Goal: Task Accomplishment & Management: Manage account settings

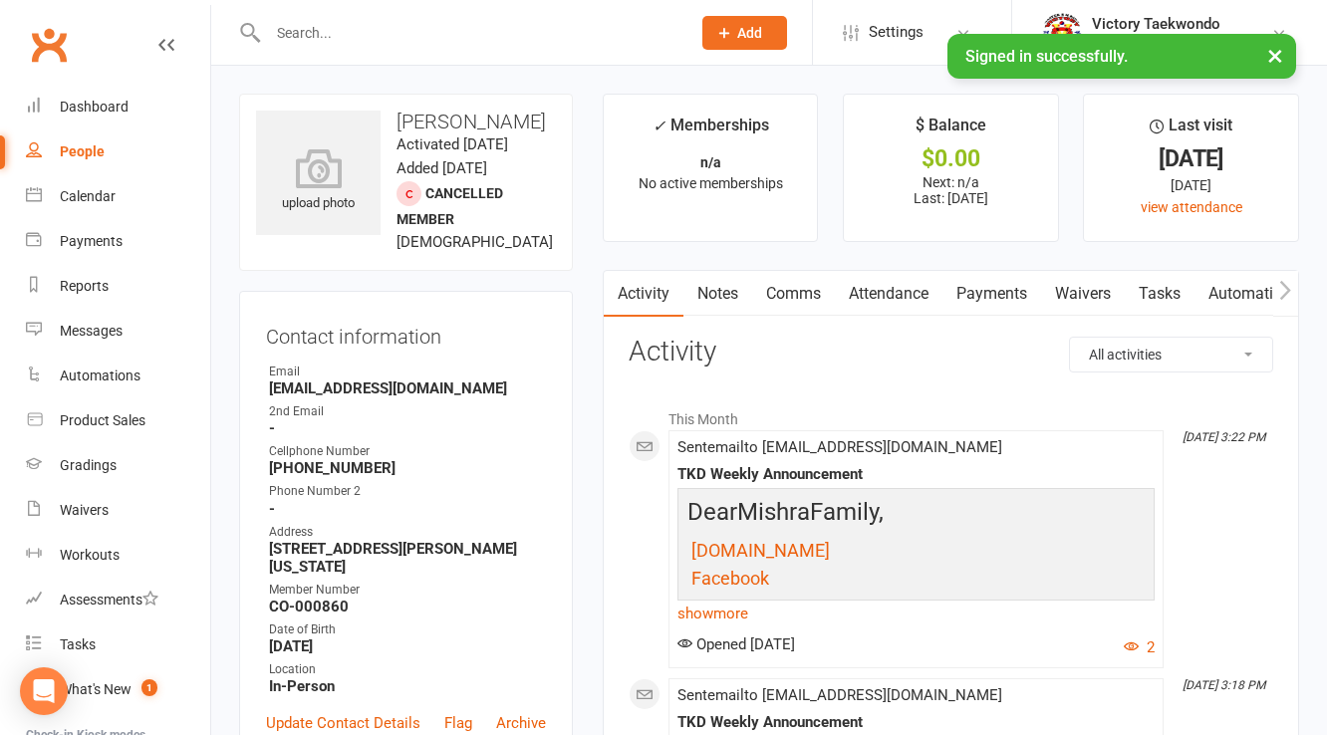
click at [318, 25] on input "text" at bounding box center [469, 33] width 414 height 28
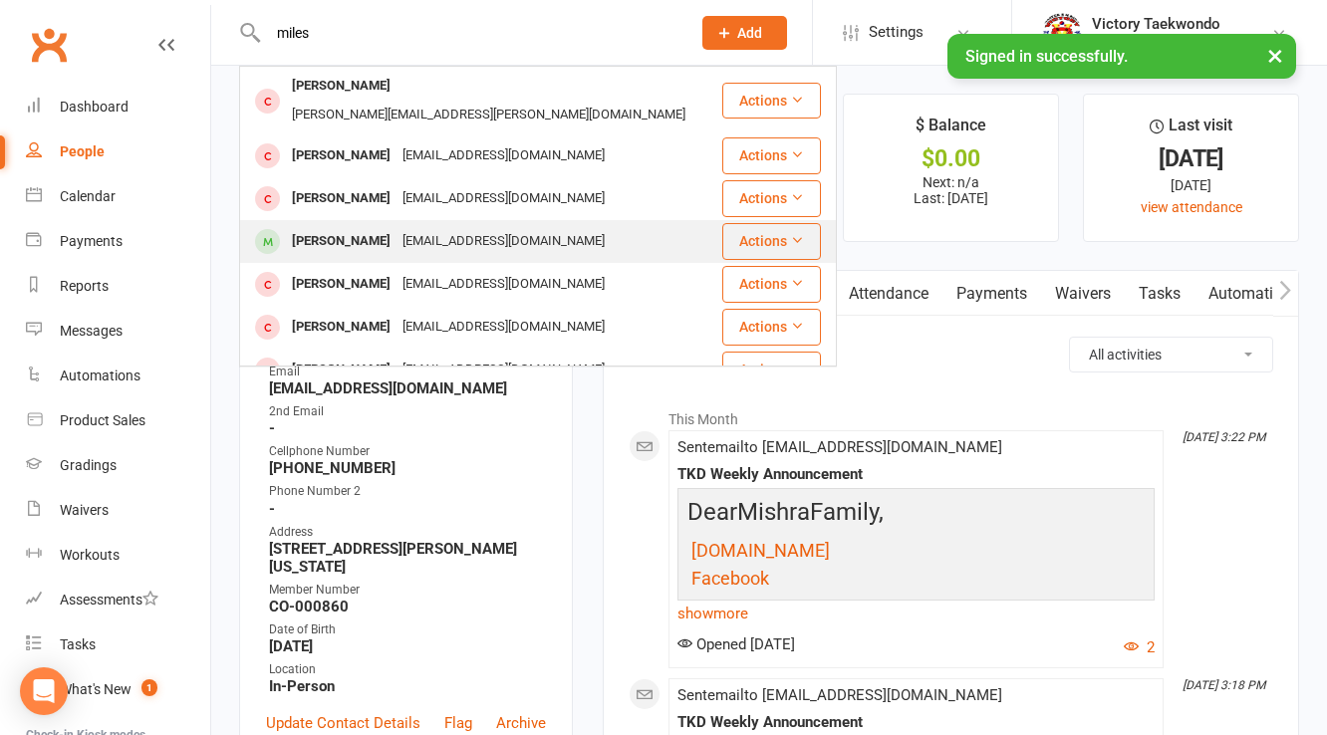
type input "miles"
click at [376, 227] on div "Miles Aubry-Stern" at bounding box center [341, 241] width 111 height 29
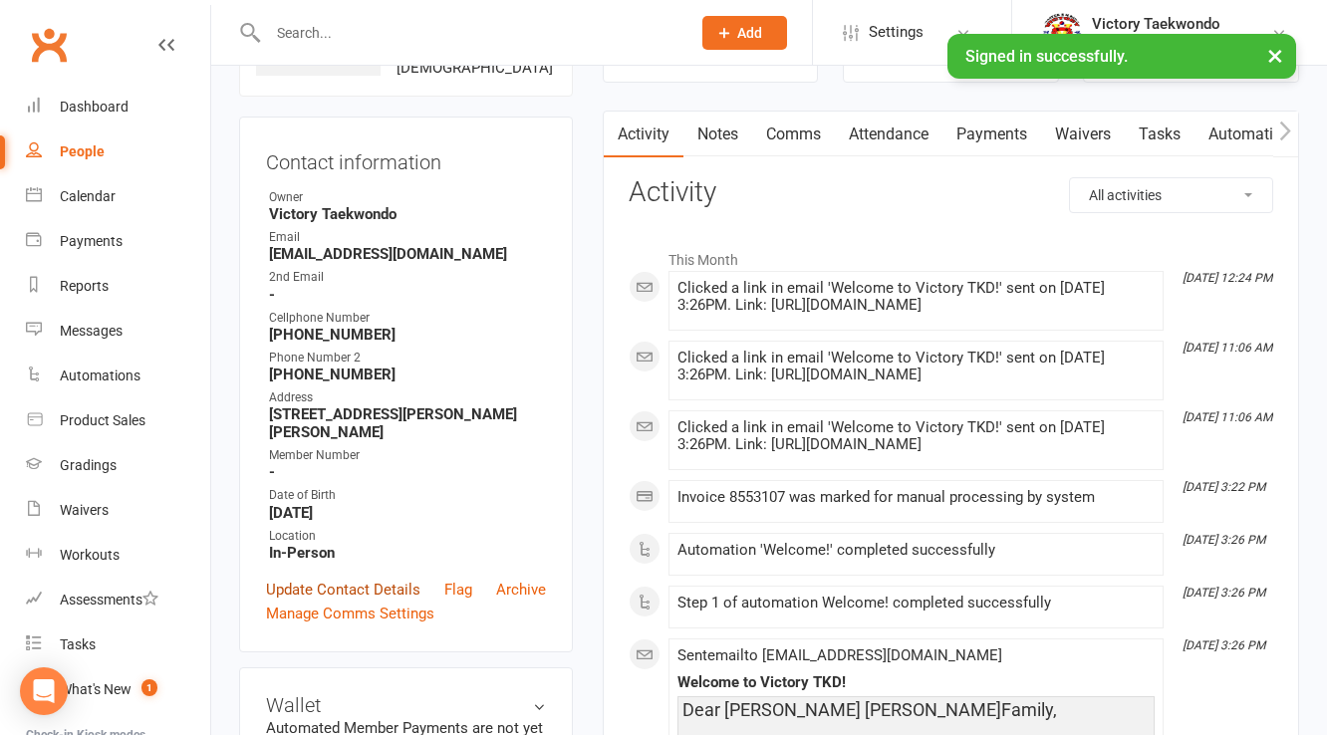
click at [326, 602] on link "Update Contact Details" at bounding box center [343, 590] width 154 height 24
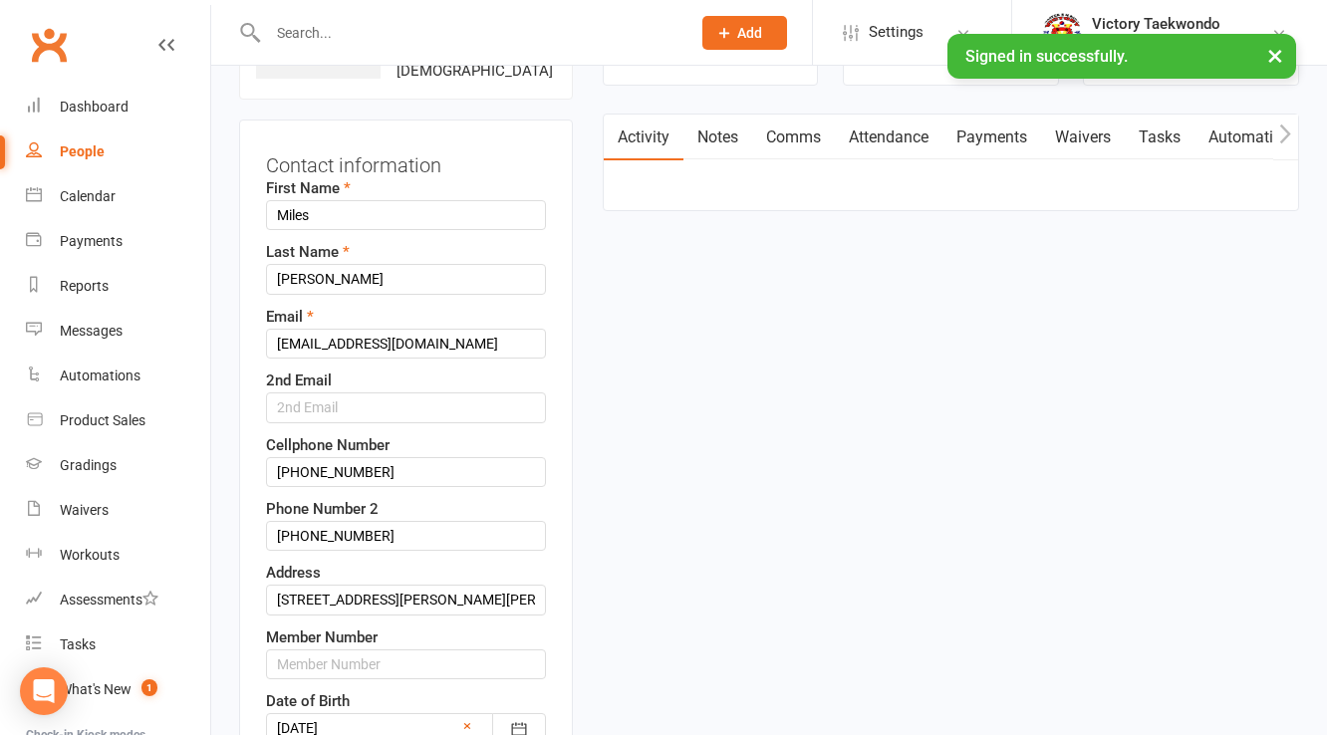
scroll to position [94, 0]
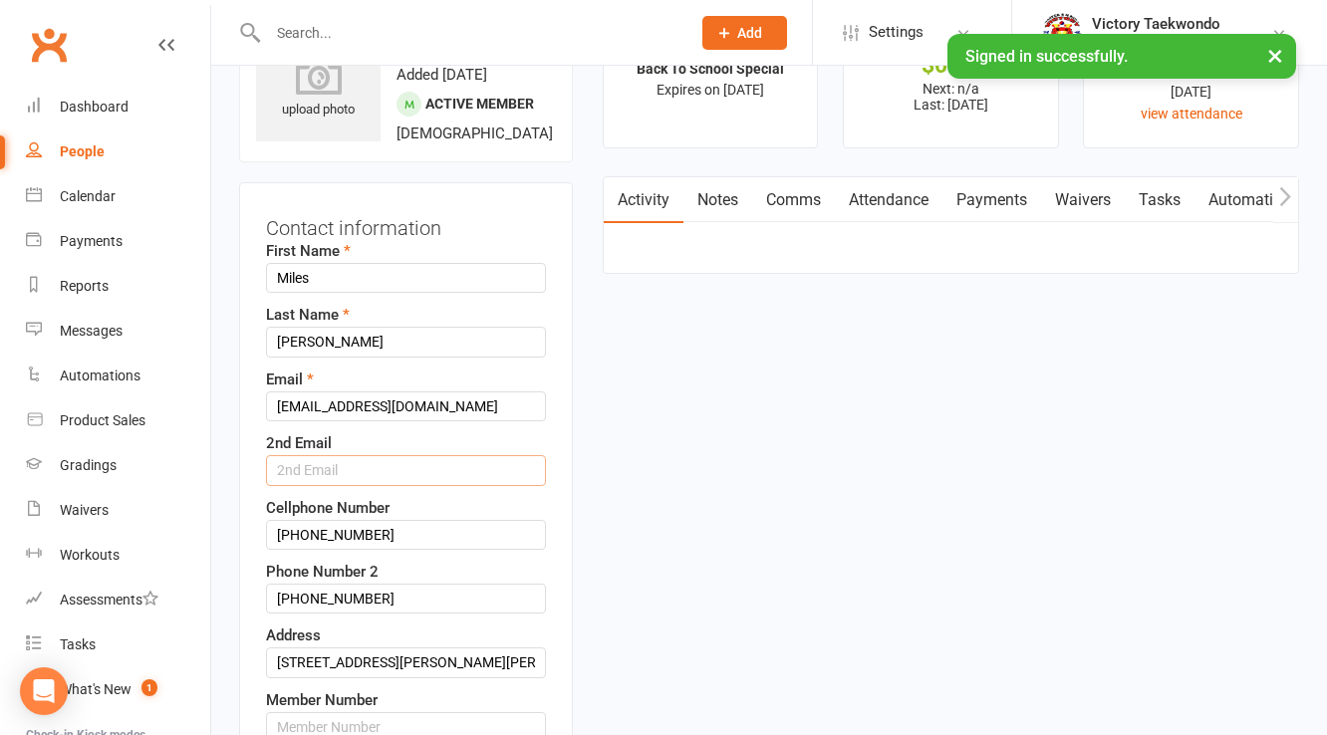
click at [356, 485] on input "text" at bounding box center [406, 470] width 280 height 30
paste input "ssternle@gmail.com"
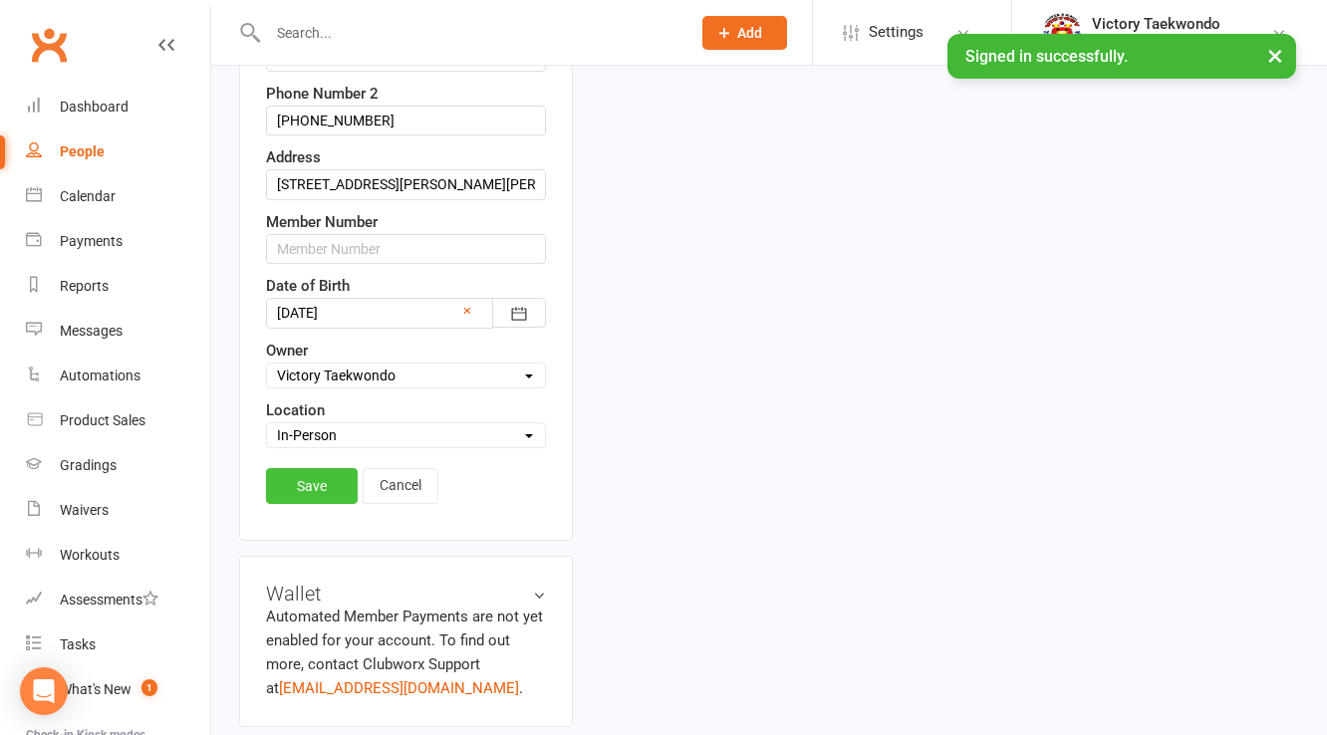
type input "ssternle@gmail.com"
click at [322, 504] on link "Save" at bounding box center [312, 486] width 92 height 36
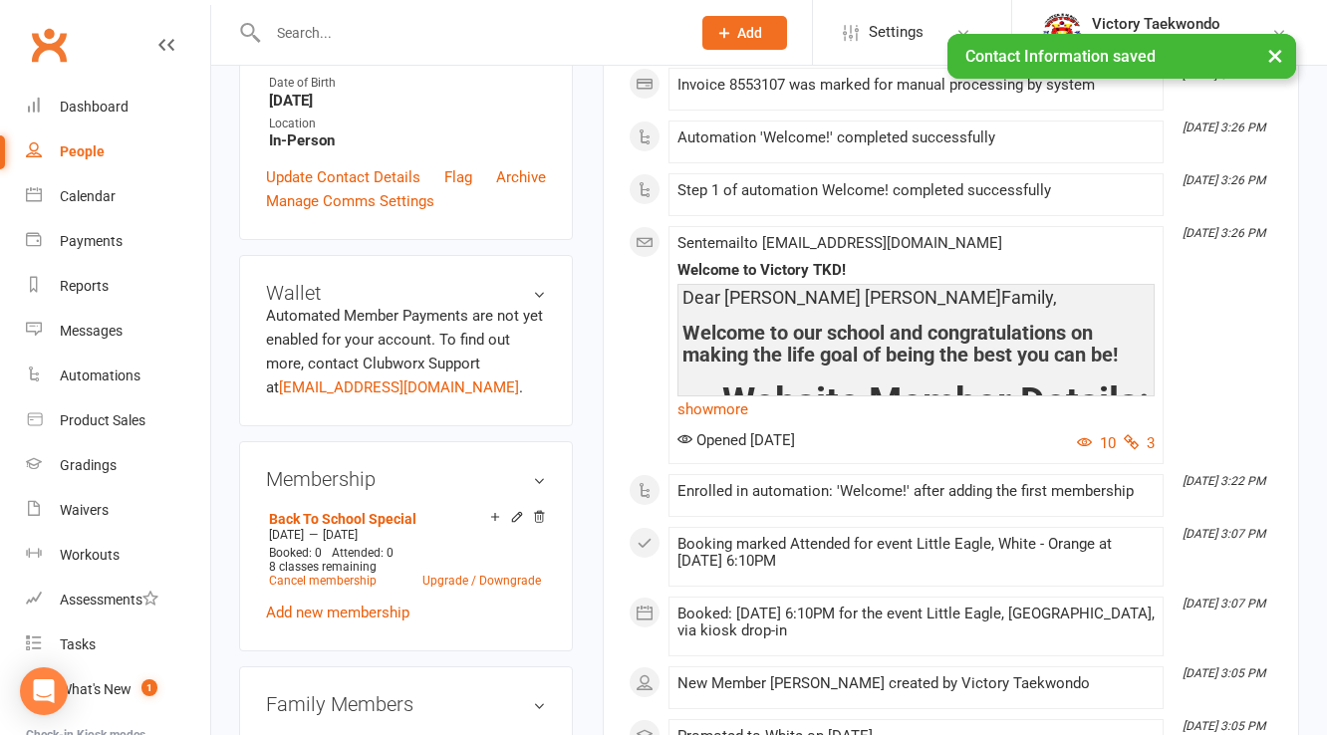
scroll to position [492, 0]
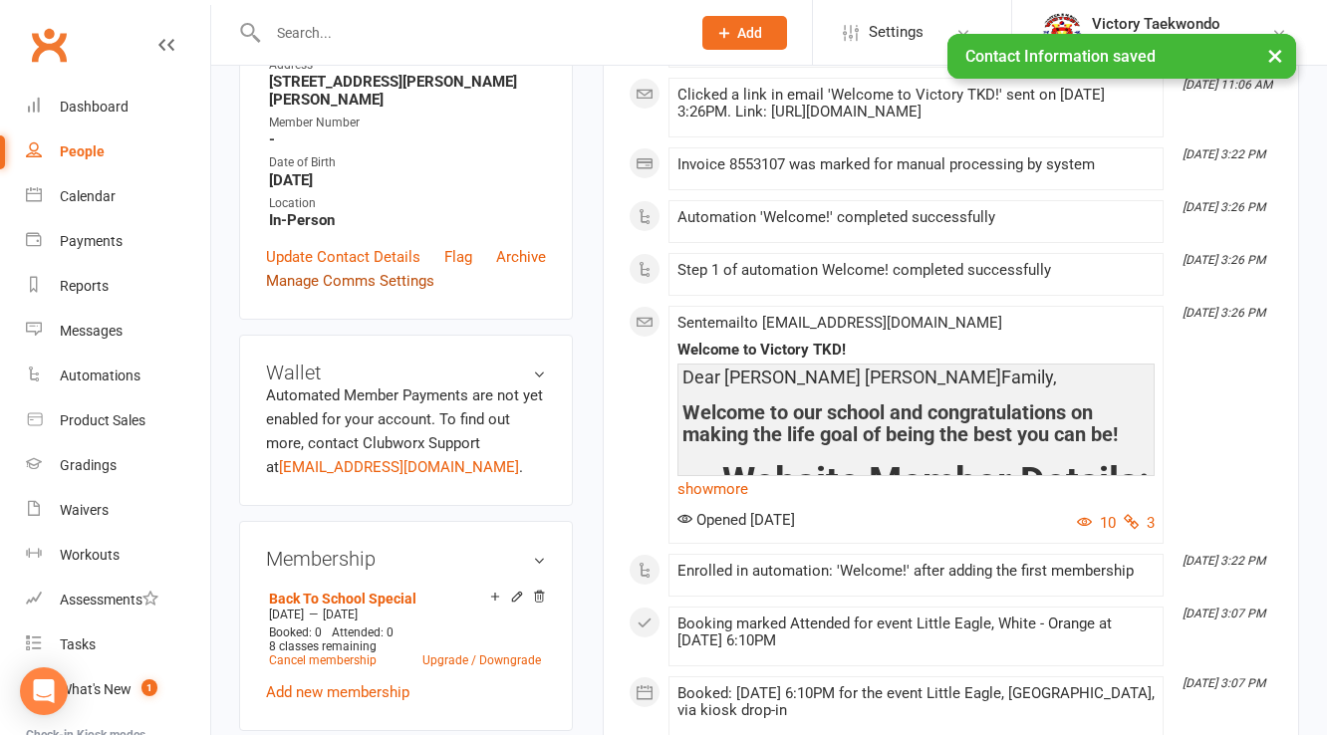
click at [387, 293] on link "Manage Comms Settings" at bounding box center [350, 281] width 168 height 24
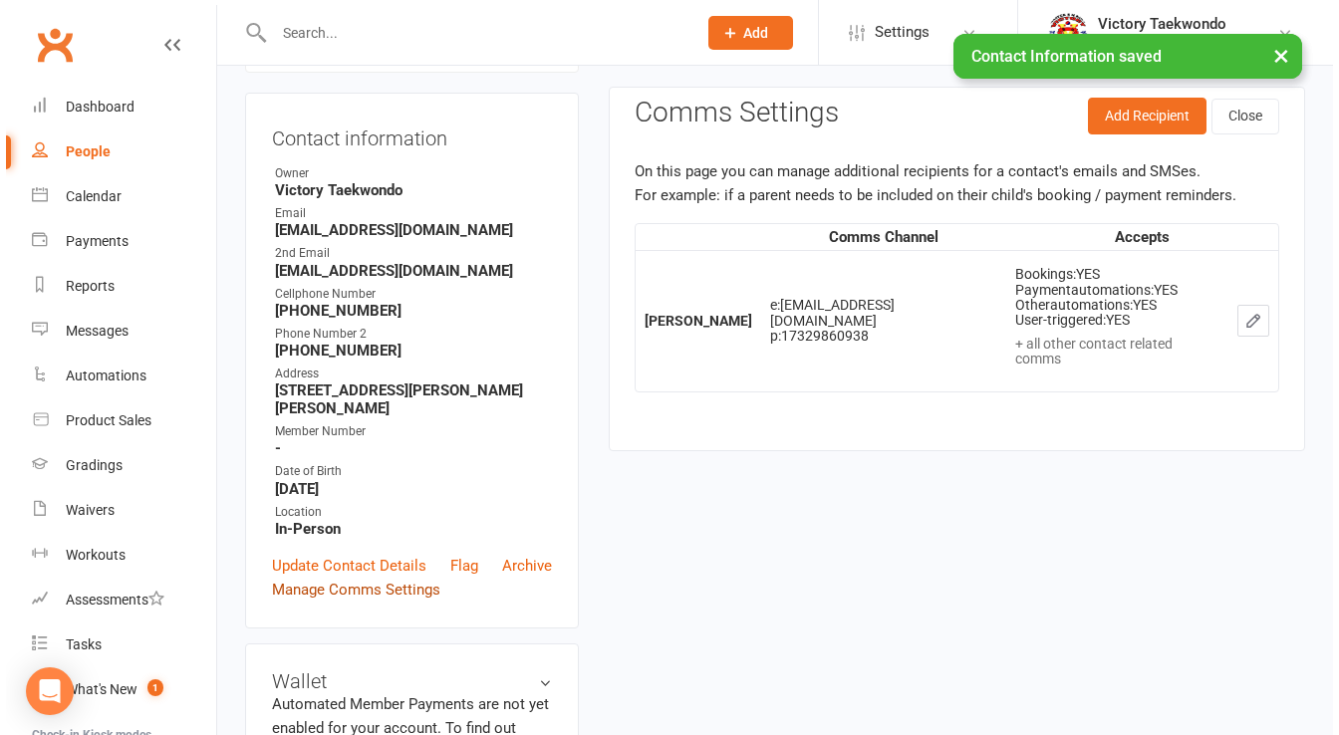
scroll to position [170, 0]
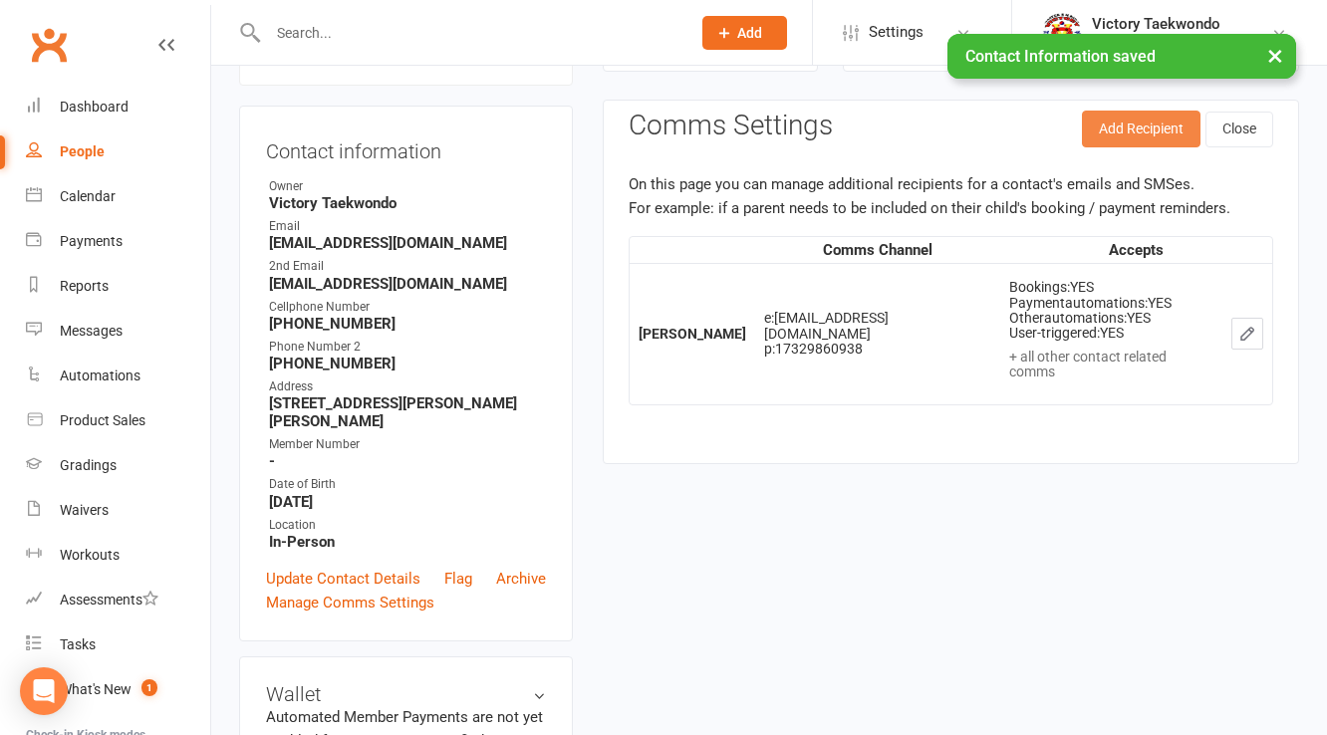
click at [1117, 125] on button "Add Recipient" at bounding box center [1141, 129] width 119 height 36
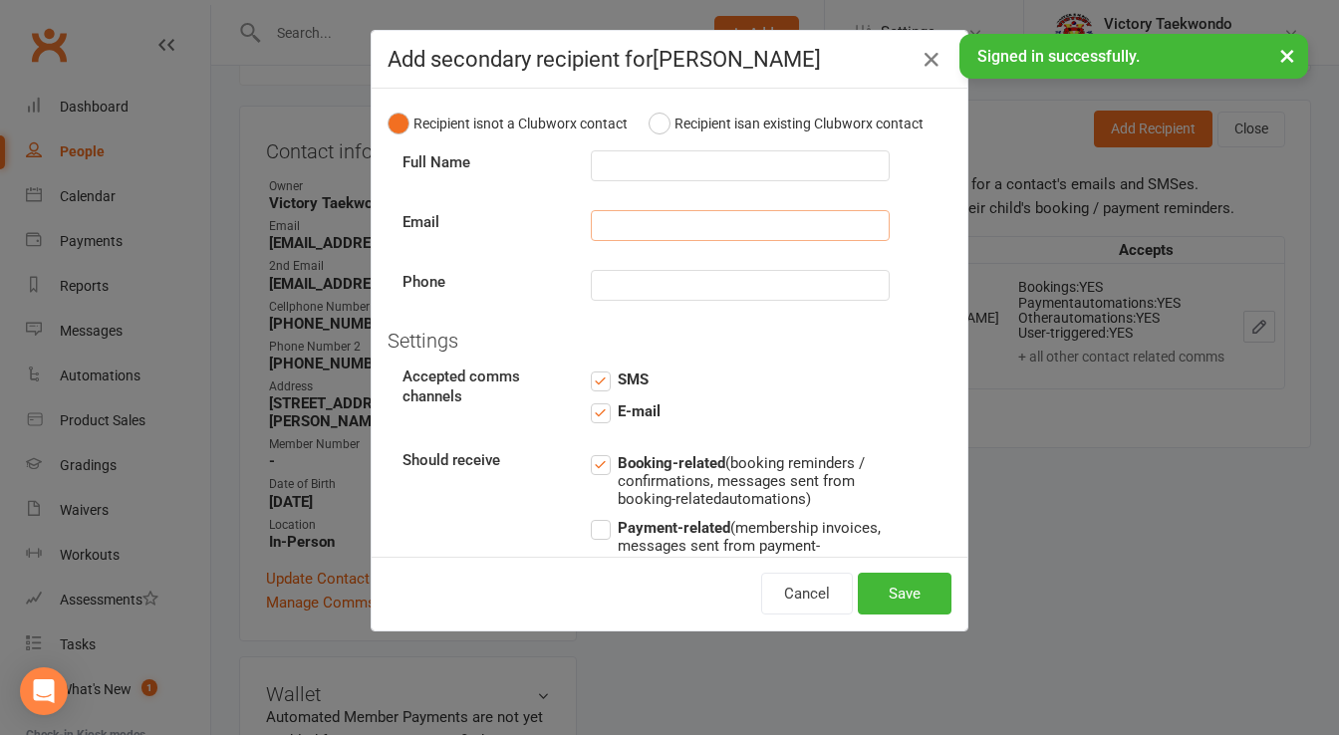
click at [613, 239] on input "text" at bounding box center [740, 225] width 299 height 31
paste input "ssternle@gmail.com"
type input "ssternle@gmail.com"
click at [628, 181] on input "text" at bounding box center [740, 165] width 299 height 31
type input "A"
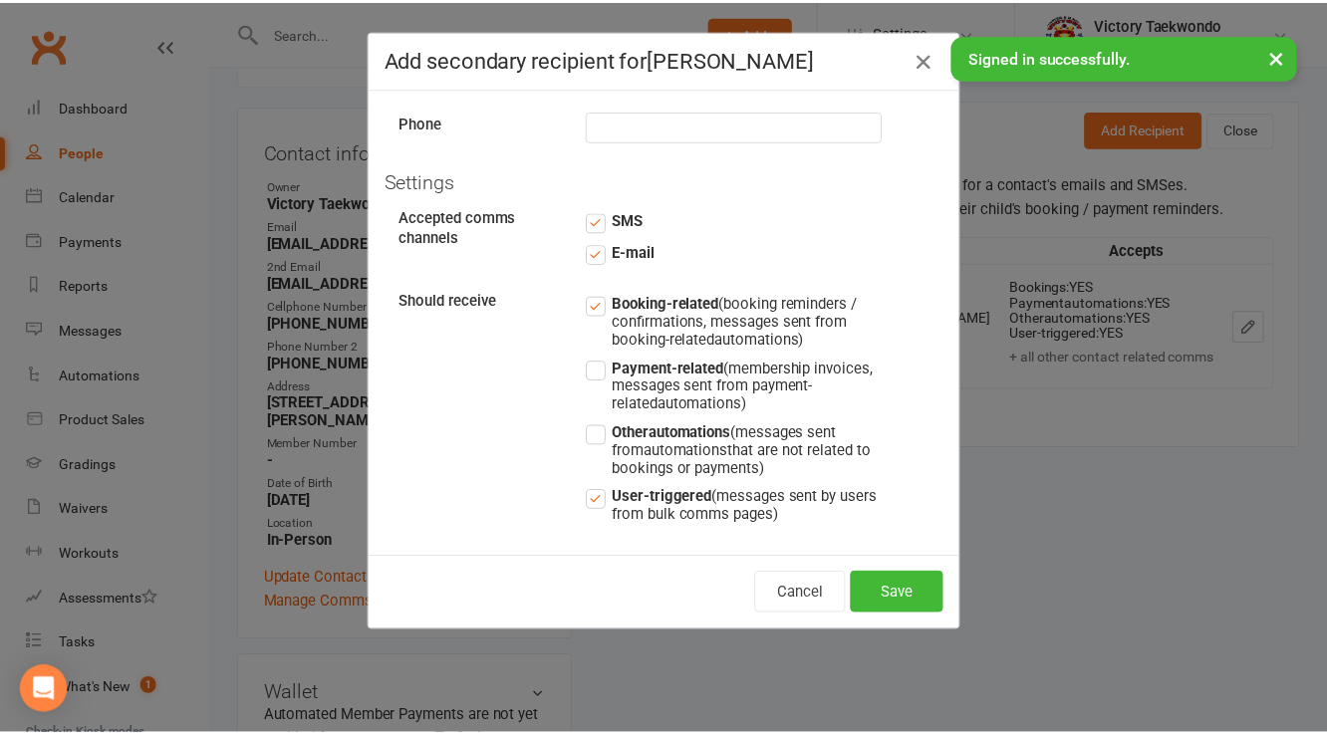
scroll to position [206, 0]
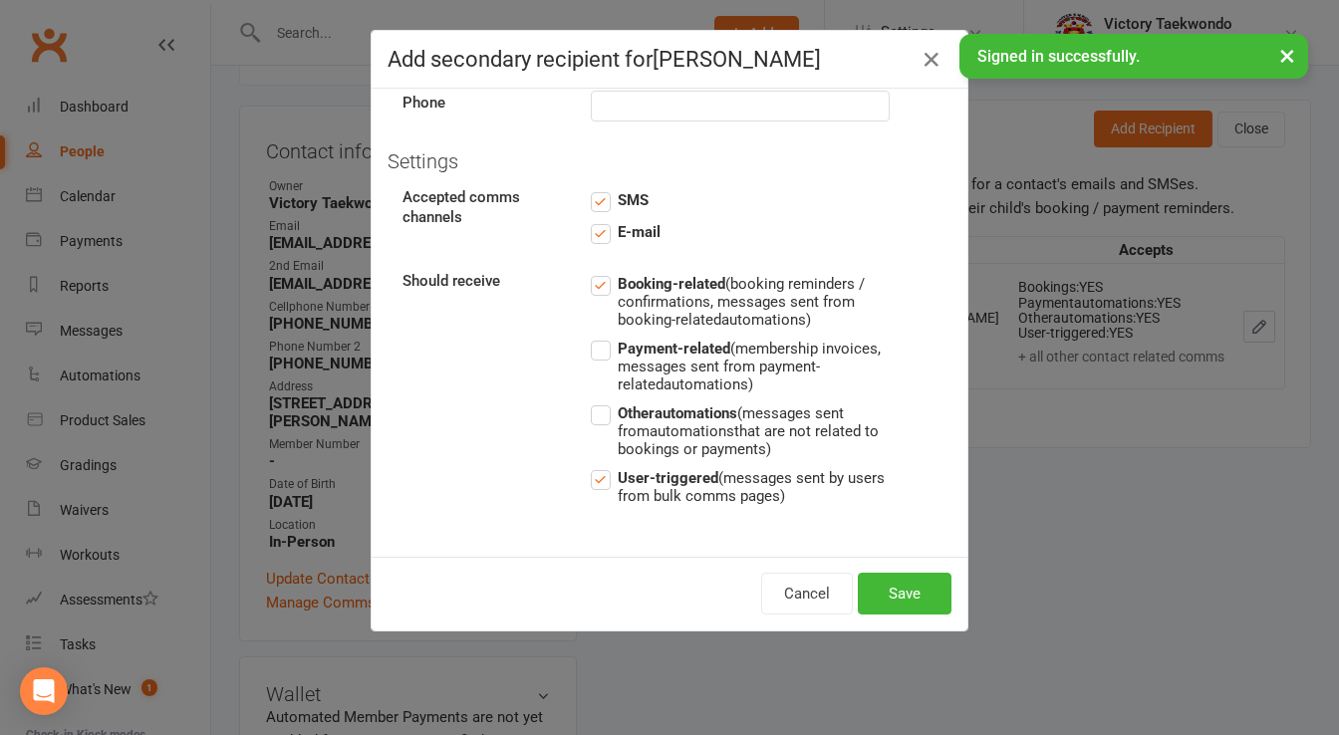
type input "Miles"
click at [576, 351] on div "Booking-related (booking reminders / confirmations, messages sent from booking-…" at bounding box center [740, 392] width 329 height 241
click at [592, 352] on label "Payment-related (membership invoices, messages sent from payment-related automa…" at bounding box center [740, 365] width 299 height 57
click at [592, 337] on input "Payment-related (membership invoices, messages sent from payment-related automa…" at bounding box center [740, 337] width 299 height 0
click at [591, 426] on label "Other automations (messages sent from automations that are not related to booki…" at bounding box center [740, 429] width 299 height 57
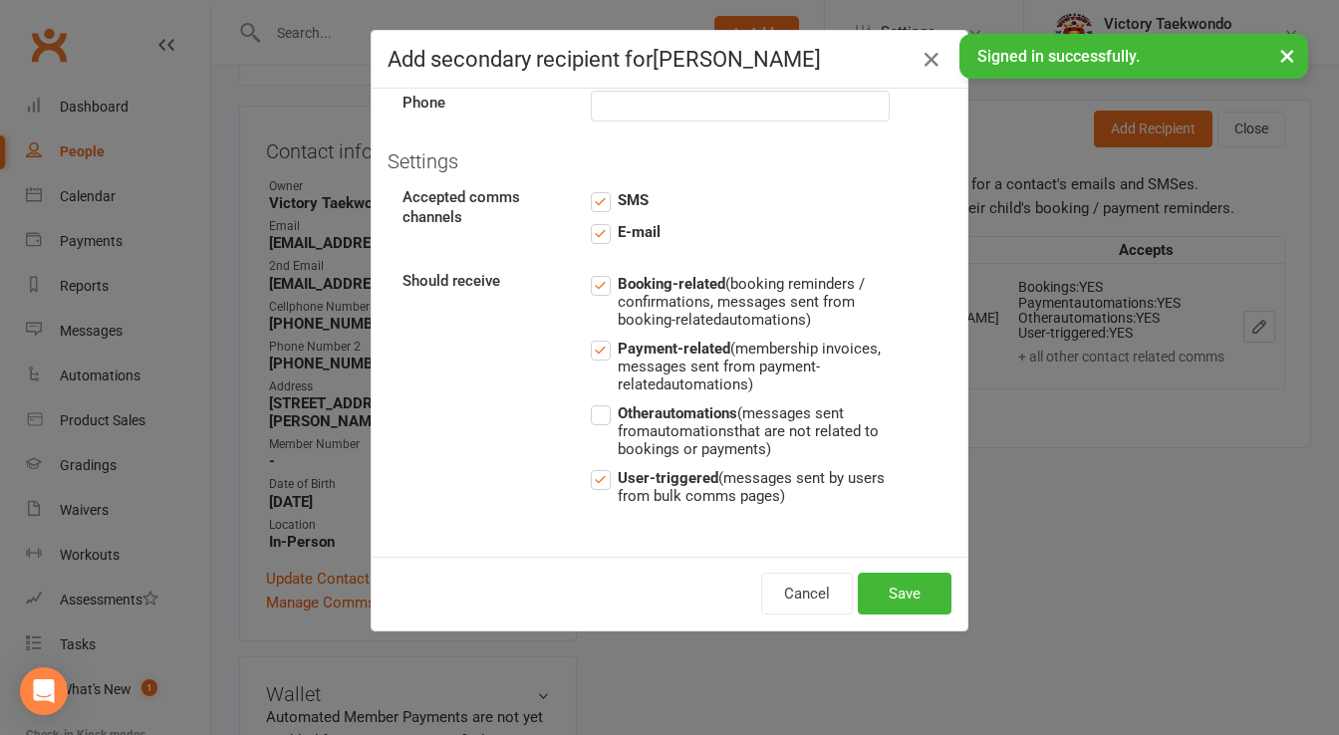
click at [591, 401] on input "Other automations (messages sent from automations that are not related to booki…" at bounding box center [740, 401] width 299 height 0
click at [954, 581] on div "Cancel Save" at bounding box center [670, 594] width 596 height 74
click at [939, 582] on button "Save" at bounding box center [905, 594] width 94 height 42
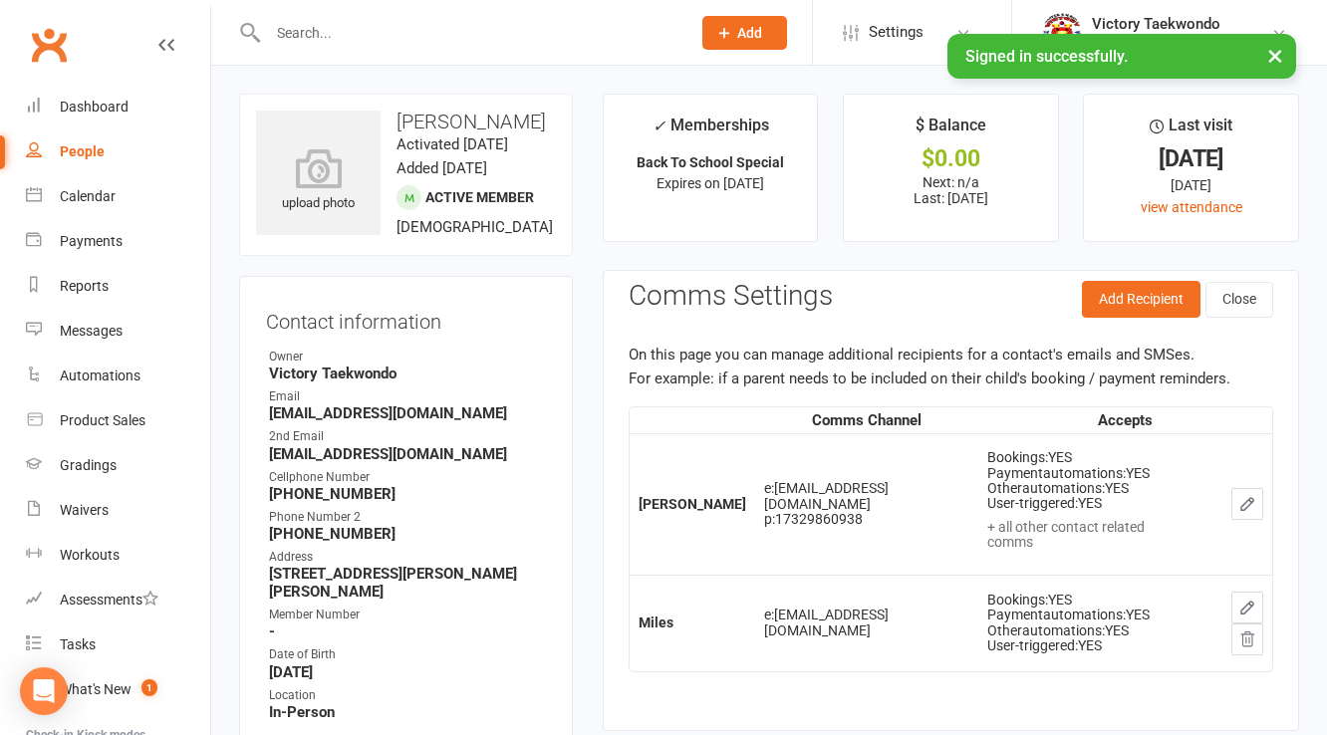
scroll to position [0, 0]
drag, startPoint x: 558, startPoint y: 128, endPoint x: 444, endPoint y: 122, distance: 113.7
click at [444, 122] on div "upload photo Miles Aubry-Stern Activated 11 September, 2025 Added 11 September,…" at bounding box center [406, 175] width 334 height 162
click at [466, 123] on h3 "Miles Aubry-Stern" at bounding box center [406, 122] width 300 height 22
click at [542, 117] on h3 "Miles Aubry-Stern" at bounding box center [406, 122] width 300 height 22
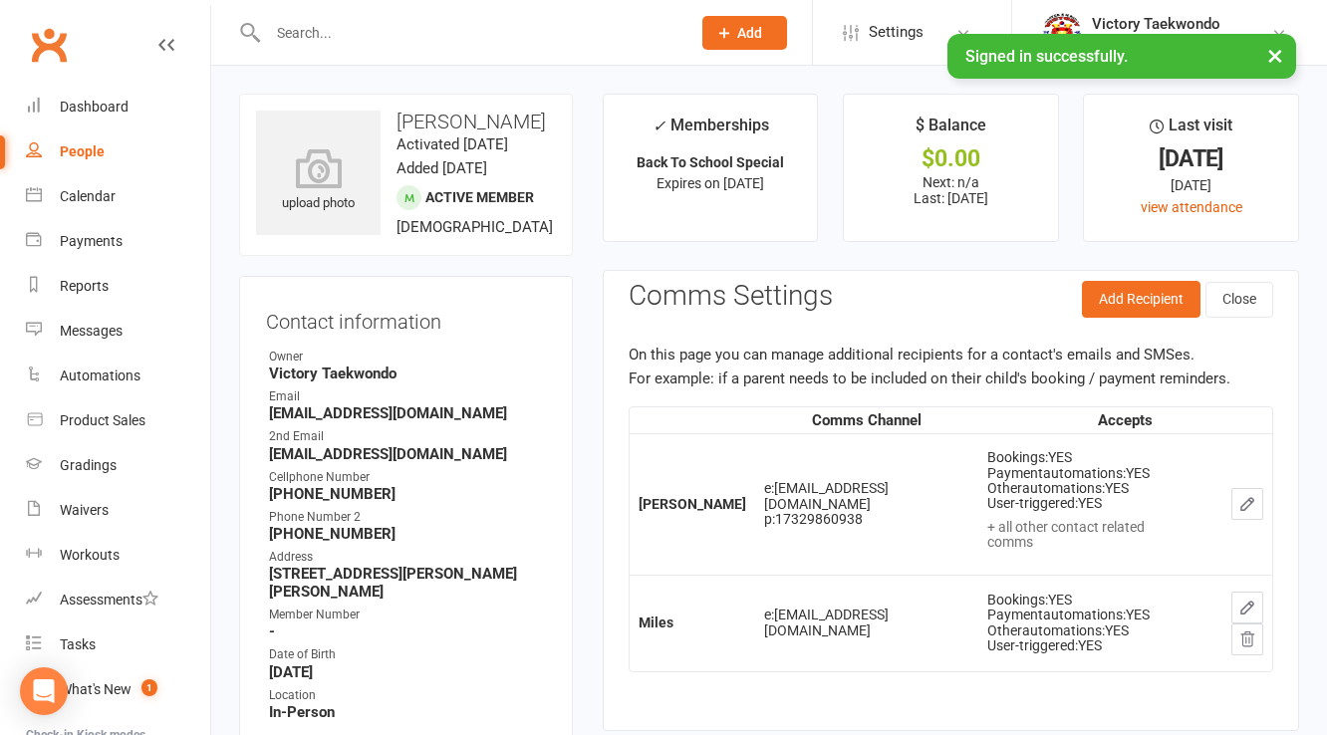
drag, startPoint x: 548, startPoint y: 118, endPoint x: 452, endPoint y: 125, distance: 95.9
click at [452, 125] on h3 "Miles Aubry-Stern" at bounding box center [406, 122] width 300 height 22
copy h3 "Aubry-Stern"
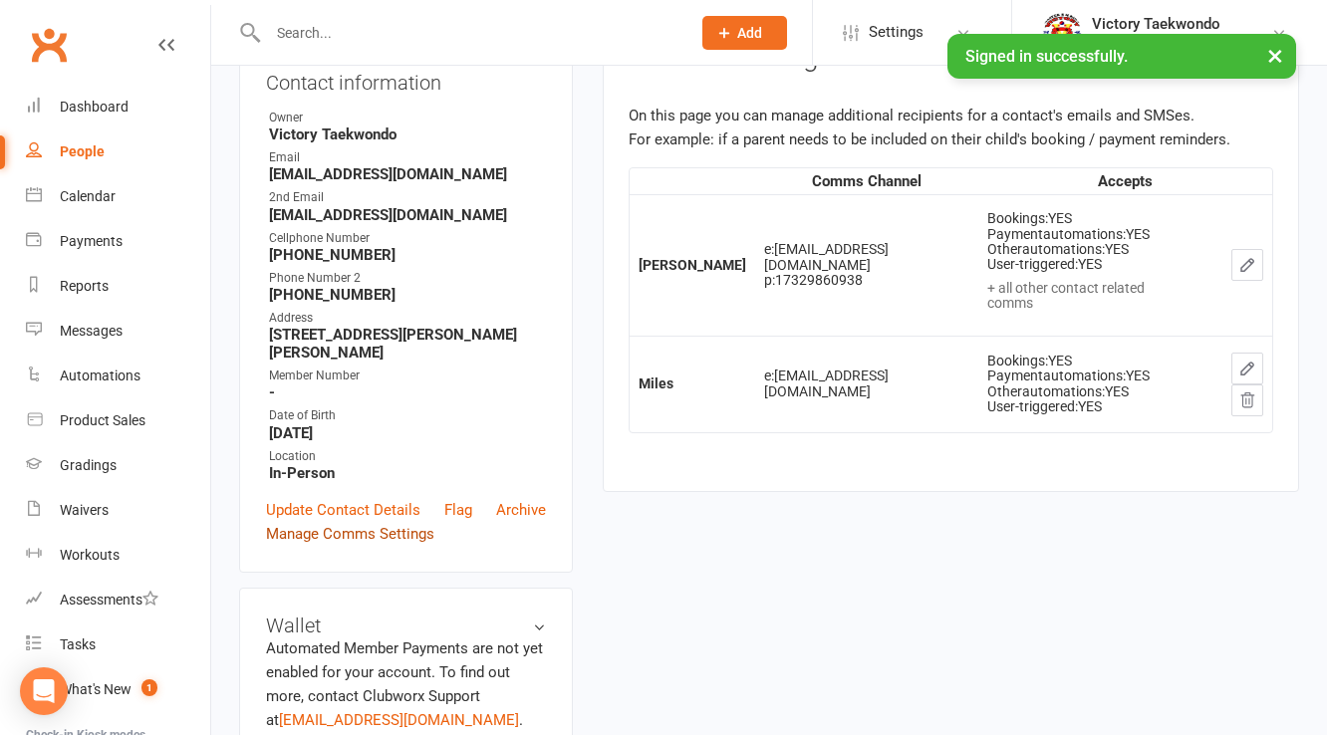
click at [363, 546] on link "Manage Comms Settings" at bounding box center [350, 534] width 168 height 24
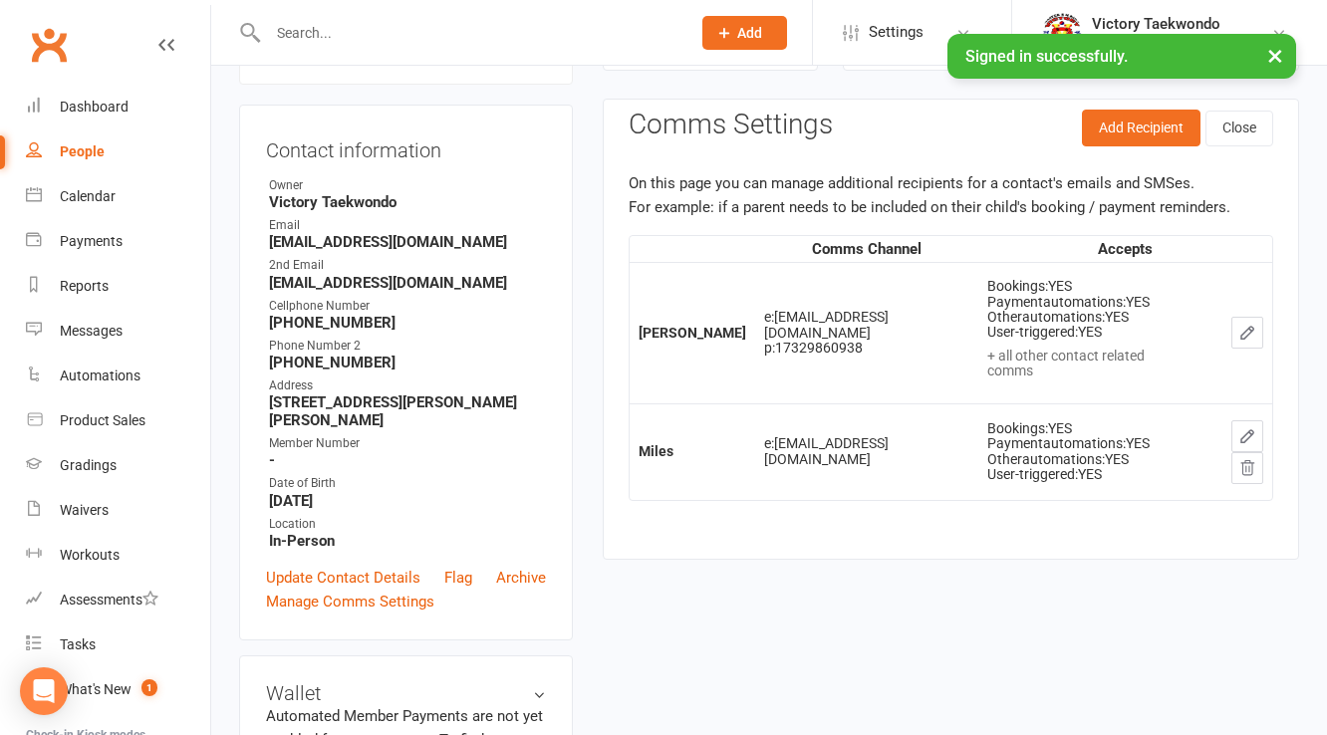
scroll to position [170, 0]
click at [1238, 428] on icon "button" at bounding box center [1247, 437] width 18 height 18
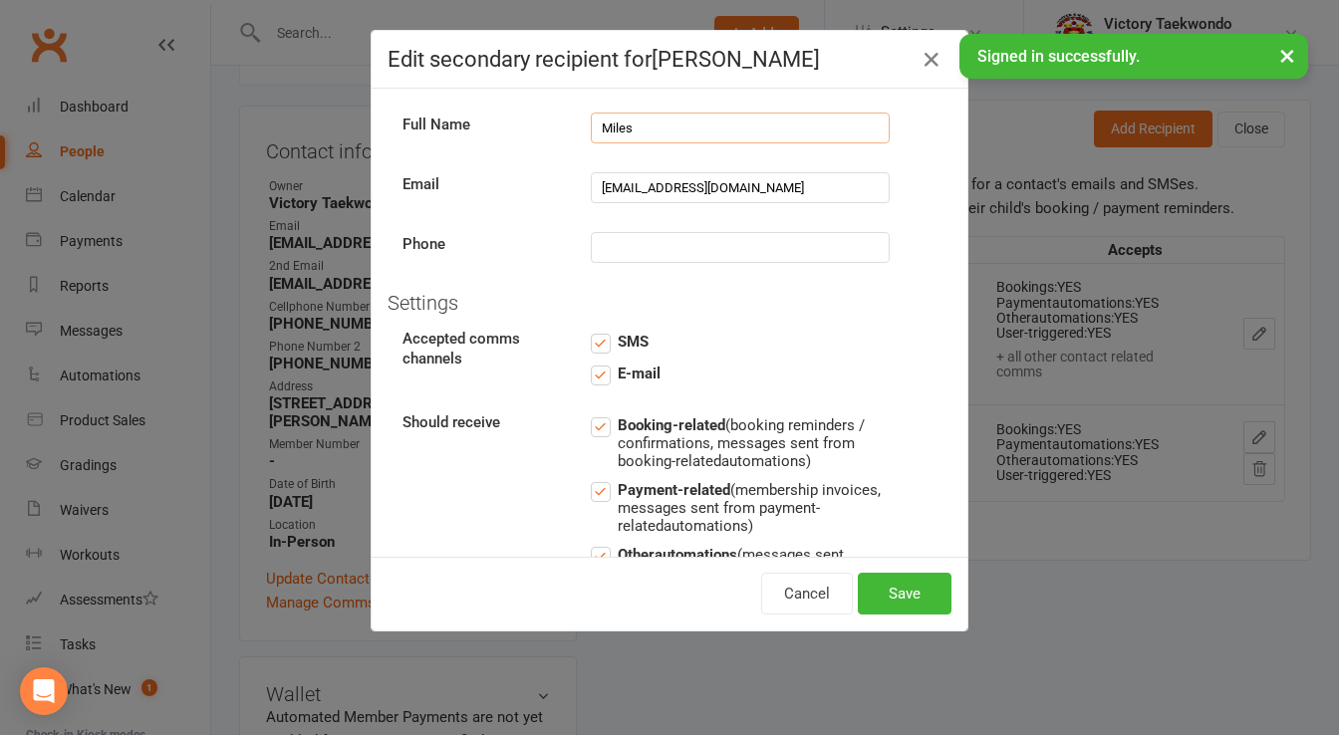
click at [697, 122] on input "Miles" at bounding box center [740, 128] width 299 height 31
paste input "Aubry-Stern"
type input "Miles Aubry-Stern"
click at [874, 591] on button "Save" at bounding box center [905, 594] width 94 height 42
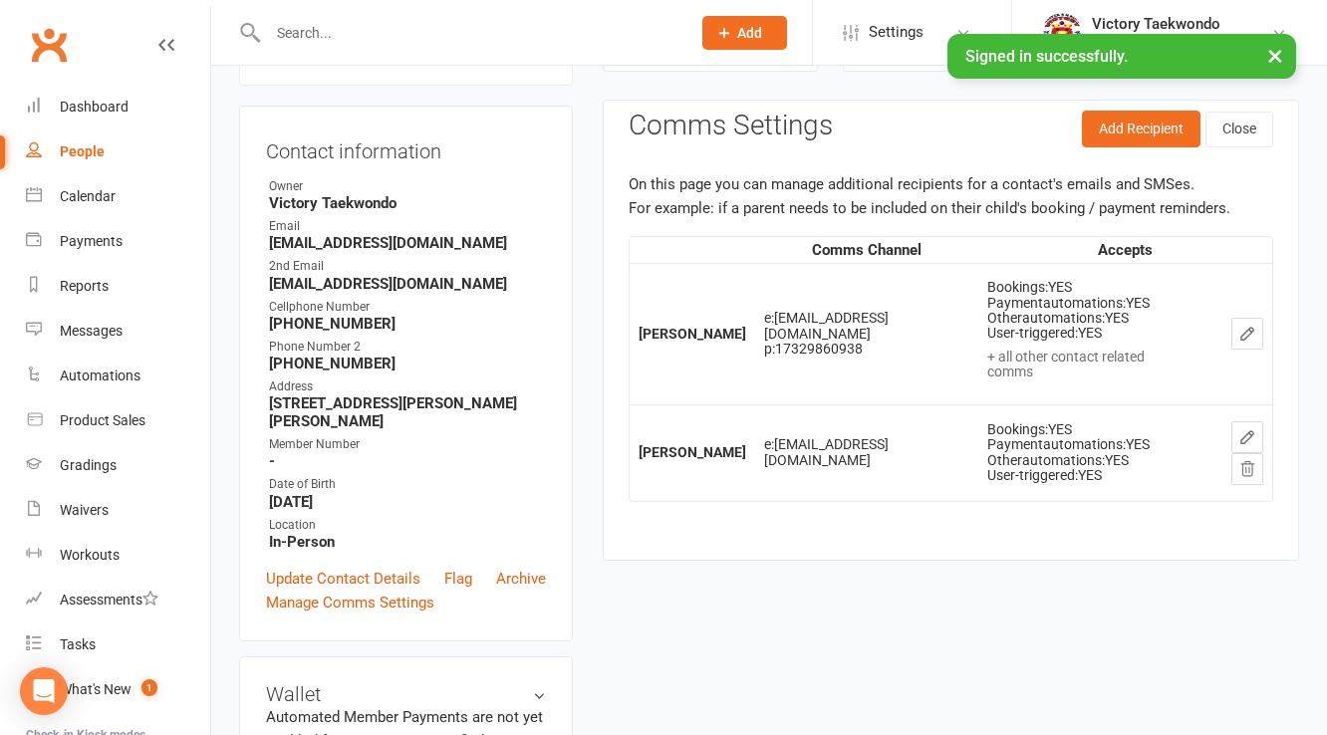
click at [367, 252] on strong "Jordan.Aubry@gmail.com" at bounding box center [407, 243] width 277 height 18
copy render-form-field "Jordan.Aubry@gmail.com"
click at [322, 293] on strong "ssternle@gmail.com" at bounding box center [407, 284] width 277 height 18
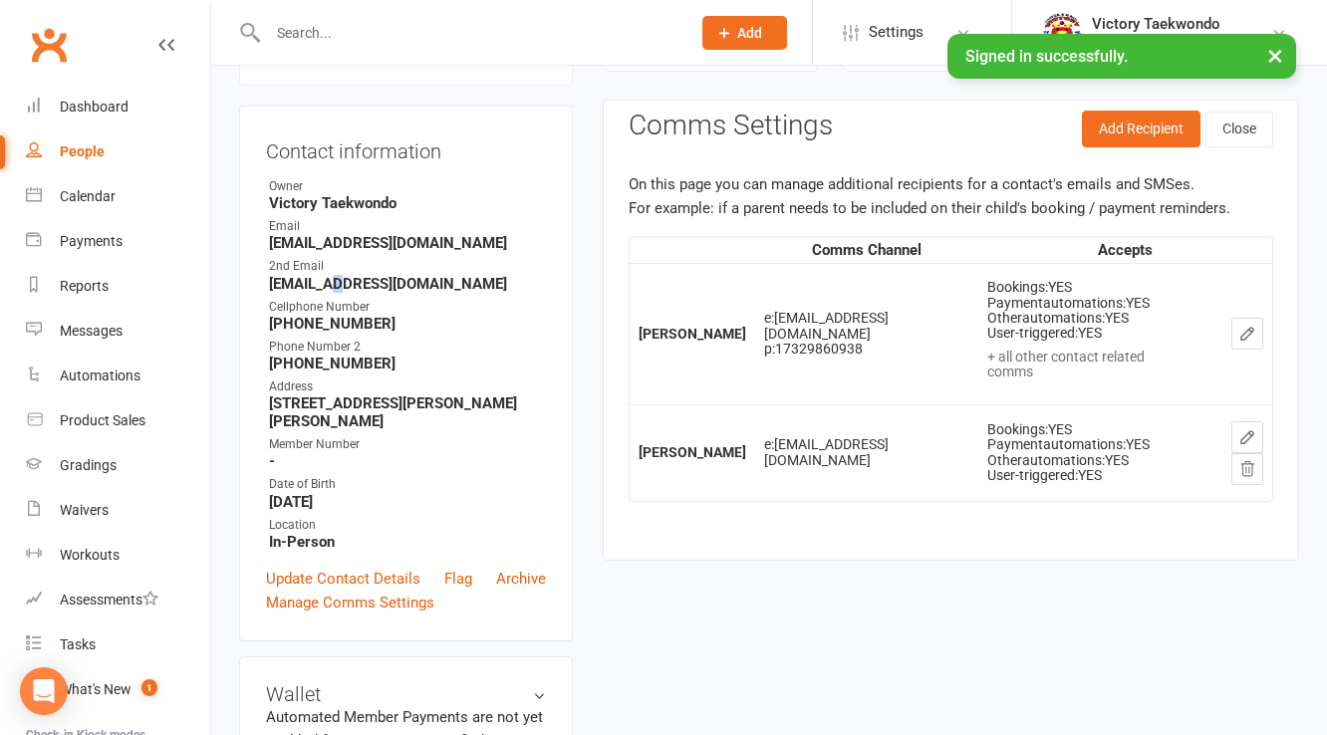
click at [322, 293] on strong "ssternle@gmail.com" at bounding box center [407, 284] width 277 height 18
copy render-form-field "ssternle@gmail.com"
click at [116, 195] on link "Calendar" at bounding box center [118, 196] width 184 height 45
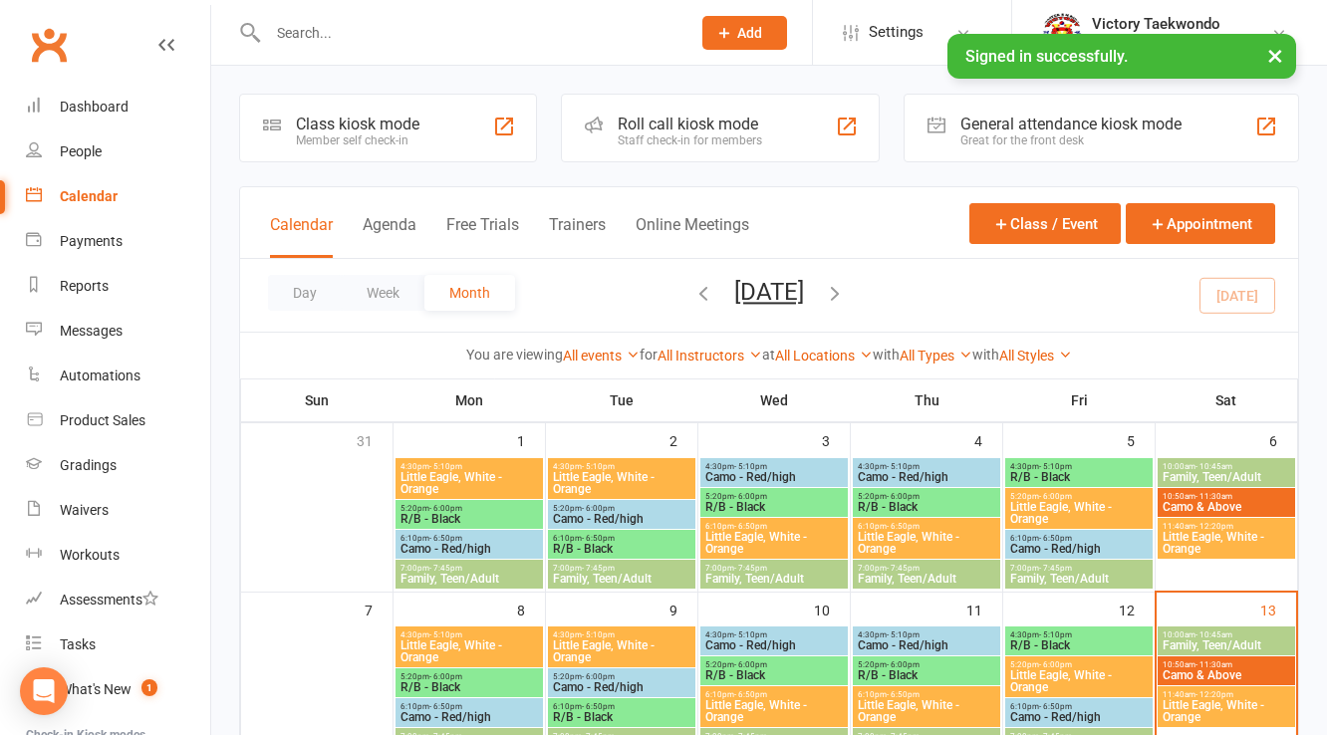
click at [441, 120] on div "Class kiosk mode Member self check-in" at bounding box center [388, 128] width 298 height 69
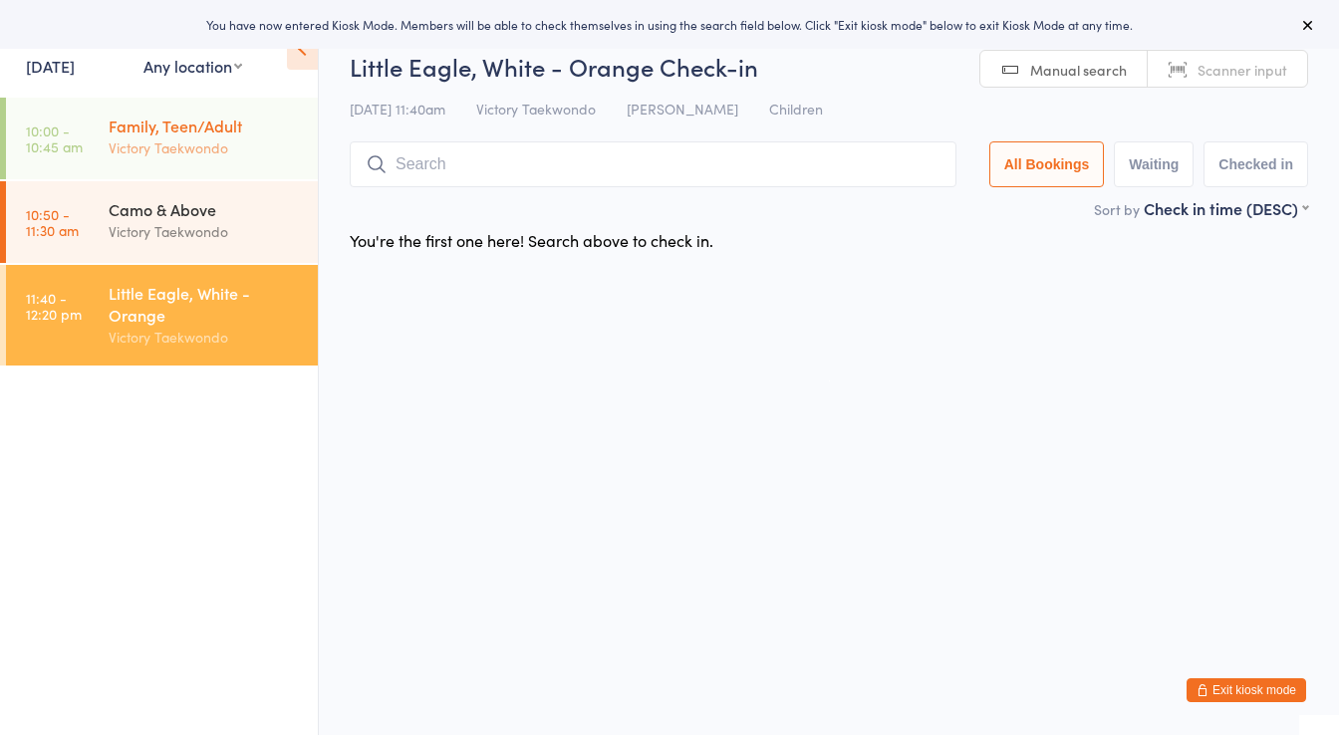
click at [209, 138] on div "Victory Taekwondo" at bounding box center [205, 147] width 192 height 23
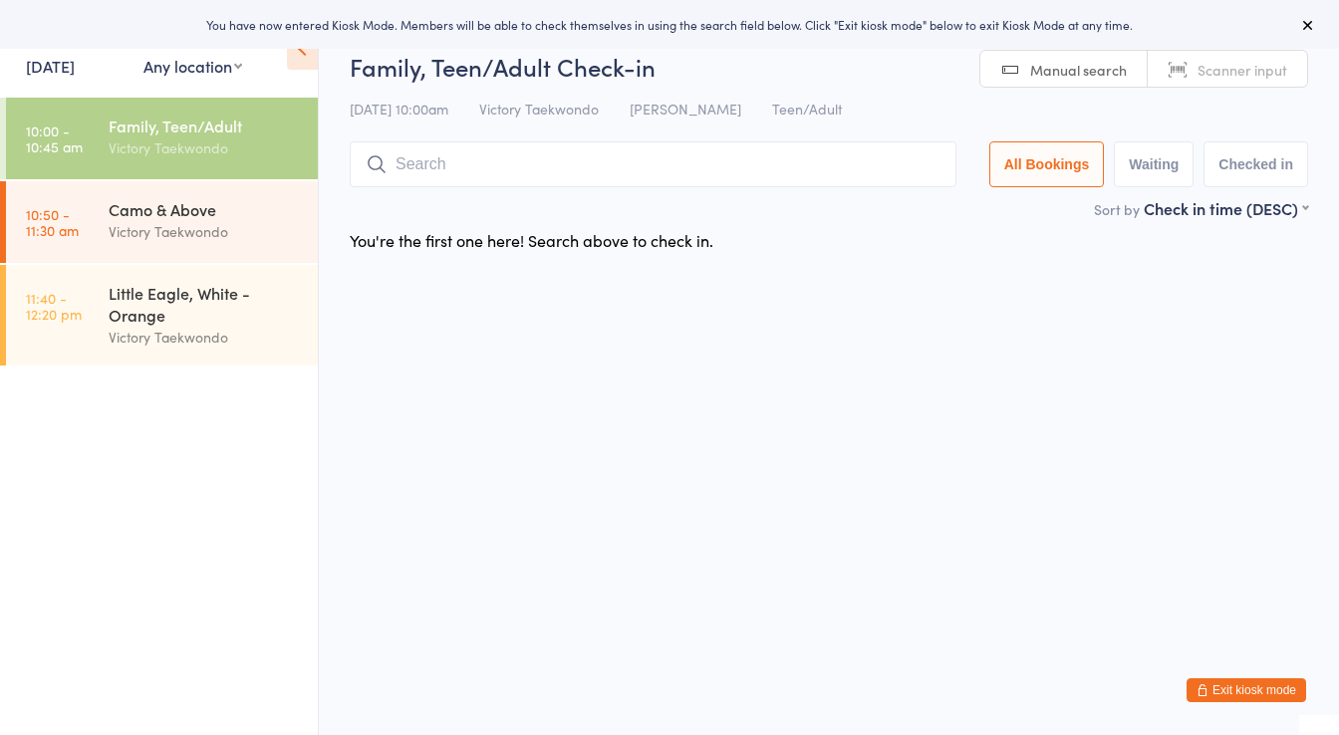
click at [415, 165] on input "search" at bounding box center [653, 164] width 607 height 46
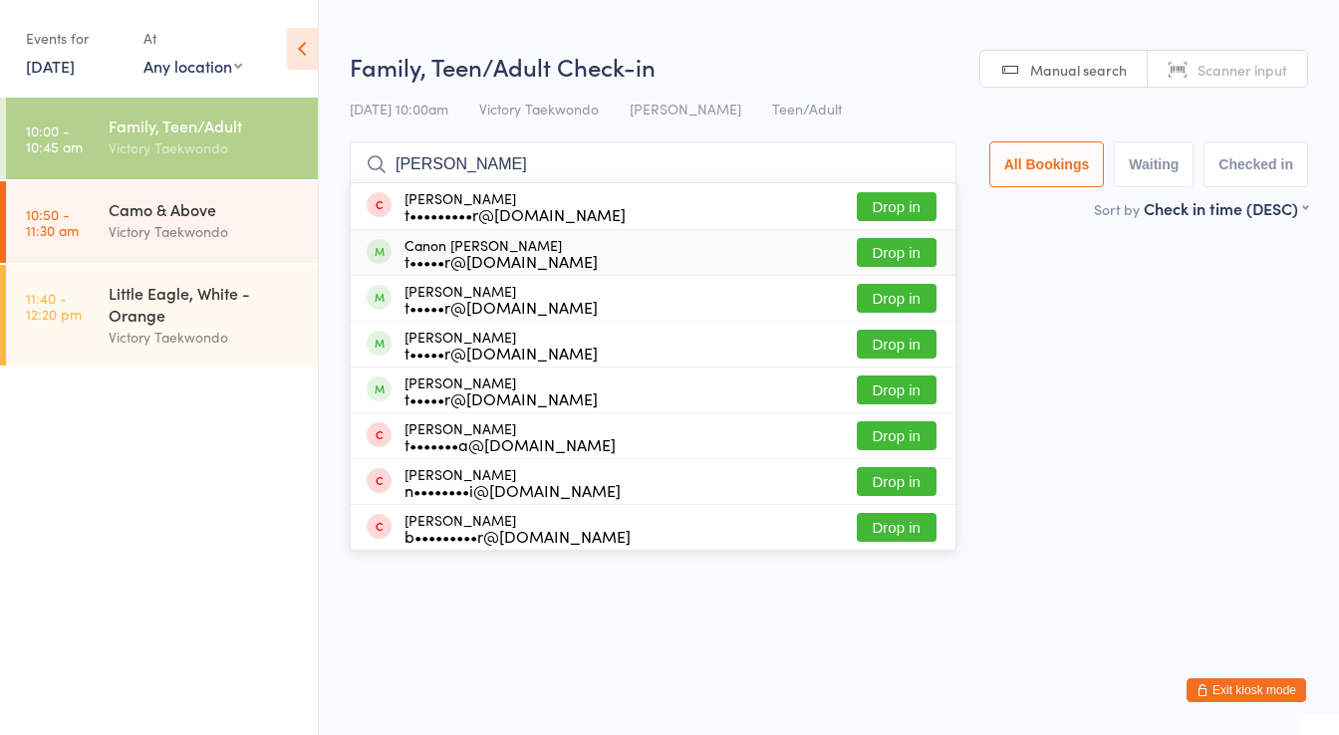
type input "radler"
click at [444, 253] on div "t•••••r@ewingboe.org" at bounding box center [500, 261] width 193 height 16
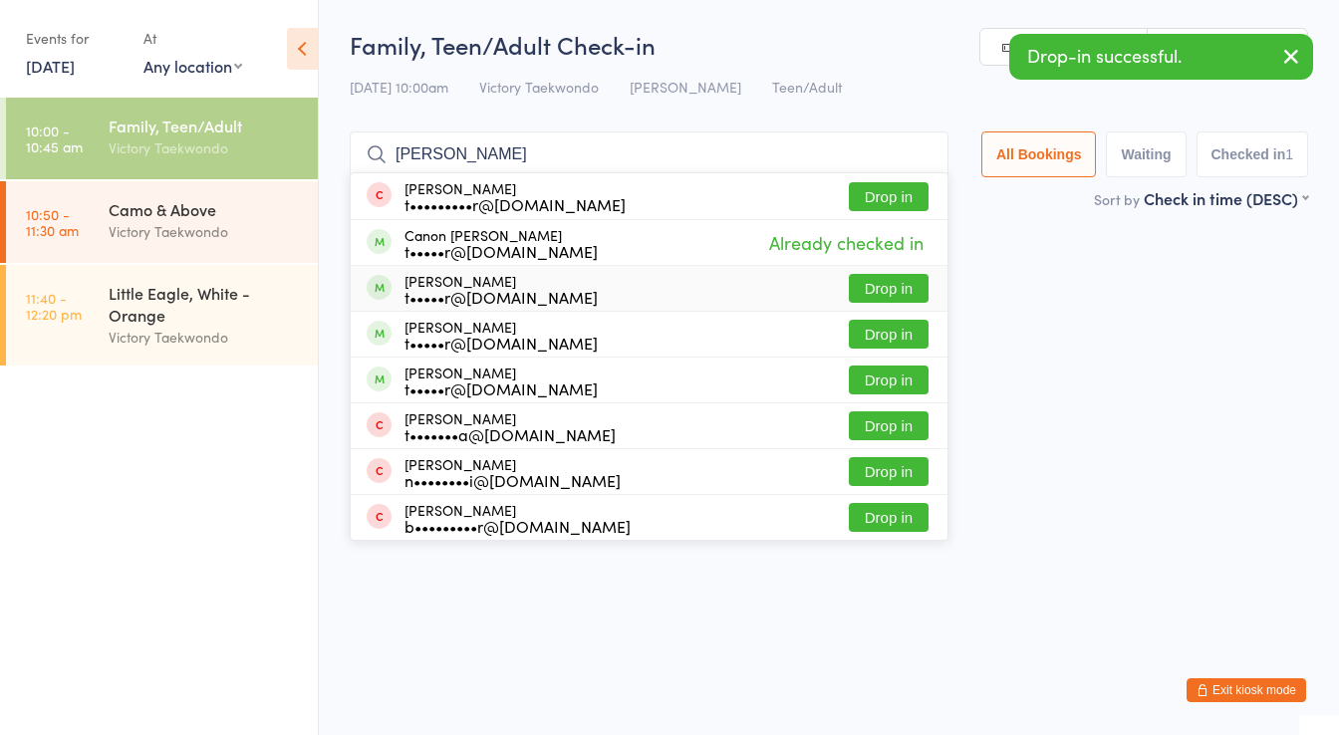
type input "radler"
click at [440, 277] on div "Josie Radler t•••••r@ewingboe.org" at bounding box center [500, 289] width 193 height 32
type input "radler"
click at [446, 339] on div "t•••••r@ewingboe.org" at bounding box center [500, 343] width 193 height 16
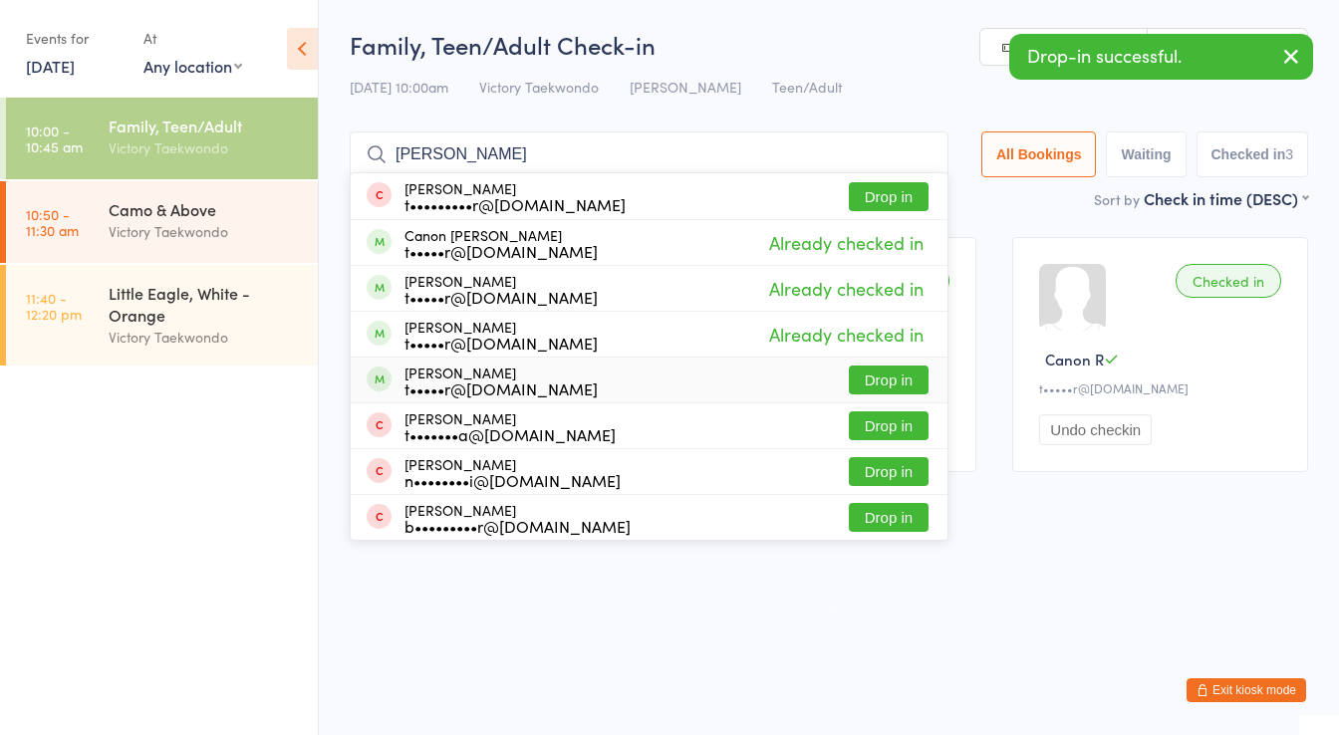
type input "radler"
click at [463, 376] on div "Sasha Radler t•••••r@ewingboe.org" at bounding box center [500, 381] width 193 height 32
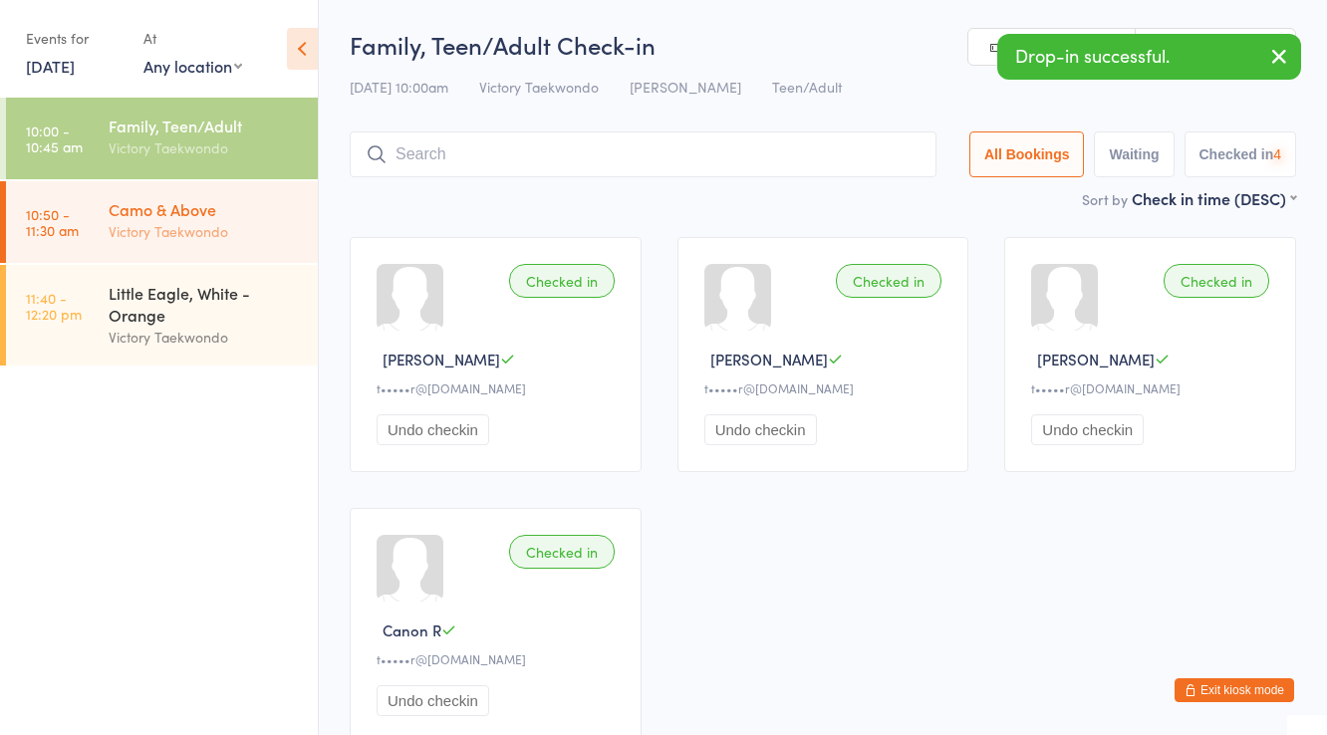
click at [214, 233] on div "Victory Taekwondo" at bounding box center [205, 231] width 192 height 23
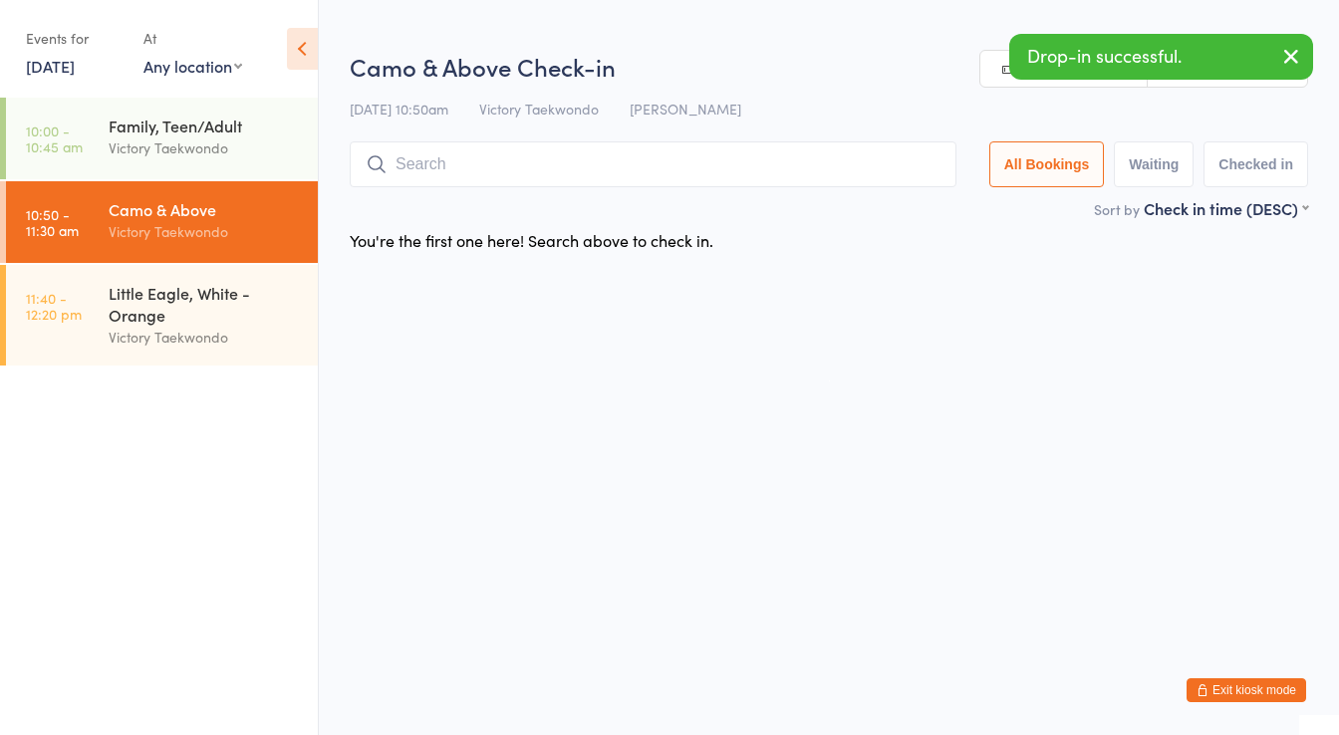
click at [497, 181] on input "search" at bounding box center [653, 164] width 607 height 46
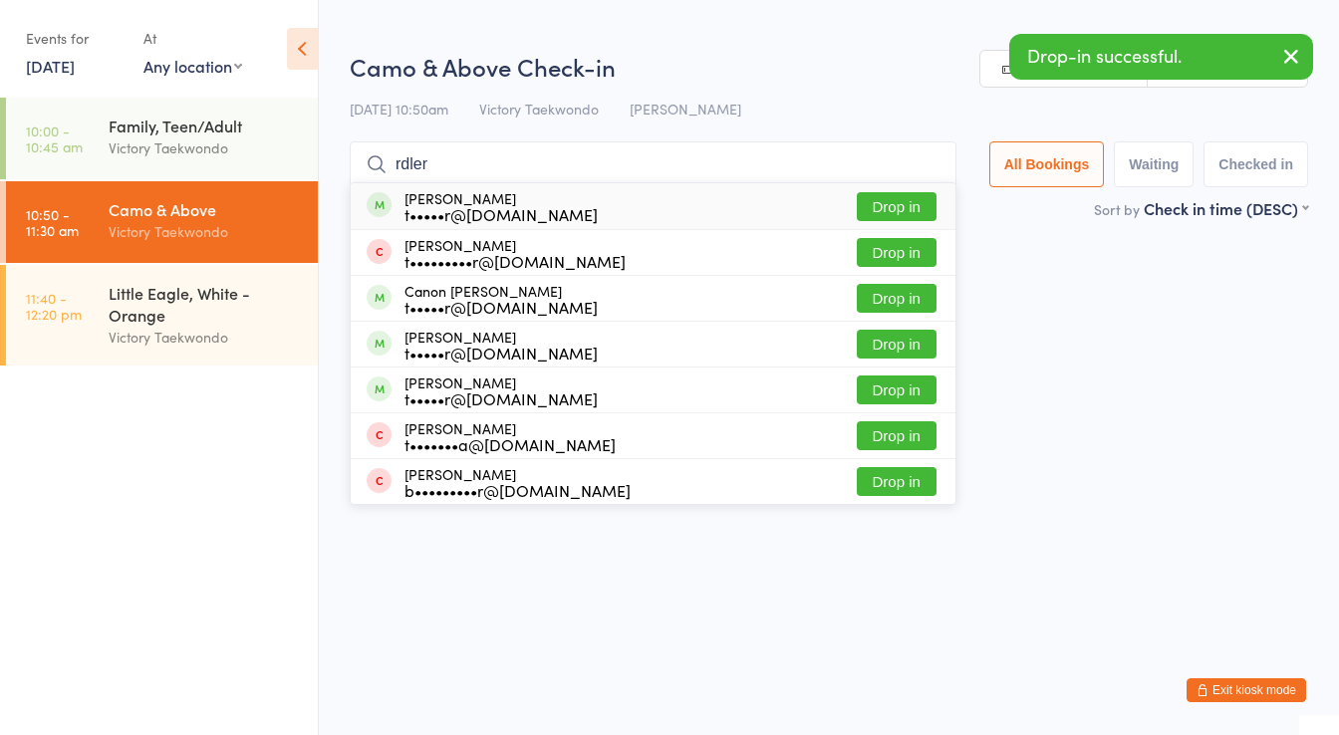
type input "rdler"
click at [485, 206] on div "t•••••r@ewingboe.org" at bounding box center [500, 214] width 193 height 16
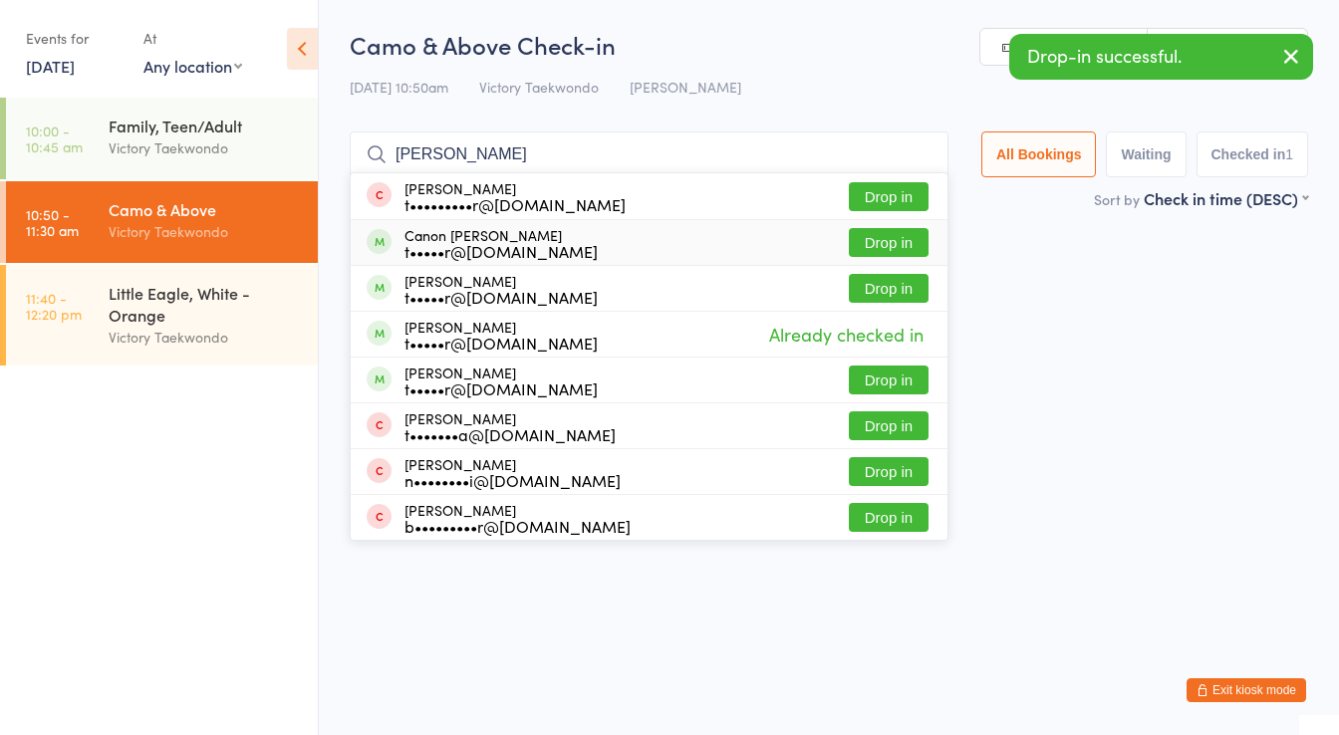
type input "radler"
click at [465, 247] on div "t•••••r@ewingboe.org" at bounding box center [500, 251] width 193 height 16
type input "radler"
drag, startPoint x: 500, startPoint y: 285, endPoint x: 480, endPoint y: 291, distance: 20.8
click at [485, 291] on div "t•••••r@ewingboe.org" at bounding box center [500, 297] width 193 height 16
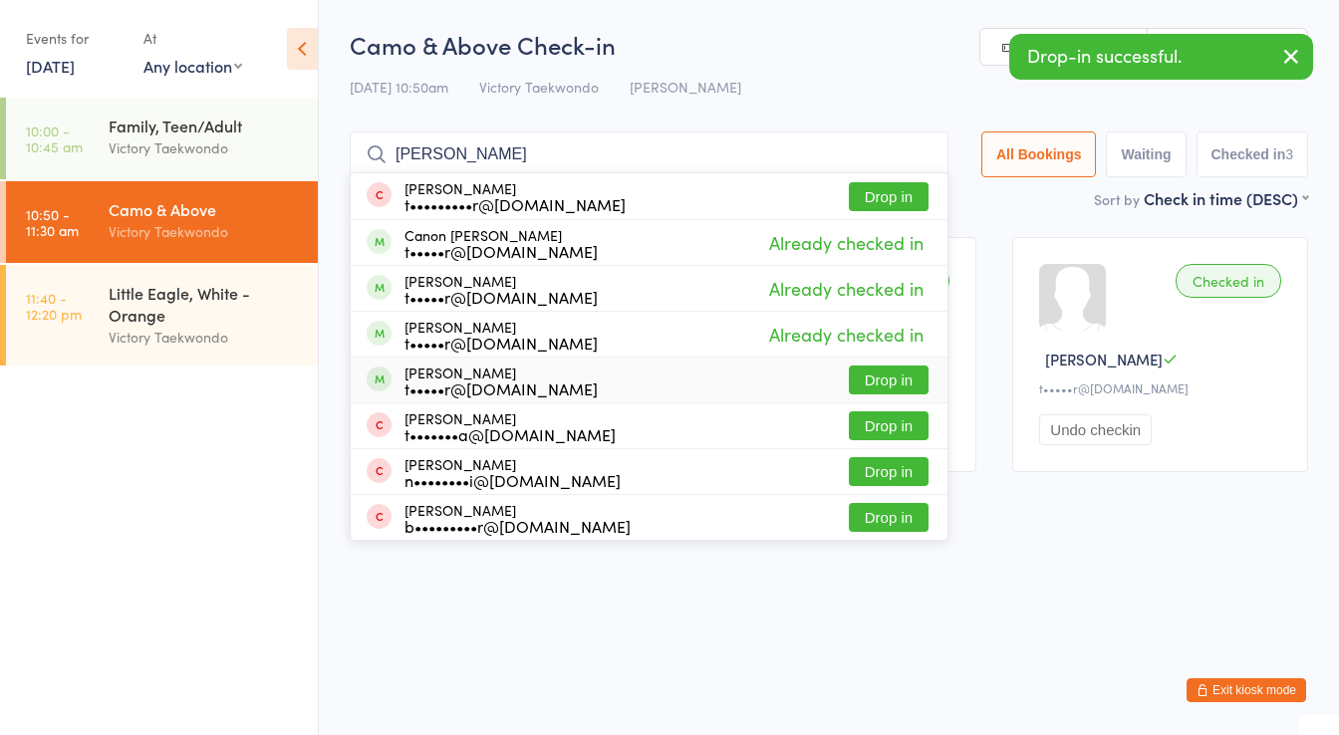
type input "radler"
click at [470, 381] on div "t•••••r@ewingboe.org" at bounding box center [500, 389] width 193 height 16
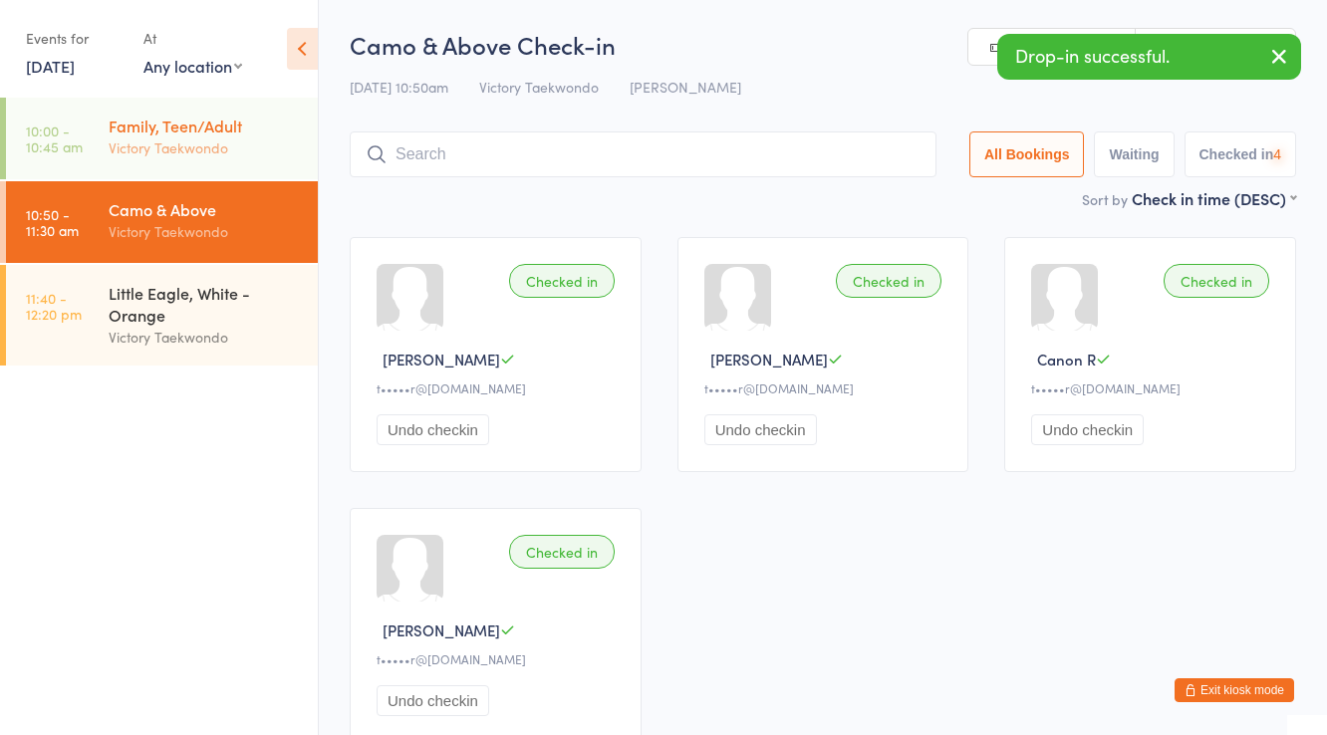
click at [161, 126] on div "Family, Teen/Adult" at bounding box center [205, 126] width 192 height 22
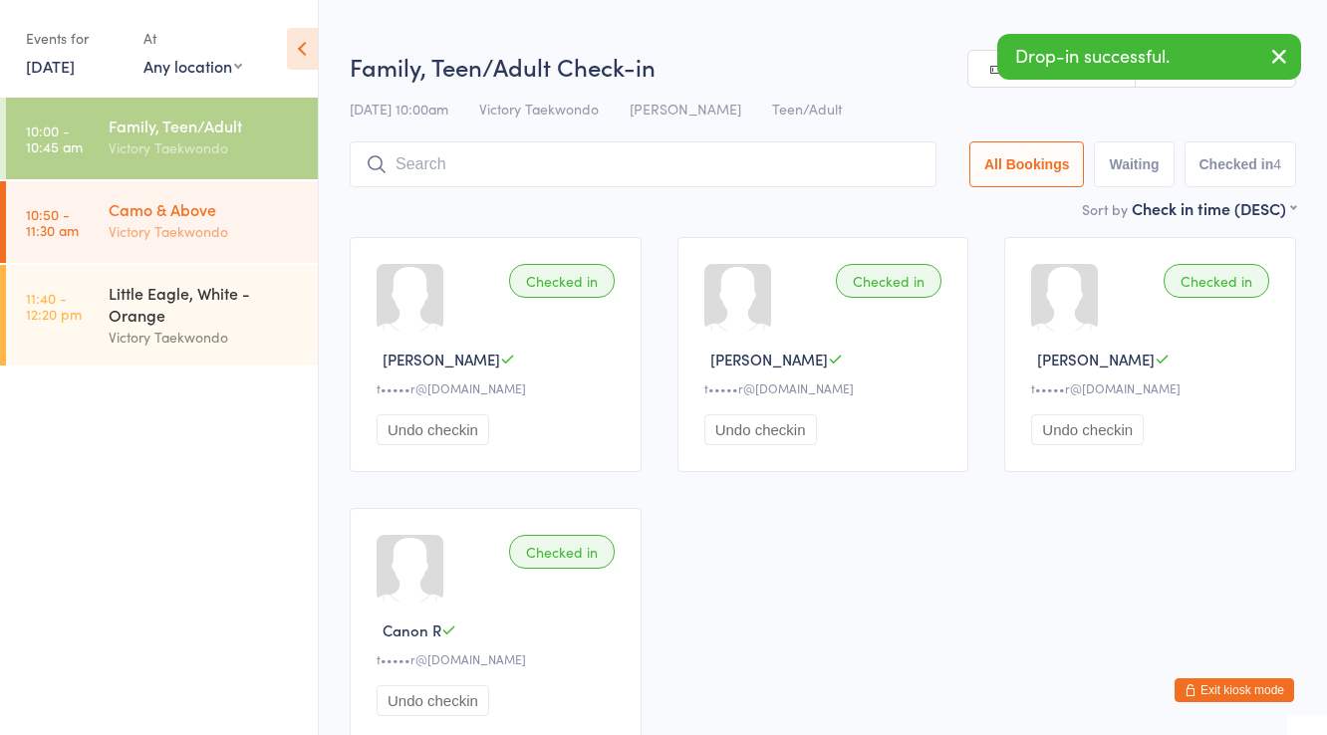
click at [192, 224] on div "Victory Taekwondo" at bounding box center [205, 231] width 192 height 23
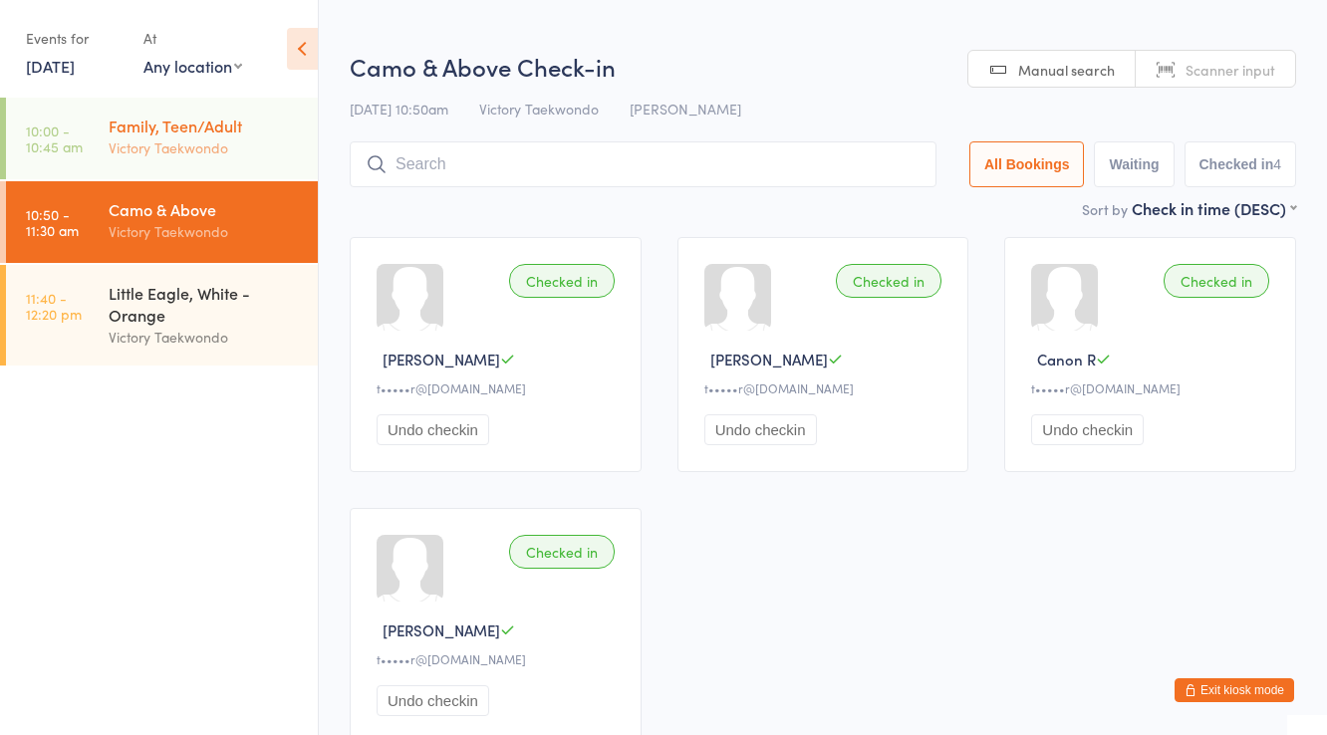
click at [193, 171] on div "Family, Teen/Adult Victory Taekwondo" at bounding box center [213, 137] width 209 height 79
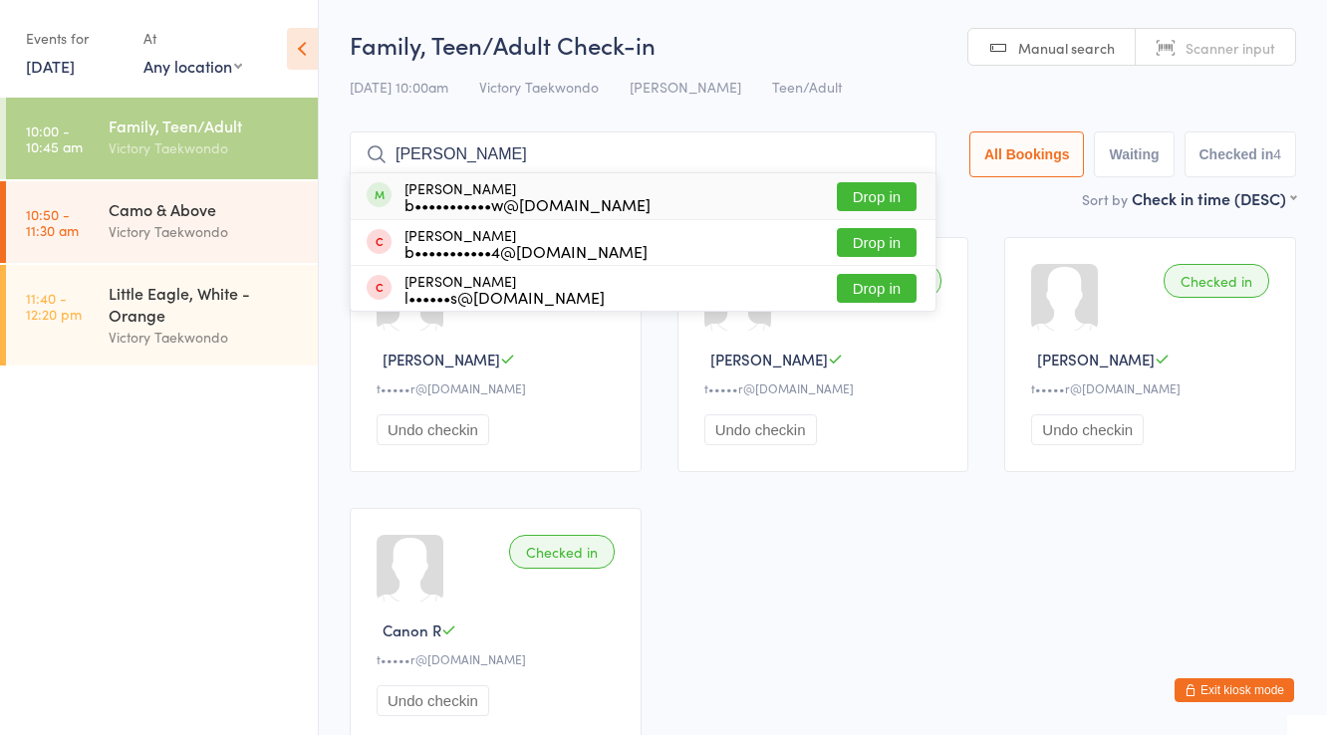
type input "jake z"
click at [417, 206] on div "b•••••••••••w@gmail.com" at bounding box center [527, 204] width 246 height 16
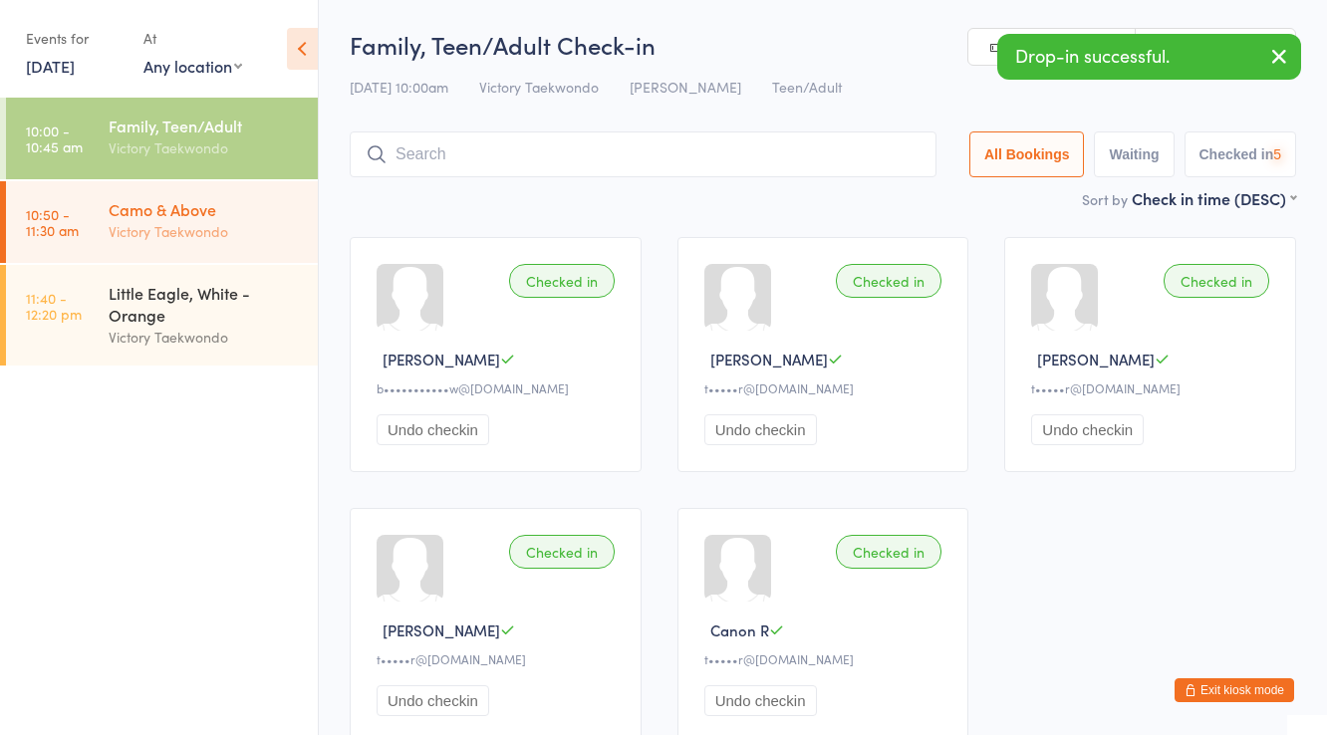
click at [186, 223] on div "Victory Taekwondo" at bounding box center [205, 231] width 192 height 23
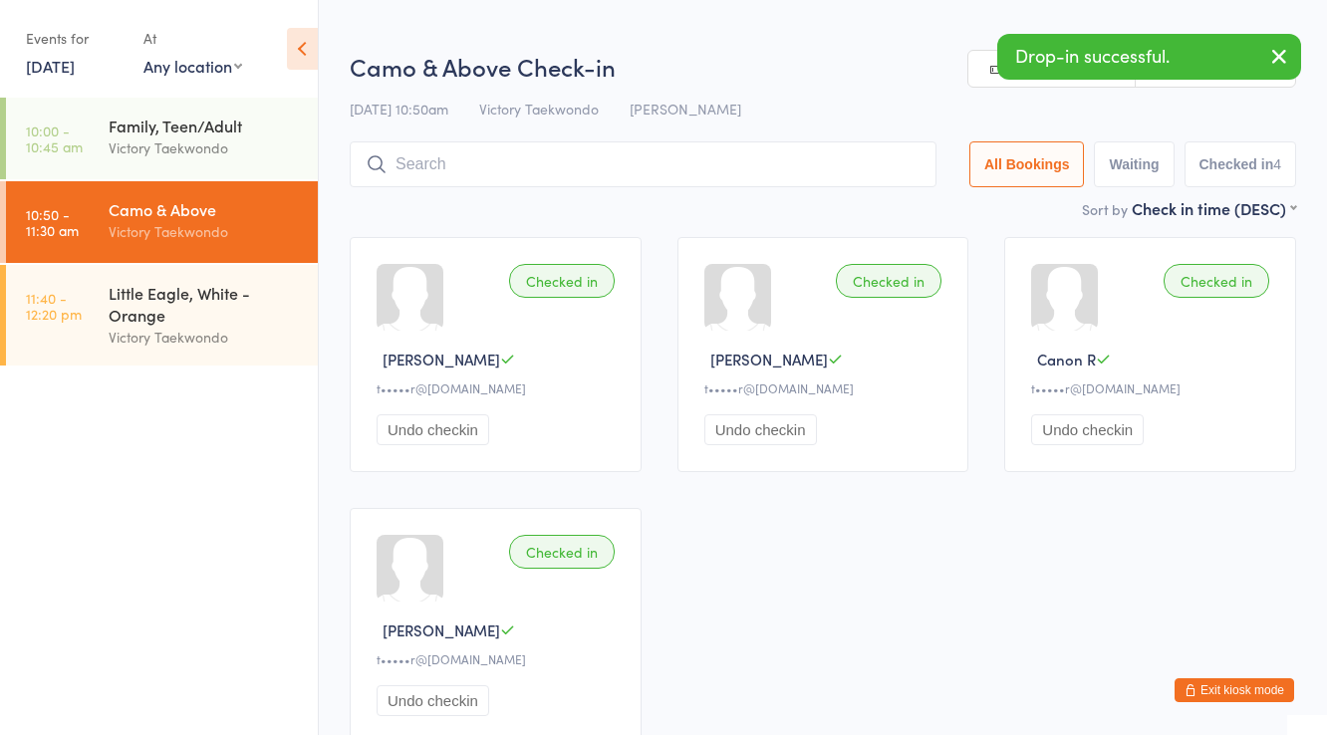
click at [407, 163] on input "search" at bounding box center [643, 164] width 587 height 46
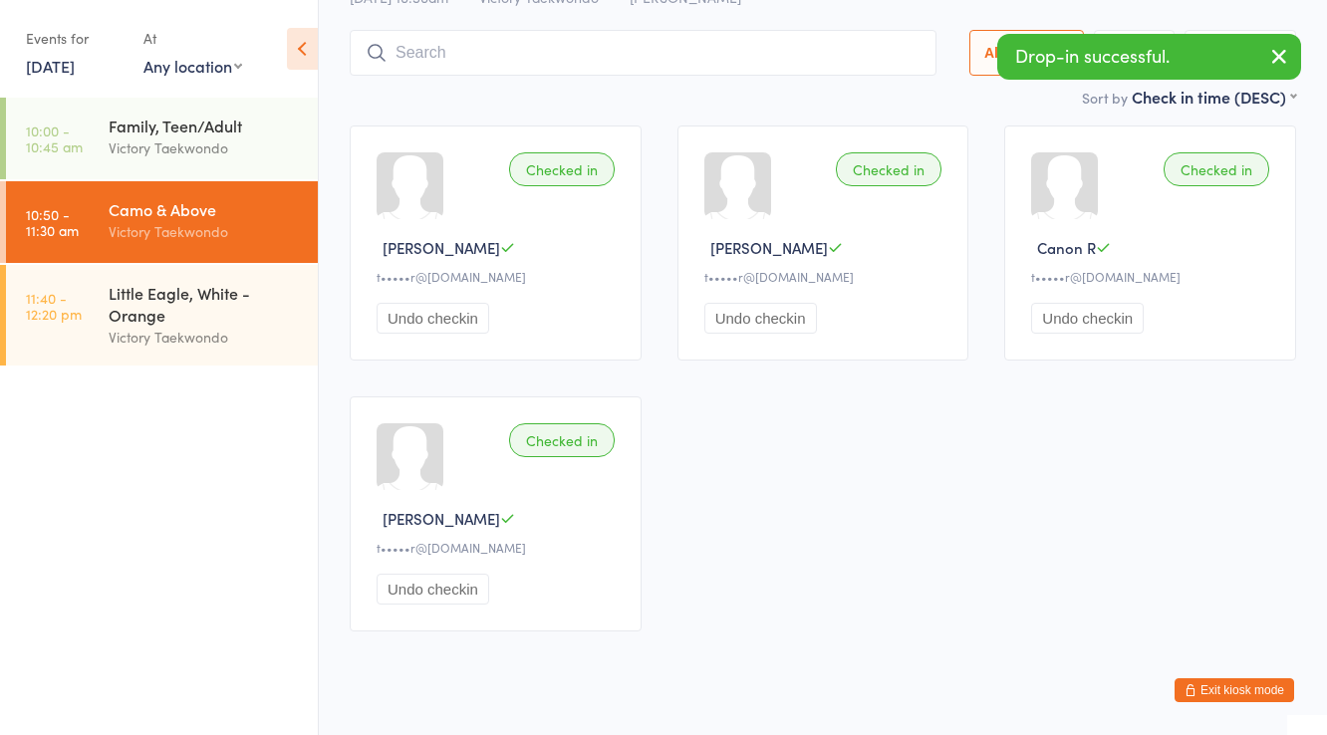
scroll to position [142, 0]
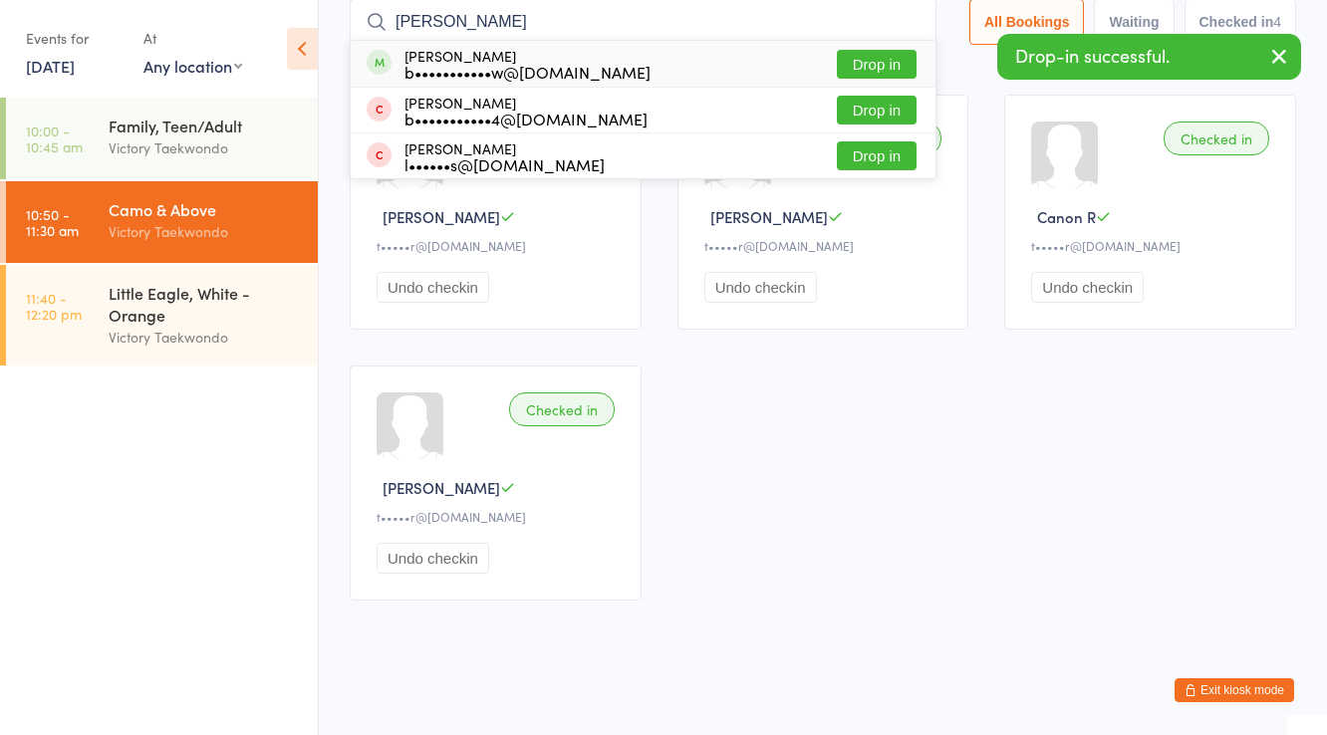
type input "jake z"
click at [453, 64] on div "b•••••••••••w@gmail.com" at bounding box center [527, 72] width 246 height 16
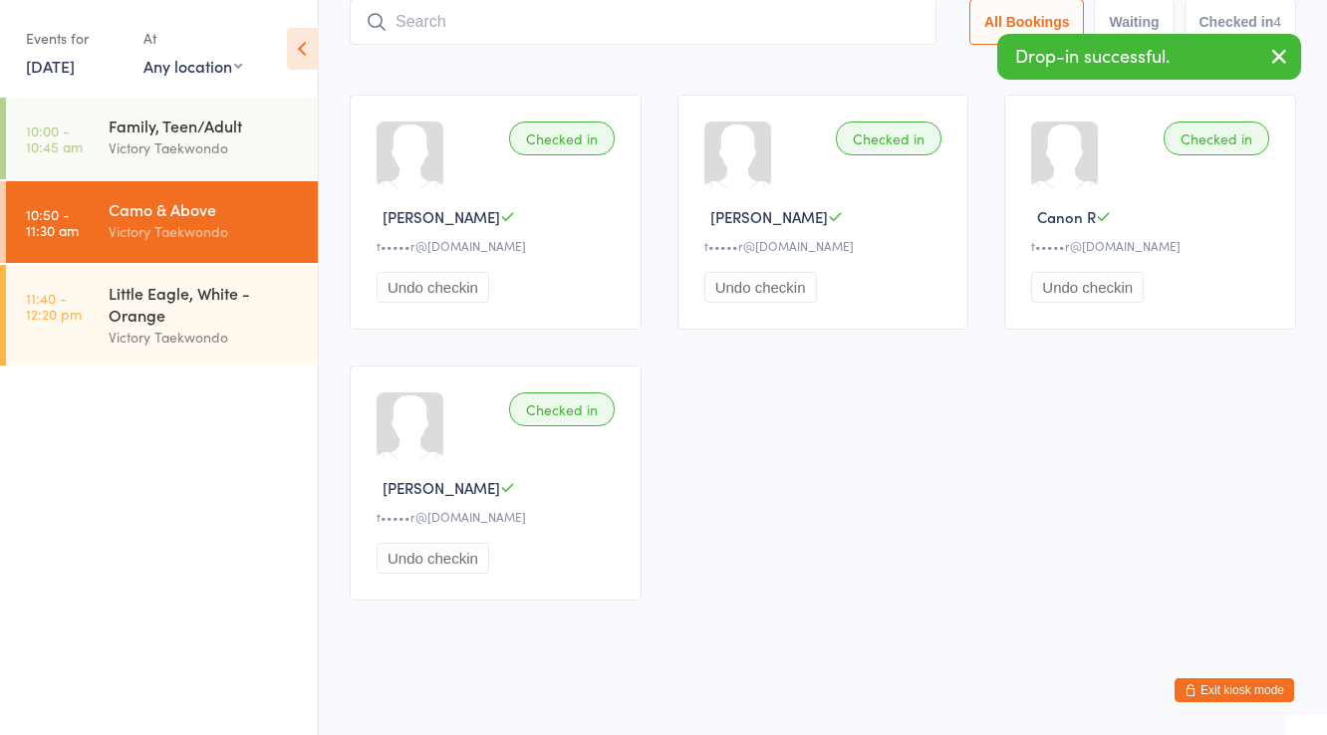
scroll to position [141, 0]
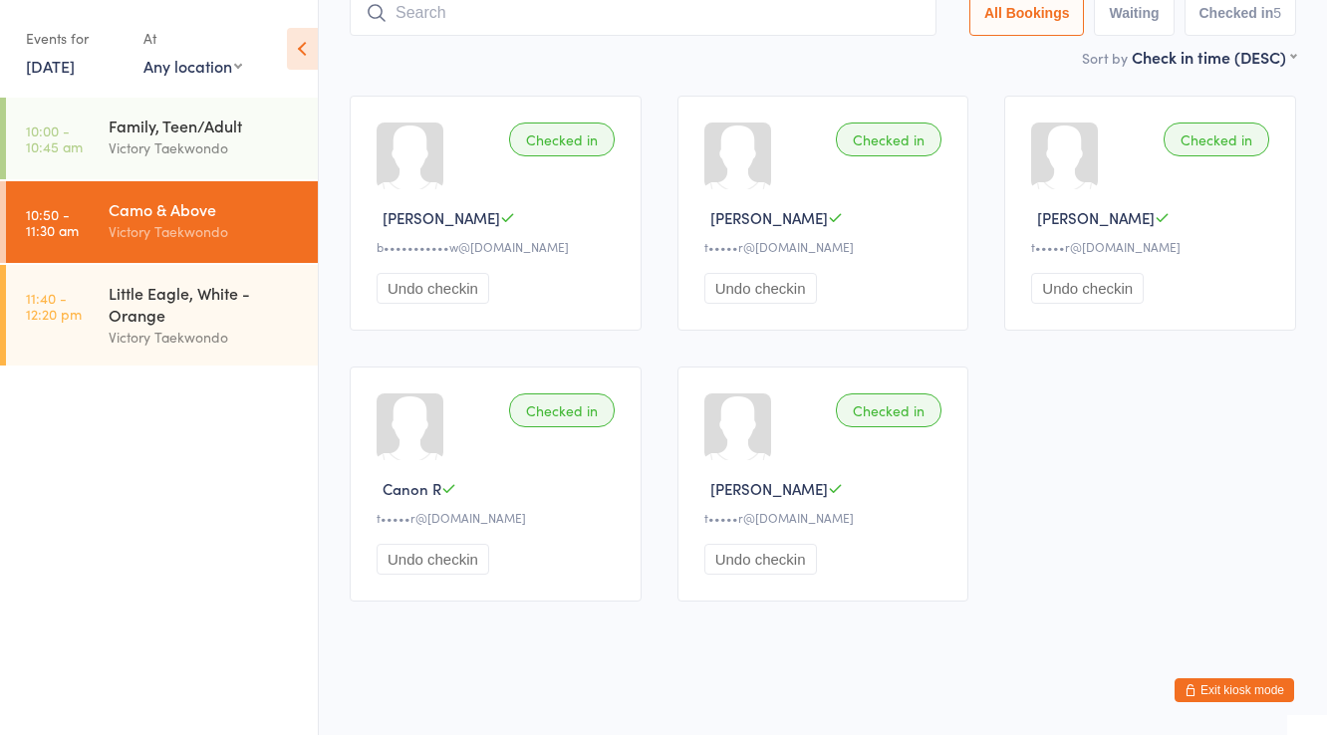
click at [460, 49] on div "Sort by Check in time (DESC) First name (ASC) First name (DESC) Last name (ASC)…" at bounding box center [823, 57] width 946 height 22
click at [461, 61] on div "Sort by Check in time (DESC) First name (ASC) First name (DESC) Last name (ASC)…" at bounding box center [823, 57] width 946 height 22
click at [95, 78] on div "Events for 13 Sep, 2025 13 Sep, 2025 September 2025 Sun Mon Tue Wed Thu Fri Sat…" at bounding box center [75, 51] width 98 height 59
click at [88, 78] on div "Events for 13 Sep, 2025 13 Sep, 2025 September 2025 Sun Mon Tue Wed Thu Fri Sat…" at bounding box center [75, 51] width 98 height 59
click at [75, 71] on link "13 Sep, 2025" at bounding box center [50, 66] width 49 height 22
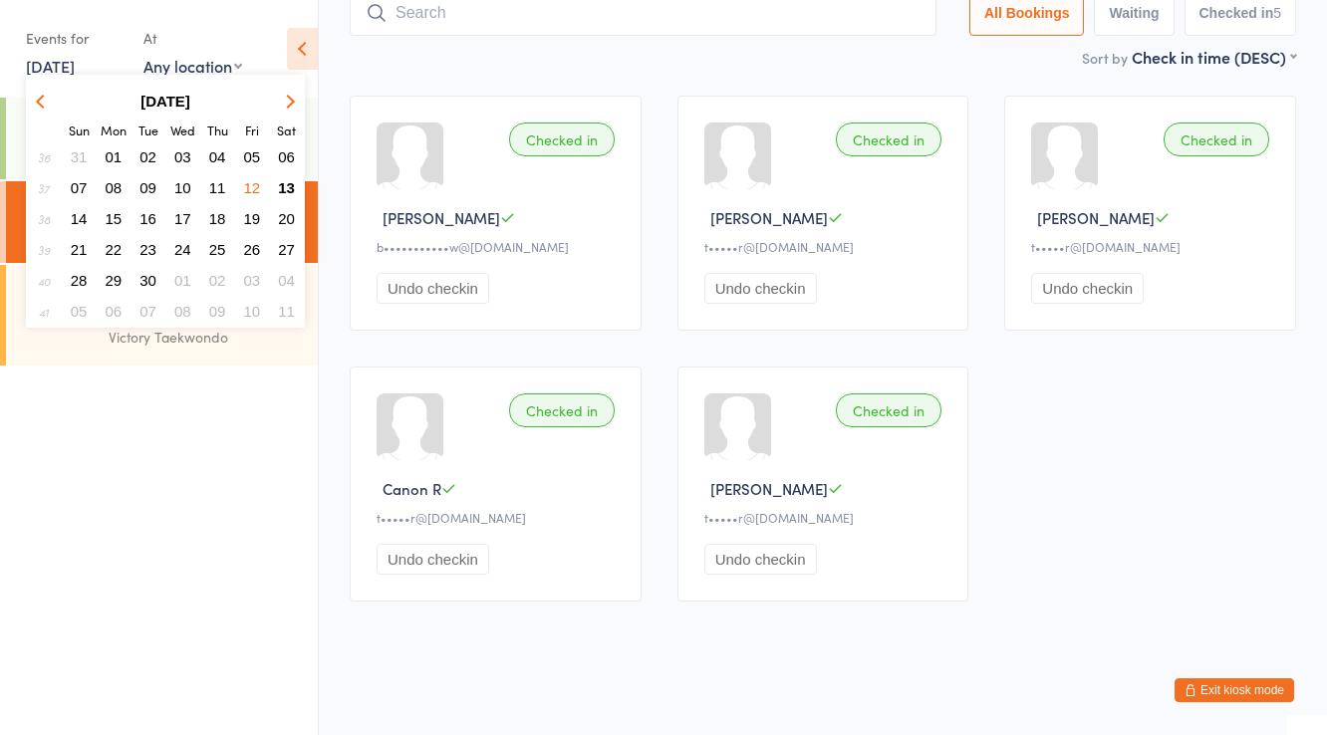
click at [248, 187] on span "12" at bounding box center [252, 187] width 17 height 17
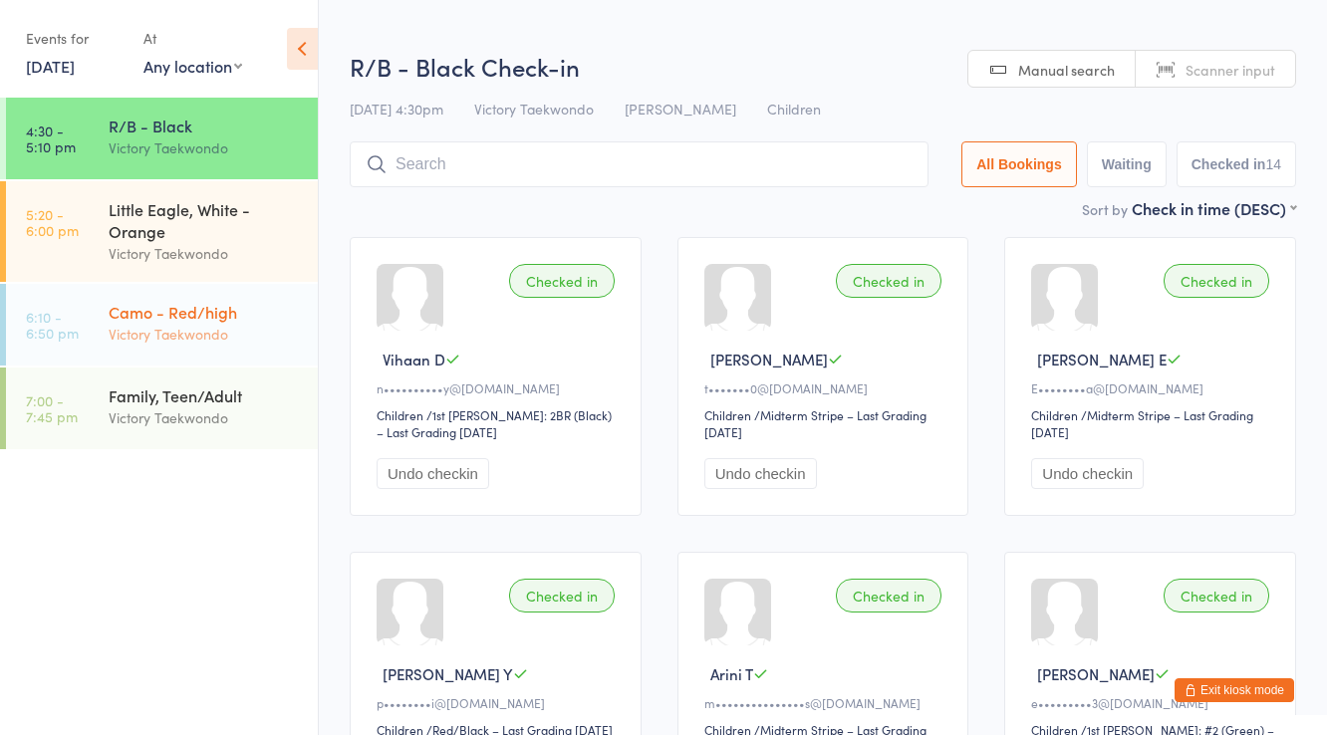
click at [223, 330] on div "Victory Taekwondo" at bounding box center [205, 334] width 192 height 23
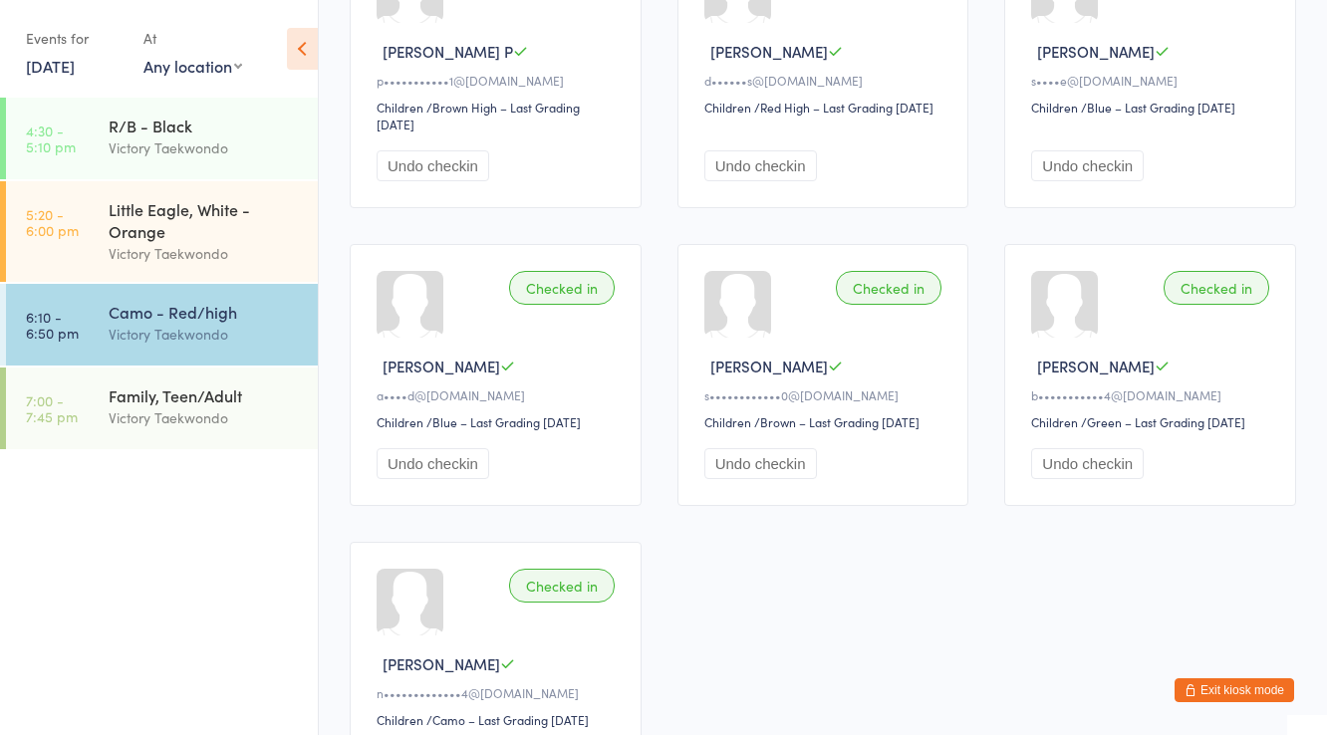
scroll to position [398, 0]
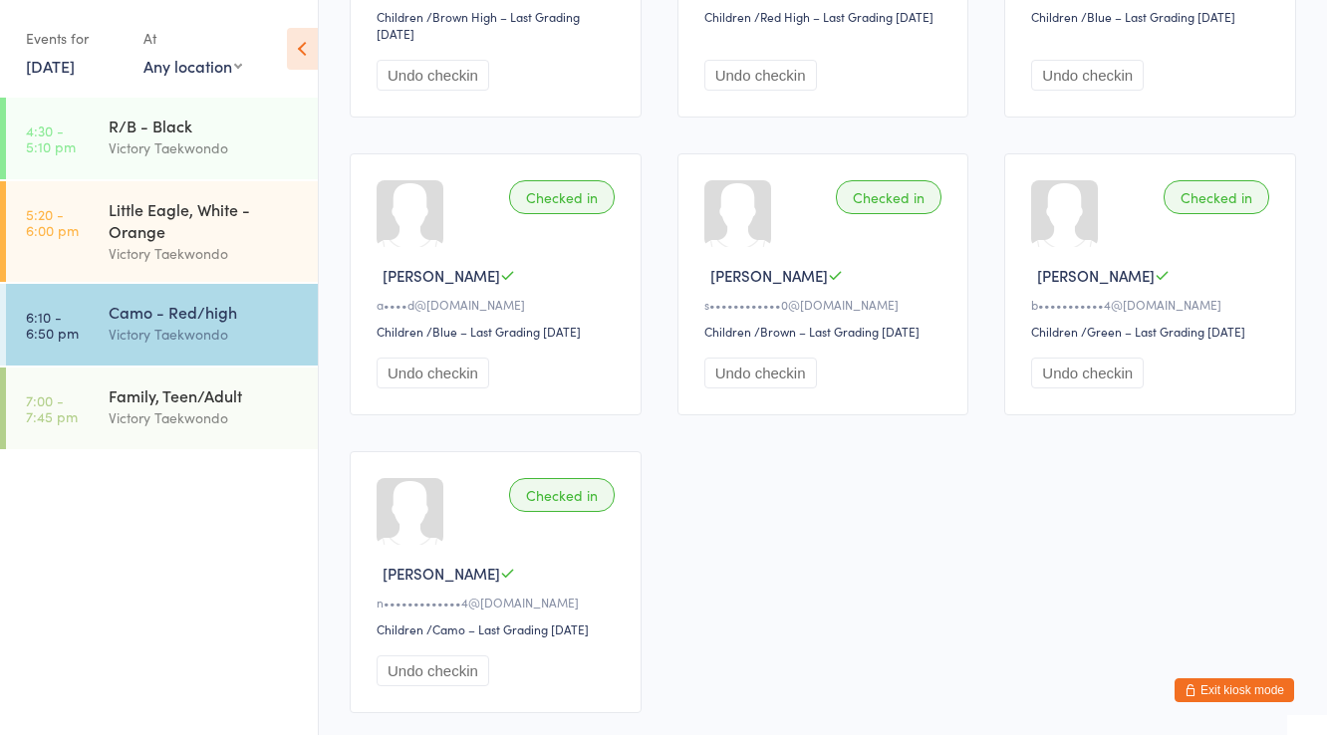
click at [75, 66] on link "12 Sep, 2025" at bounding box center [50, 66] width 49 height 22
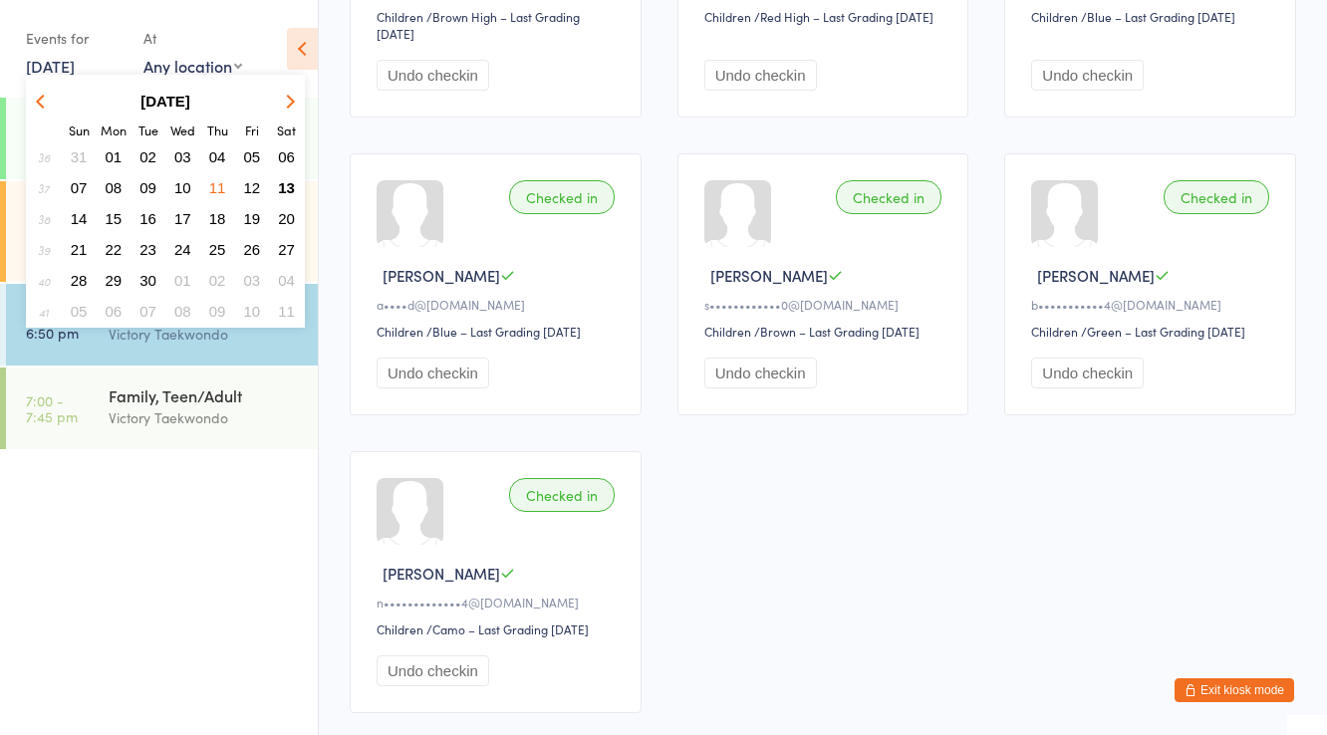
click at [288, 184] on span "13" at bounding box center [286, 187] width 17 height 17
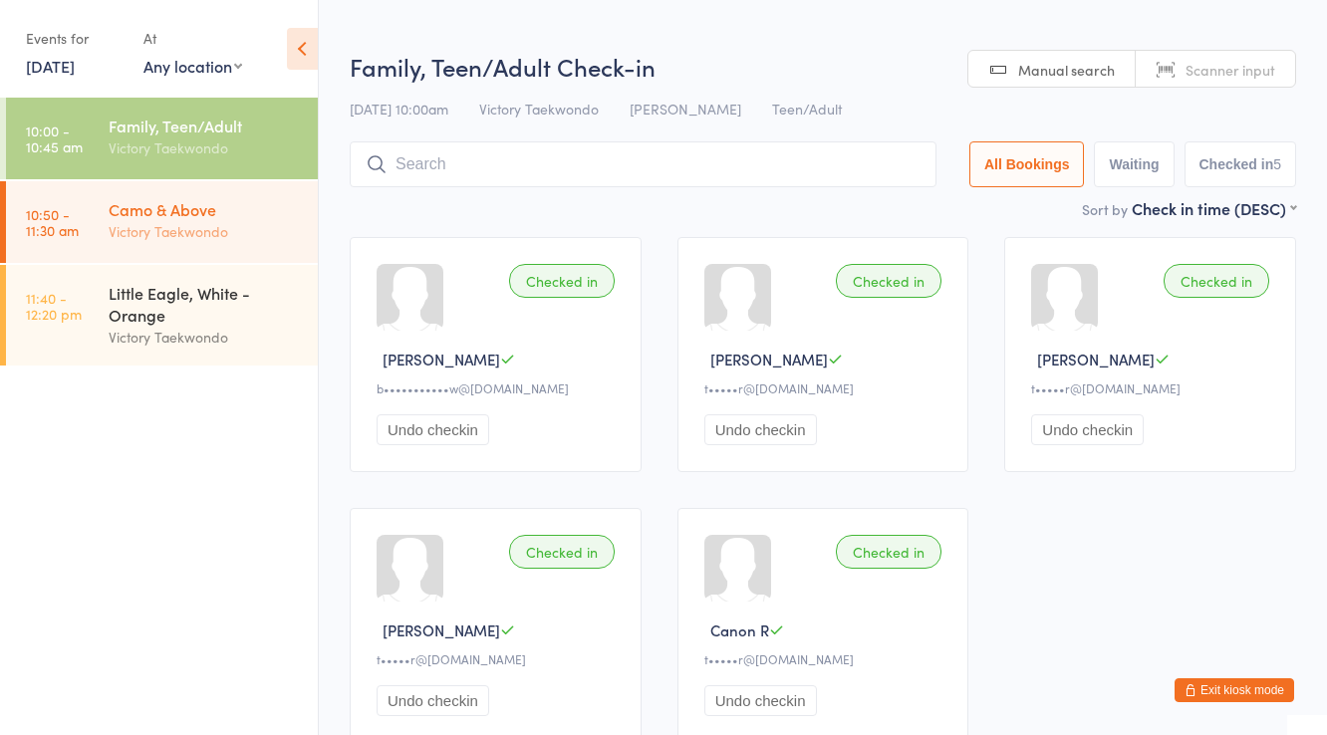
click at [263, 214] on div "Camo & Above" at bounding box center [205, 209] width 192 height 22
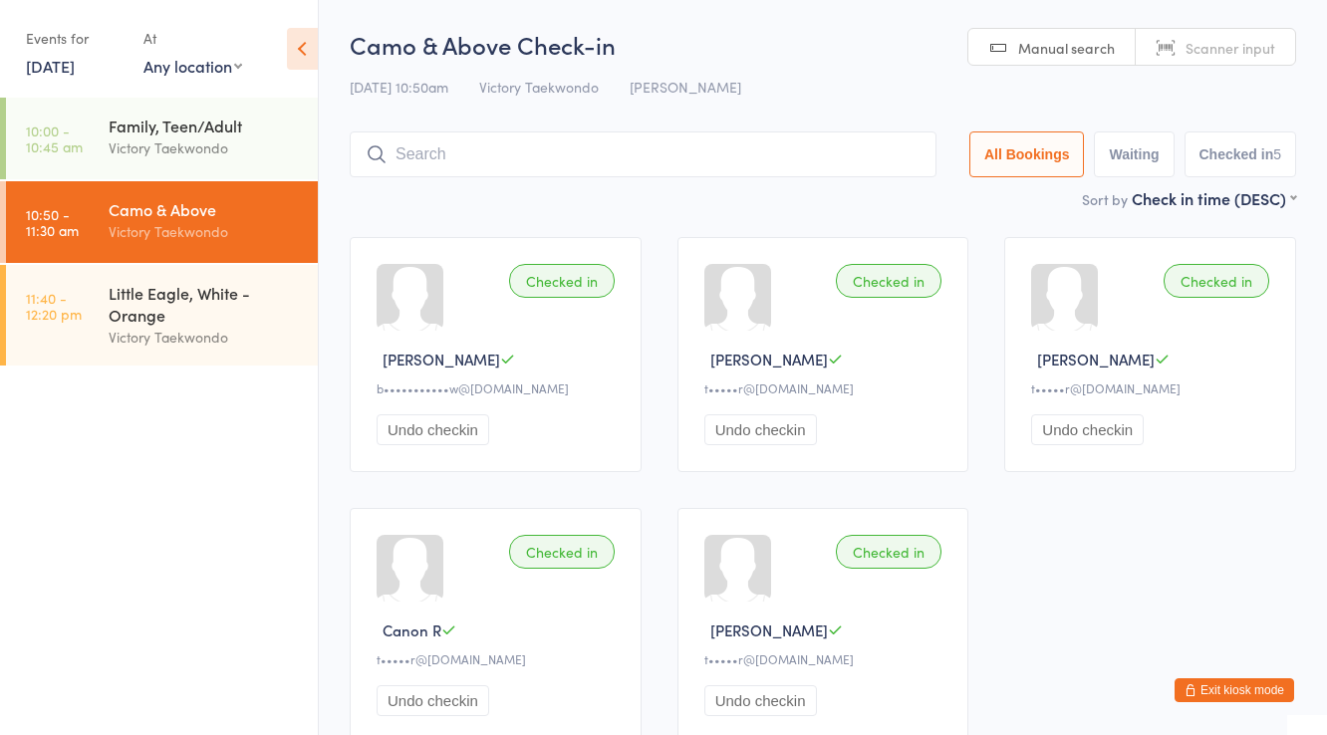
click at [67, 64] on link "13 Sep, 2025" at bounding box center [50, 66] width 49 height 22
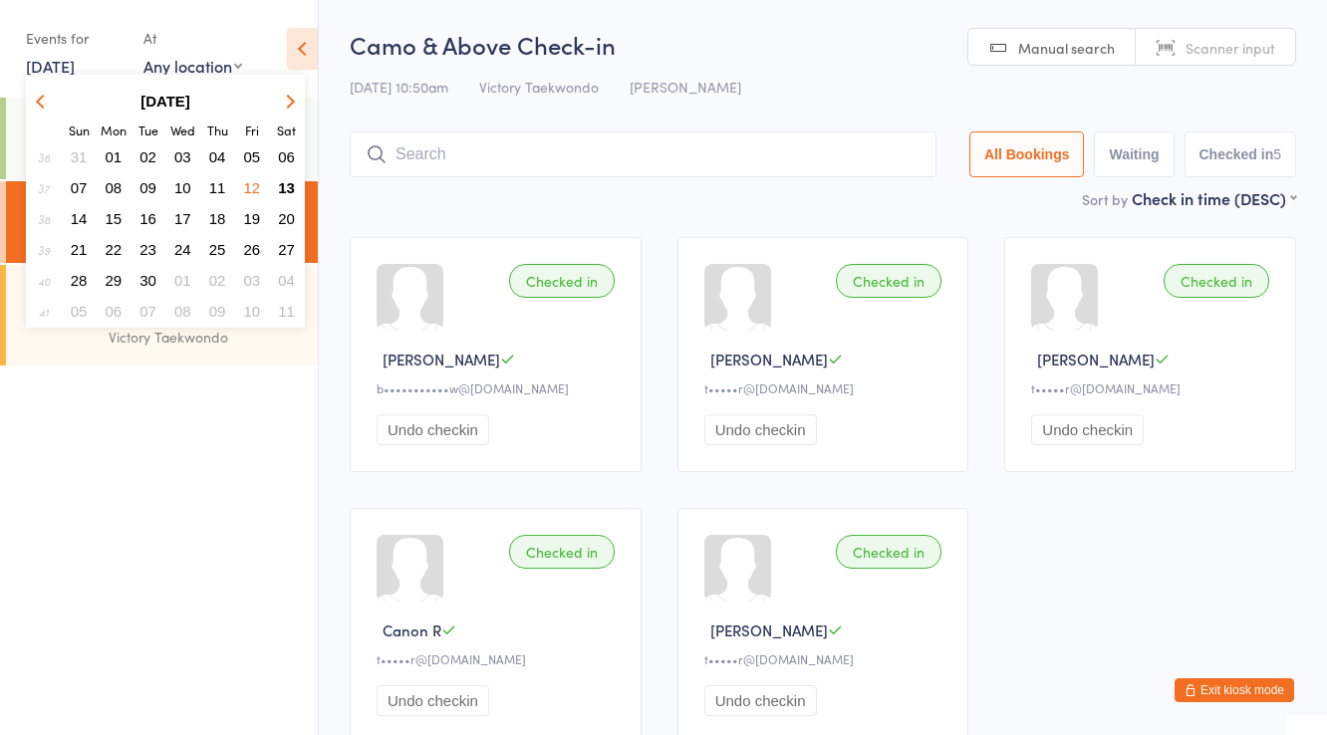
click at [43, 94] on icon "button" at bounding box center [43, 101] width 14 height 14
click at [186, 220] on span "13" at bounding box center [182, 218] width 17 height 17
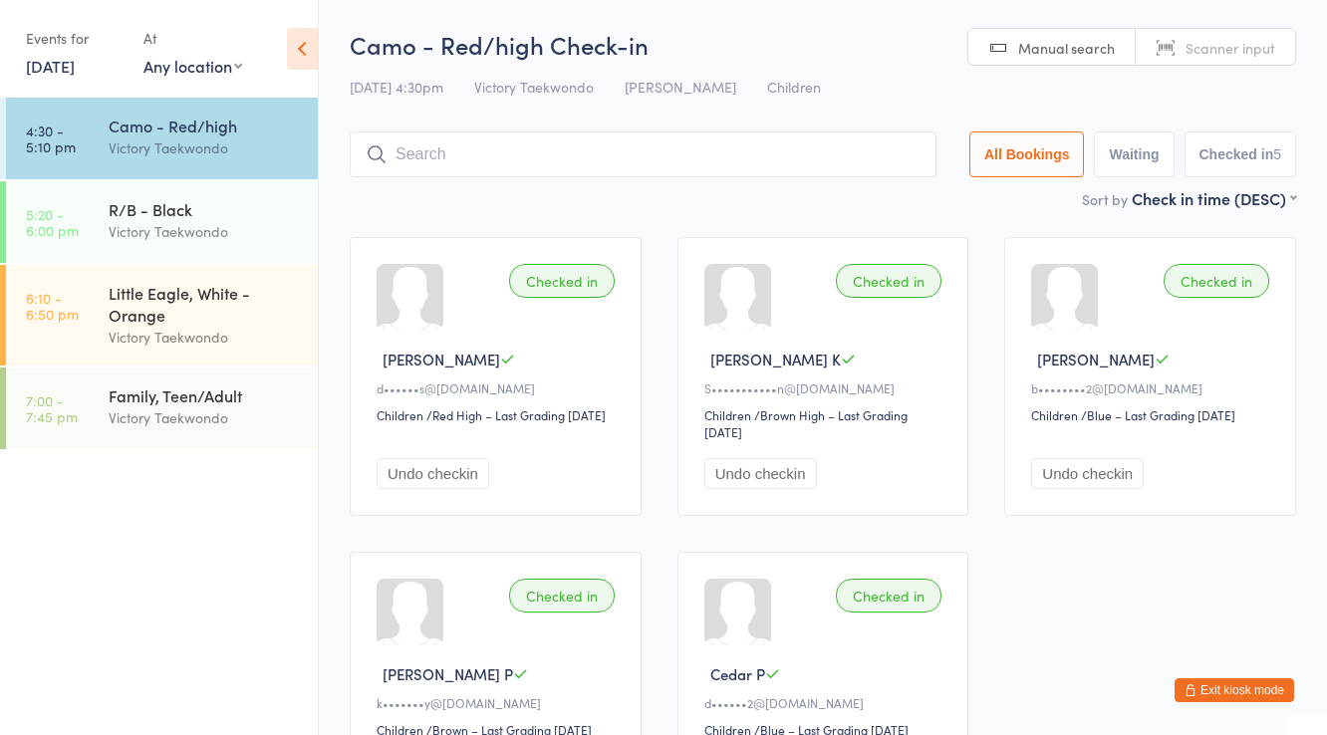
click at [85, 78] on div "Events for 13 Aug, 2025 D Aug, YYYY August 2025 Sun Mon Tue Wed Thu Fri Sat 31 …" at bounding box center [75, 51] width 98 height 59
click at [75, 74] on link "13 Aug, 2025" at bounding box center [50, 66] width 49 height 22
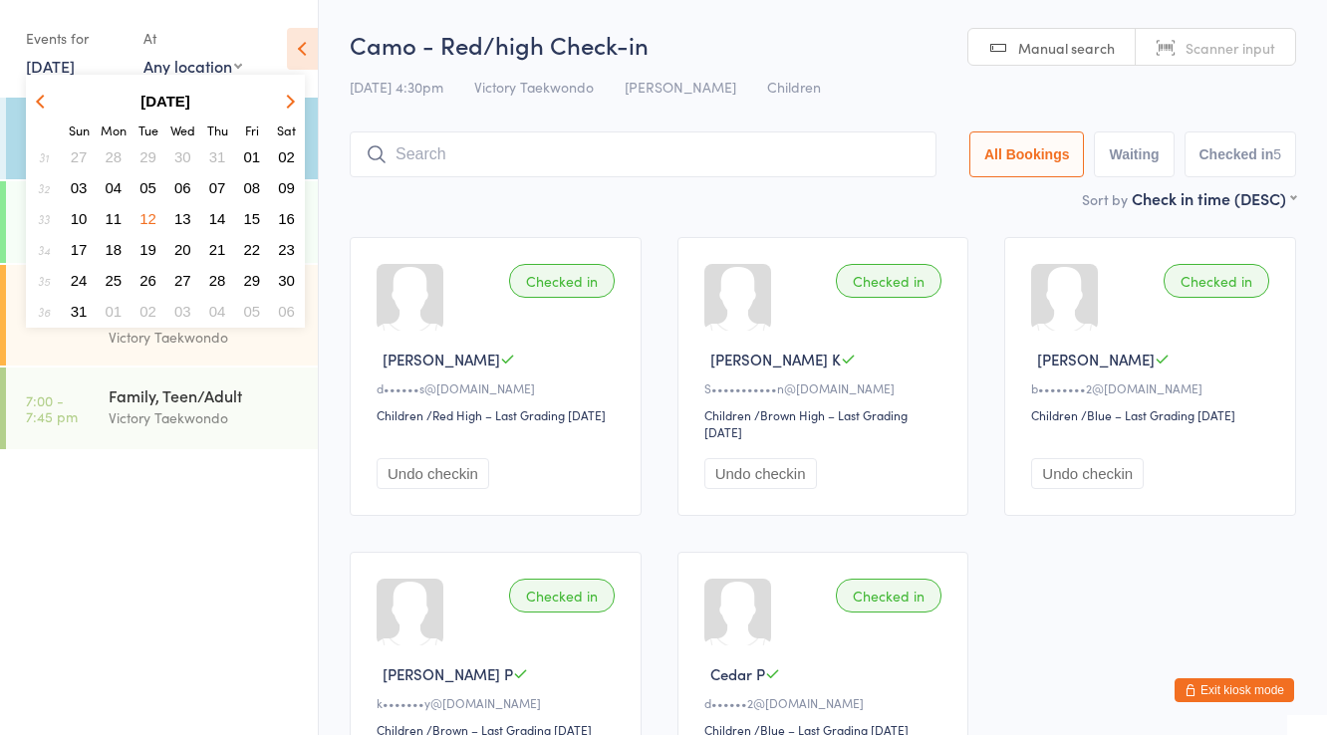
click at [291, 100] on icon "button" at bounding box center [288, 101] width 14 height 14
click at [288, 187] on span "13" at bounding box center [286, 187] width 17 height 17
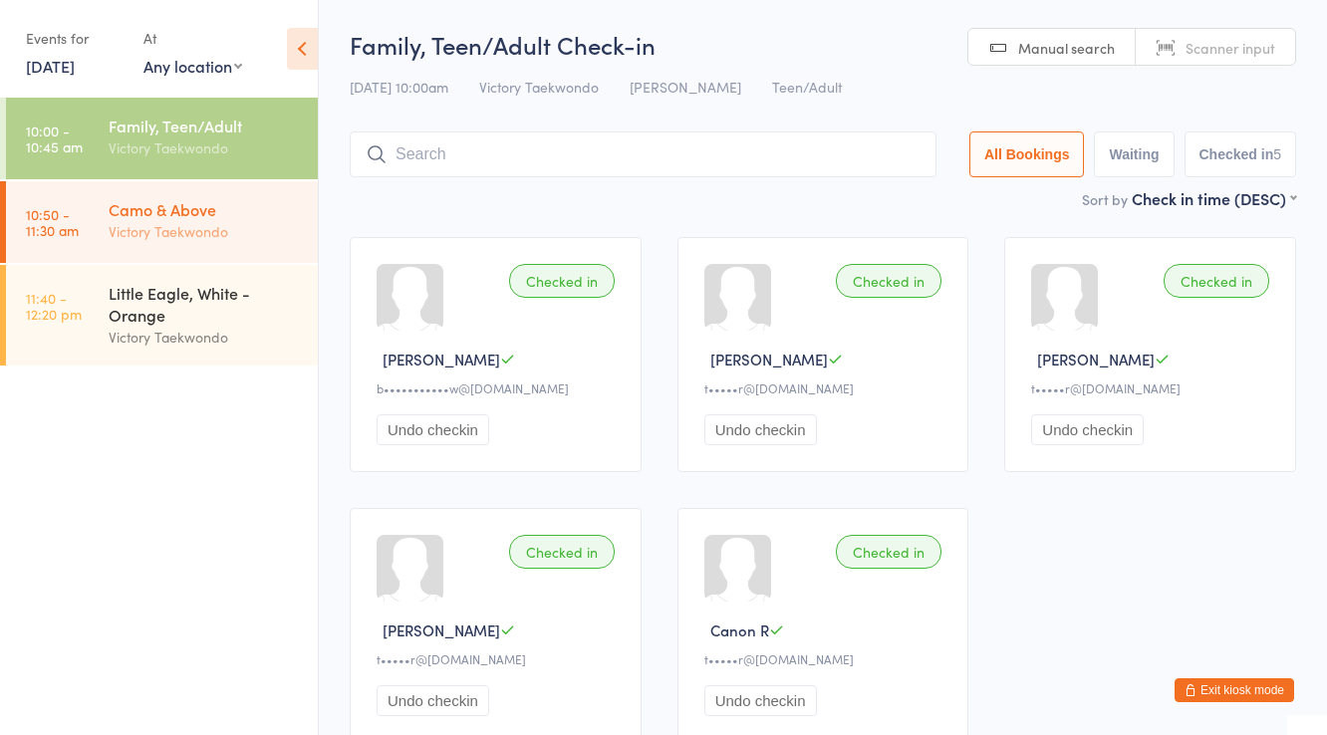
click at [213, 222] on div "Victory Taekwondo" at bounding box center [205, 231] width 192 height 23
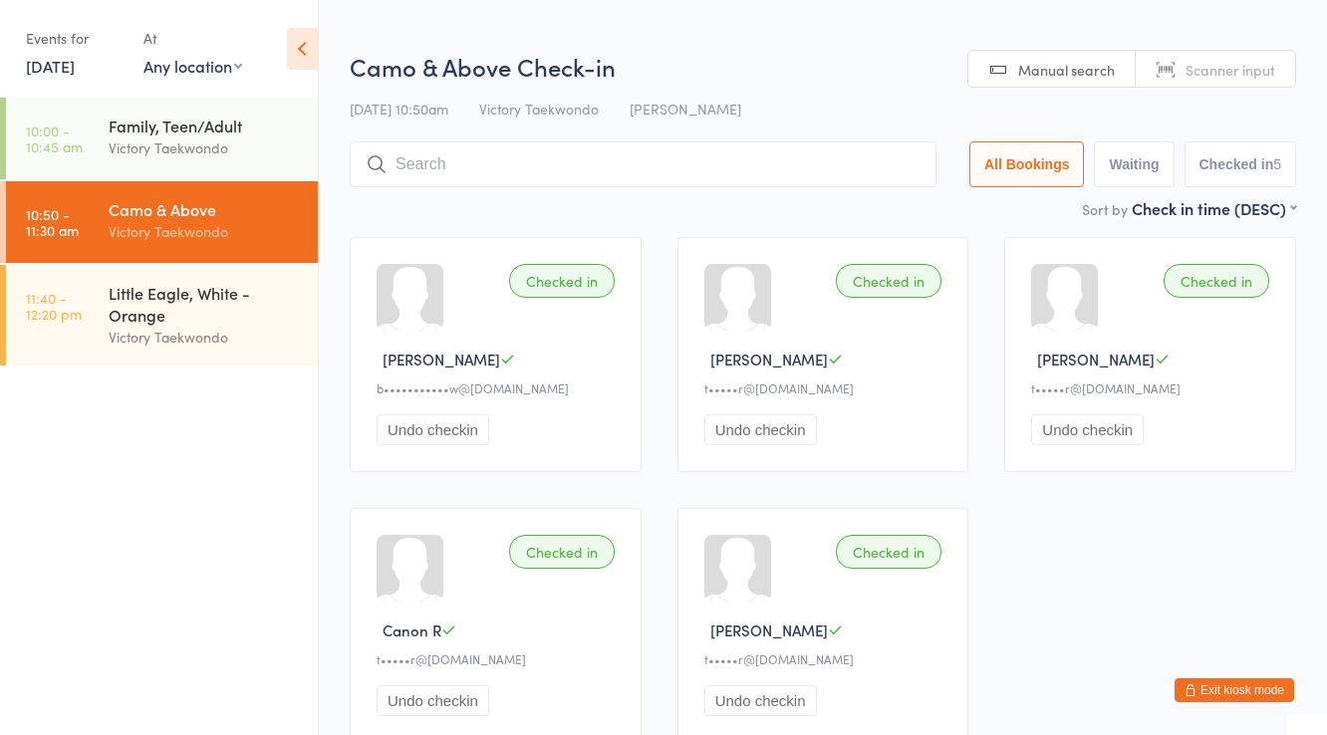
click at [431, 165] on input "search" at bounding box center [643, 164] width 587 height 46
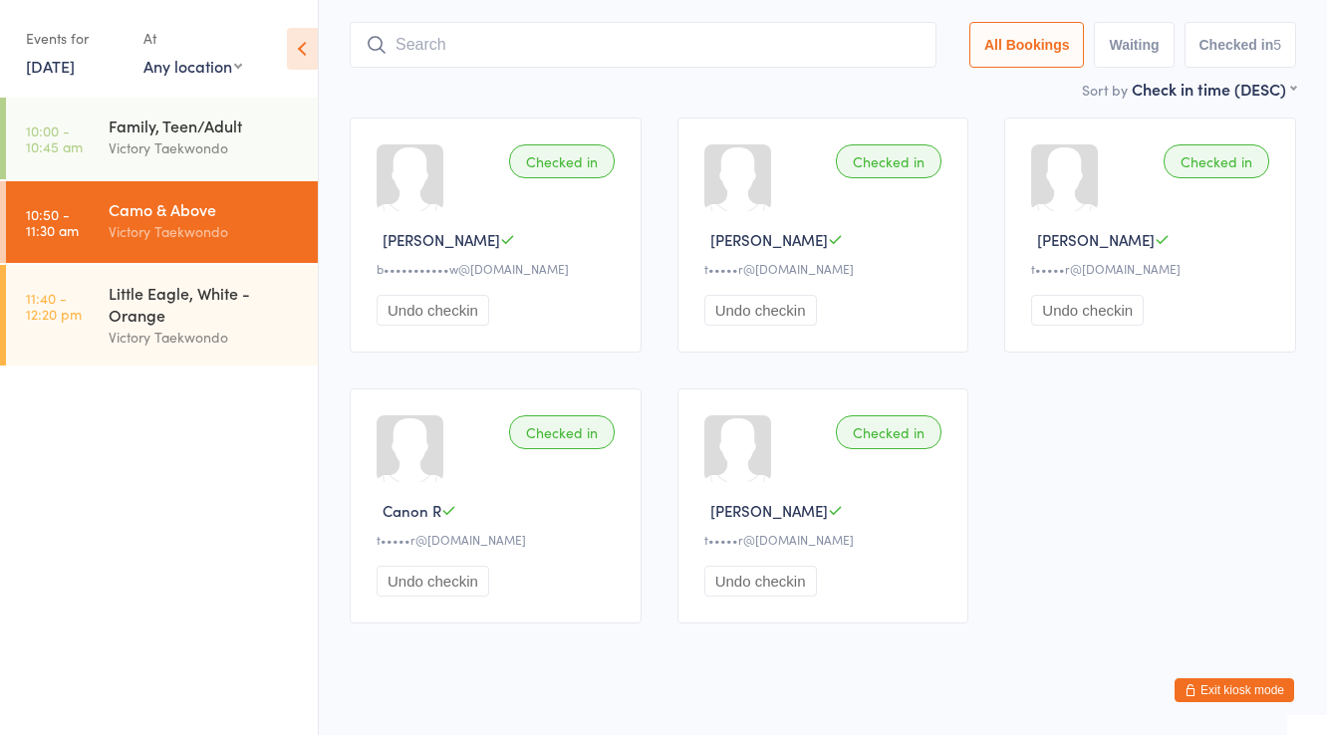
scroll to position [142, 0]
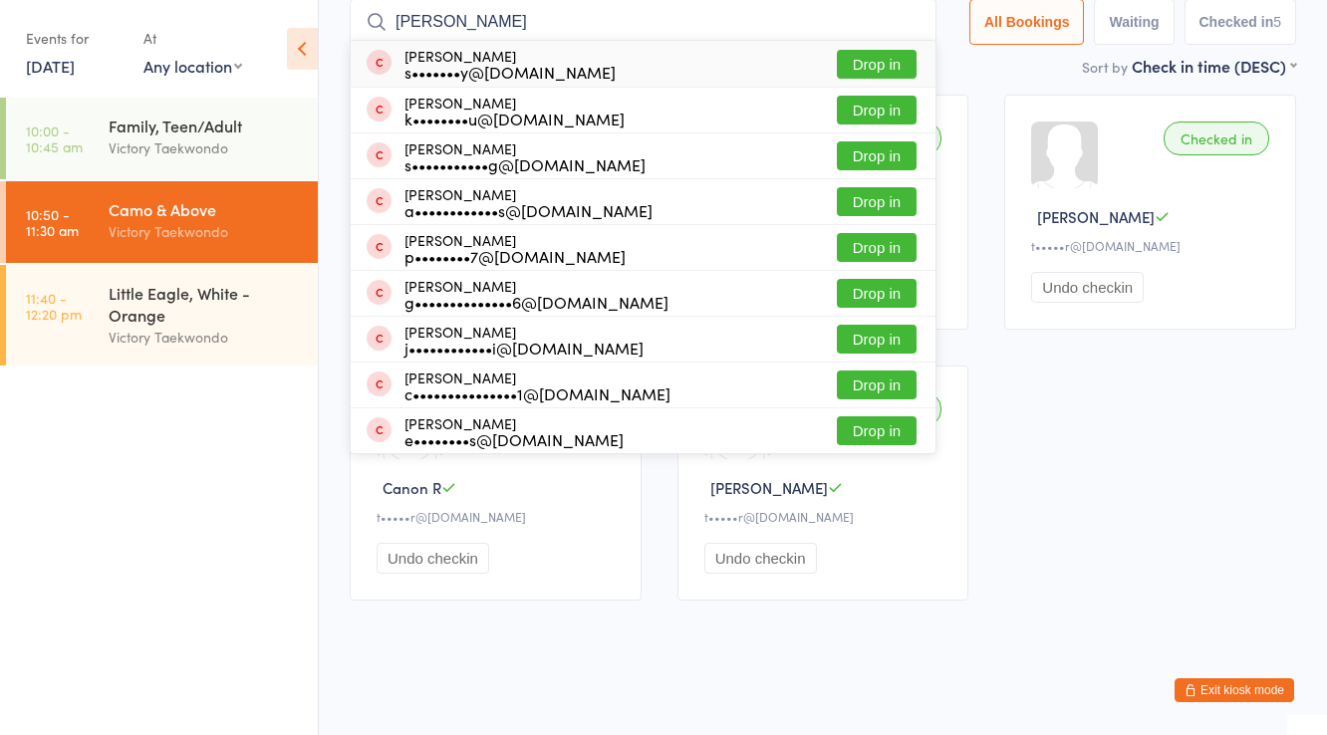
type input "eliza"
click at [455, 64] on div "s•••••••y@mac.com" at bounding box center [509, 72] width 211 height 16
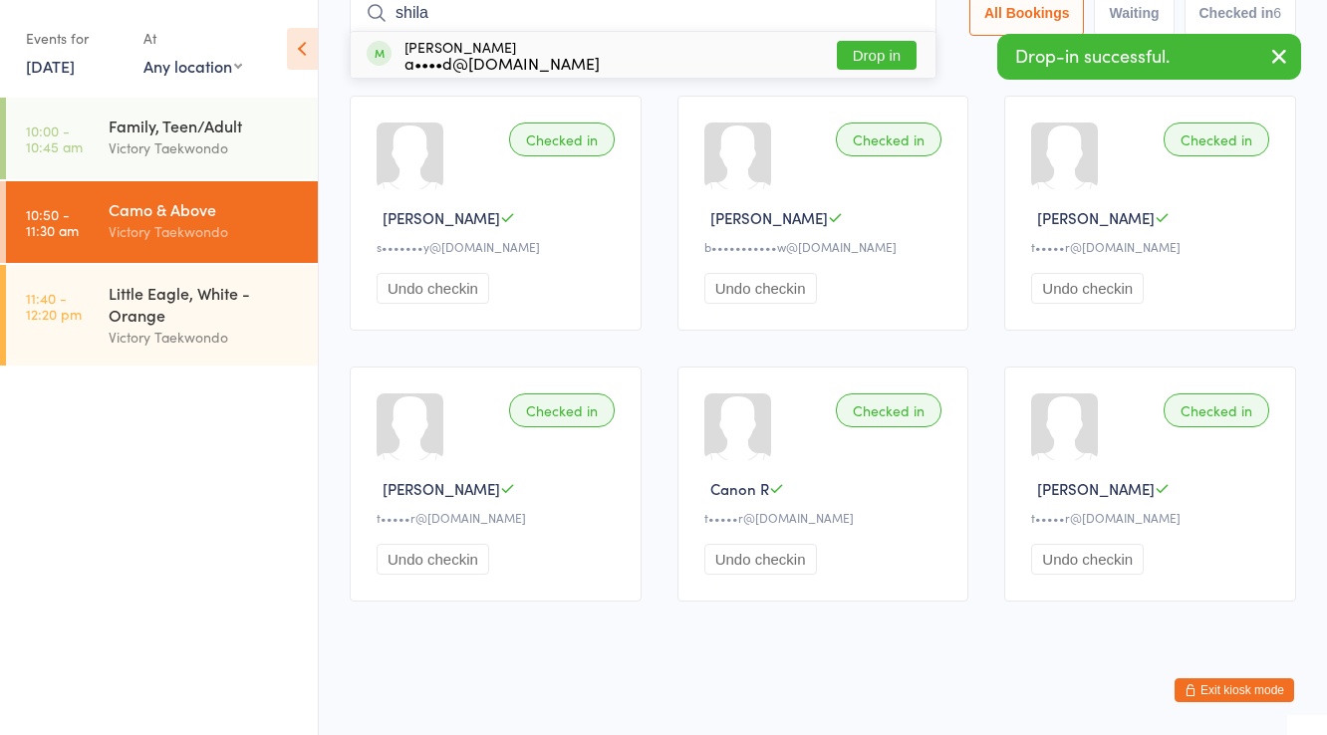
type input "shila"
click at [455, 62] on div "a••••d@gmail.com" at bounding box center [501, 63] width 195 height 16
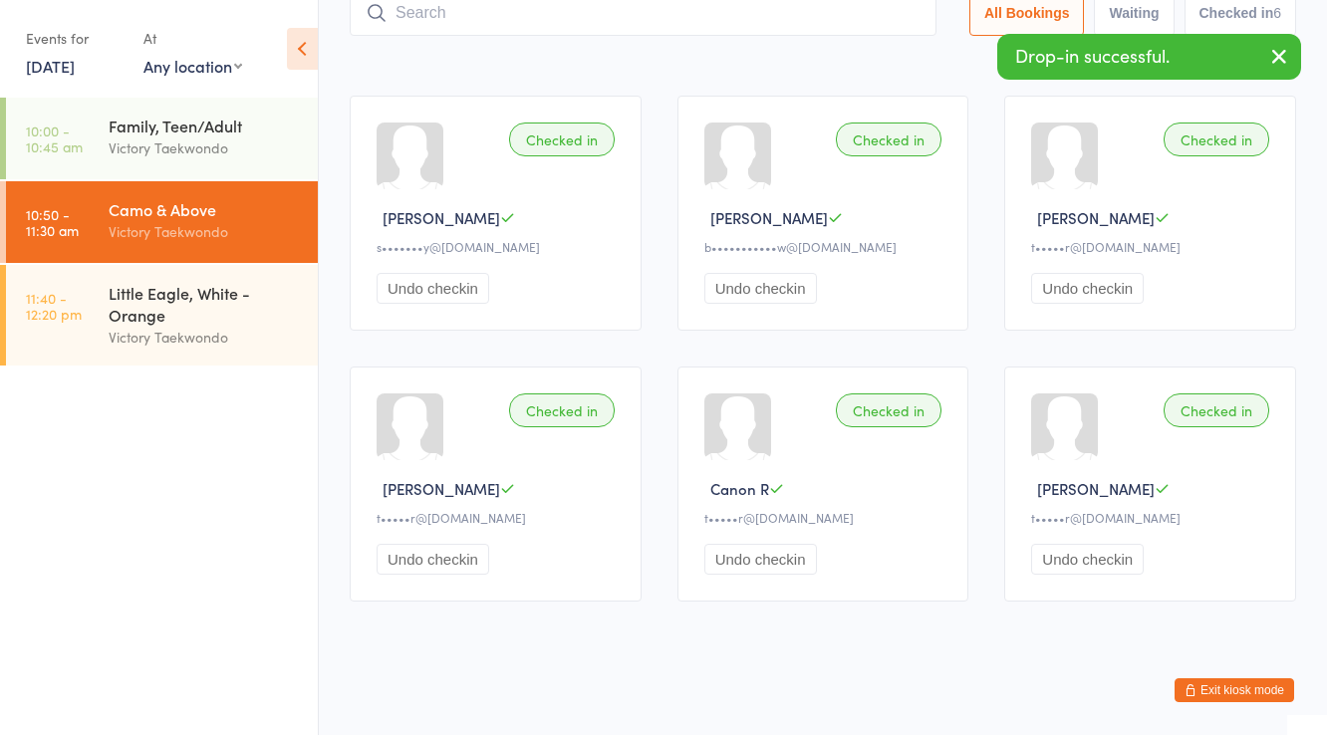
scroll to position [131, 0]
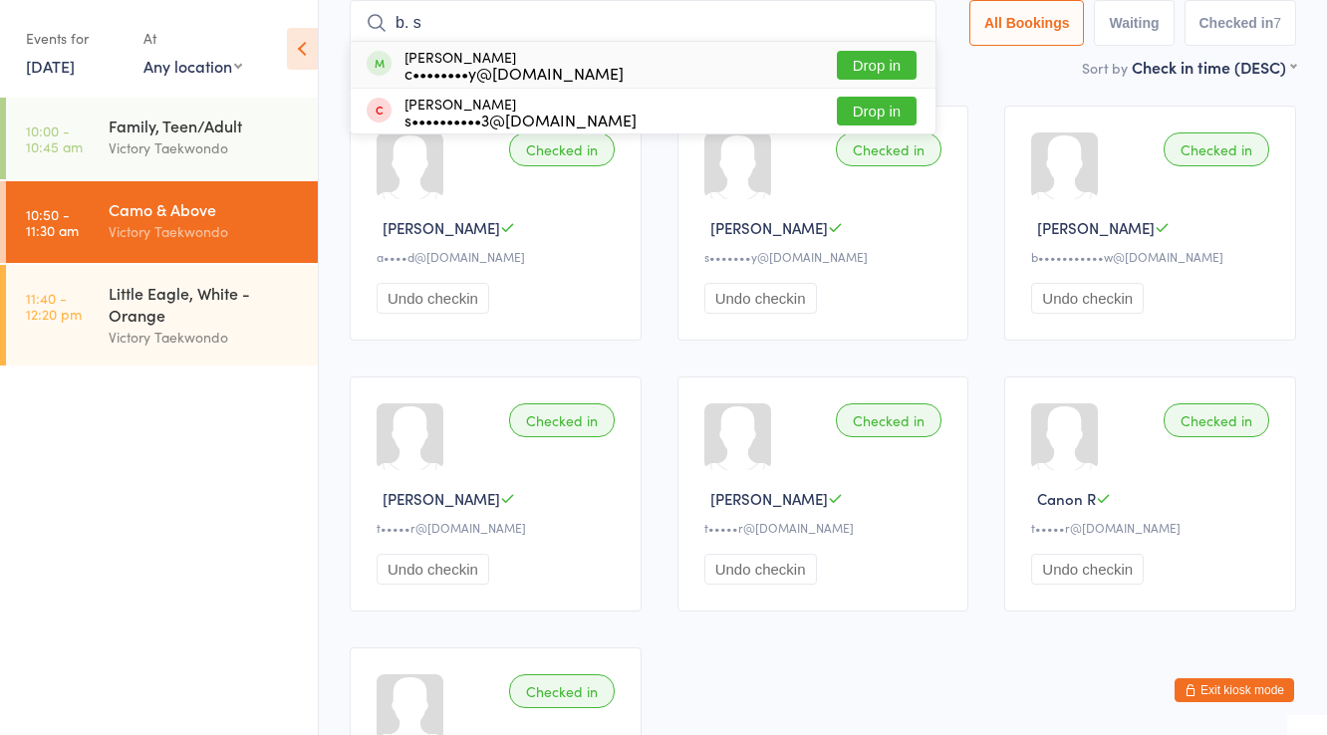
type input "b. s"
click at [456, 60] on div "B. Siditsky c••••••••y@gmail.com" at bounding box center [513, 65] width 219 height 32
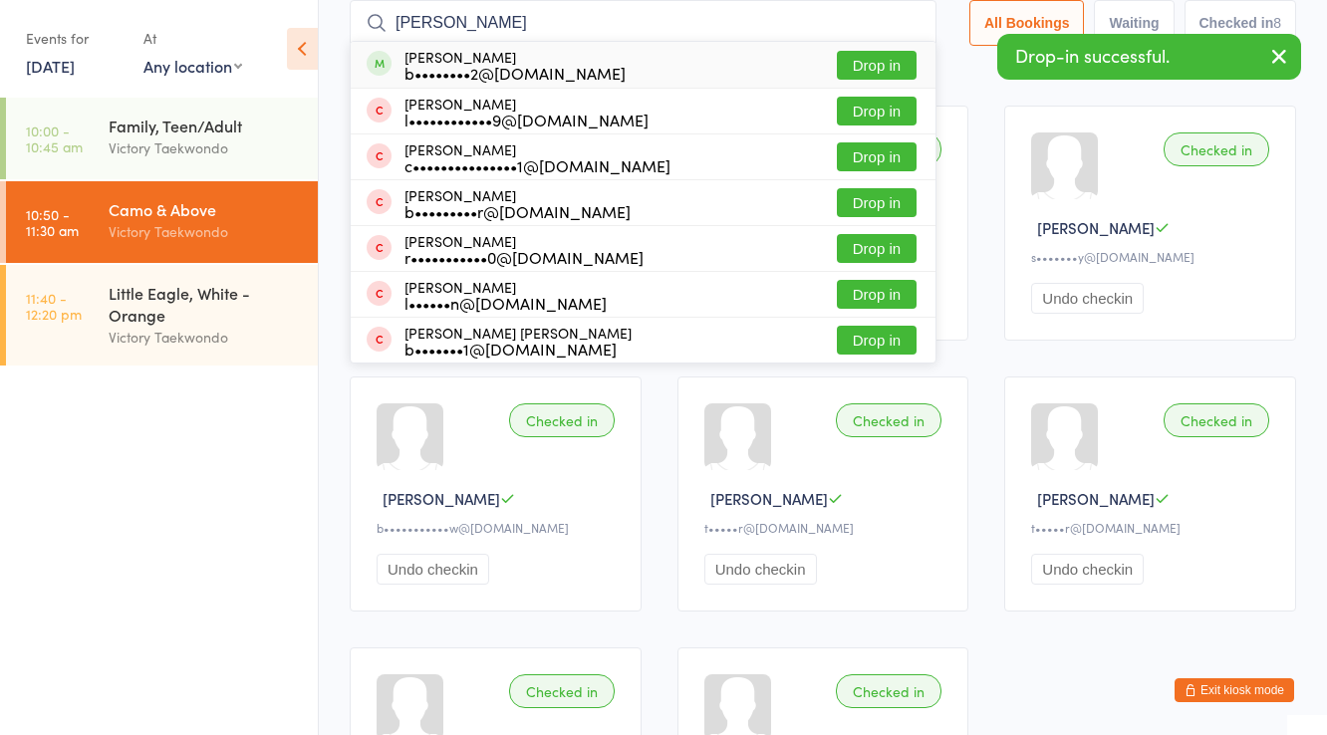
type input "owen g"
click at [456, 60] on div "Owen Gulla b••••••••2@gmail.com" at bounding box center [514, 65] width 221 height 32
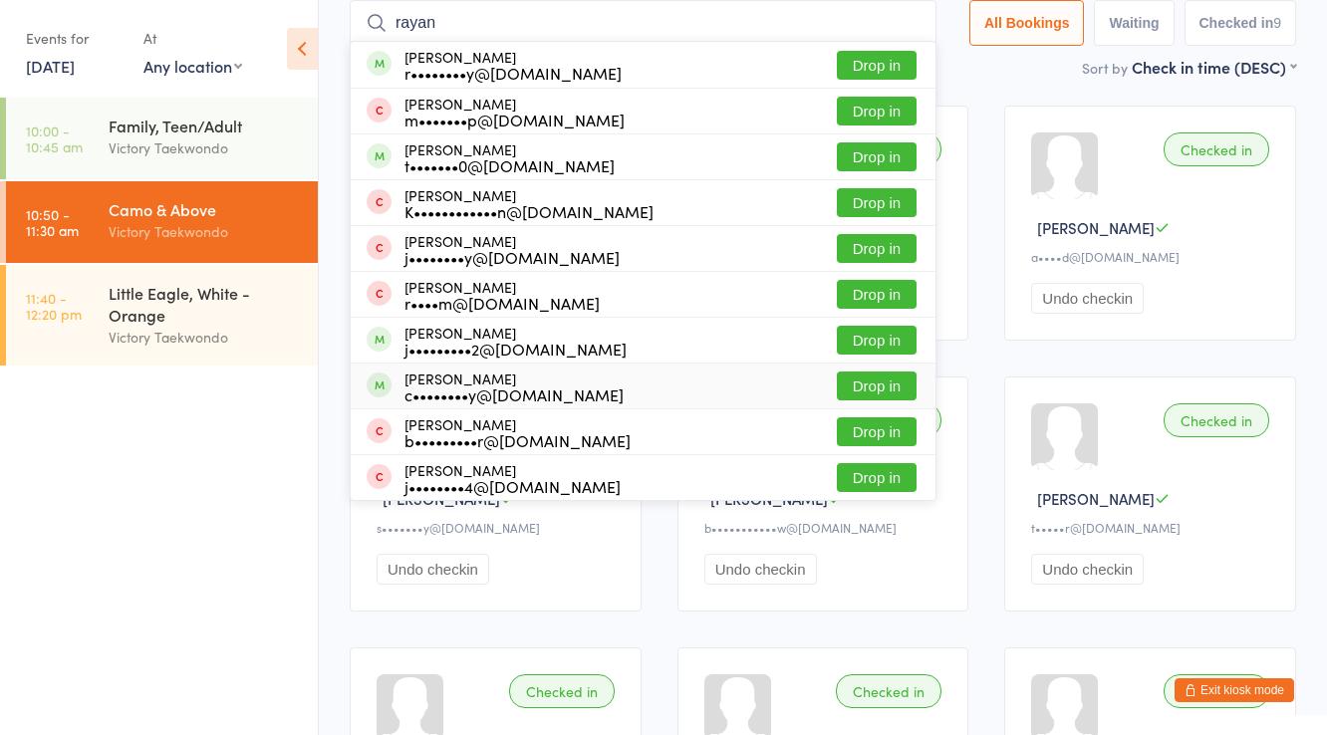
type input "rayan"
click at [461, 387] on div "c••••••••y@gmail.com" at bounding box center [513, 395] width 219 height 16
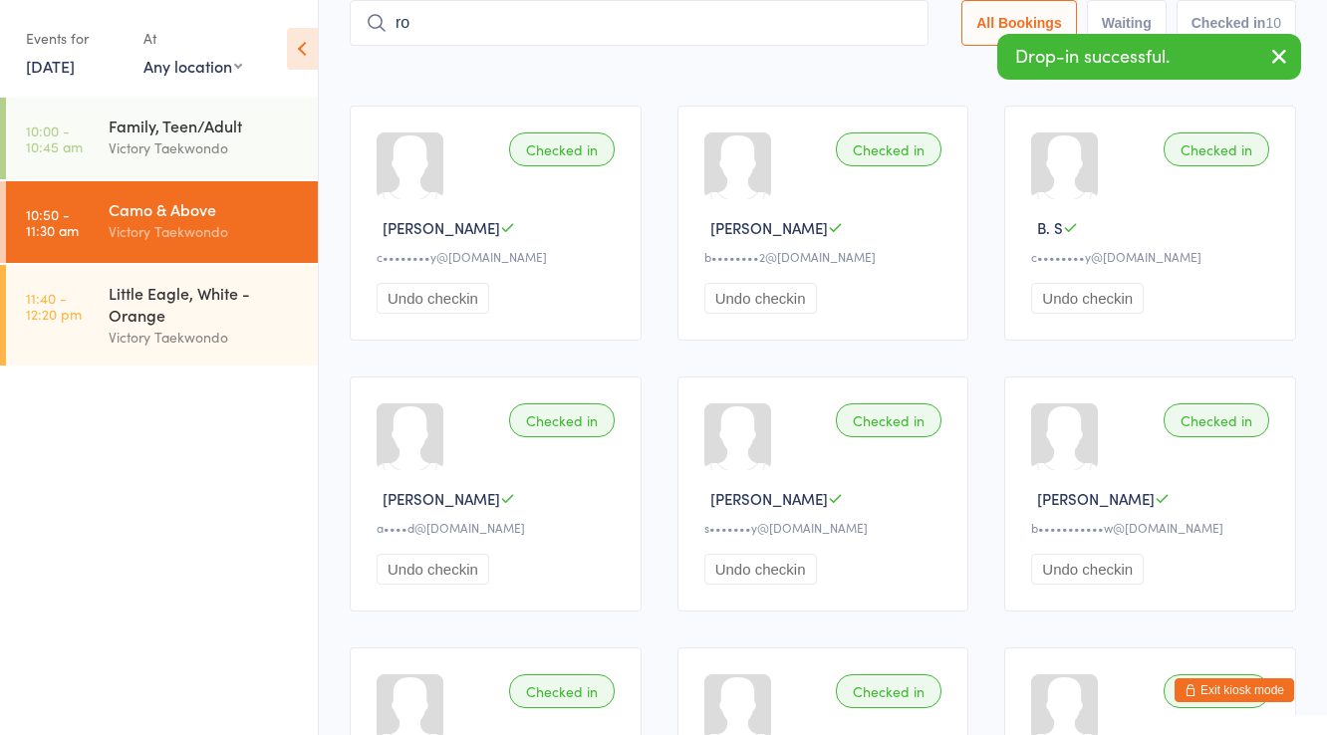
type input "r"
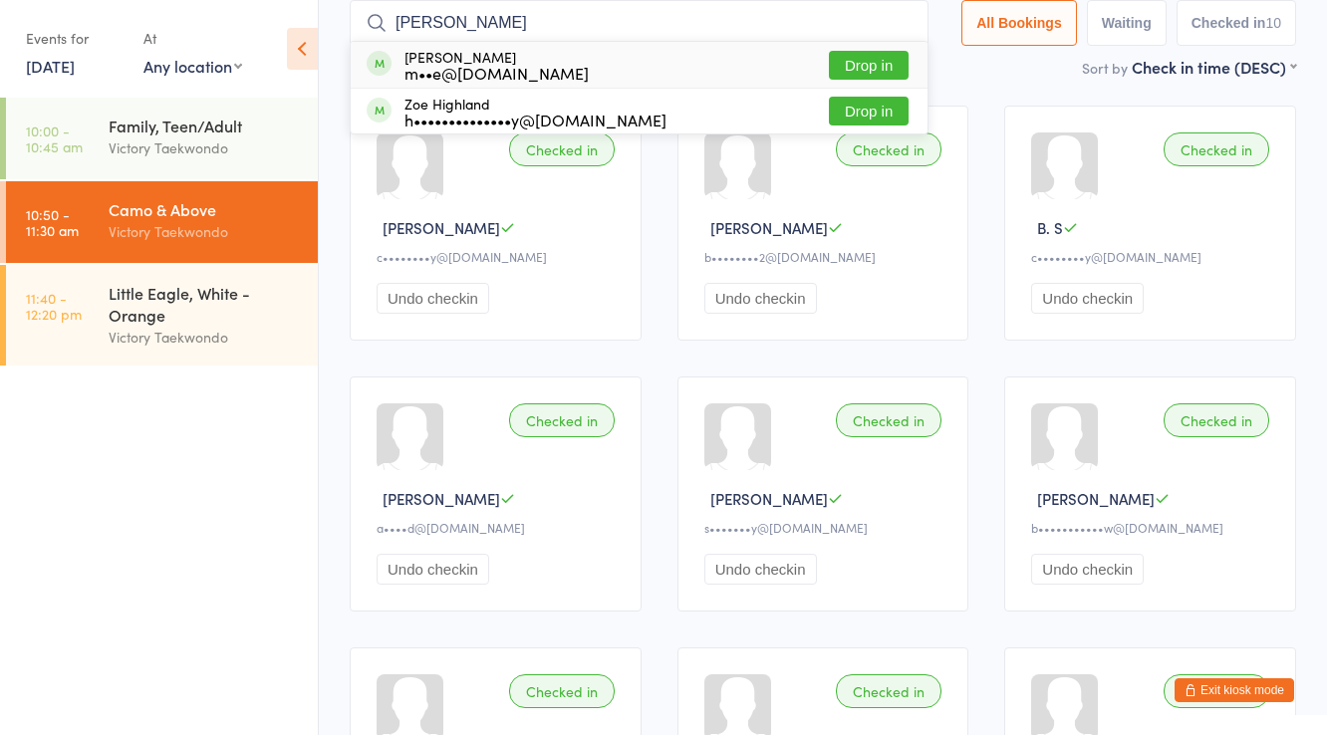
type input "roland"
click at [459, 65] on div "m••e@michaelmenche.com" at bounding box center [496, 73] width 184 height 16
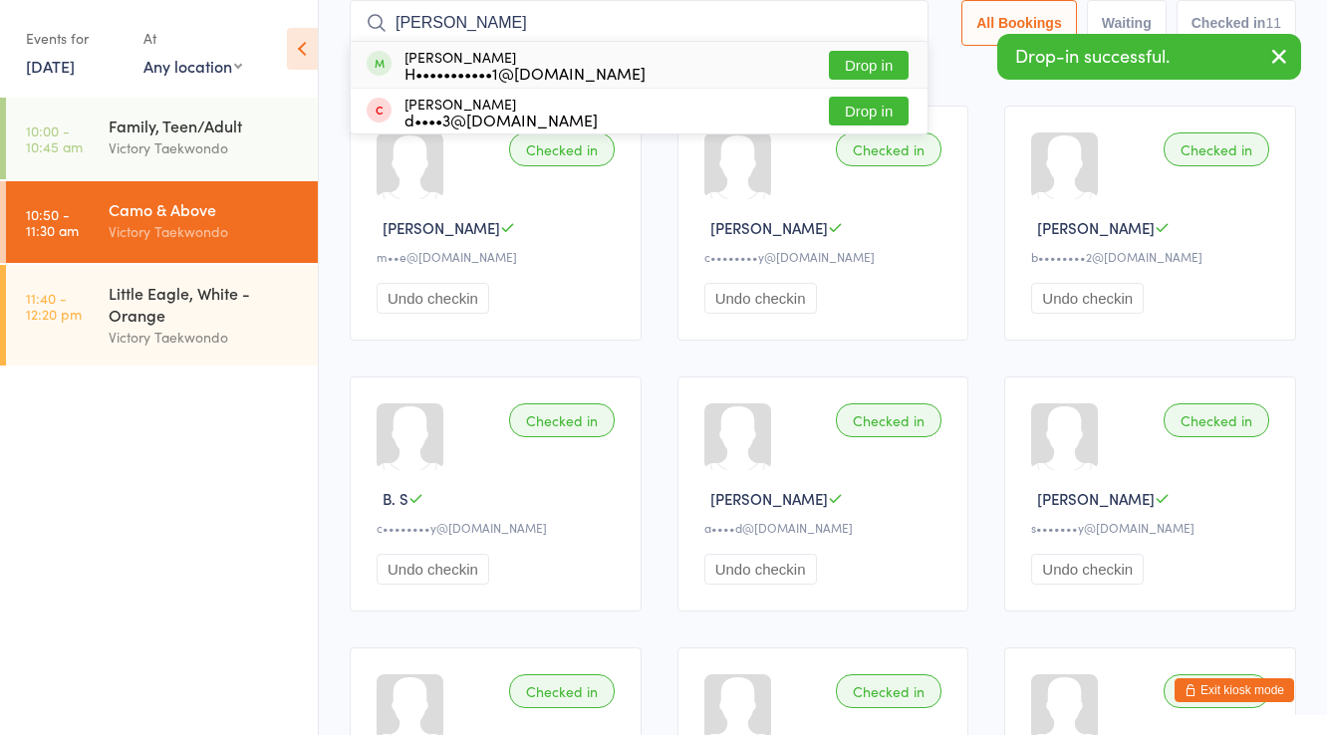
type input "issac piche"
click at [459, 65] on div "H•••••••••••1@gmail.com" at bounding box center [524, 73] width 241 height 16
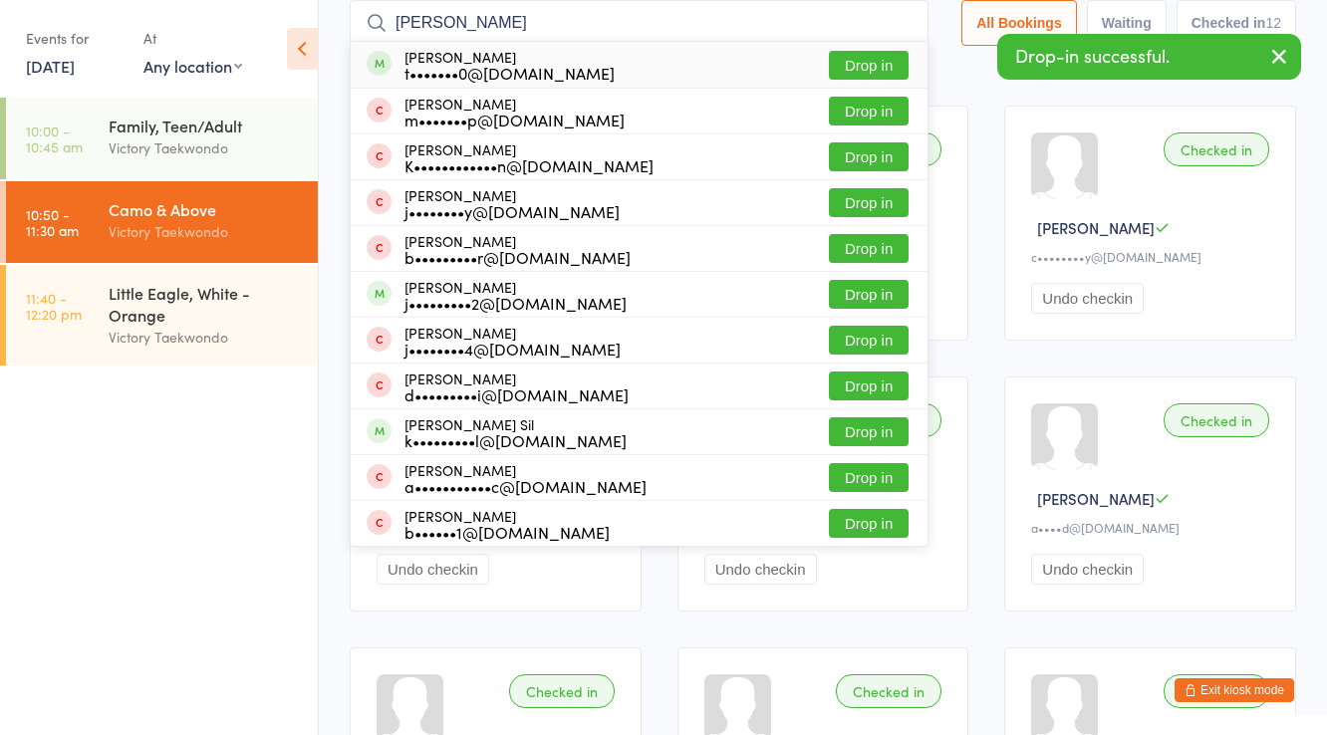
type input "ryan s"
click at [459, 65] on div "t•••••••0@gmail.com" at bounding box center [509, 73] width 210 height 16
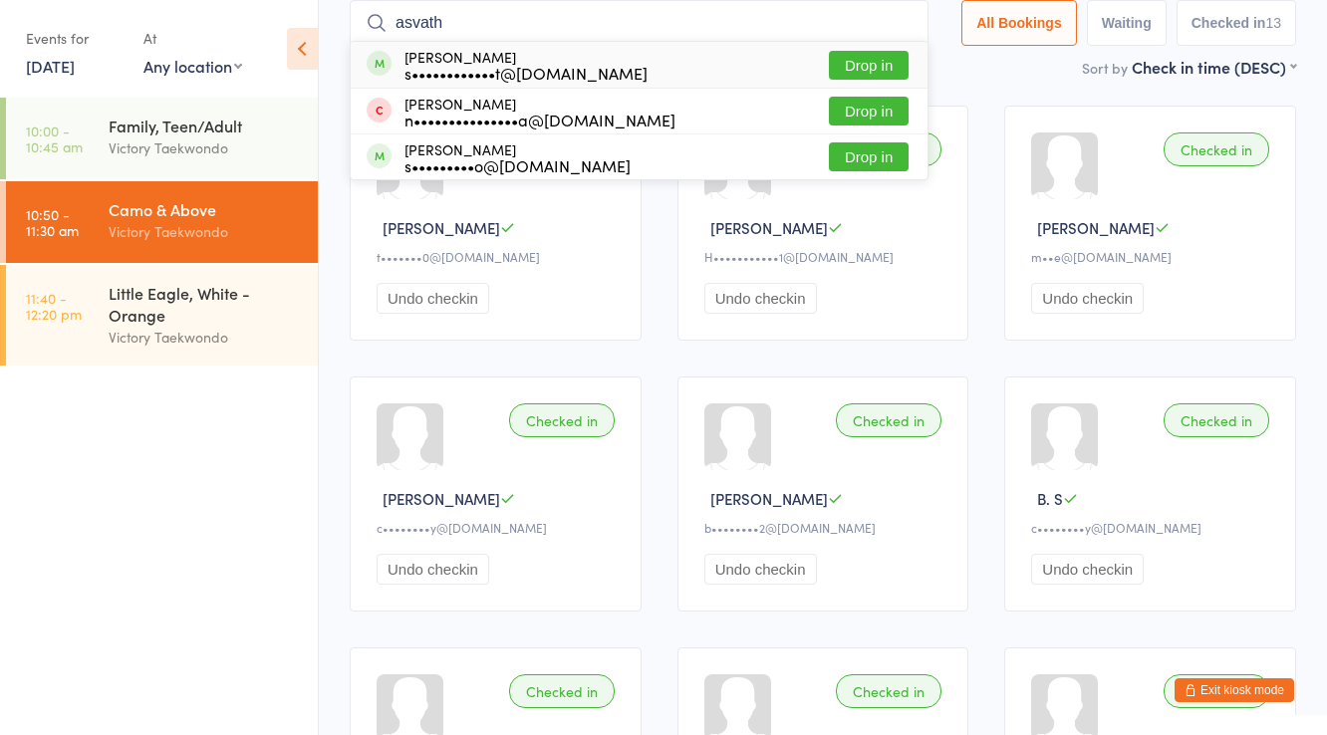
type input "asvath"
click at [445, 65] on div "s••••••••••••t@gmail.com" at bounding box center [525, 73] width 243 height 16
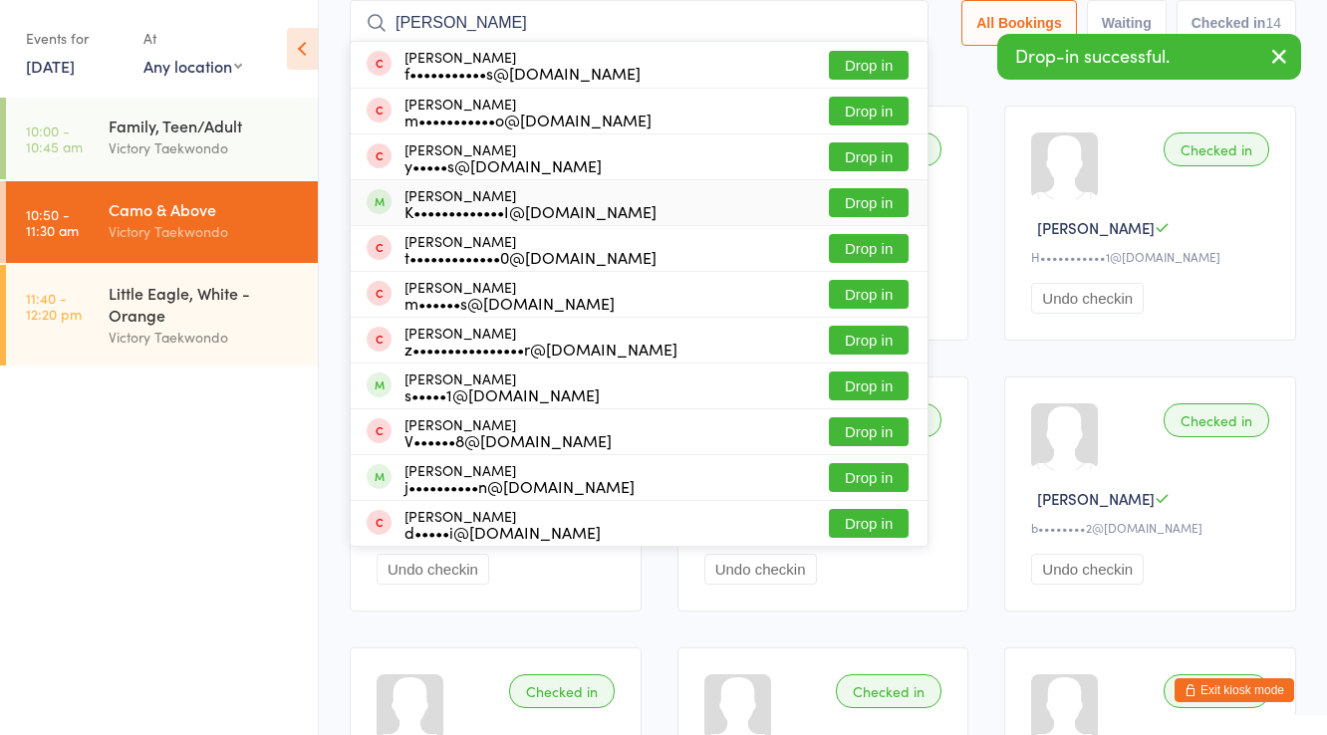
type input "daniel"
click at [468, 206] on div "K•••••••••••••I@GMAIL.COM" at bounding box center [530, 211] width 252 height 16
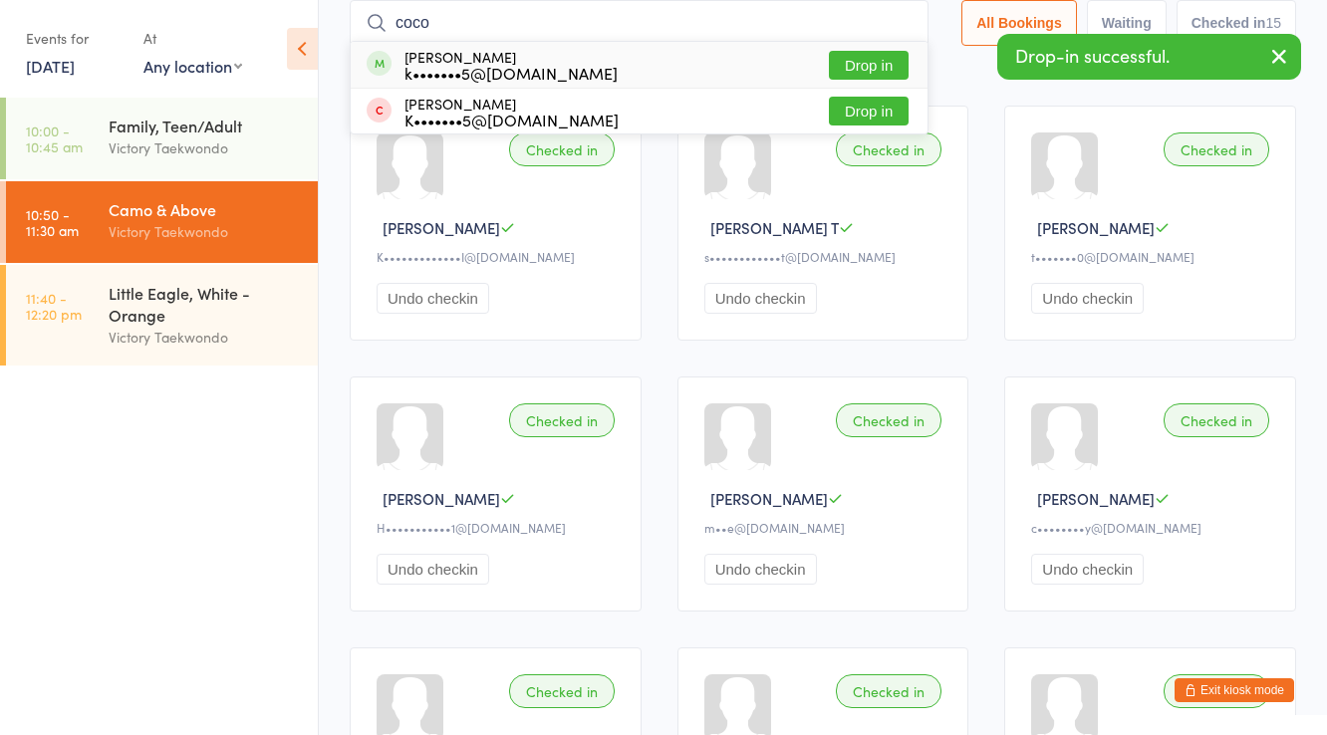
type input "coco"
click at [434, 65] on div "k•••••••5@gmail.com" at bounding box center [510, 73] width 213 height 16
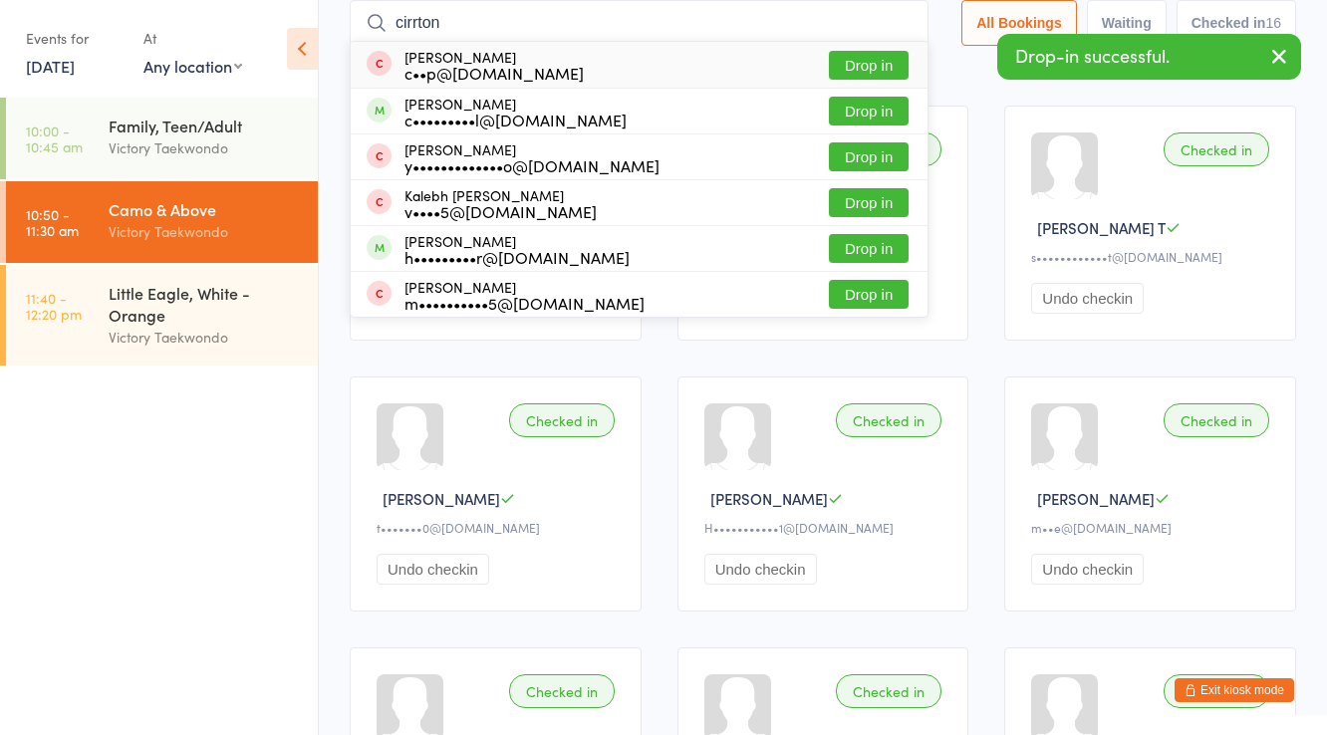
click at [439, 36] on input "cirrton" at bounding box center [639, 23] width 579 height 46
click at [438, 35] on input "cirrton" at bounding box center [639, 23] width 579 height 46
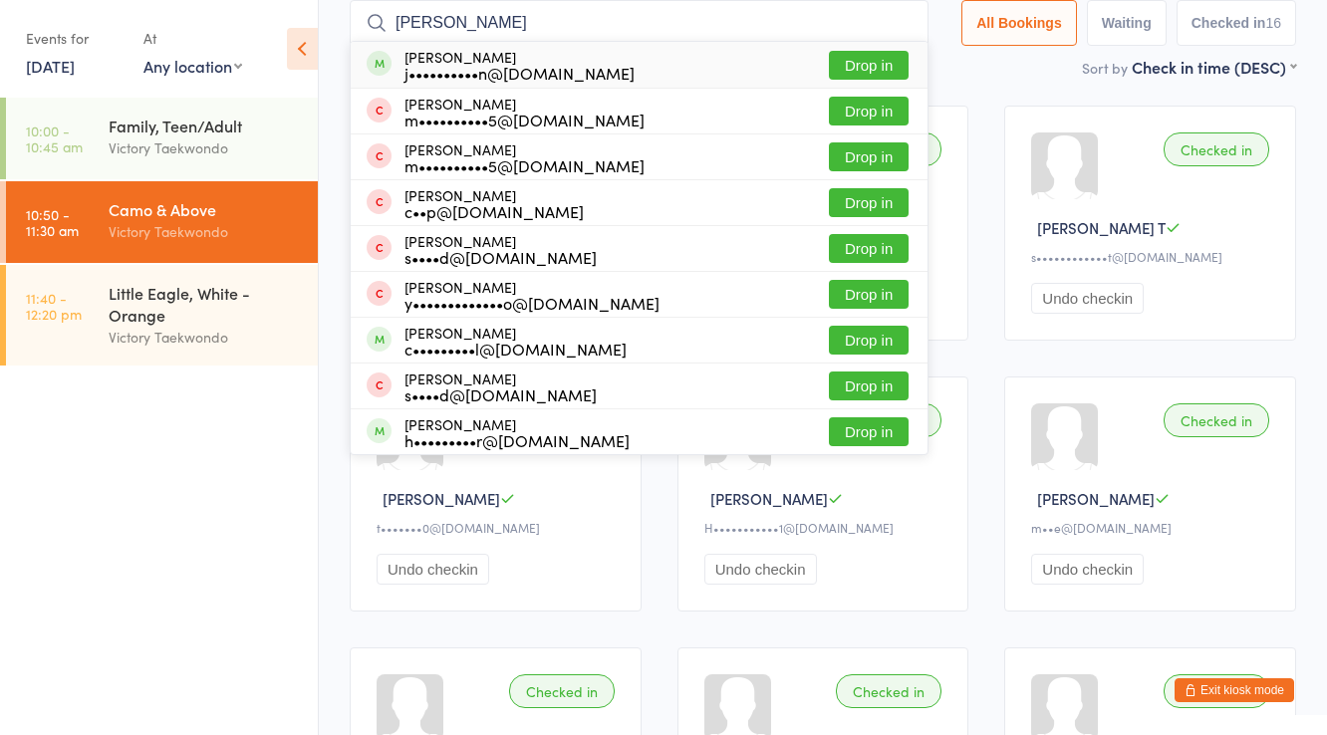
type input "critton"
click at [452, 58] on div "Nathaniel Critton j••••••••••n@gmail.com" at bounding box center [519, 65] width 230 height 32
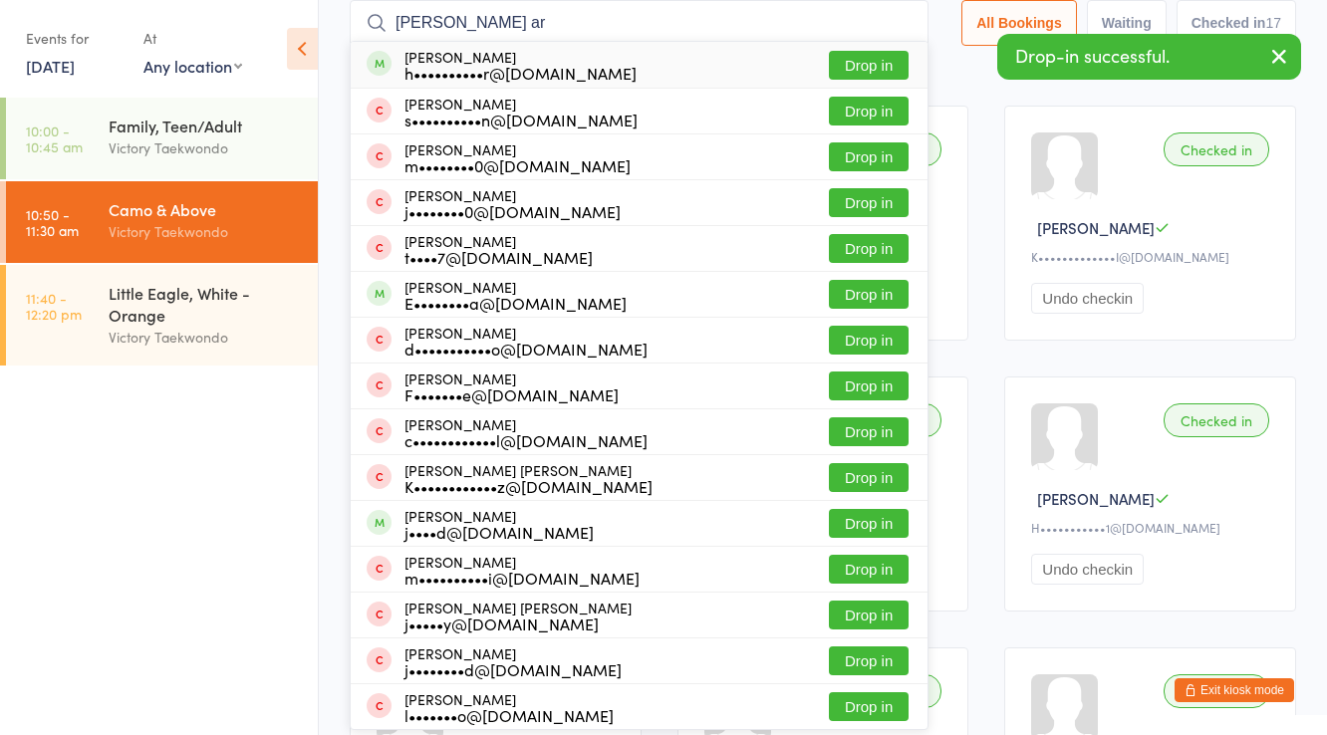
type input "jameson ar"
click at [452, 58] on div "Jameson Barr h••••••••••r@gmail.com" at bounding box center [520, 65] width 232 height 32
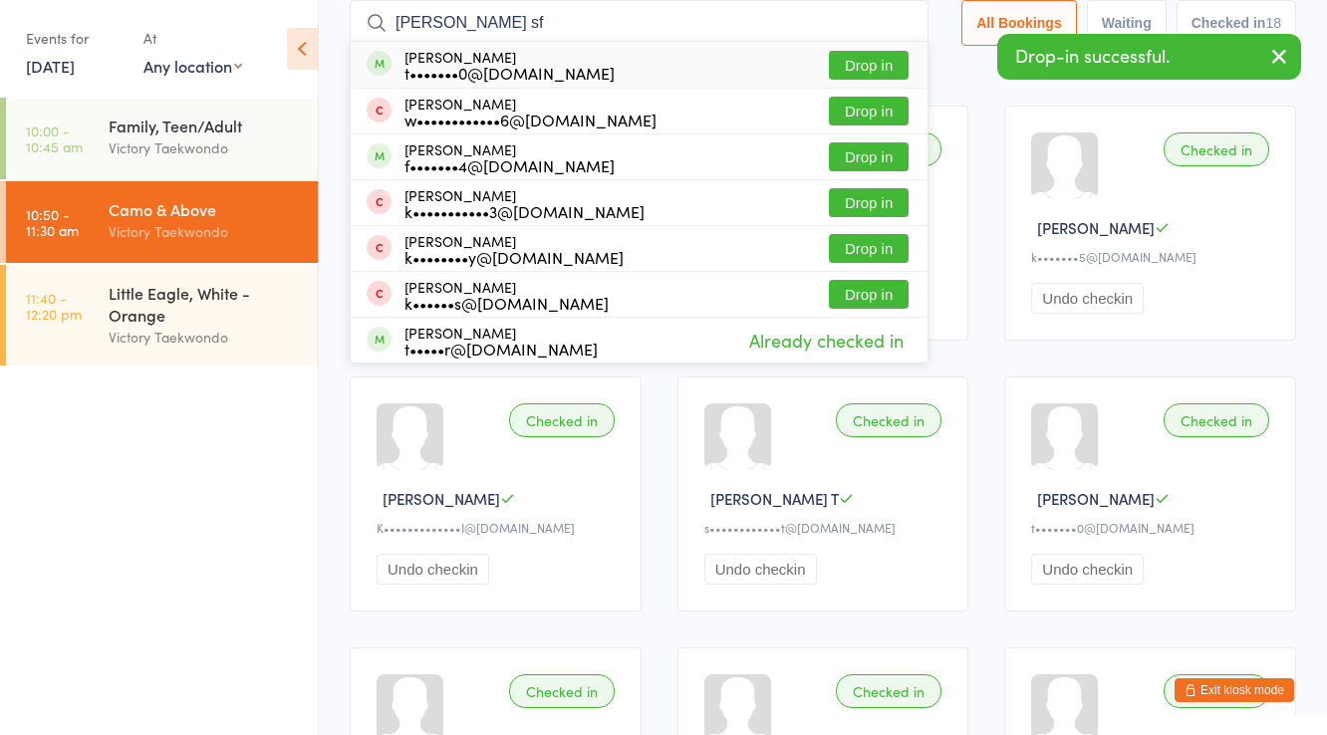
type input "joshua sf"
click at [452, 58] on div "Joshua Sferra t•••••••0@gmail.com" at bounding box center [509, 65] width 210 height 32
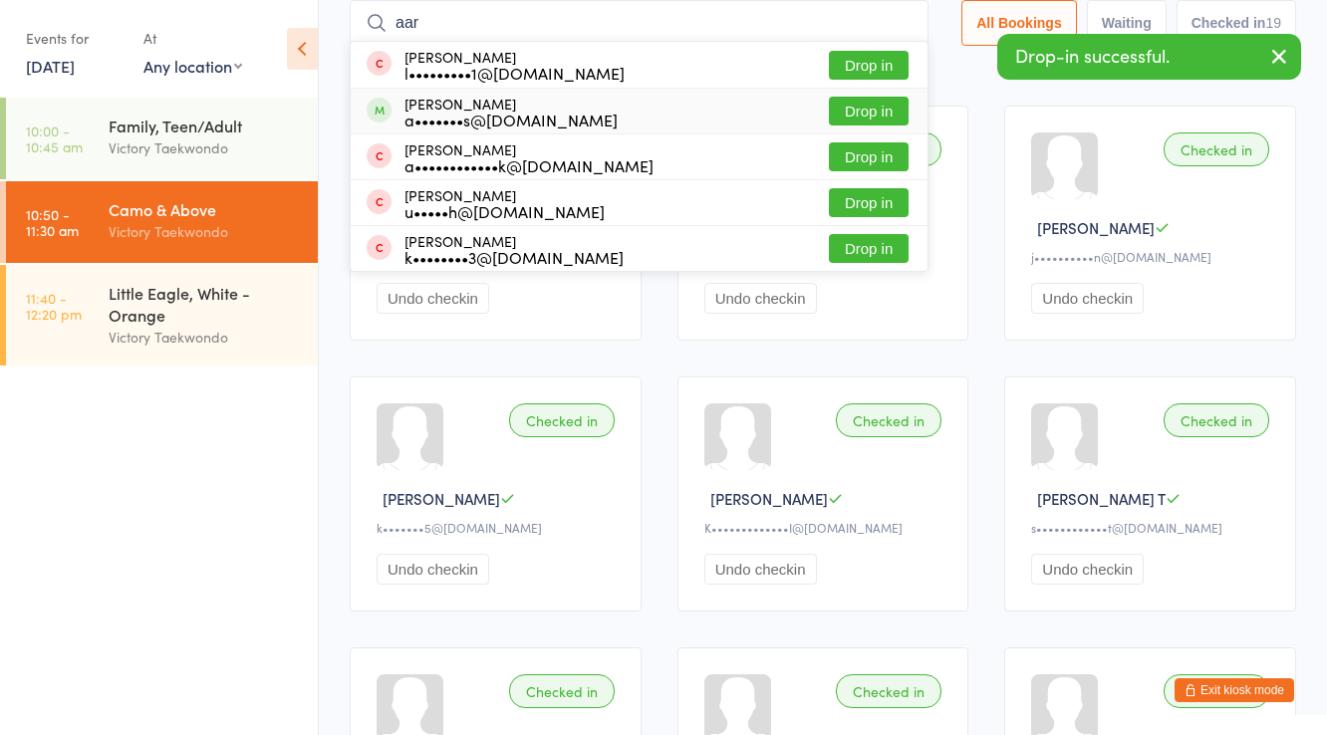
type input "aar"
click at [474, 112] on div "a•••••••s@icloud.com" at bounding box center [510, 120] width 213 height 16
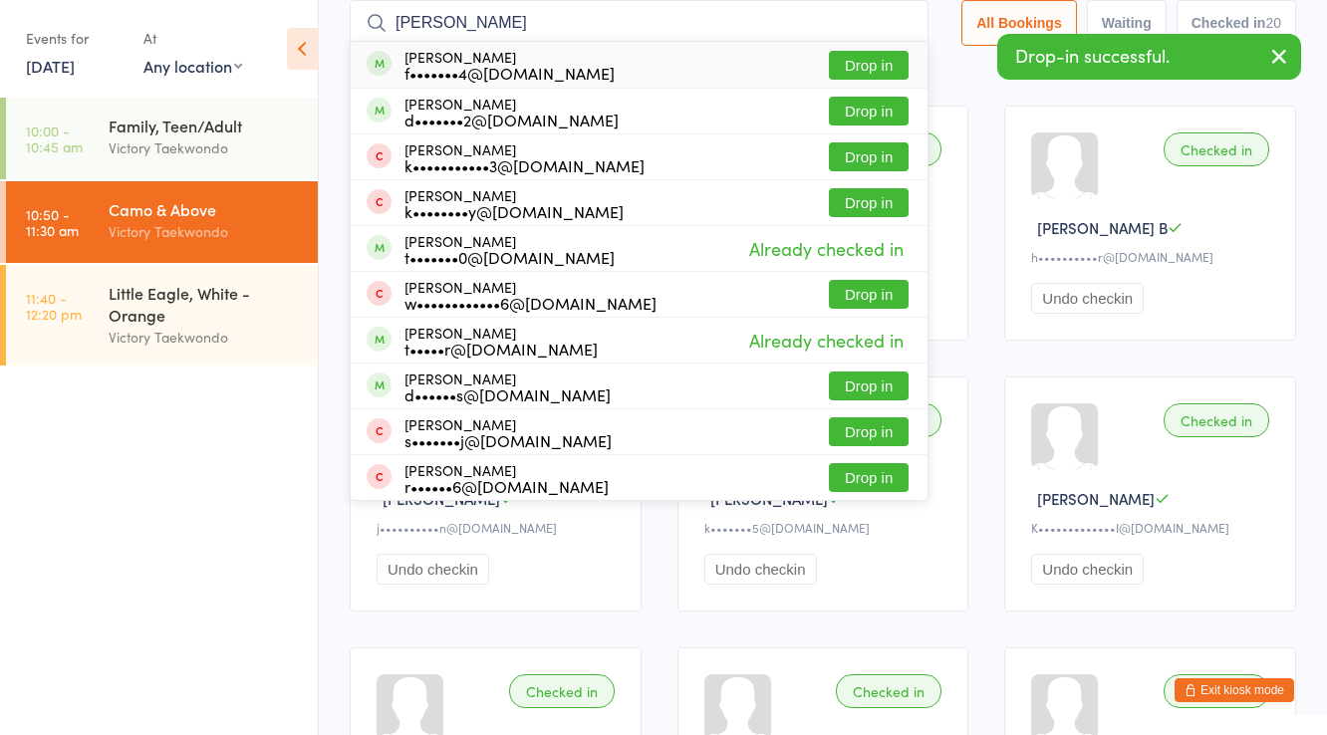
type input "josha don"
click at [475, 65] on div "f•••••••4@yahoo.com" at bounding box center [509, 73] width 210 height 16
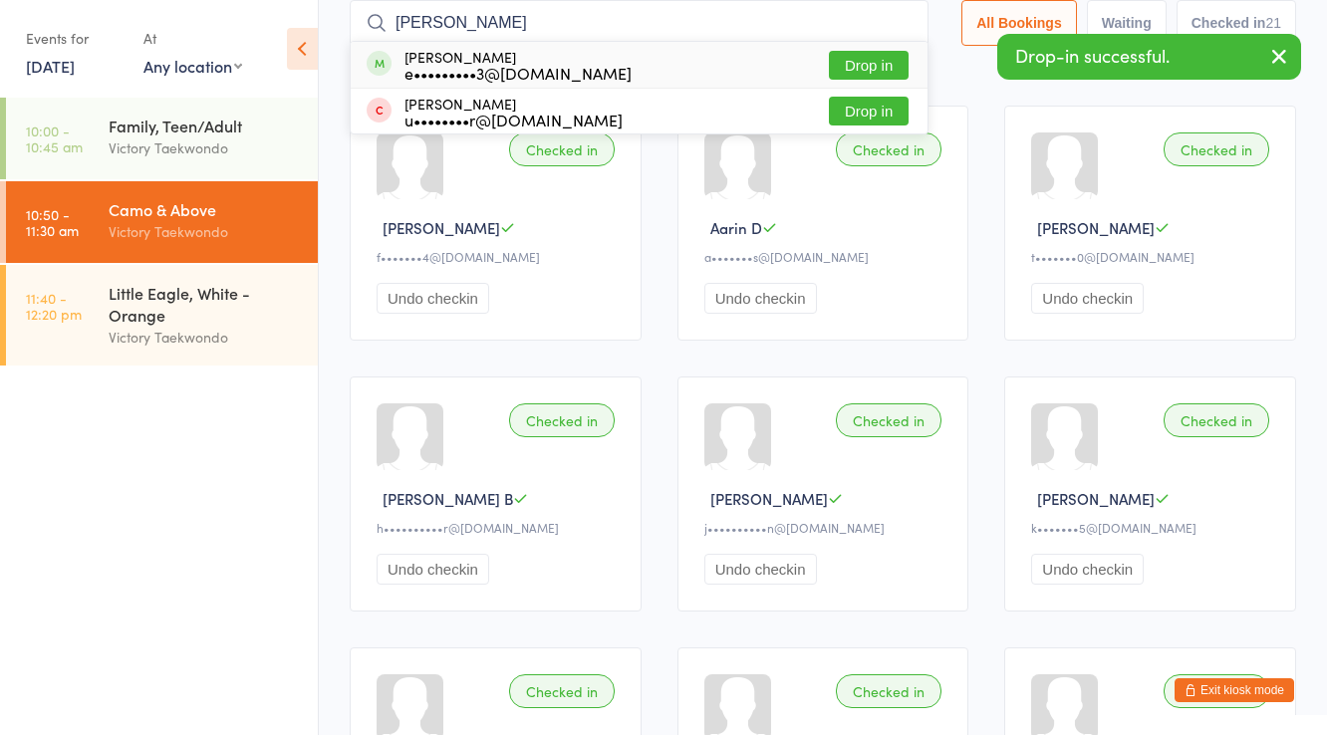
type input "aldrich"
click at [472, 65] on div "e•••••••••3@gmail.com" at bounding box center [517, 73] width 227 height 16
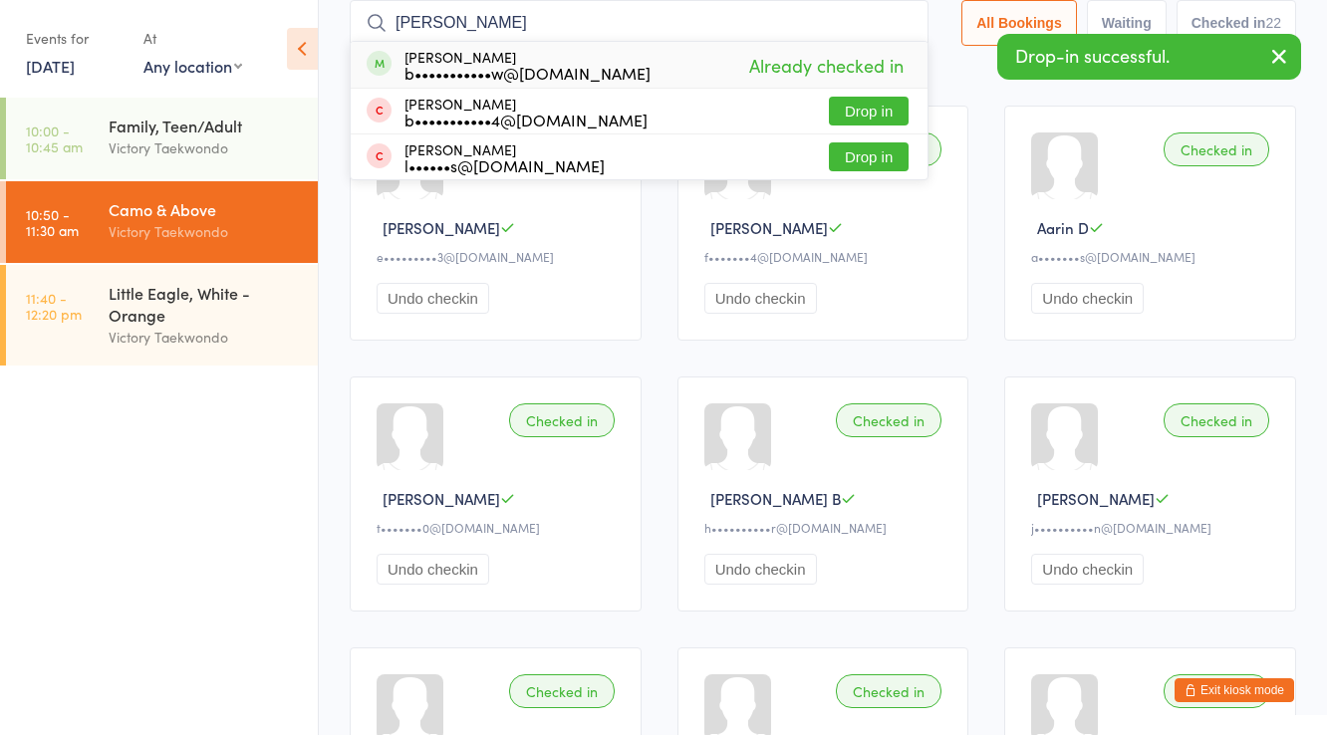
type input "jake z"
click at [472, 65] on div "b•••••••••••w@gmail.com" at bounding box center [527, 73] width 246 height 16
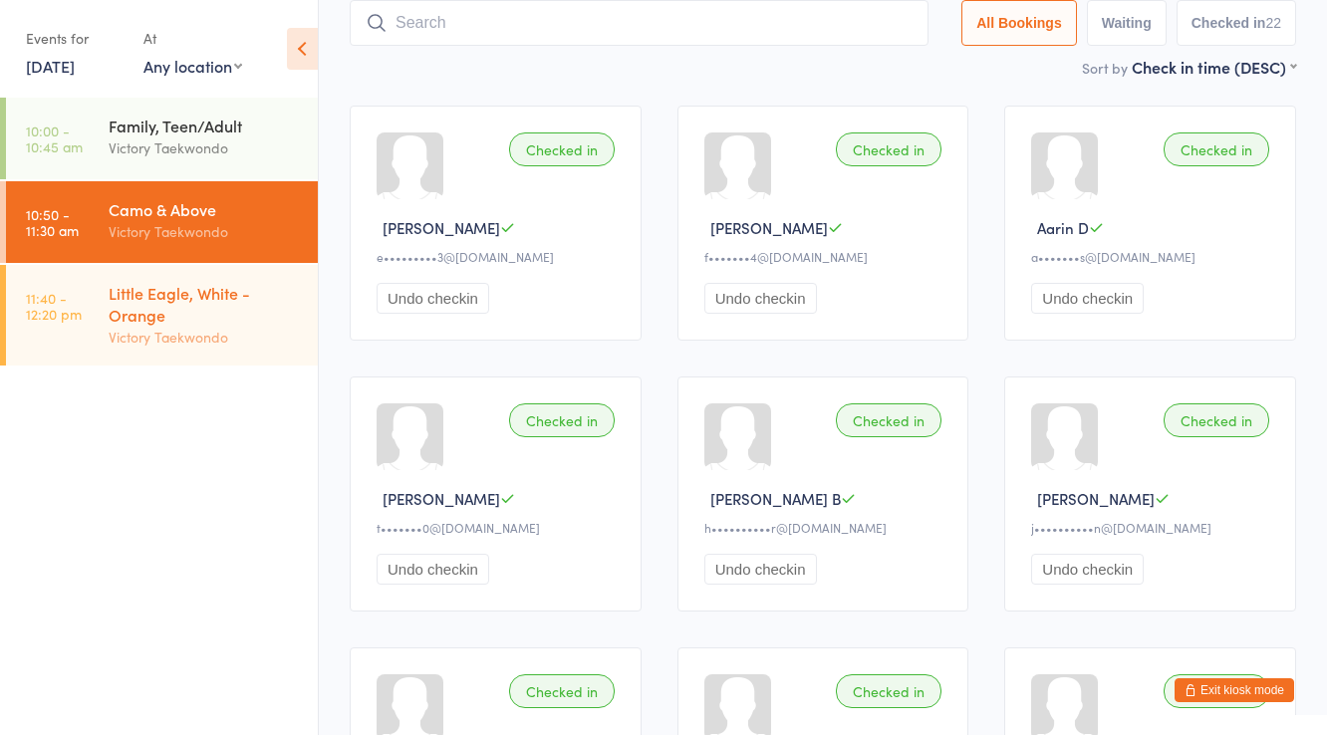
click at [243, 308] on div "Little Eagle, White - Orange" at bounding box center [205, 304] width 192 height 44
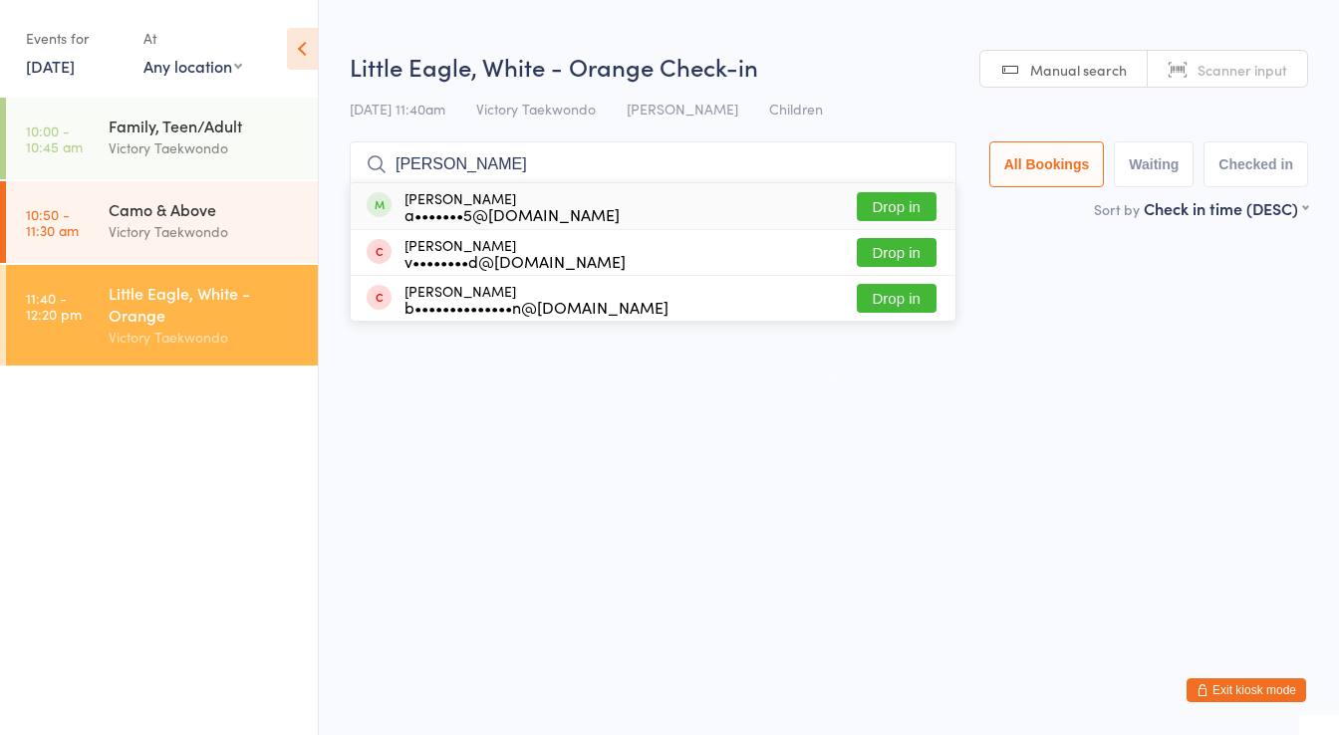
type input "burrus"
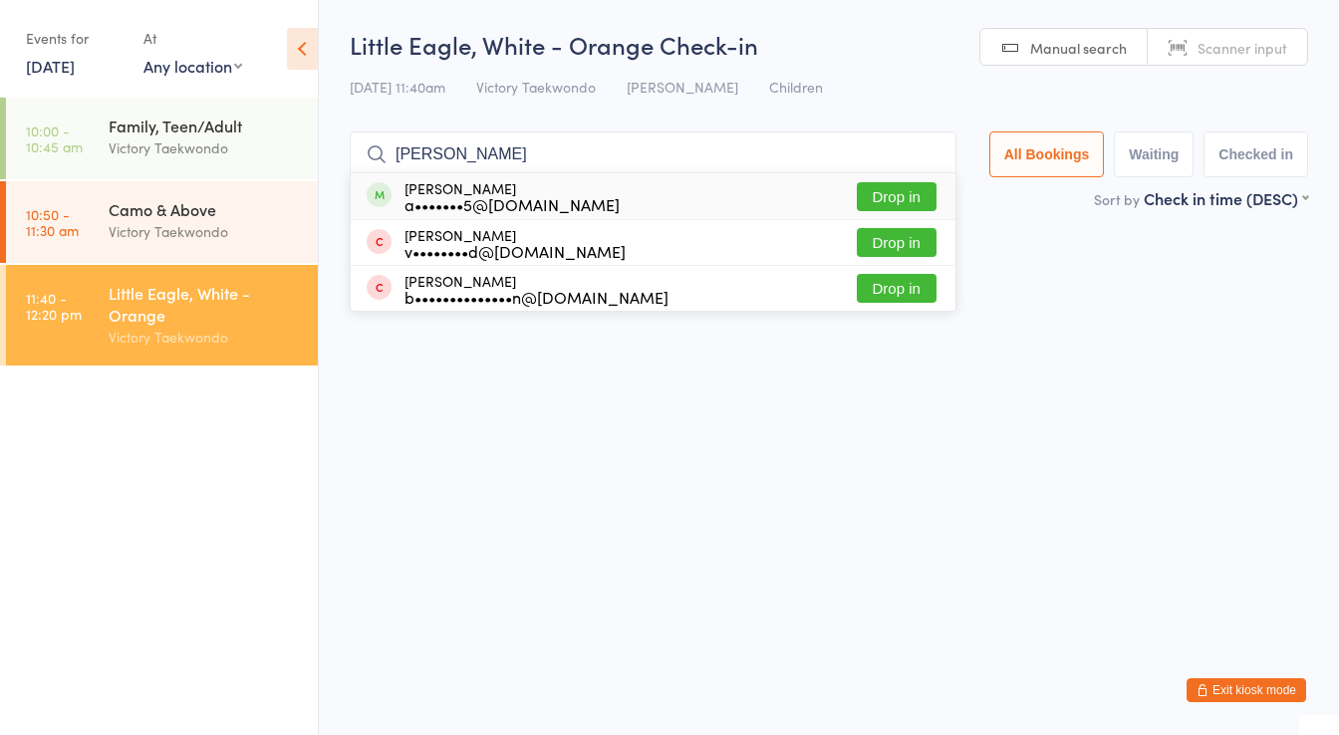
click at [471, 203] on div "a•••••••5@gmail.com" at bounding box center [511, 204] width 215 height 16
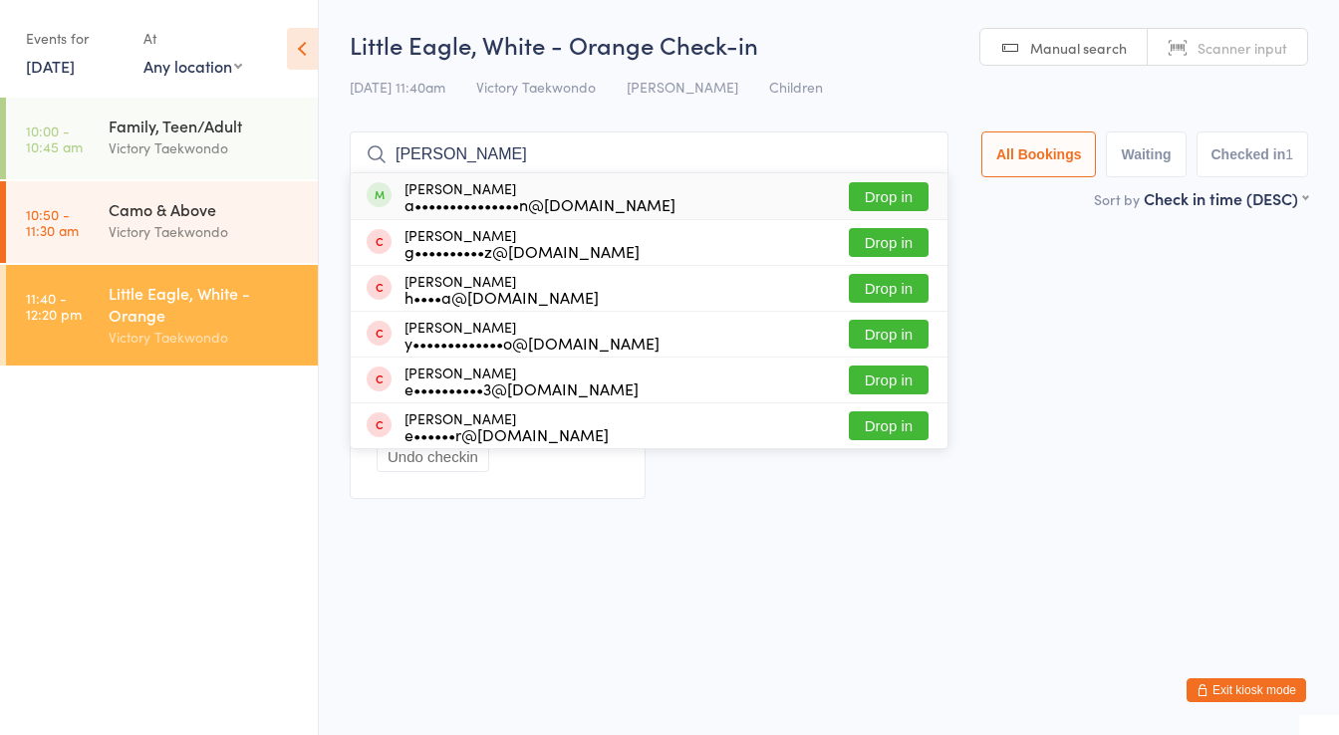
type input "brenton"
click at [472, 204] on div "a•••••••••••••••n@gmail.com" at bounding box center [539, 204] width 271 height 16
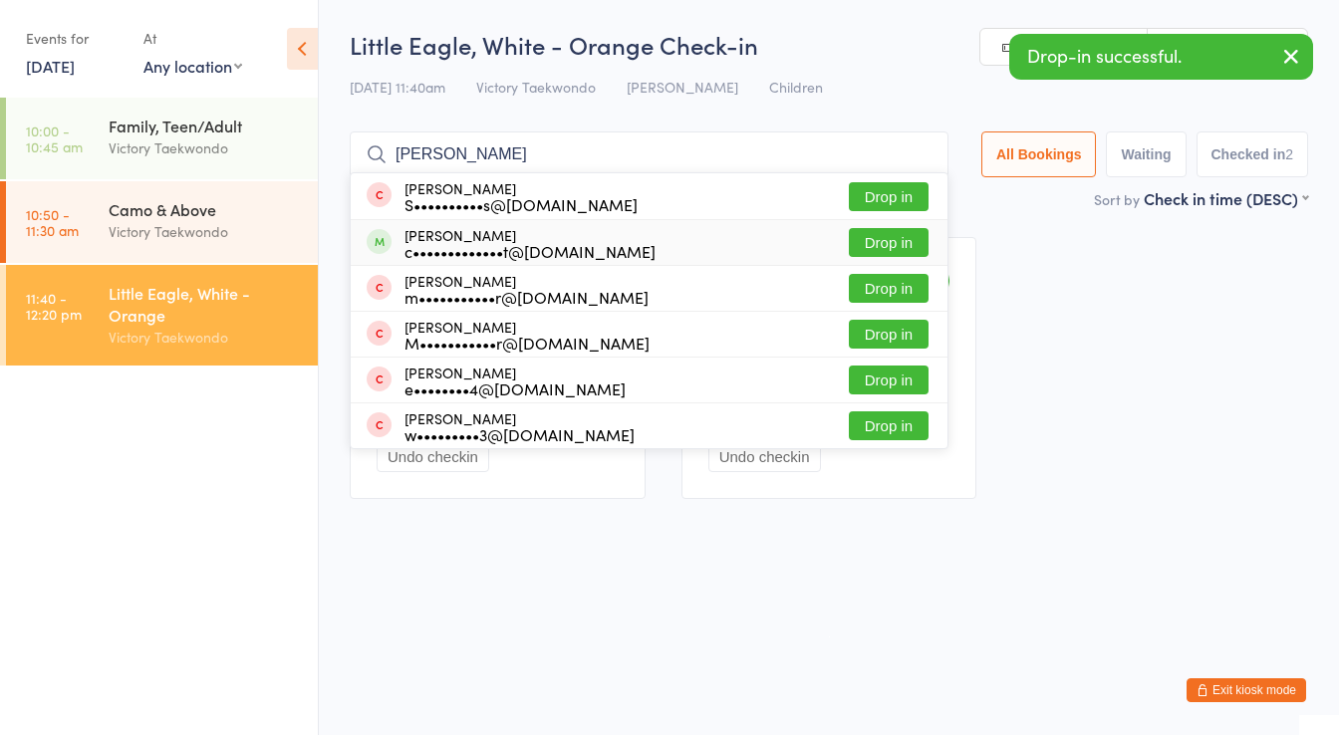
type input "clara"
click at [457, 251] on div "c•••••••••••••t@gmail.com" at bounding box center [529, 251] width 251 height 16
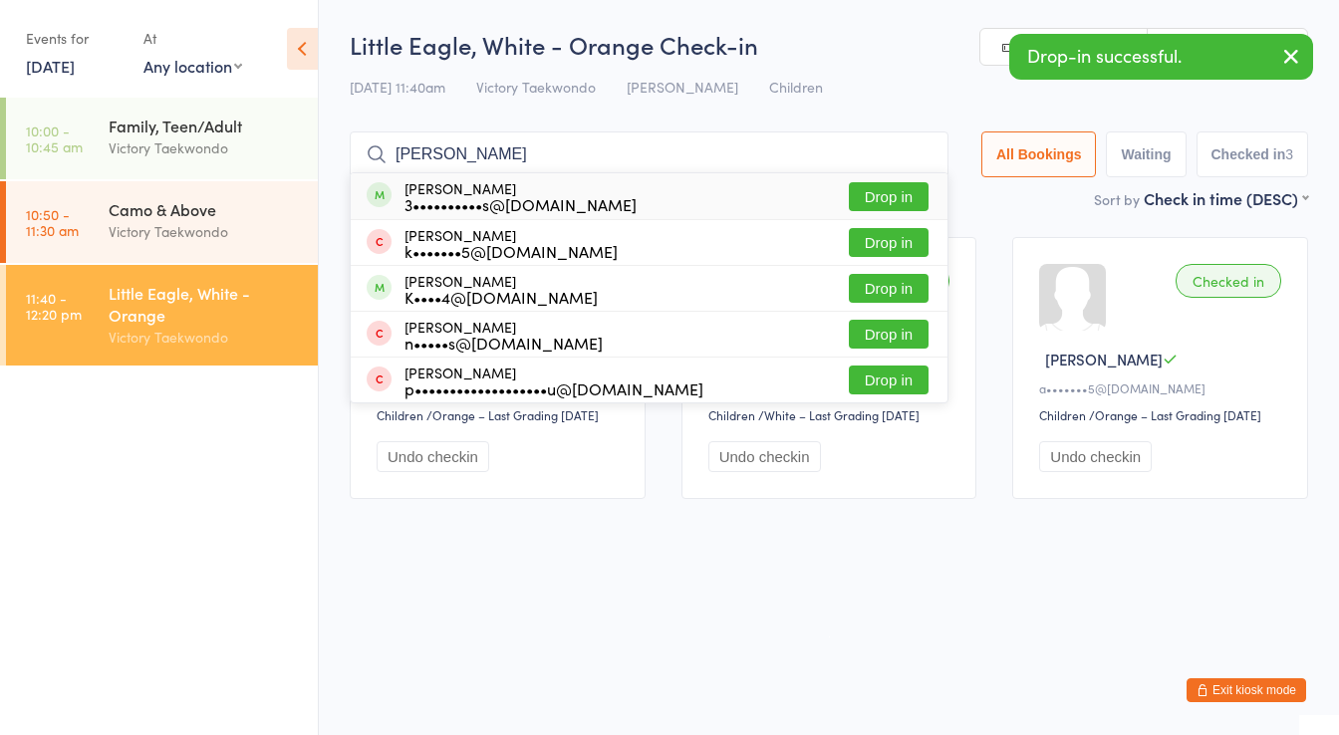
type input "camille san"
click at [467, 199] on div "3••••••••••s@gmail.com" at bounding box center [520, 204] width 232 height 16
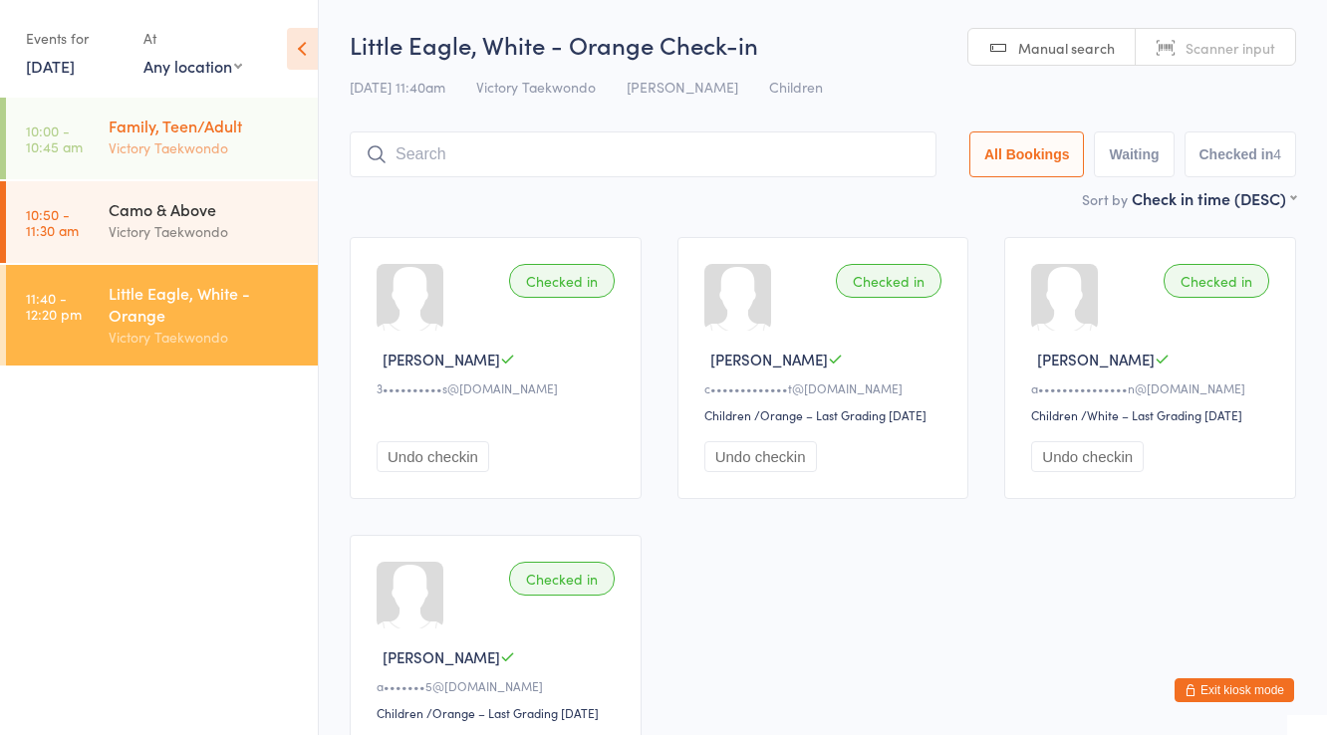
click at [260, 136] on div "Victory Taekwondo" at bounding box center [205, 147] width 192 height 23
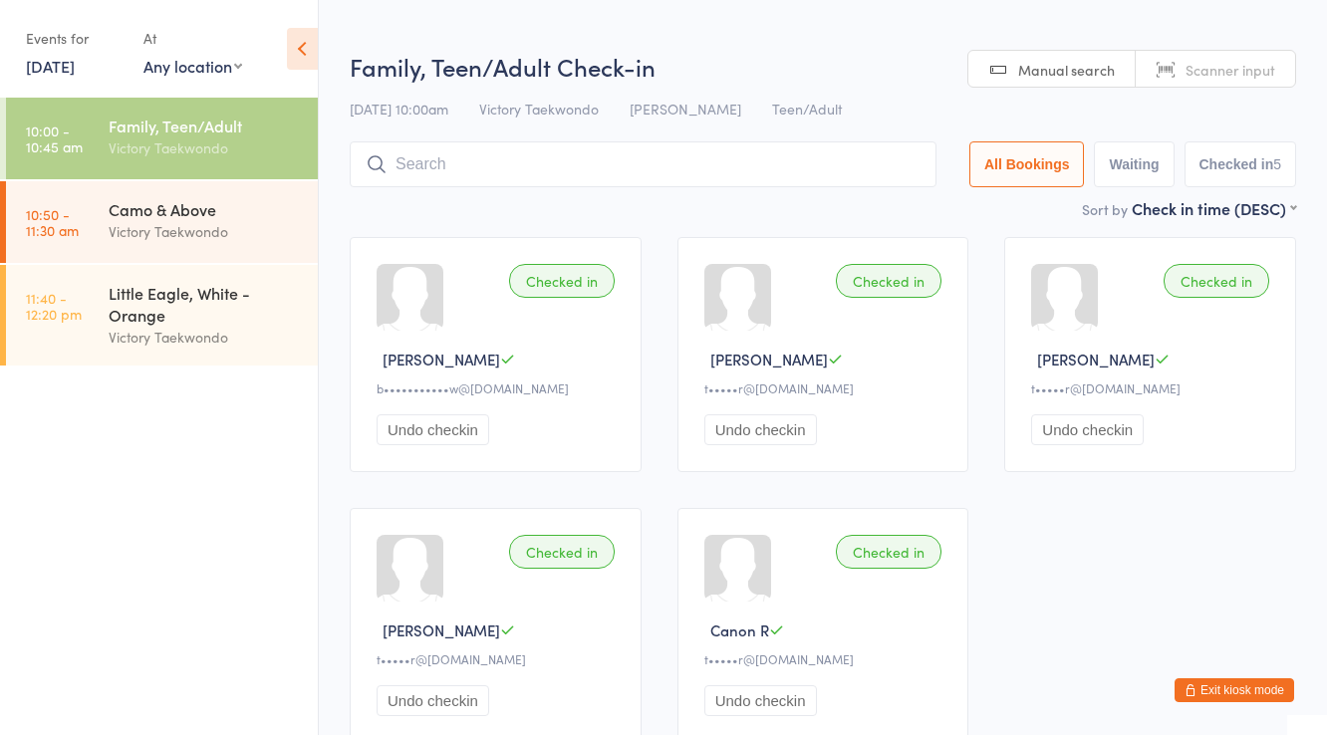
click at [405, 169] on input "search" at bounding box center [643, 164] width 587 height 46
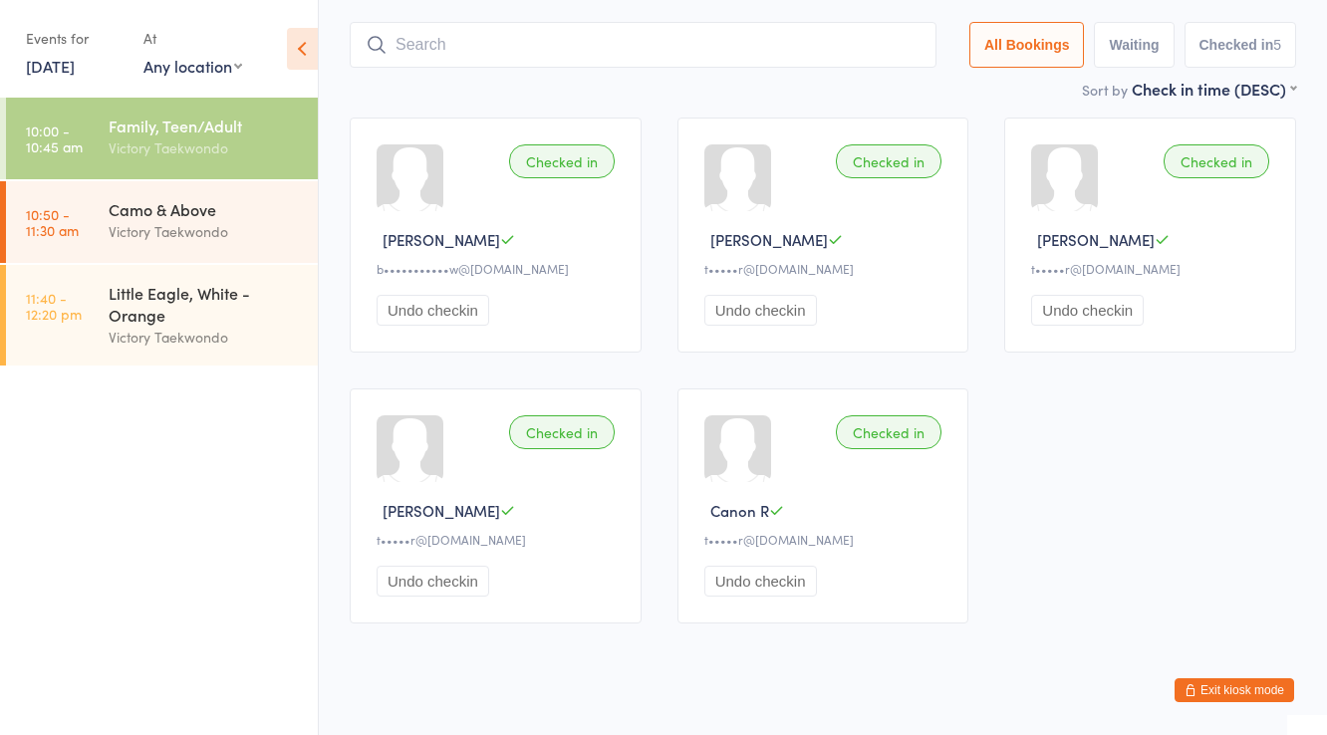
scroll to position [142, 0]
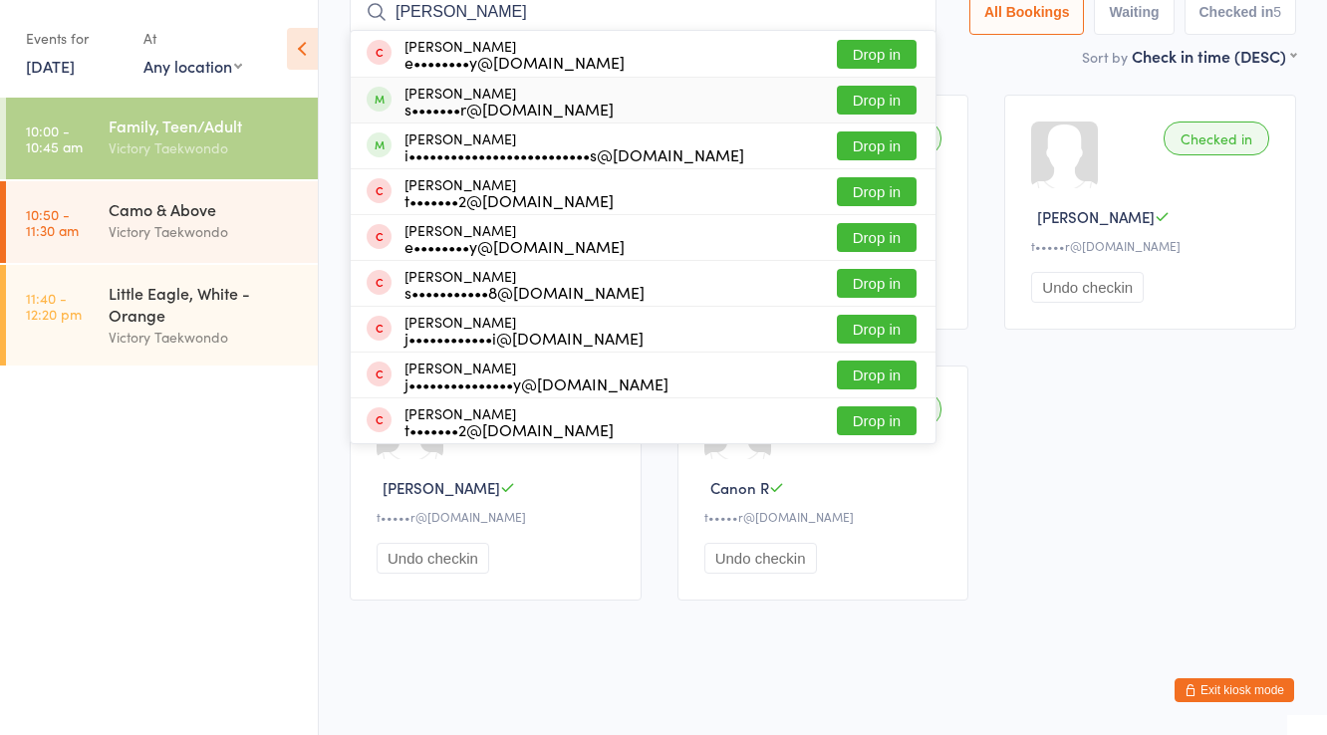
type input "willaim"
click at [457, 104] on div "s•••••••r@gmail.com" at bounding box center [508, 109] width 209 height 16
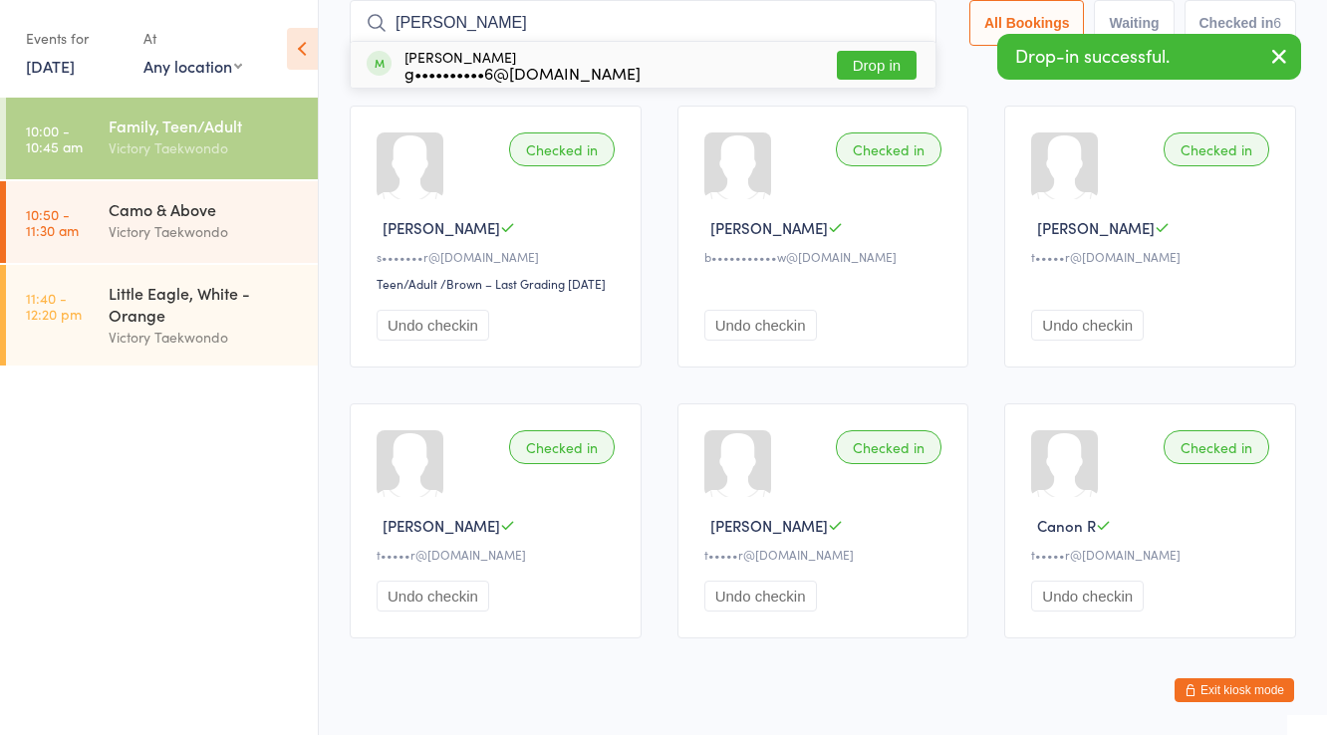
type input "gopi"
click at [454, 57] on div "Aditya Gopi g••••••••••6@gmail.com" at bounding box center [522, 65] width 236 height 32
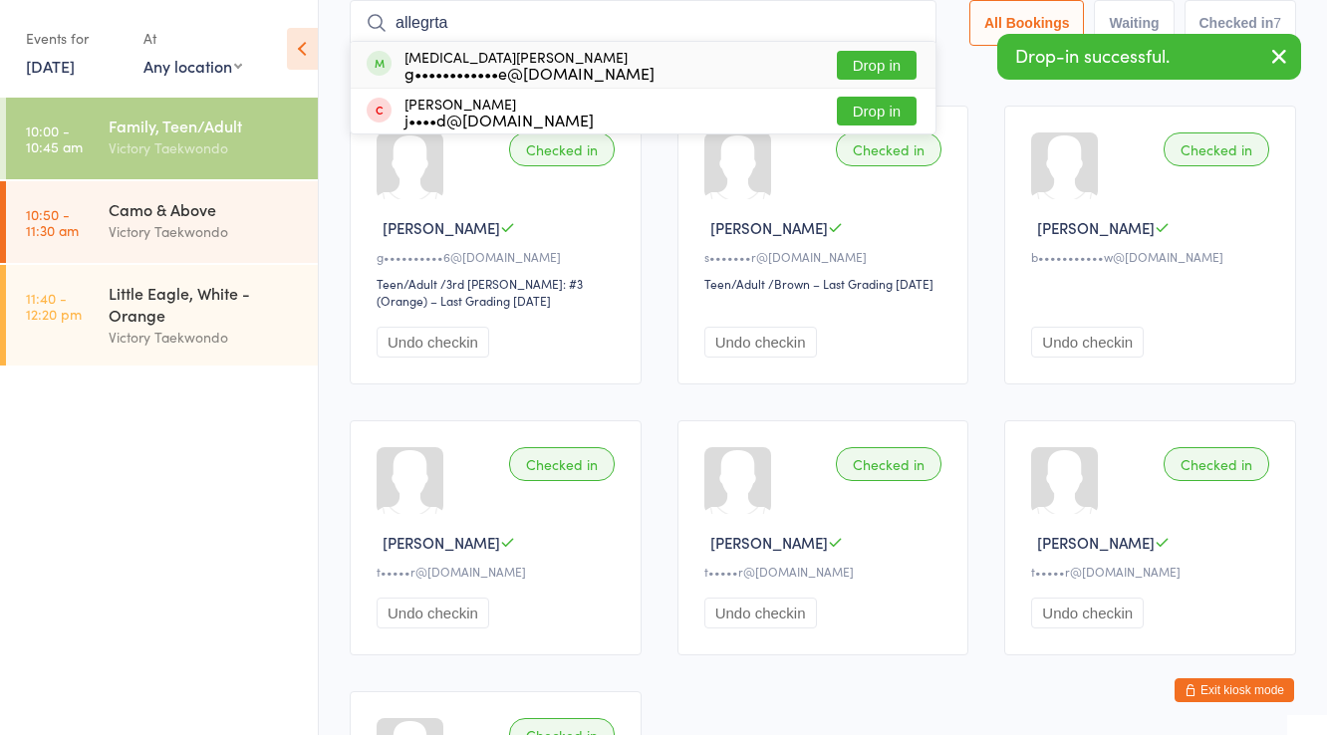
type input "allegrta"
click at [451, 57] on div "Allegra Mastrosimone g••••••••••••e@hotmail.com" at bounding box center [529, 65] width 250 height 32
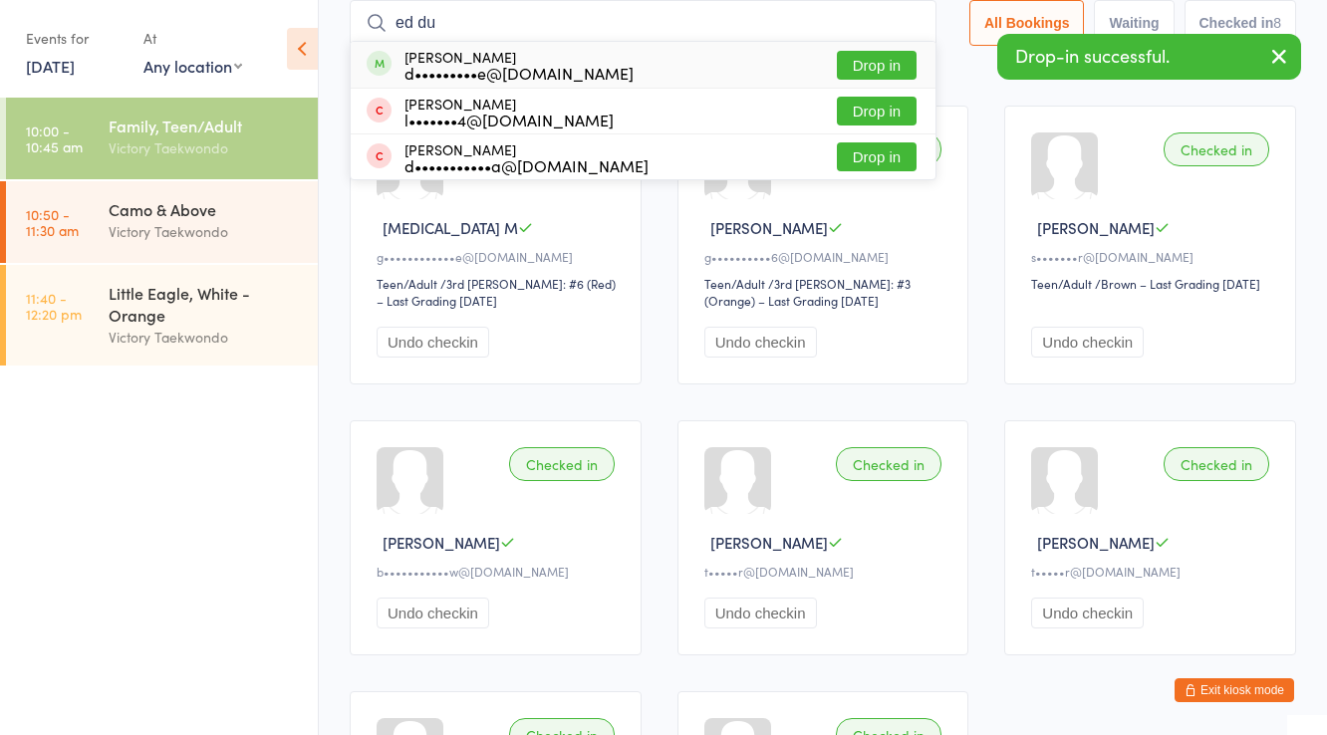
type input "ed du"
click at [449, 58] on div "Ed Dunne d•••••••••e@gmail.com" at bounding box center [518, 65] width 229 height 32
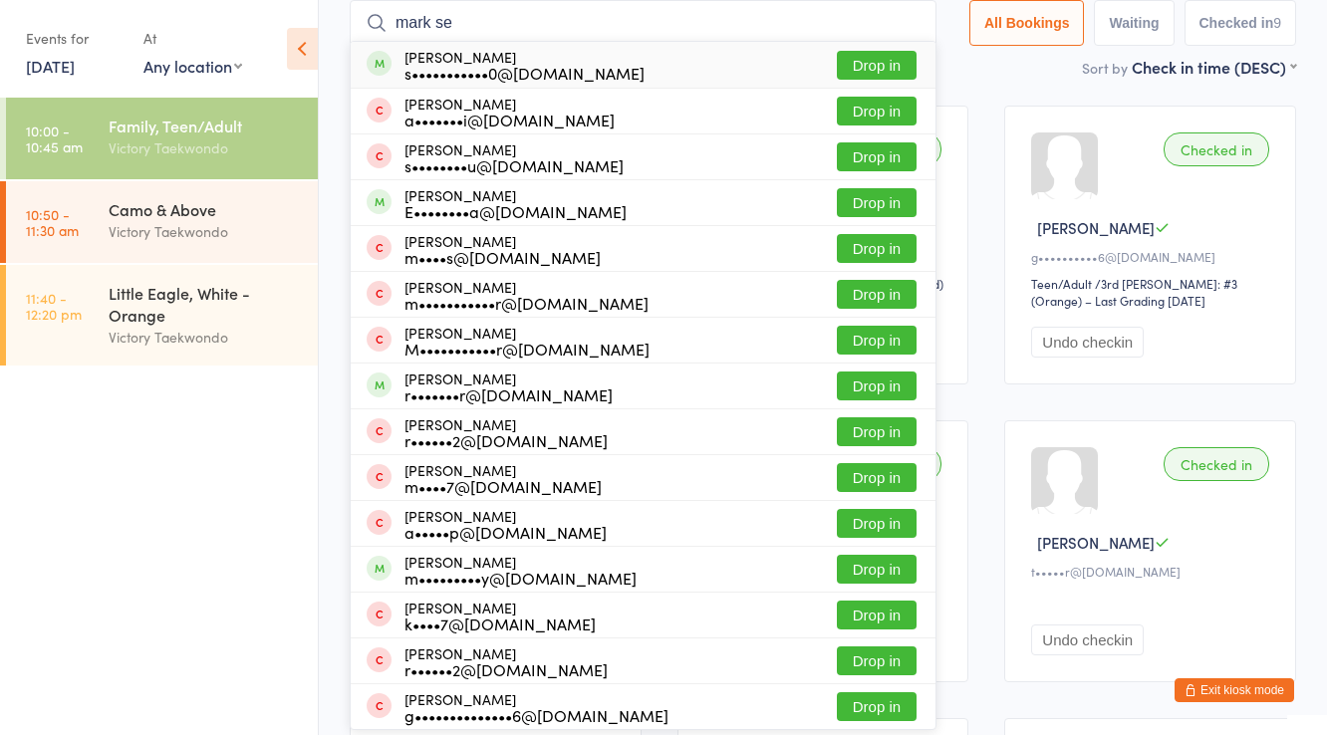
type input "mark se"
click at [449, 58] on div "Mark Selin s•••••••••••0@icloud.com" at bounding box center [524, 65] width 240 height 32
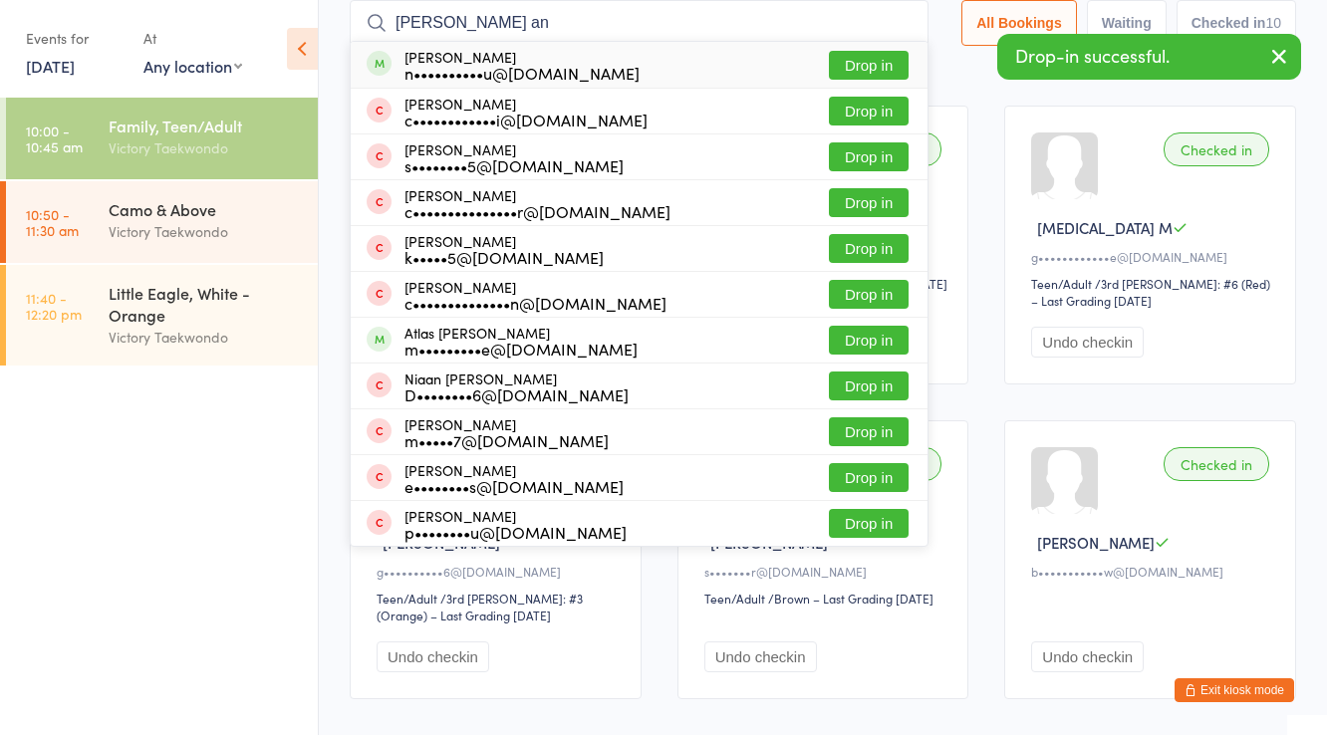
type input "nicholas an"
click at [449, 58] on div "Nicholas Anghelescu n••••••••••u@gmail.com" at bounding box center [521, 65] width 235 height 32
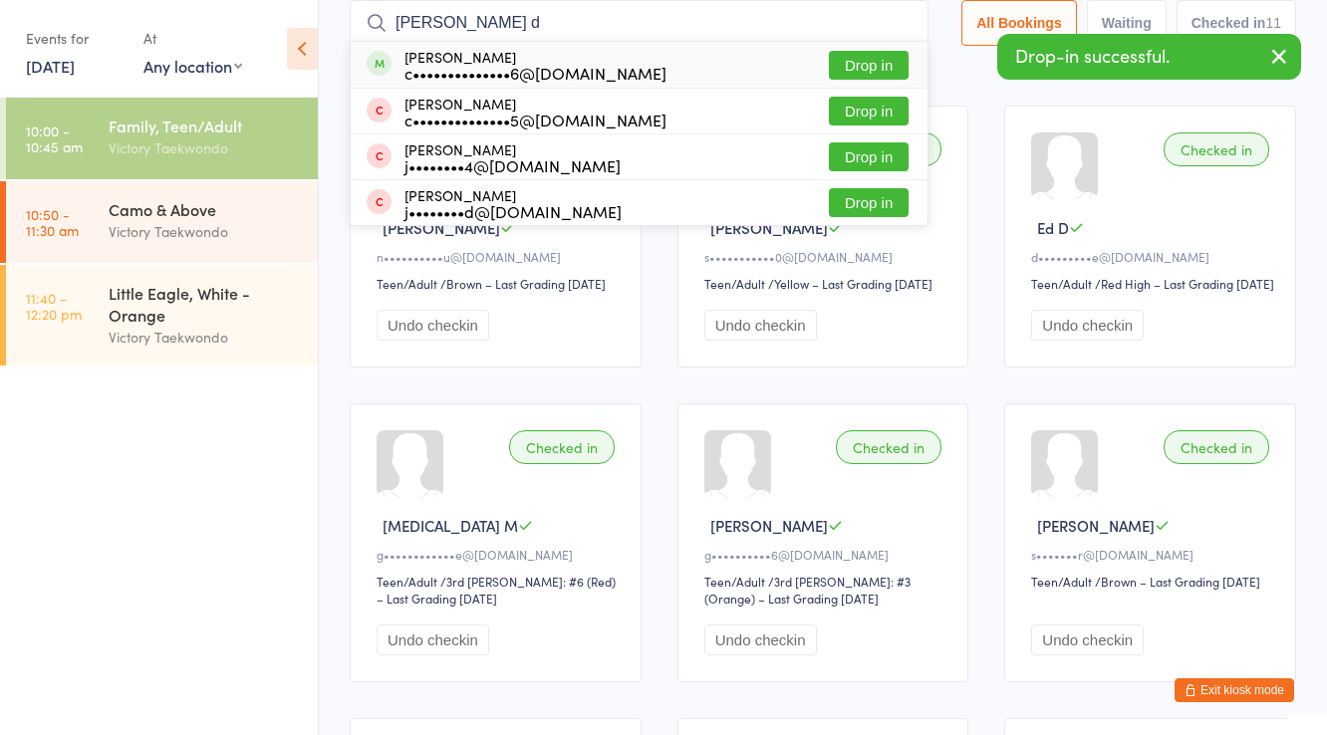
type input "adeline d"
click at [449, 58] on div "Adeline Dunne c••••••••••••••6@gmail.com" at bounding box center [535, 65] width 262 height 32
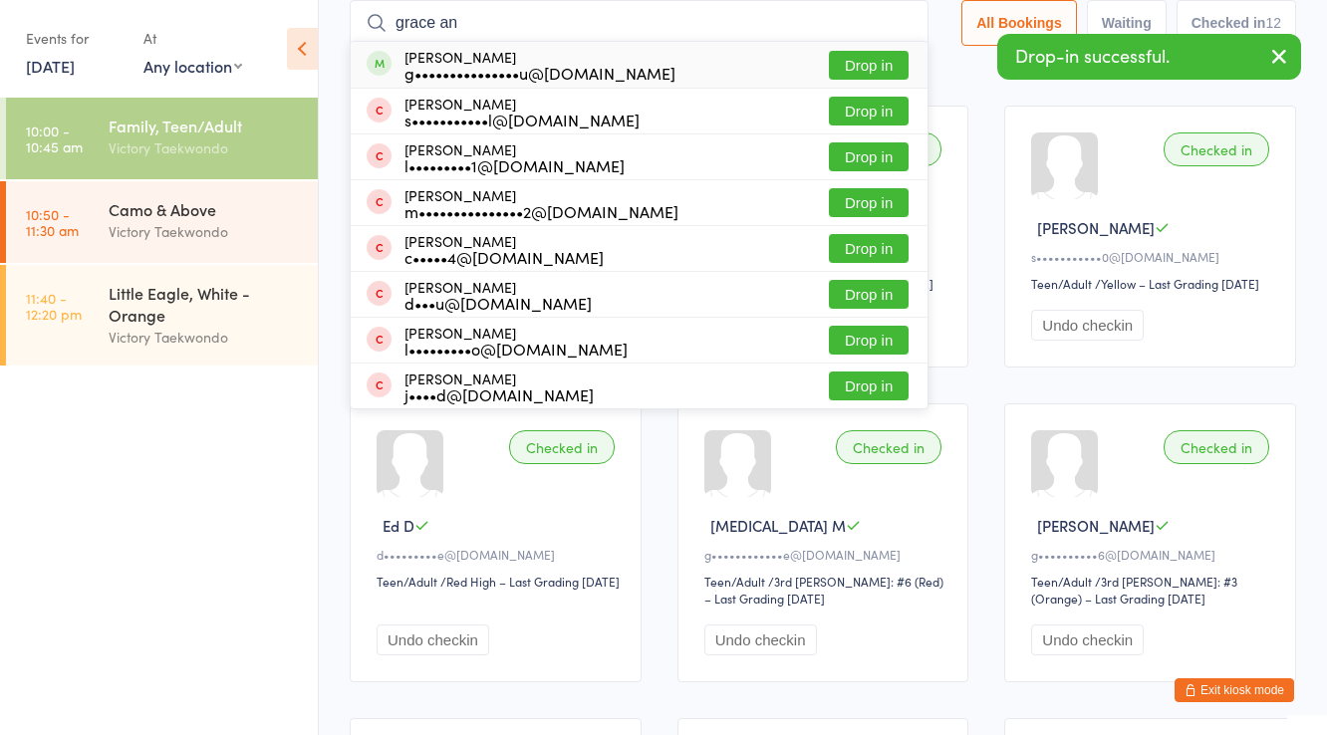
type input "grace an"
click at [449, 58] on div "Grace Anghelescu g•••••••••••••••u@gmail.com" at bounding box center [539, 65] width 271 height 32
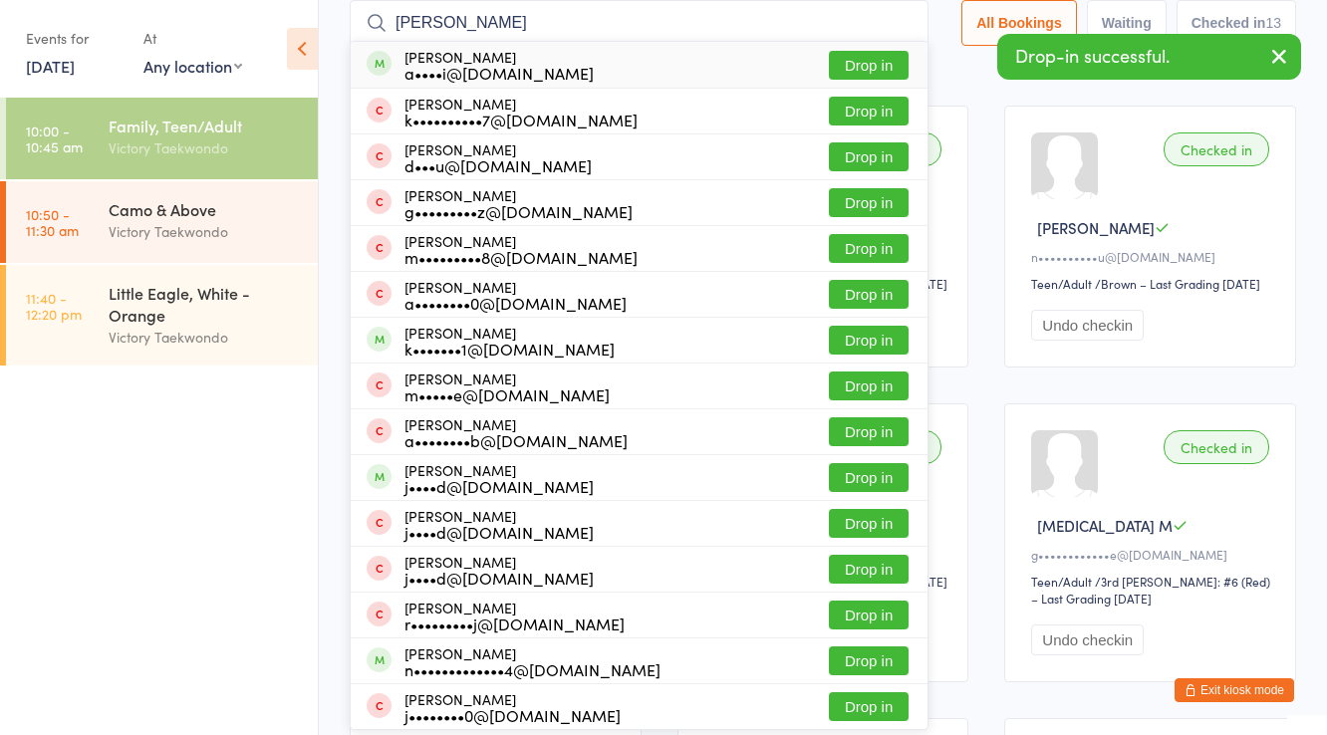
type input "andrei"
click at [449, 58] on div "Andrei Anghelescu a••••i@anghelescu.ro" at bounding box center [498, 65] width 189 height 32
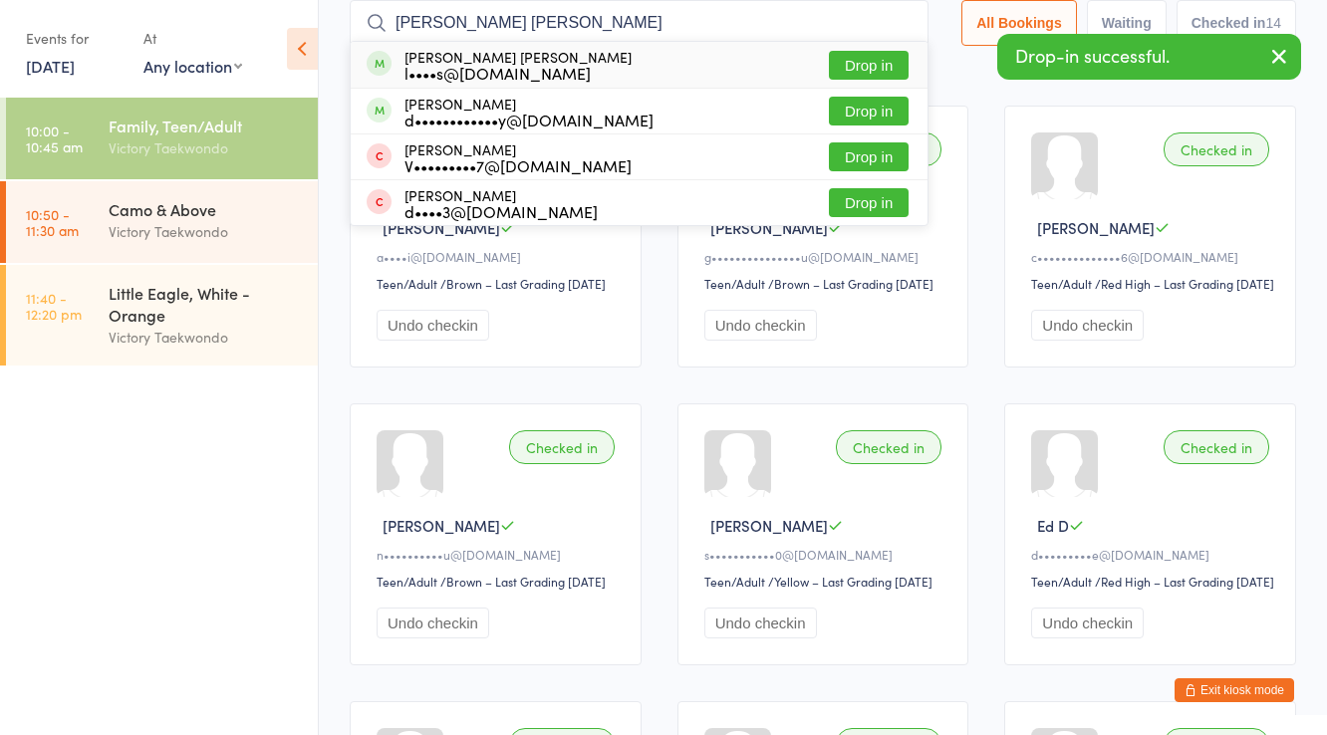
type input "isabella ra"
click at [449, 58] on div "Isabella Ramos Rudder l••••s@slrtink.com" at bounding box center [517, 65] width 227 height 32
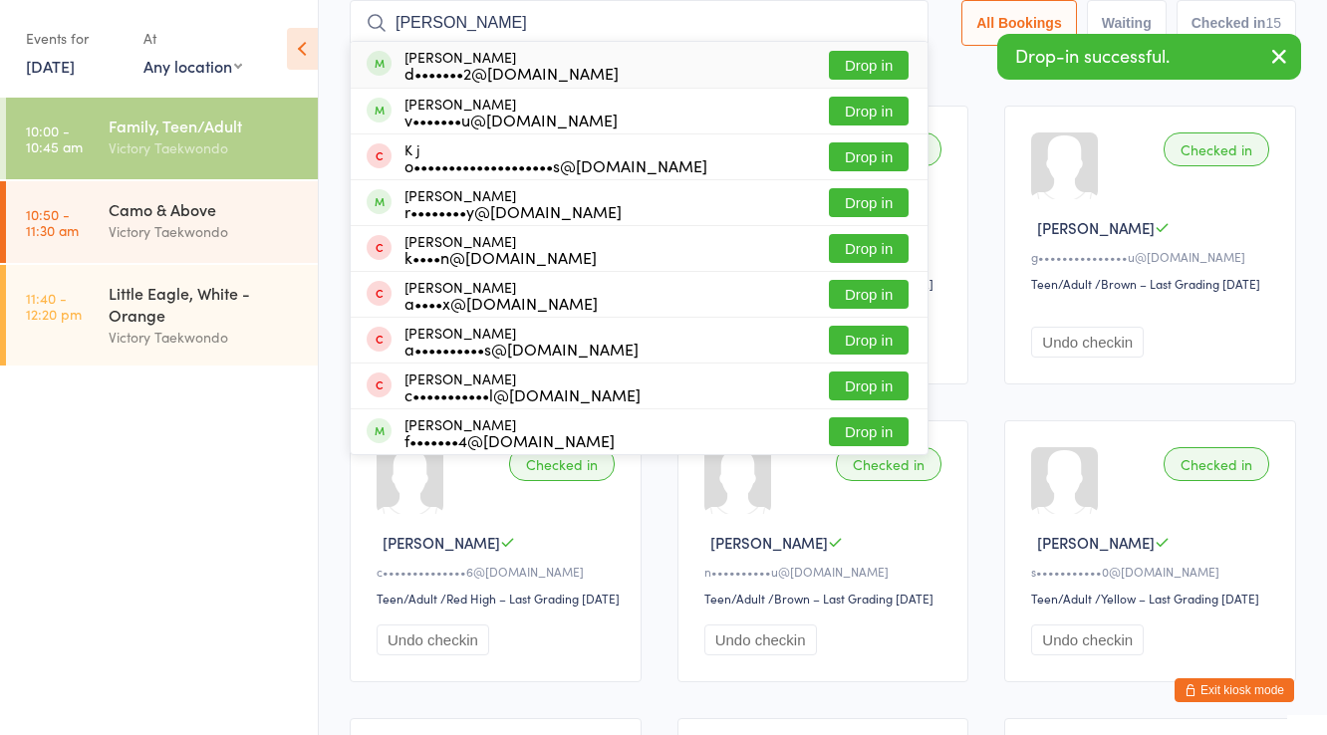
type input "dorian j"
click at [449, 58] on div "Dorian Johnson d•••••••2@gmail.com" at bounding box center [511, 65] width 214 height 32
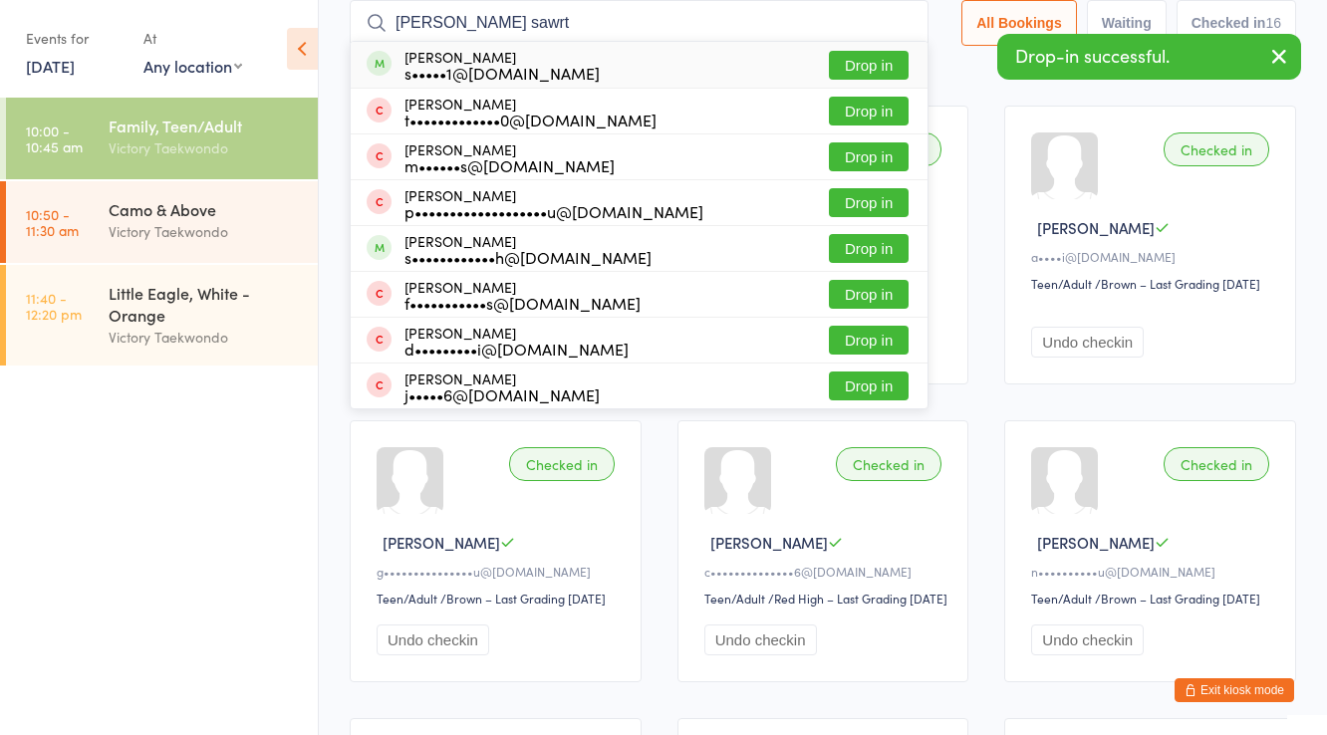
type input "dan sawrt"
click at [449, 58] on div "Dan Swart s•••••1@tcnj.edu" at bounding box center [501, 65] width 195 height 32
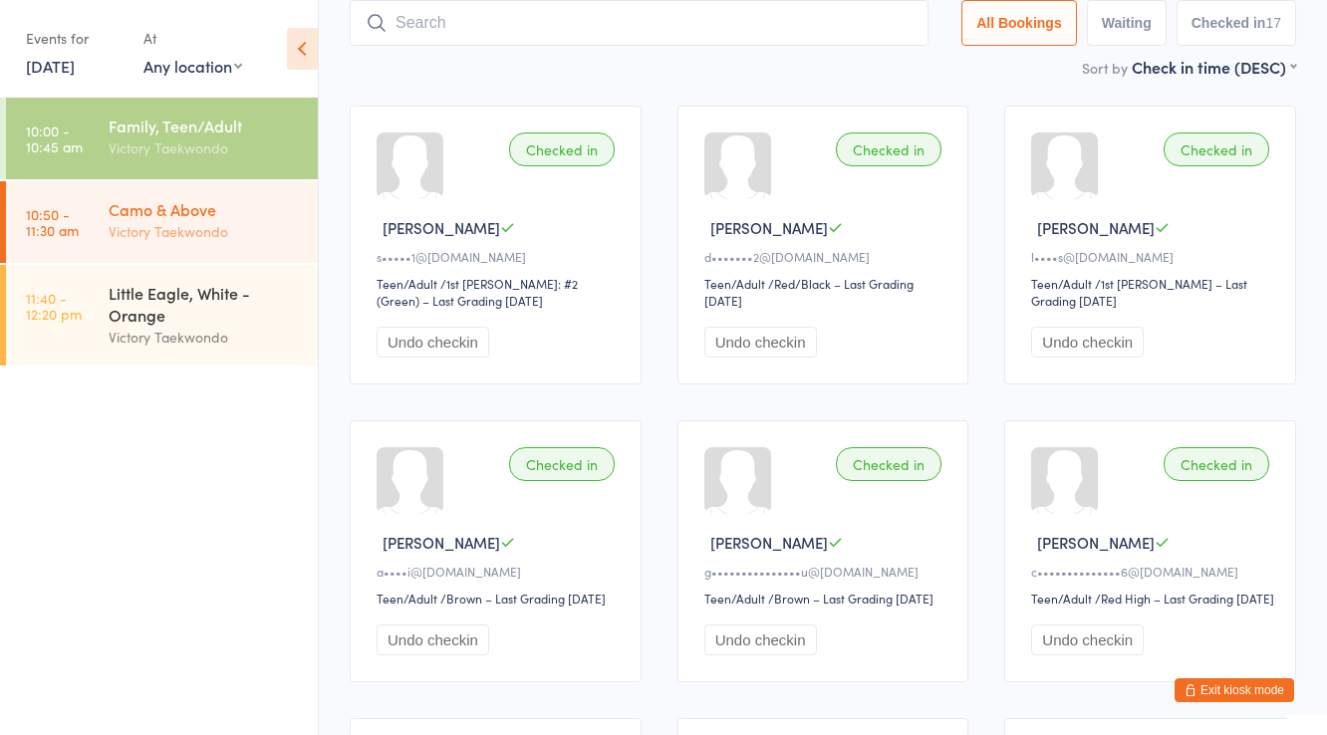
click at [220, 212] on div "Camo & Above" at bounding box center [205, 209] width 192 height 22
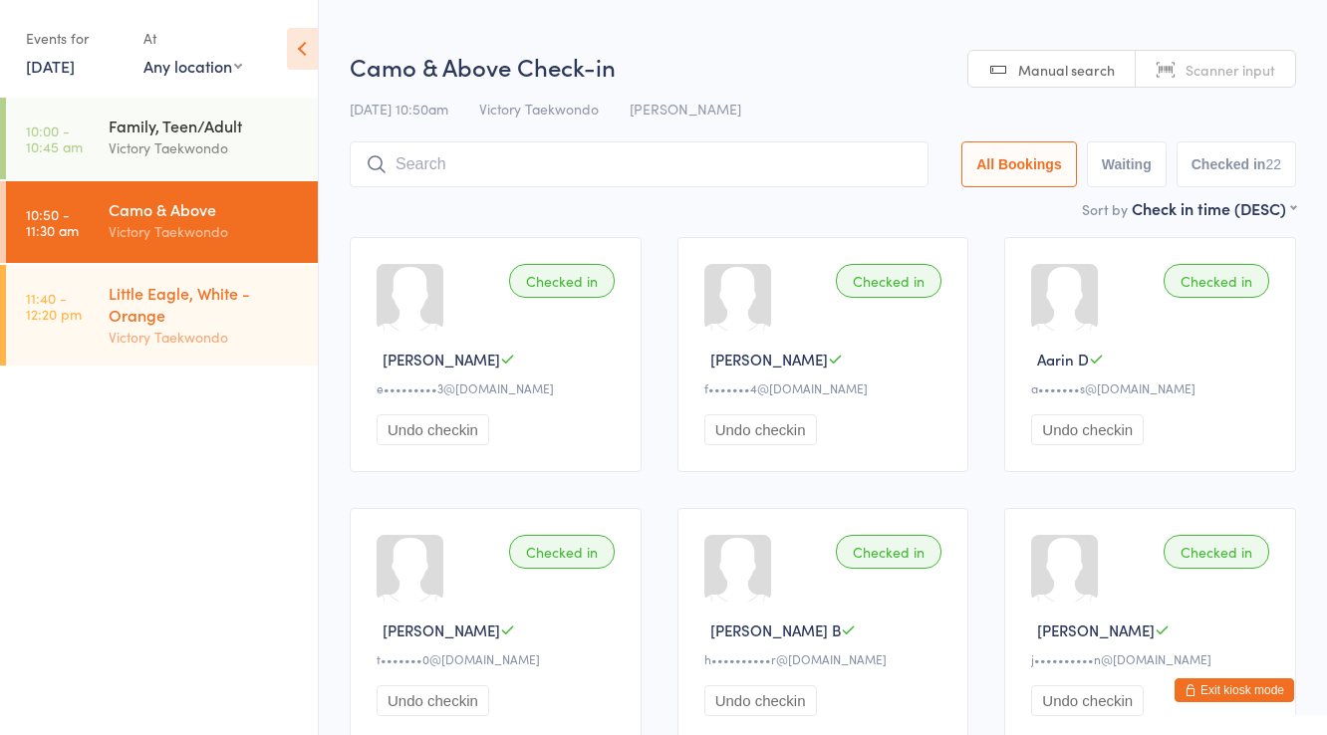
click at [223, 337] on div "Victory Taekwondo" at bounding box center [205, 337] width 192 height 23
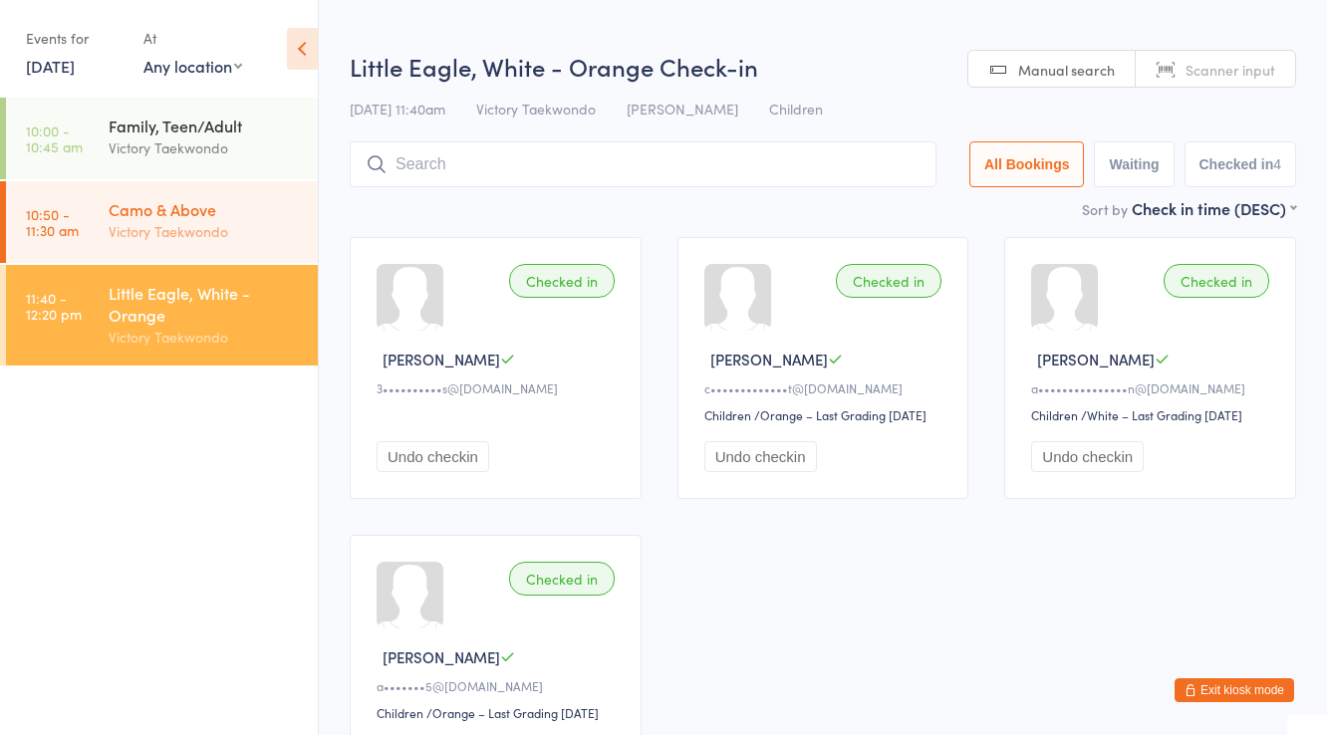
click at [232, 243] on div "Camo & Above Victory Taekwondo" at bounding box center [213, 220] width 209 height 79
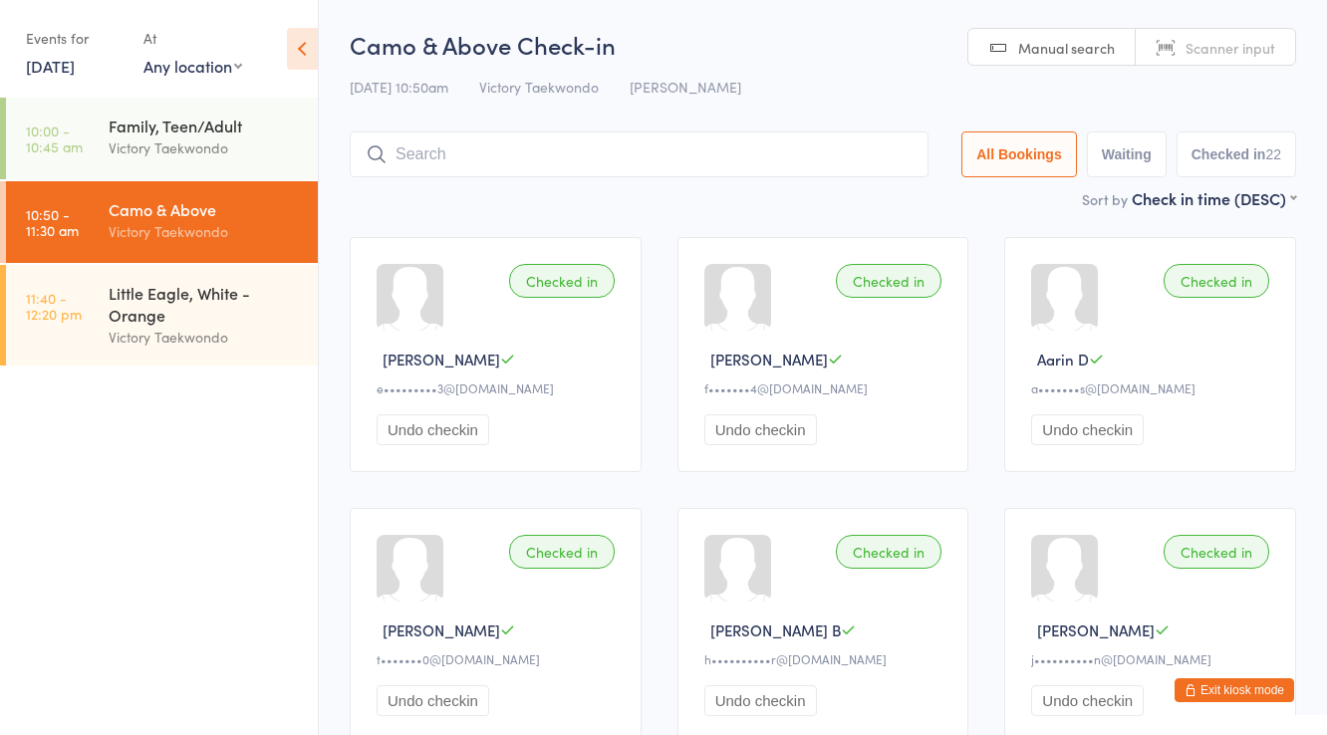
click at [1220, 697] on button "Exit kiosk mode" at bounding box center [1234, 690] width 120 height 24
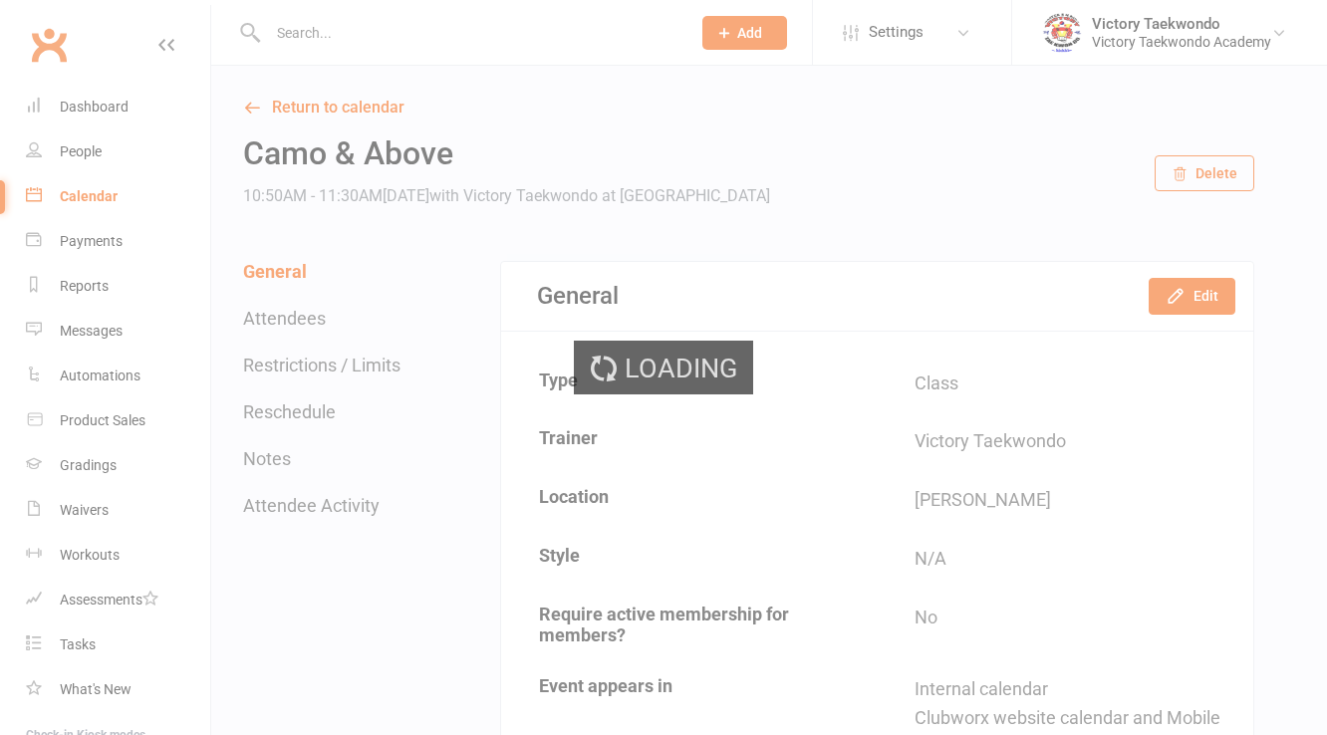
drag, startPoint x: 0, startPoint y: 0, endPoint x: 349, endPoint y: 33, distance: 350.2
click at [349, 33] on div "Loading" at bounding box center [663, 367] width 1327 height 735
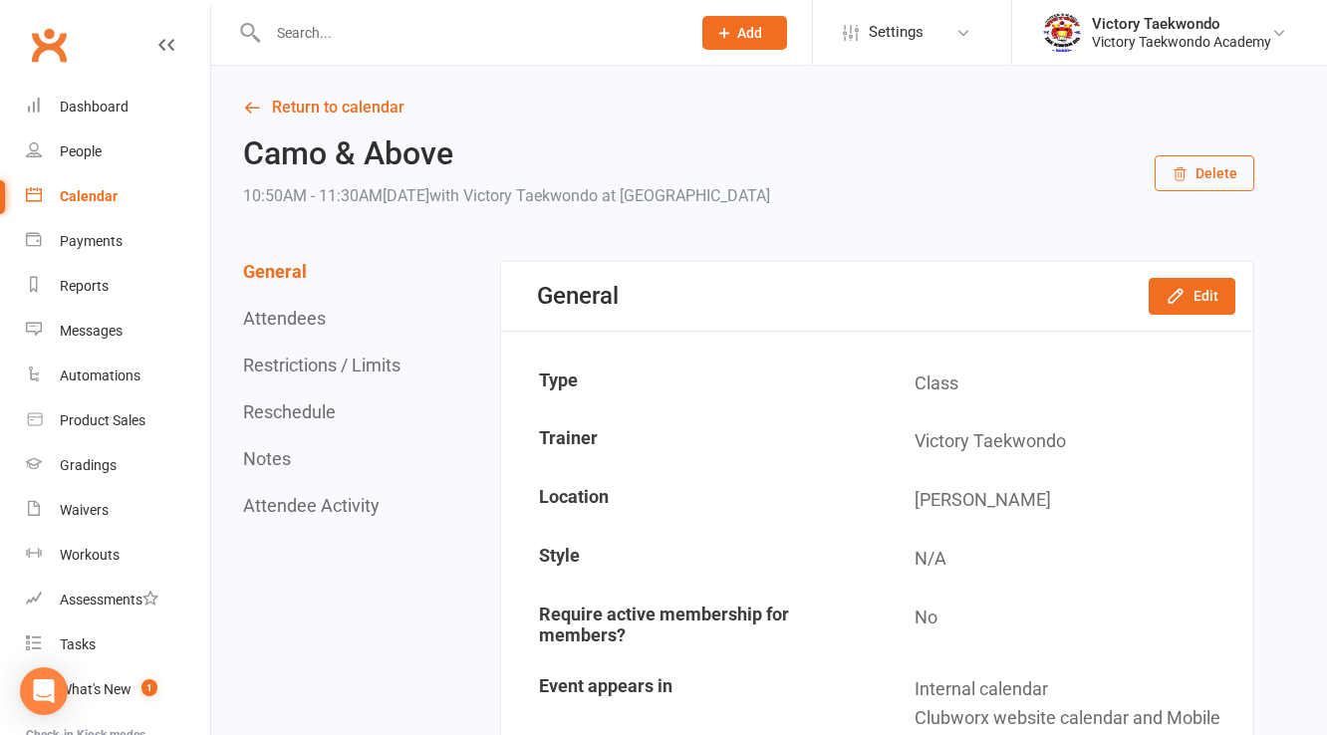
drag, startPoint x: 349, startPoint y: 33, endPoint x: 356, endPoint y: 60, distance: 27.8
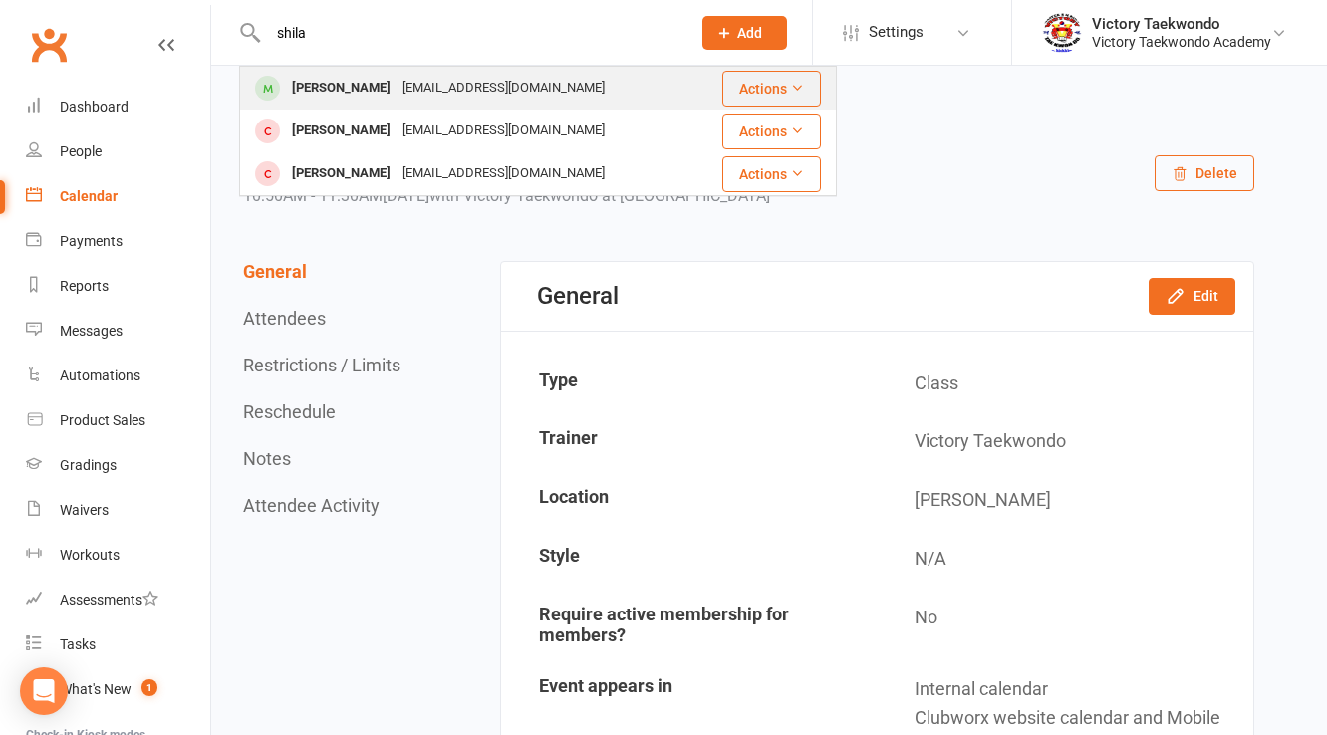
type input "shila"
click at [362, 94] on div "[PERSON_NAME]" at bounding box center [341, 88] width 111 height 29
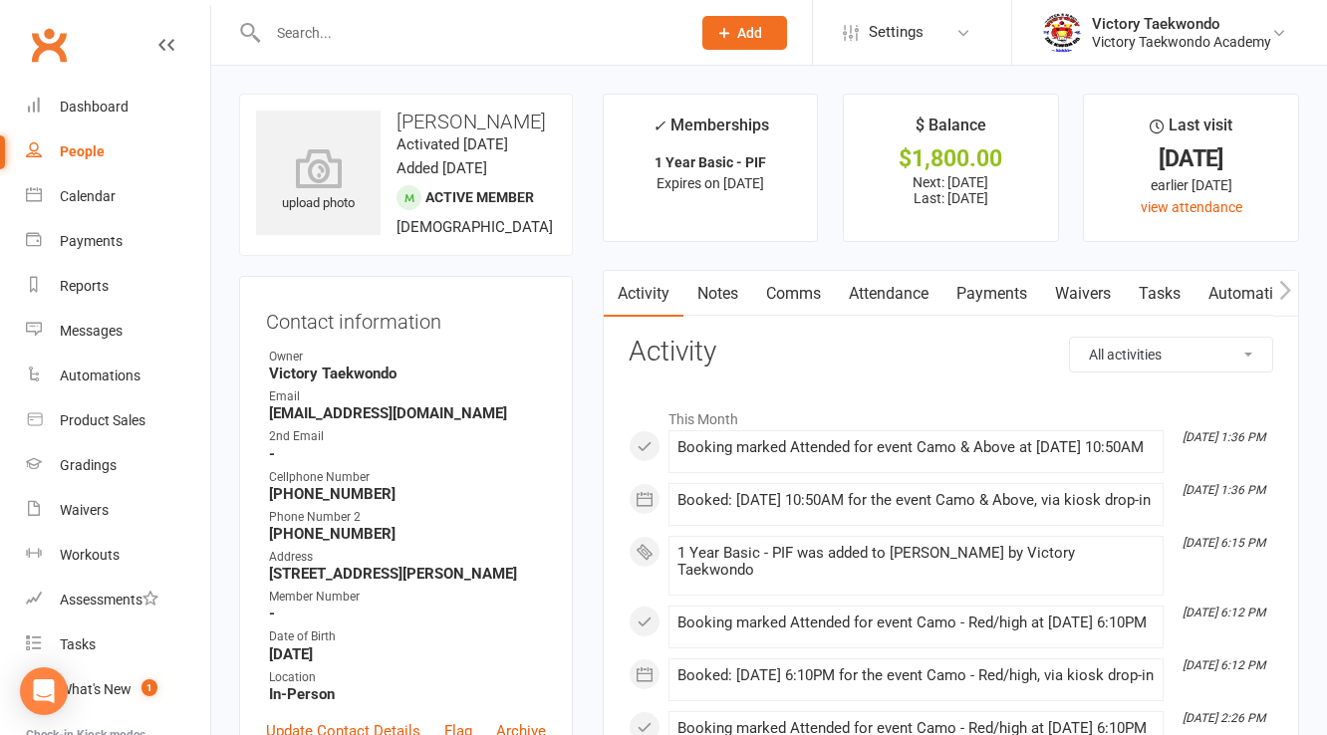
click at [350, 43] on input "text" at bounding box center [469, 33] width 414 height 28
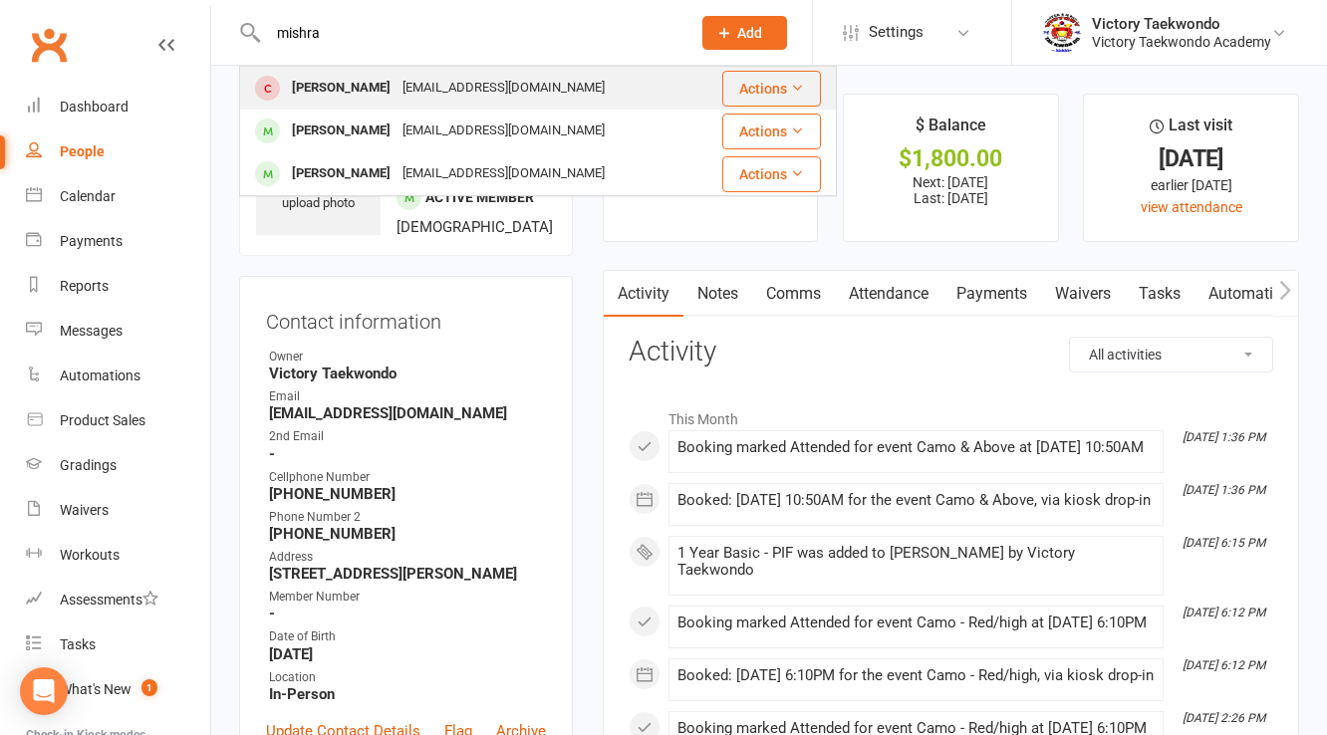
type input "mishra"
click at [361, 76] on div "[PERSON_NAME]" at bounding box center [341, 88] width 111 height 29
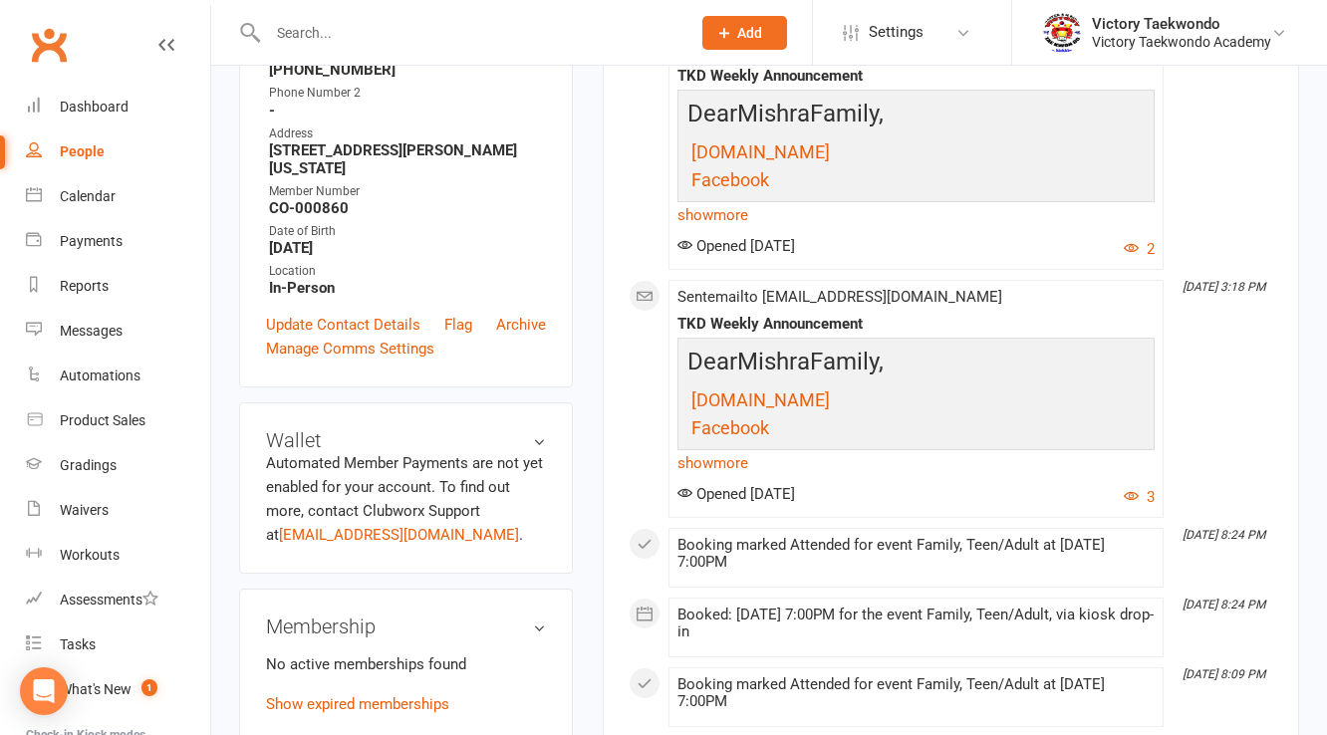
scroll to position [558, 0]
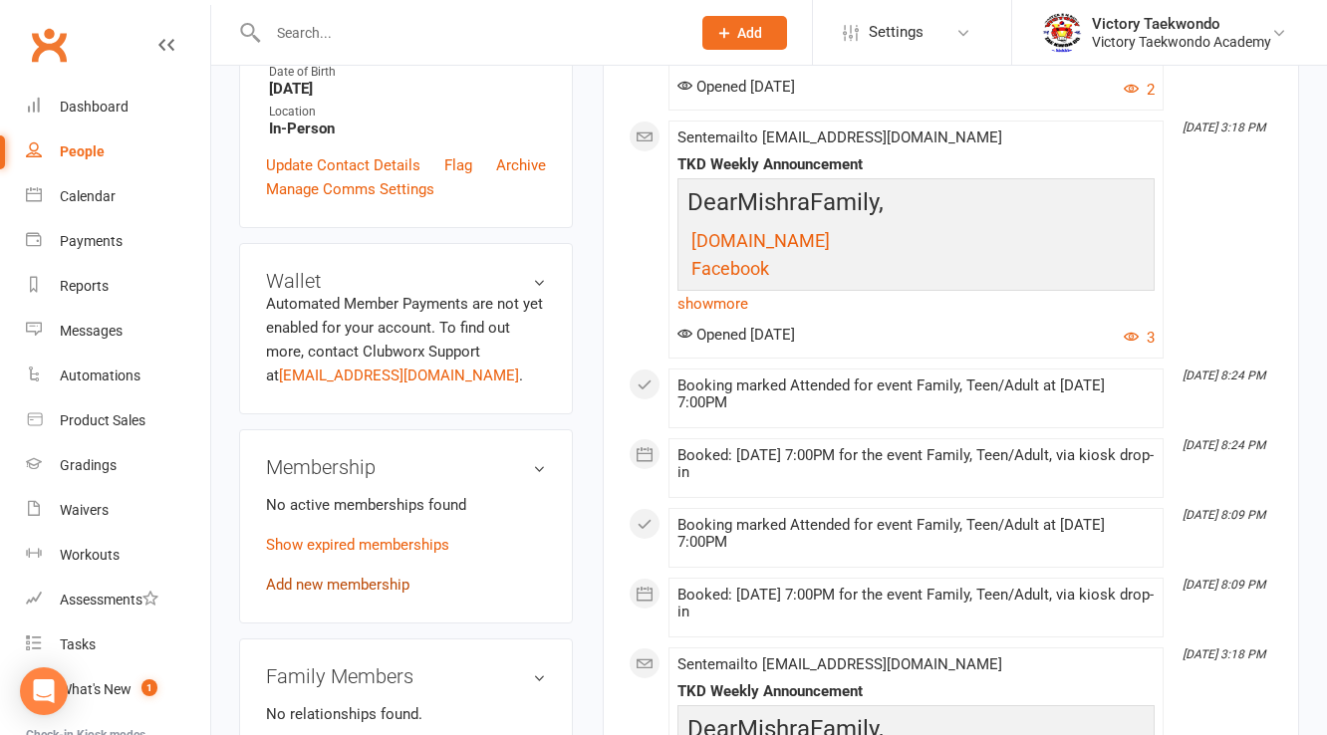
click at [359, 586] on link "Add new membership" at bounding box center [337, 585] width 143 height 18
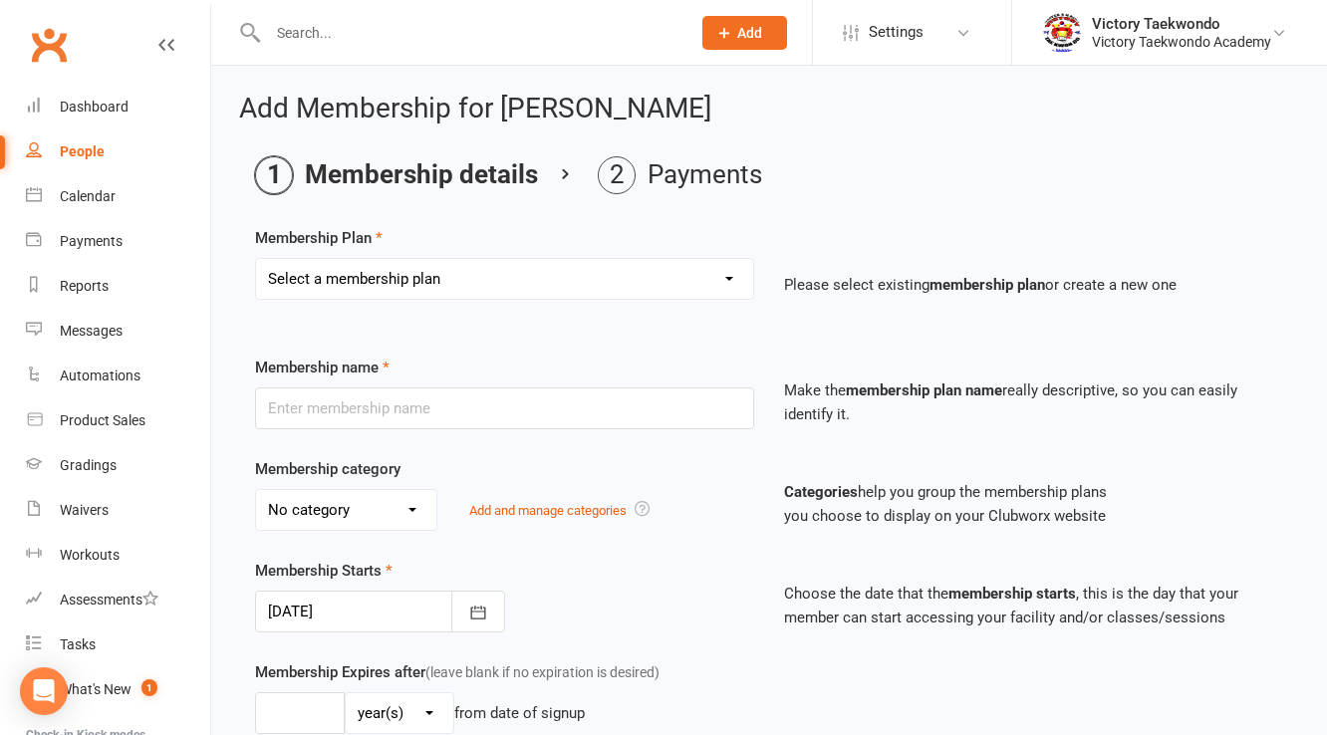
click at [343, 282] on select "Select a membership plan Create new Membership Plan 2 Week Trial 4 Week Special…" at bounding box center [504, 279] width 497 height 40
select select "3"
click at [256, 259] on select "Select a membership plan Create new Membership Plan 2 Week Trial 4 Week Special…" at bounding box center [504, 279] width 497 height 40
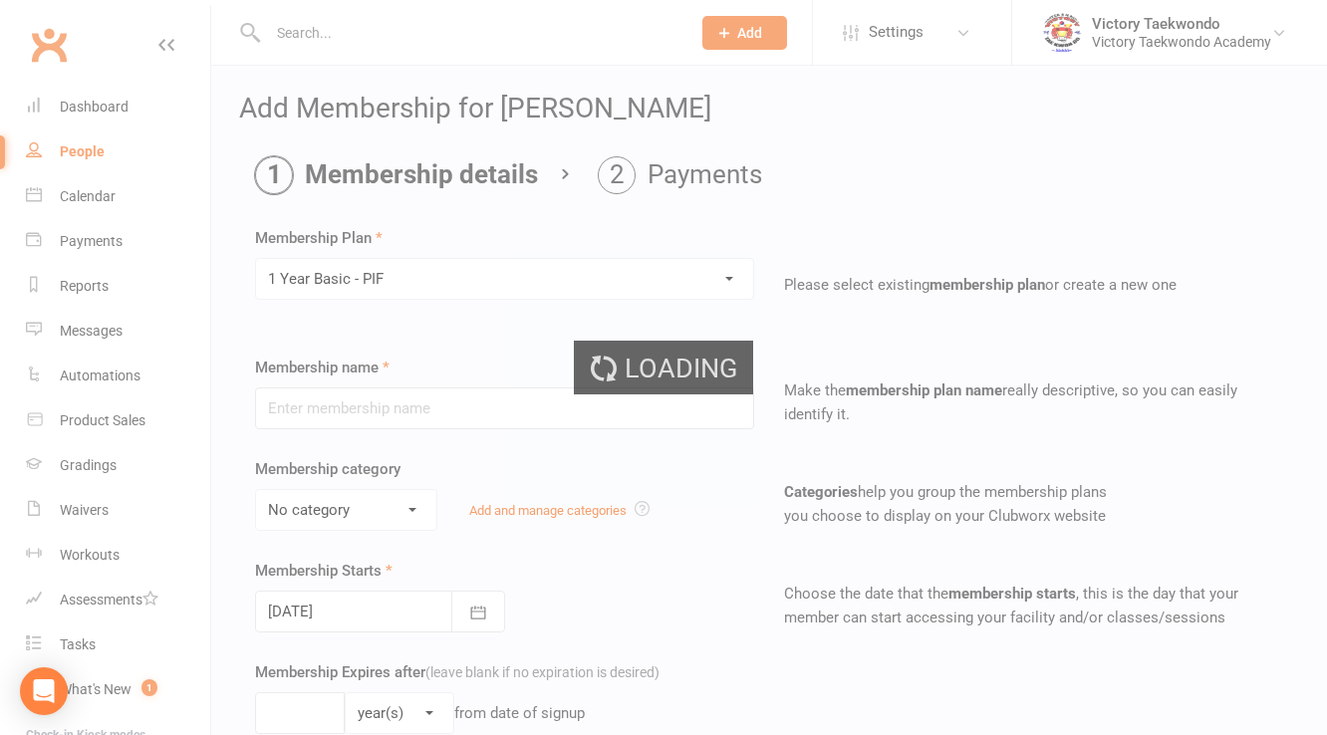
type input "1 Year Basic - PIF"
select select "1"
type input "1"
type input "105"
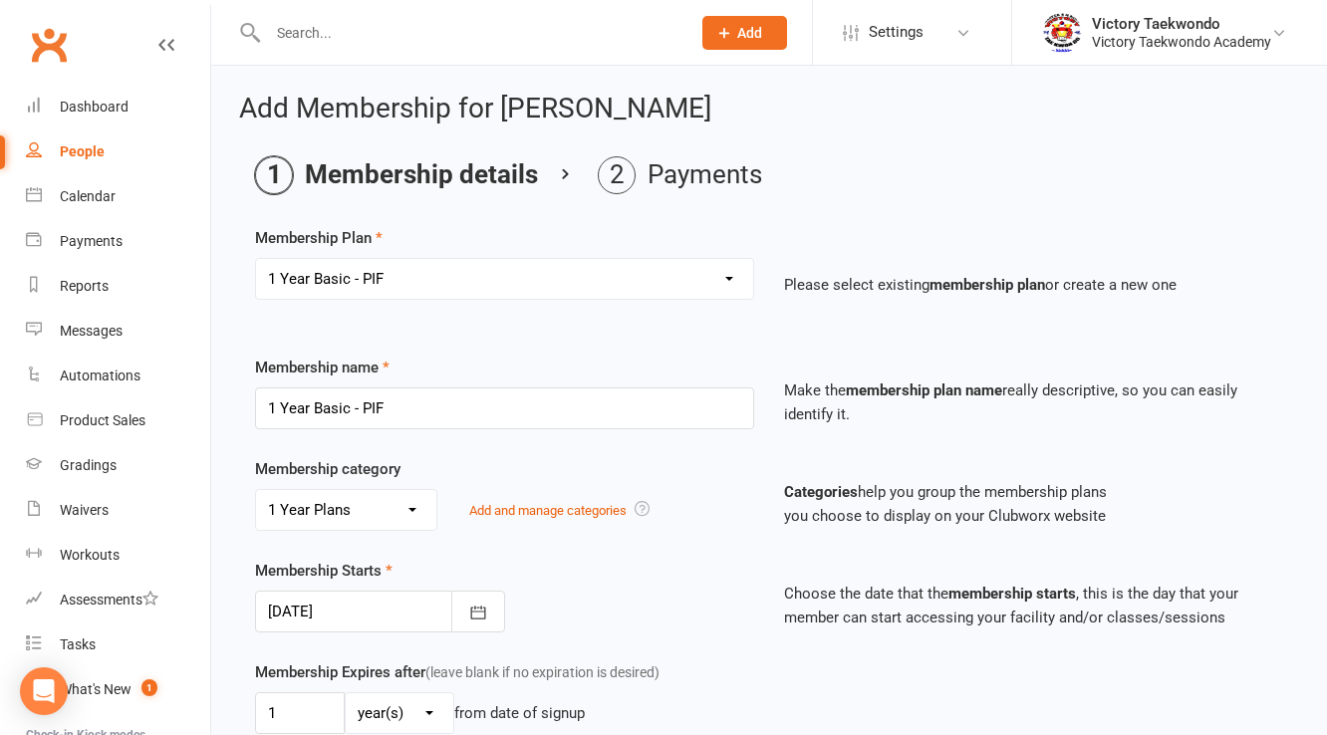
click at [359, 613] on div at bounding box center [380, 612] width 250 height 42
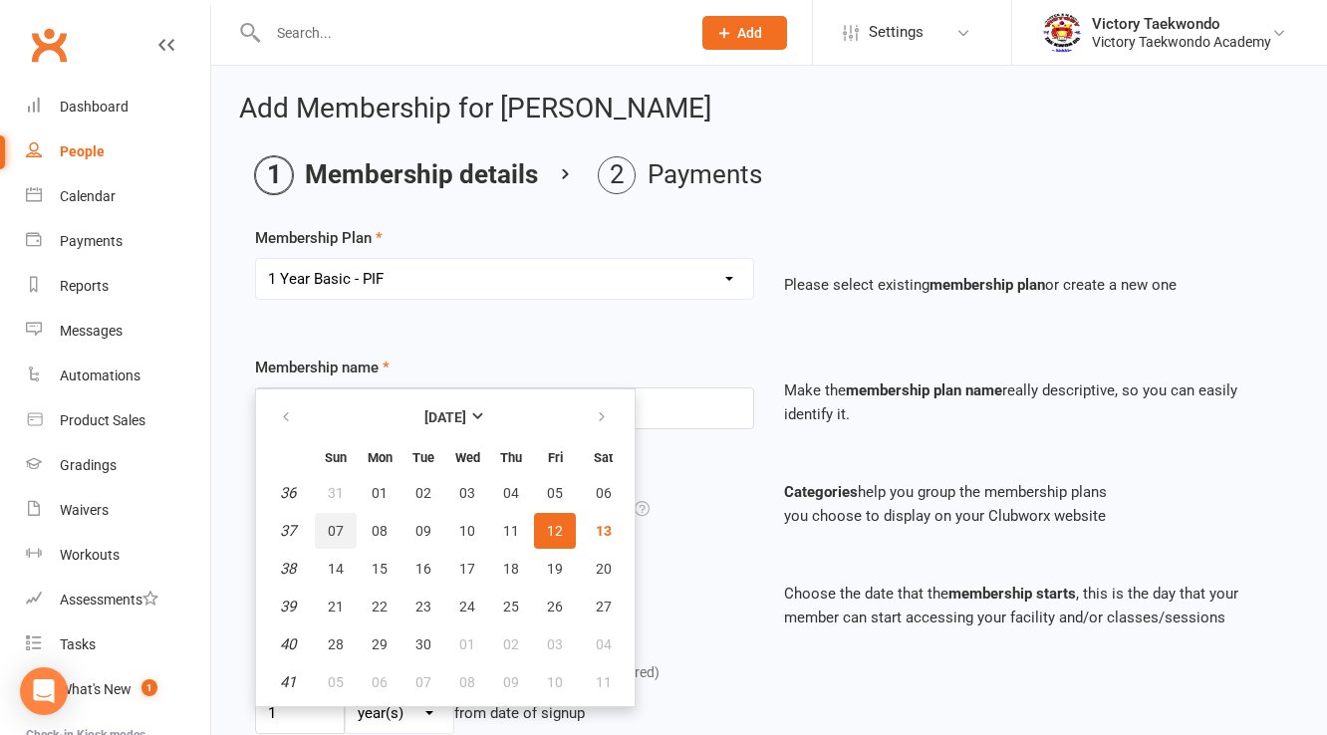
click at [335, 525] on span "07" at bounding box center [336, 531] width 16 height 16
type input "[DATE]"
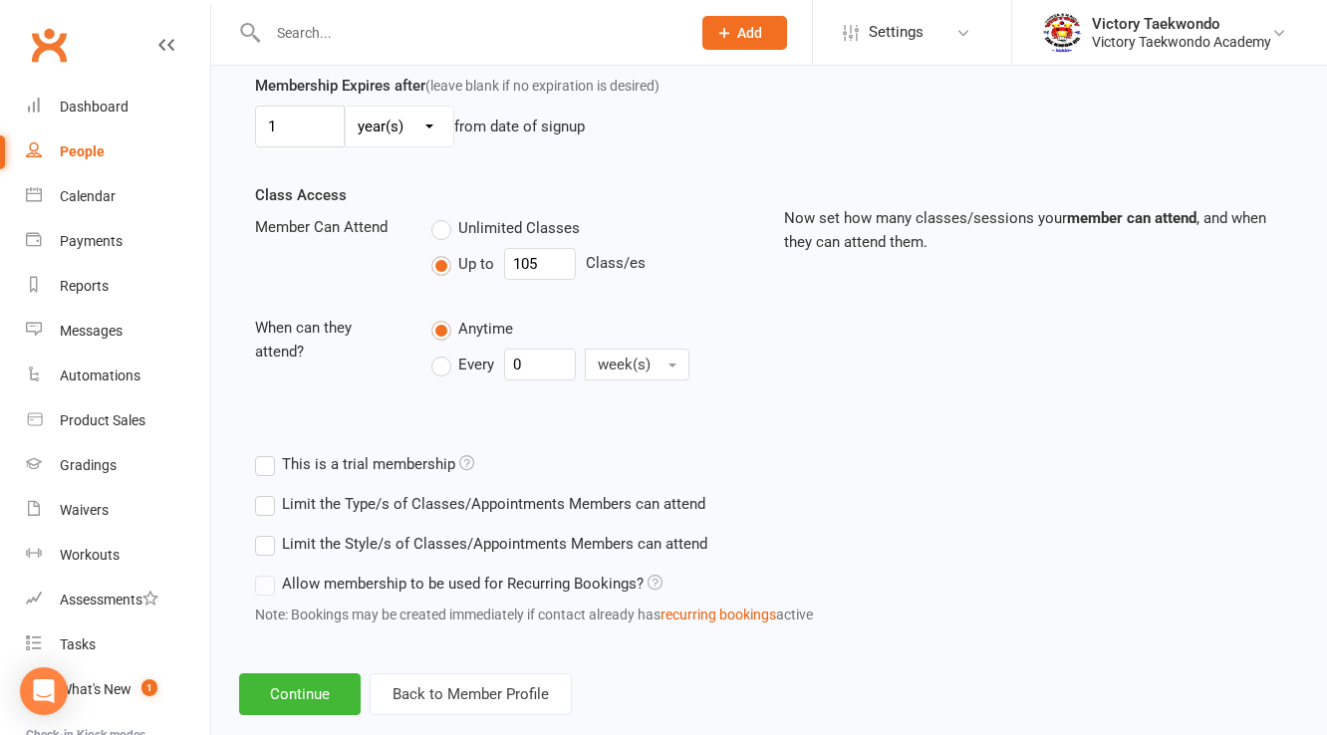
scroll to position [620, 0]
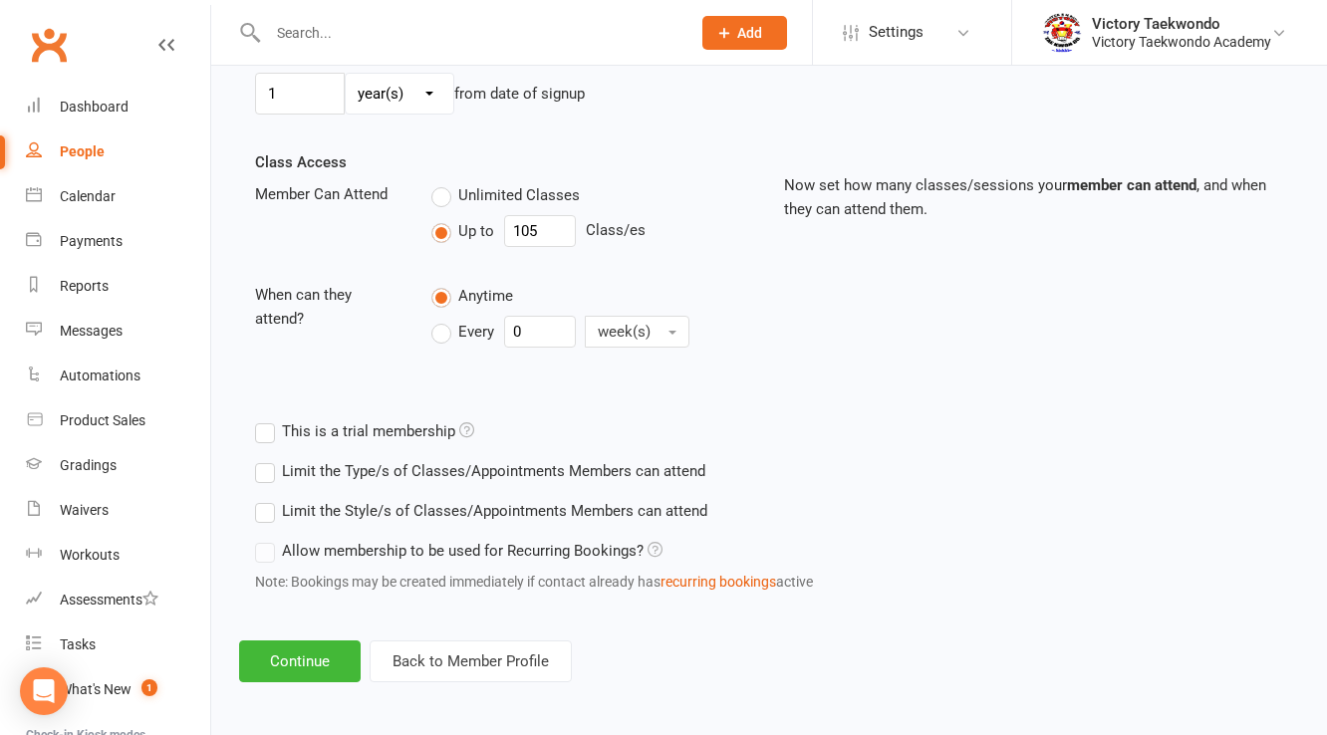
click at [311, 633] on div "Add Membership for [PERSON_NAME] Membership details Payments Membership Plan Se…" at bounding box center [769, 78] width 1116 height 1264
click at [301, 668] on button "Continue" at bounding box center [300, 662] width 122 height 42
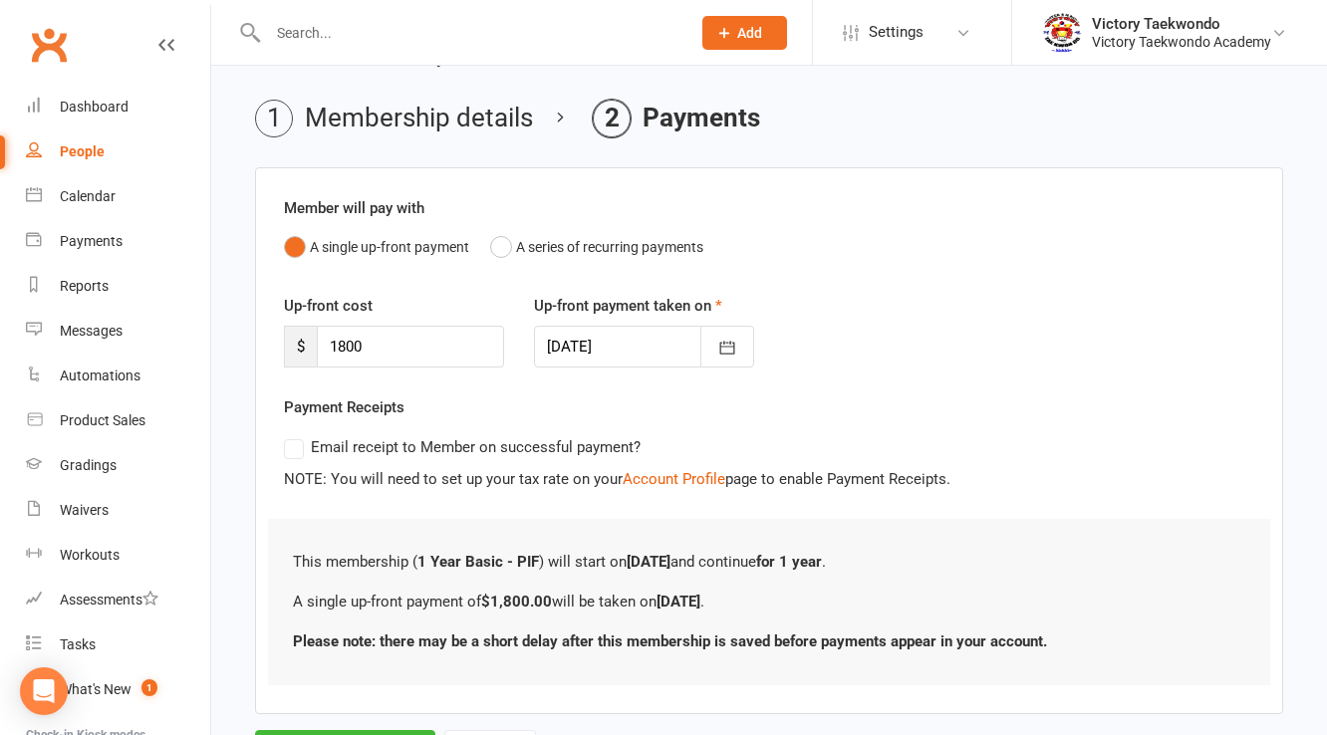
scroll to position [152, 0]
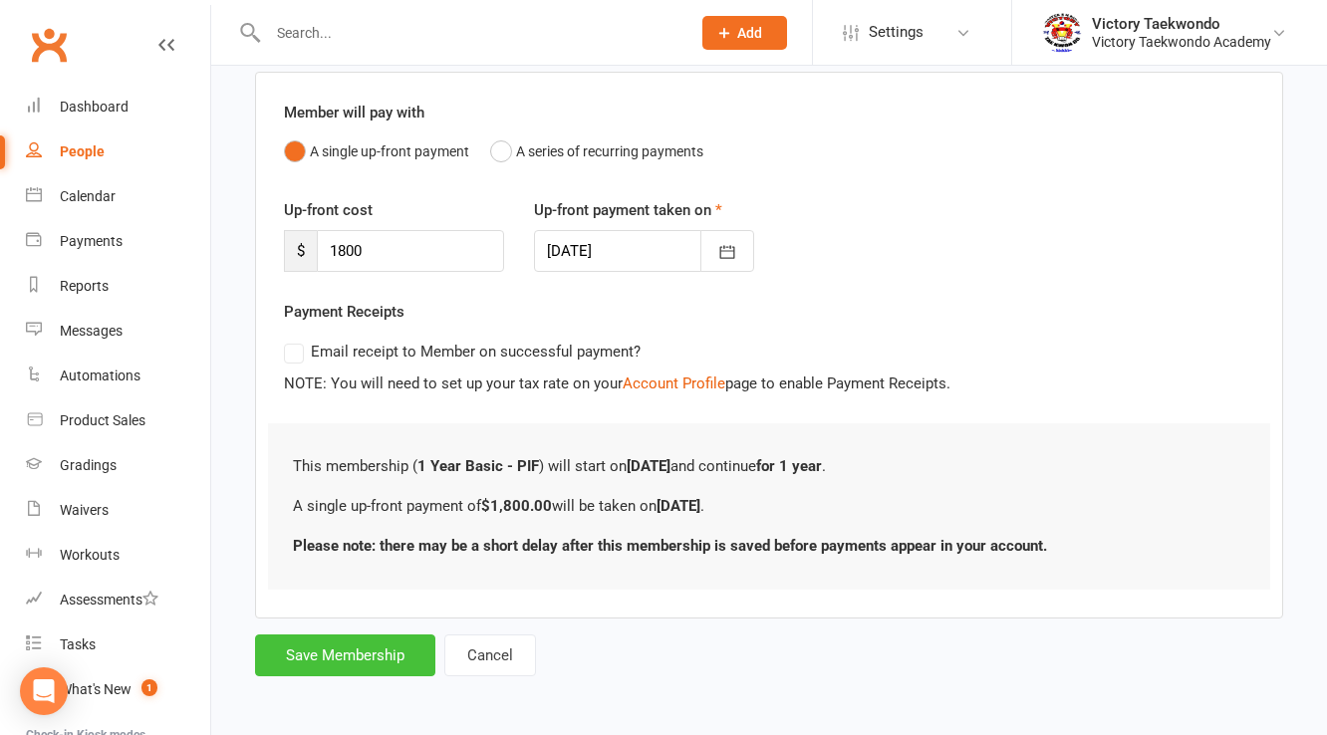
click at [320, 637] on button "Save Membership" at bounding box center [345, 656] width 180 height 42
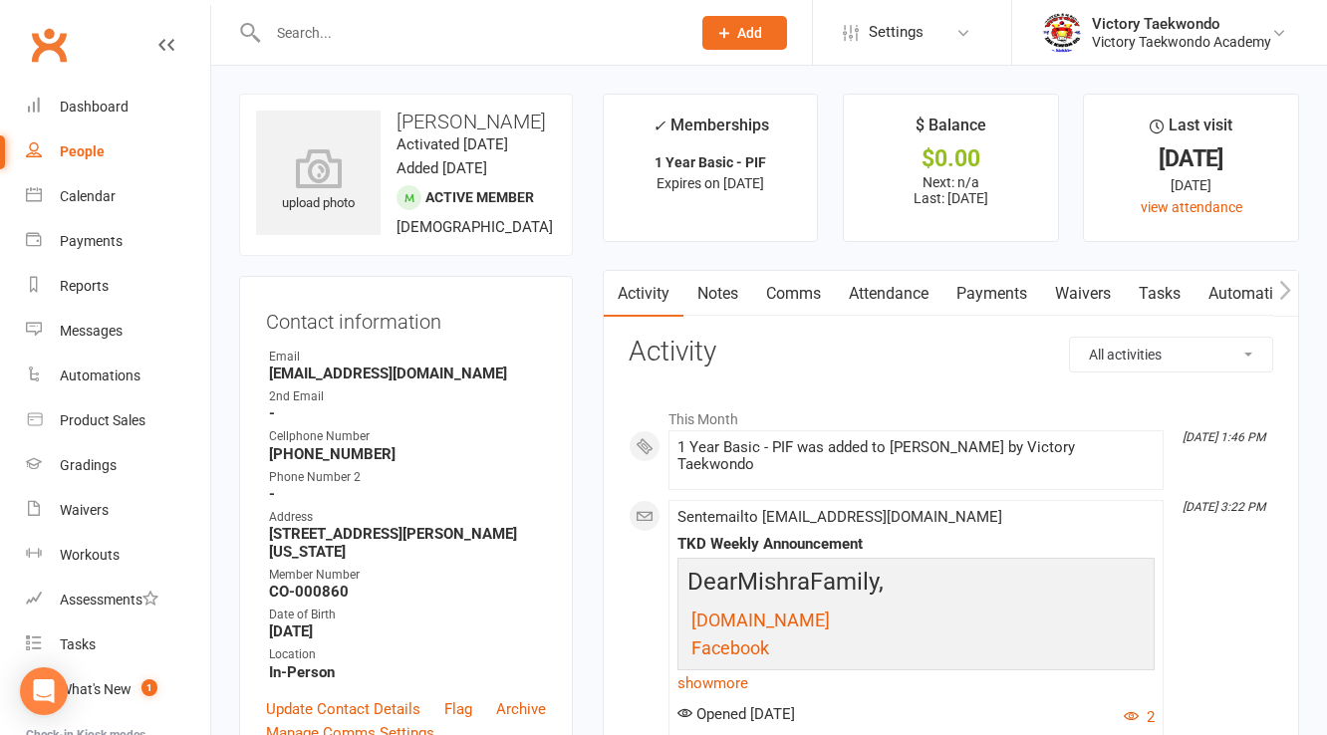
click at [382, 31] on input "text" at bounding box center [469, 33] width 414 height 28
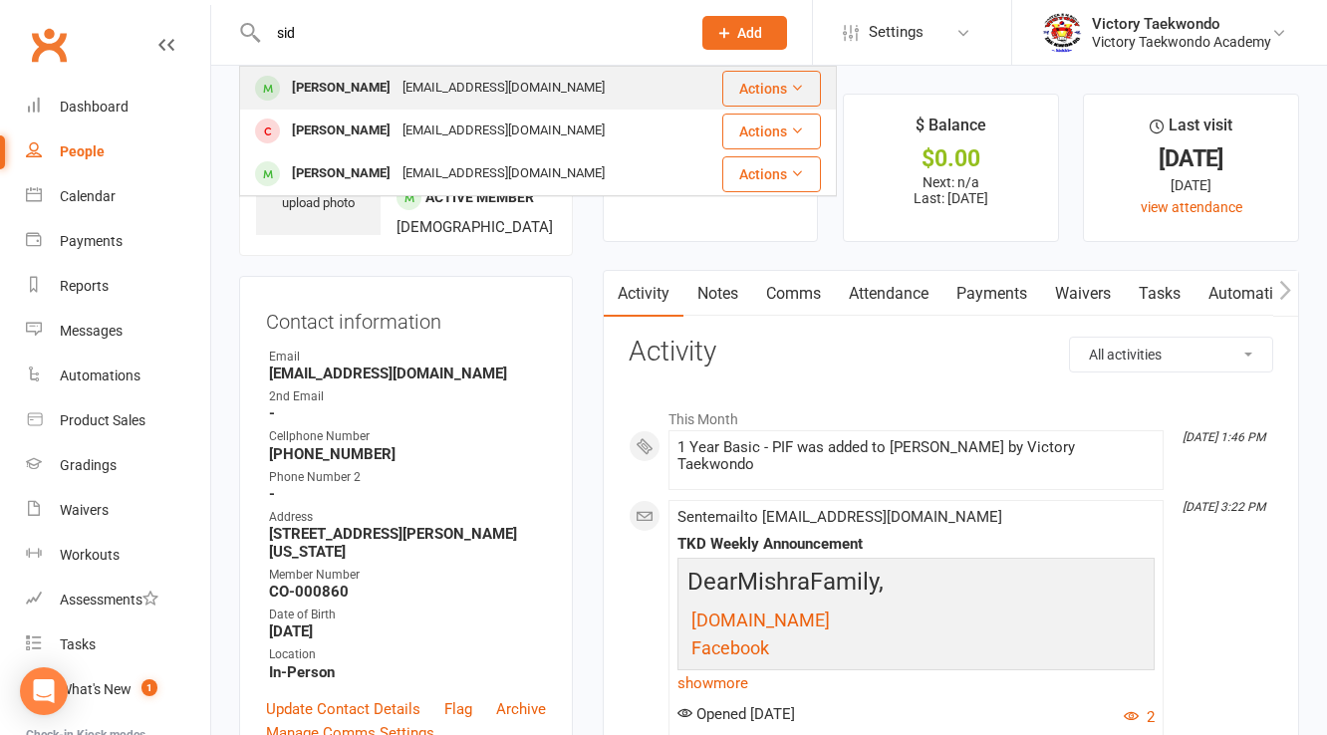
type input "sid"
click at [358, 88] on div "[PERSON_NAME]" at bounding box center [341, 88] width 111 height 29
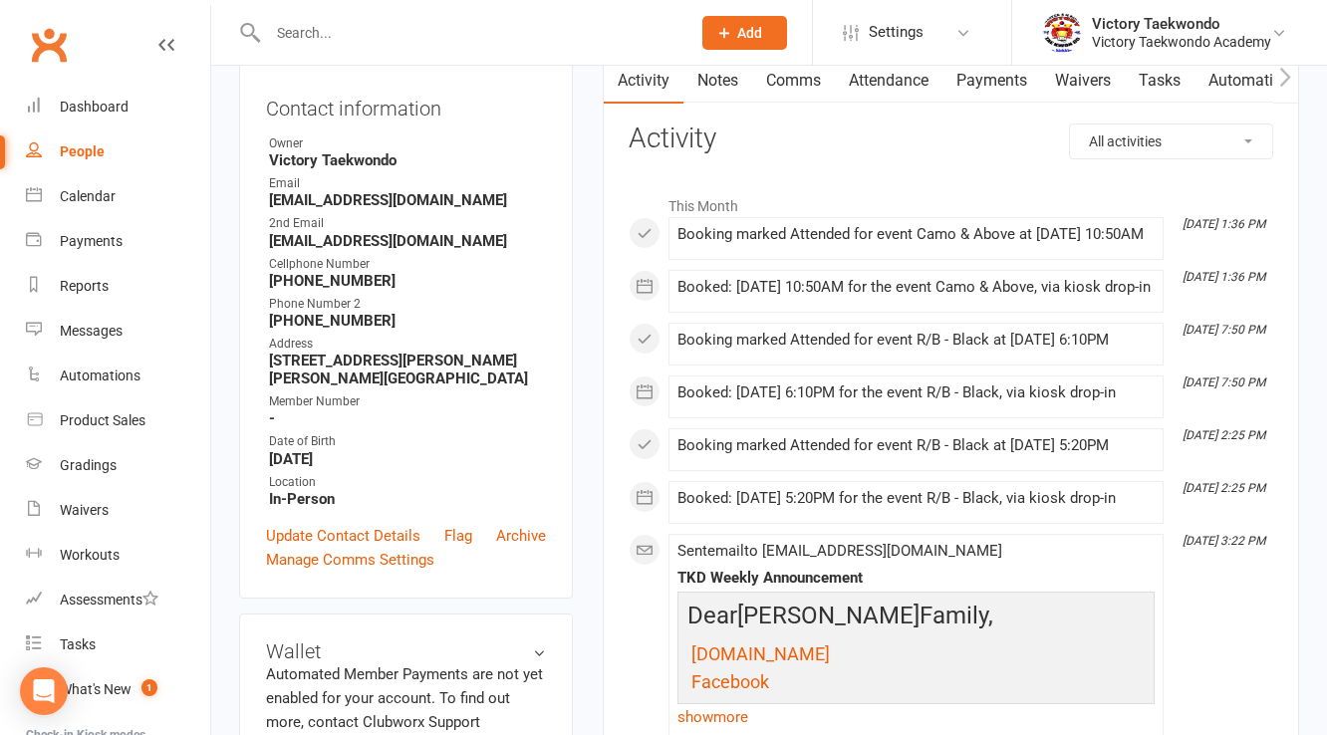
scroll to position [558, 0]
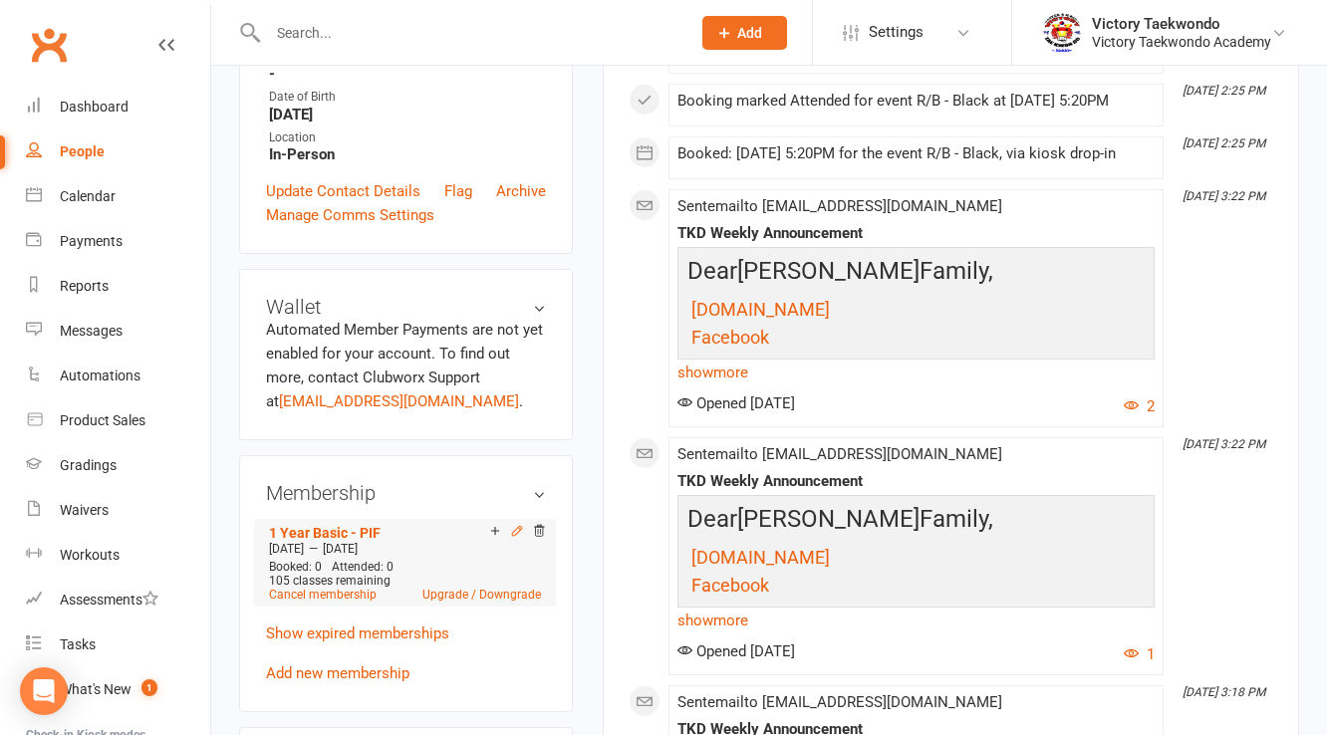
click at [517, 535] on icon at bounding box center [516, 530] width 9 height 9
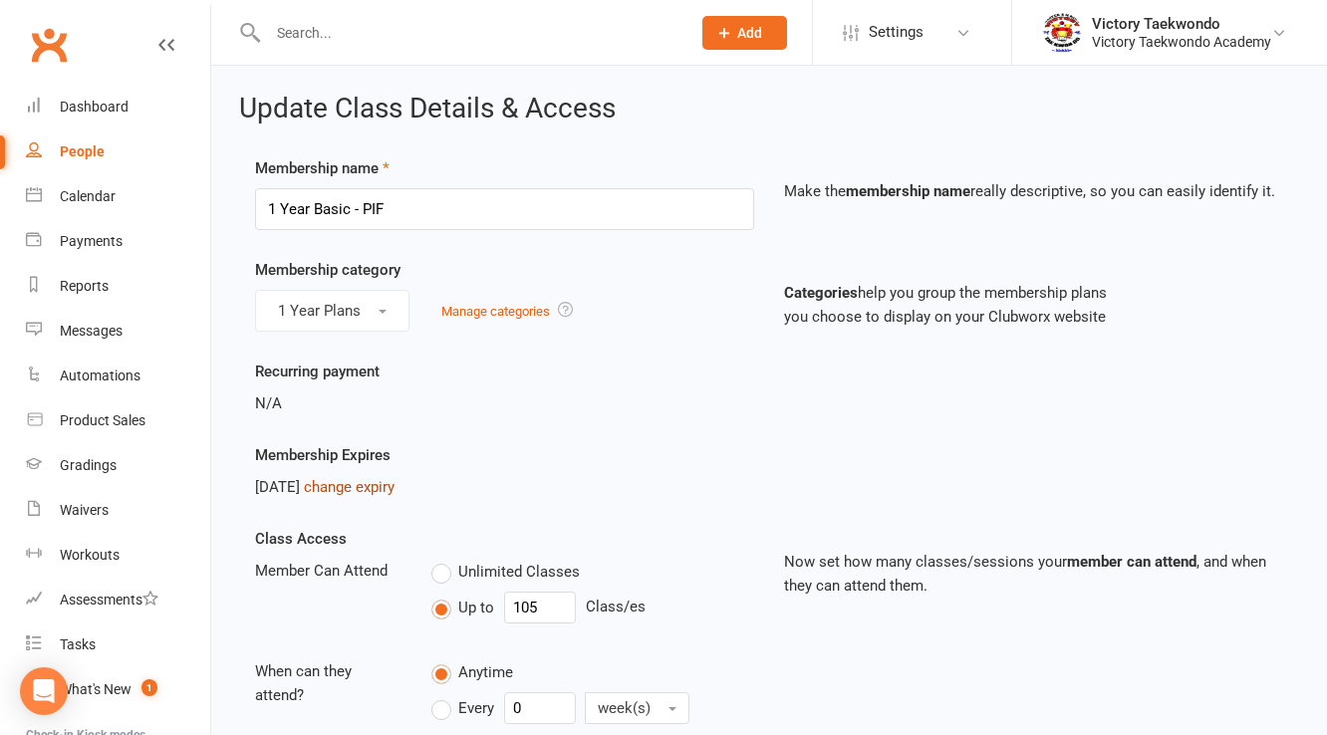
click at [394, 479] on link "change expiry" at bounding box center [349, 487] width 91 height 18
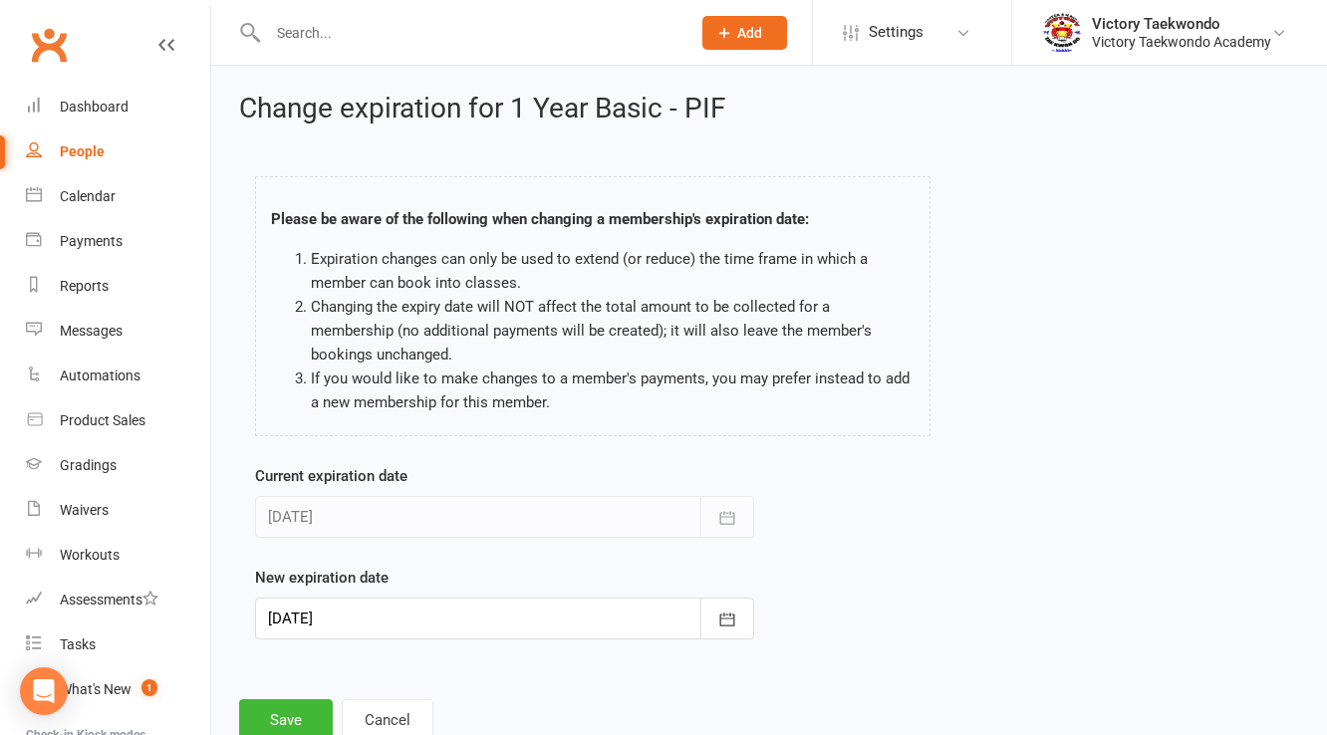
click at [388, 618] on div at bounding box center [504, 619] width 499 height 42
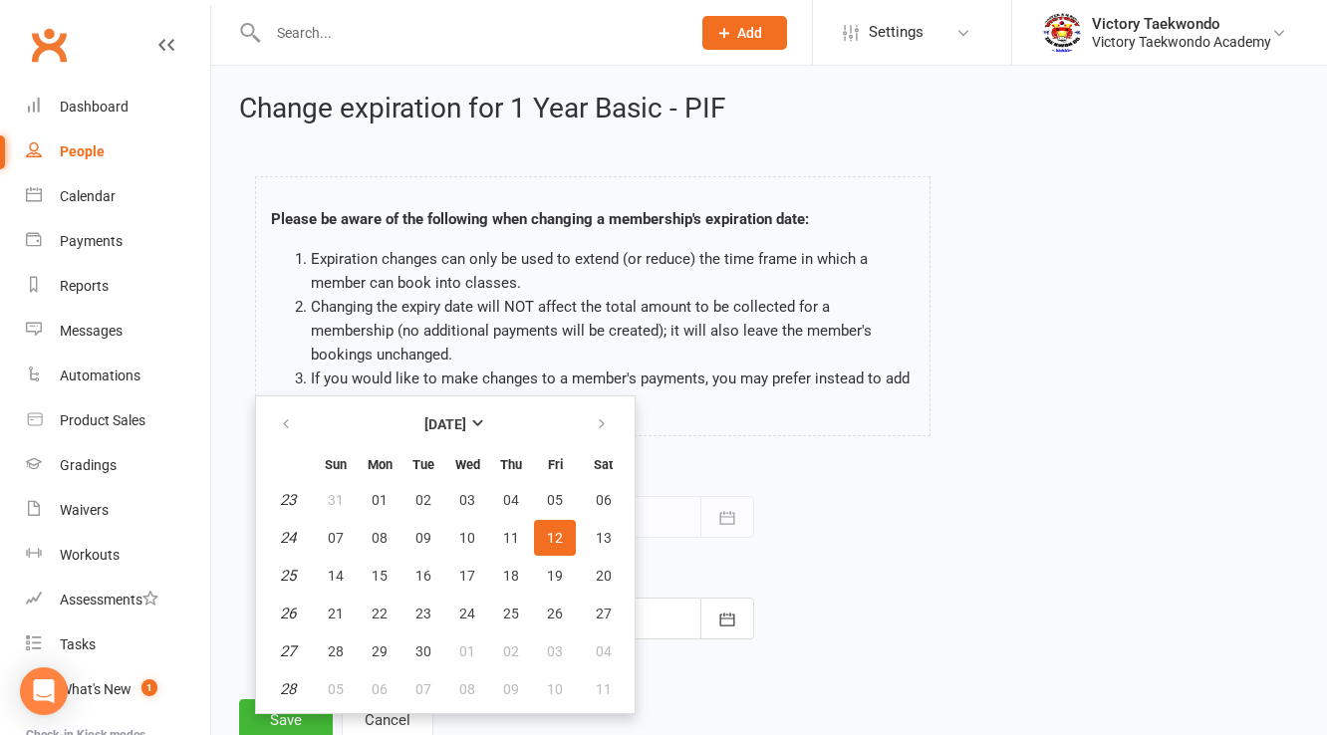
click at [872, 469] on div "Current expiration date [DATE] [DATE] Sun Mon Tue Wed Thu Fri Sat 23 31 01 02 0…" at bounding box center [769, 565] width 1058 height 203
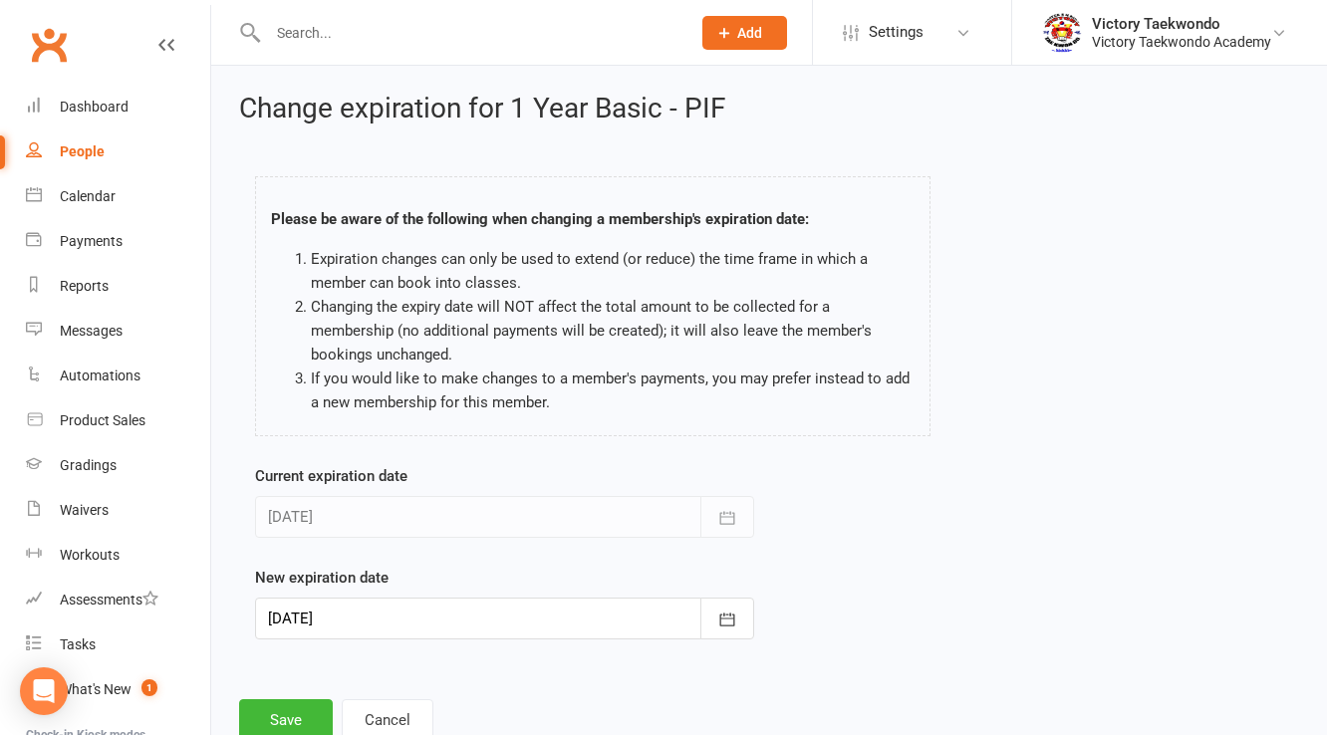
click at [431, 611] on div at bounding box center [504, 619] width 499 height 42
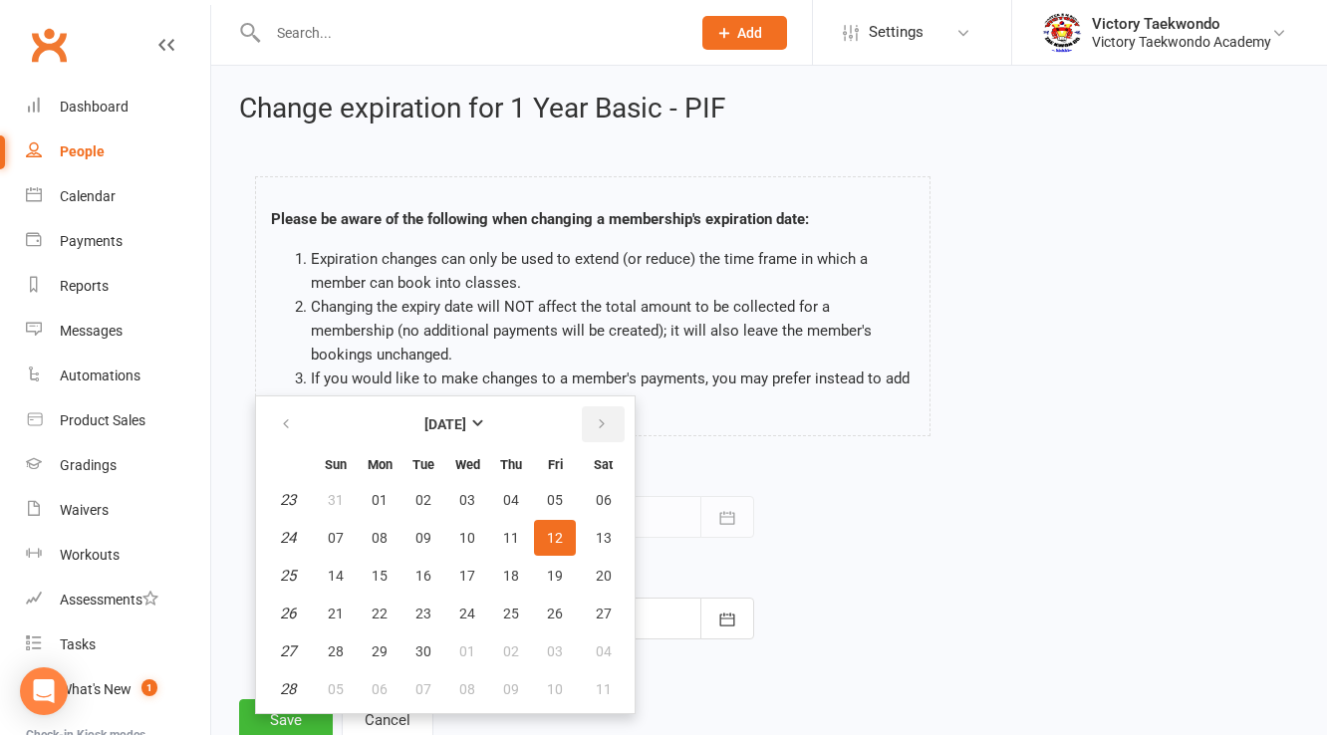
click at [587, 418] on button "button" at bounding box center [603, 424] width 43 height 36
click at [868, 499] on div "Current expiration date [DATE] [DATE] Sun Mon Tue Wed Thu Fri Sat 23 31 01 02 0…" at bounding box center [769, 565] width 1058 height 203
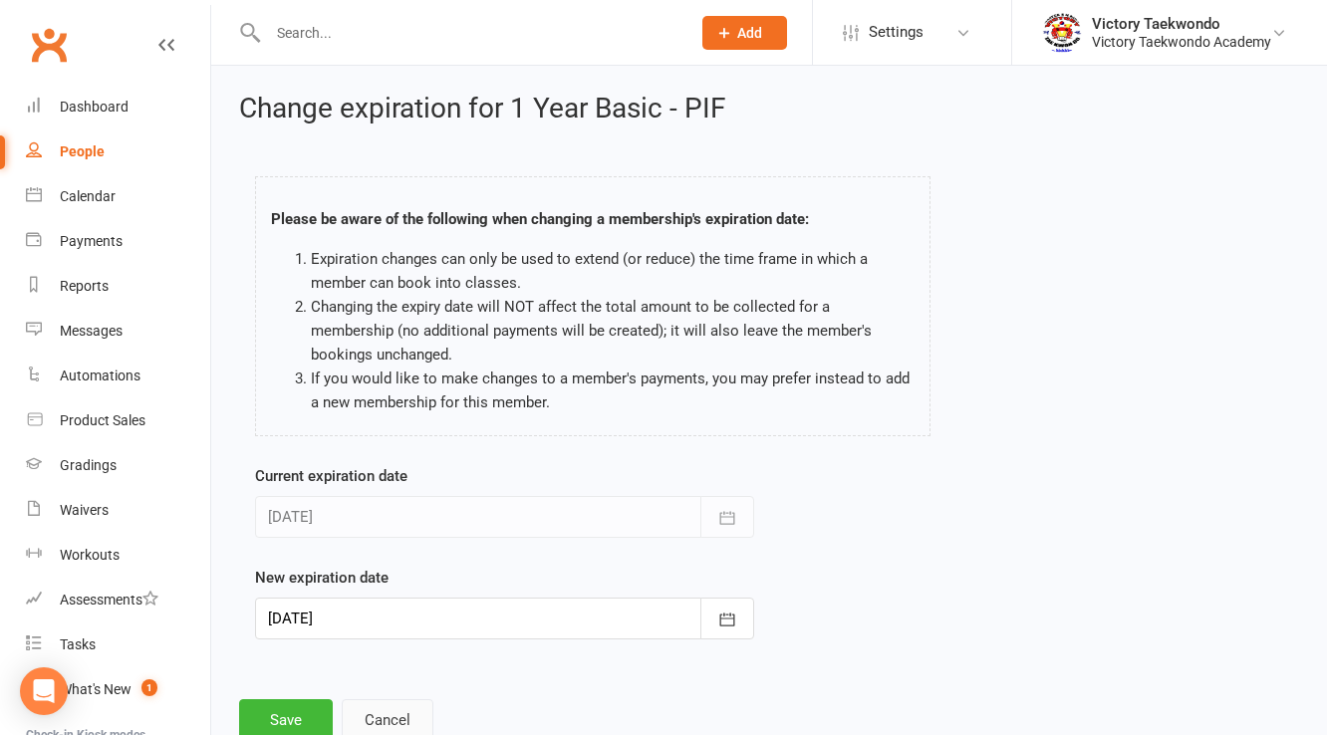
click at [387, 717] on button "Cancel" at bounding box center [388, 720] width 92 height 42
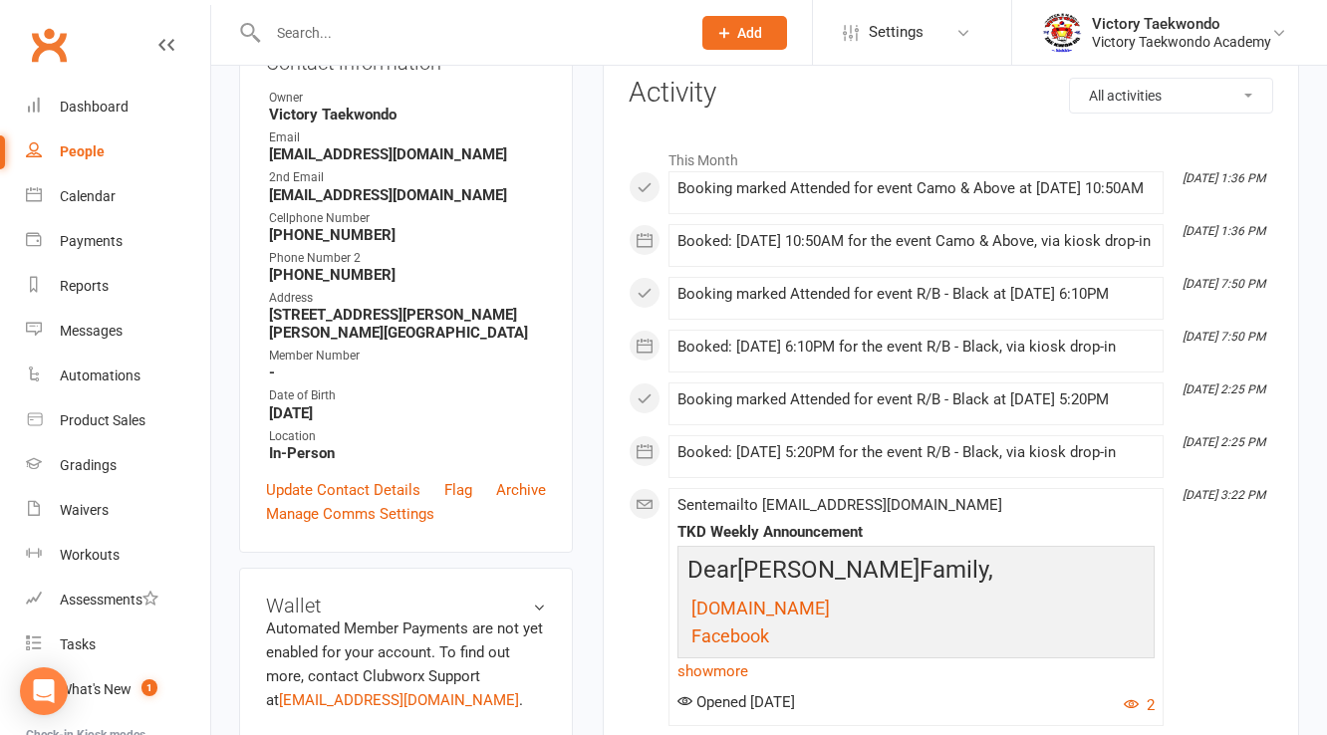
scroll to position [558, 0]
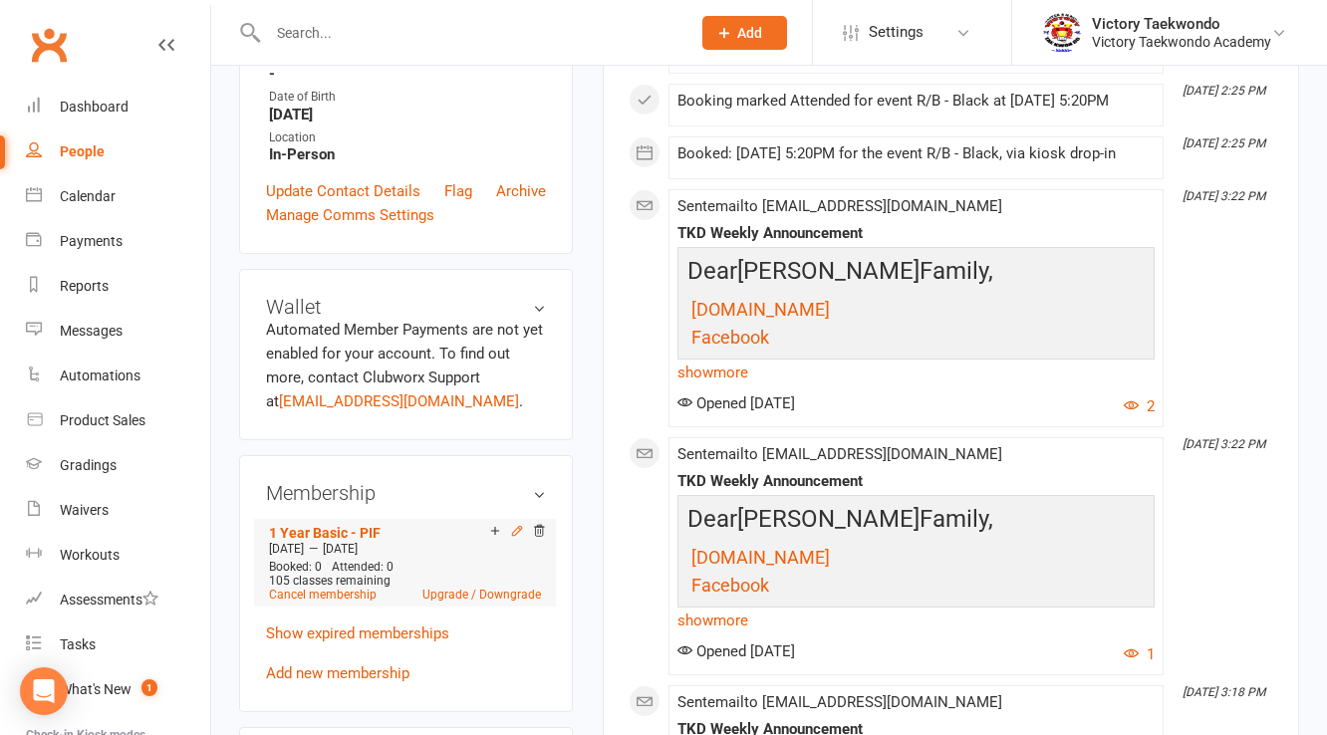
click at [518, 538] on icon at bounding box center [517, 531] width 14 height 14
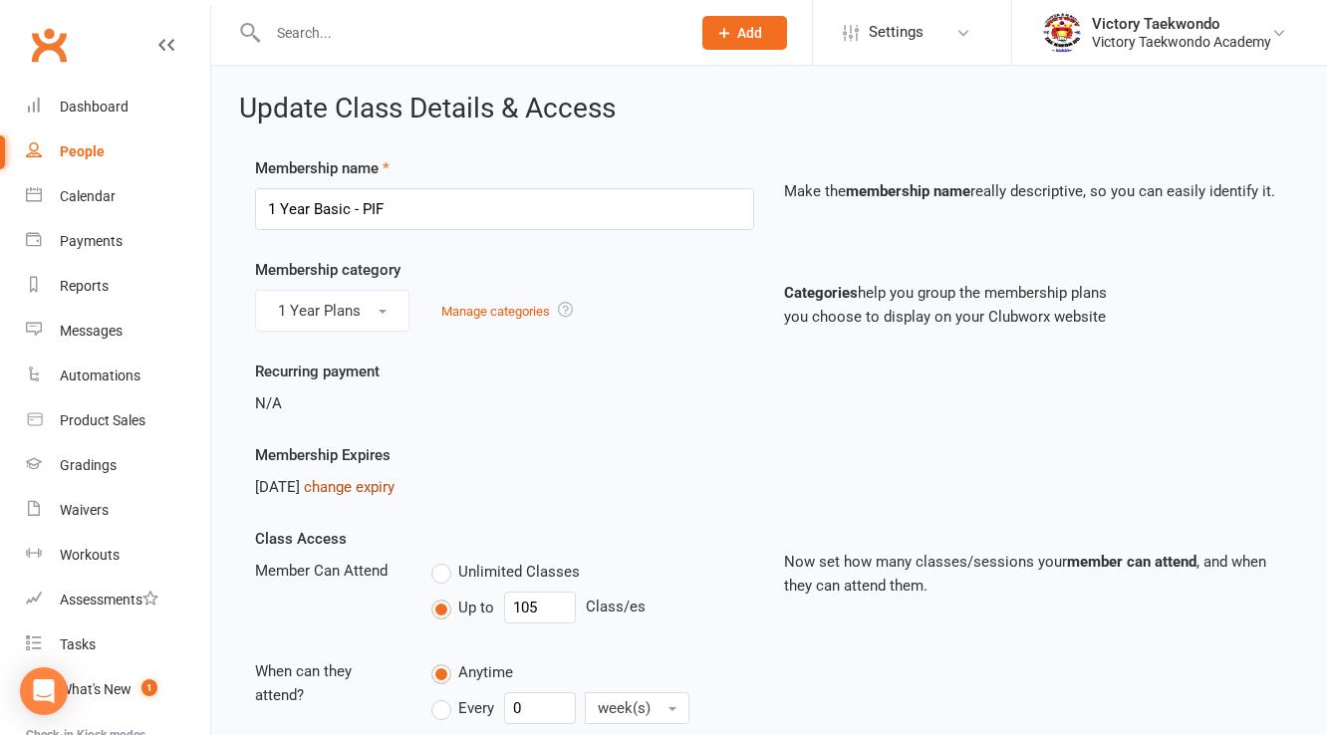
click at [394, 485] on link "change expiry" at bounding box center [349, 487] width 91 height 18
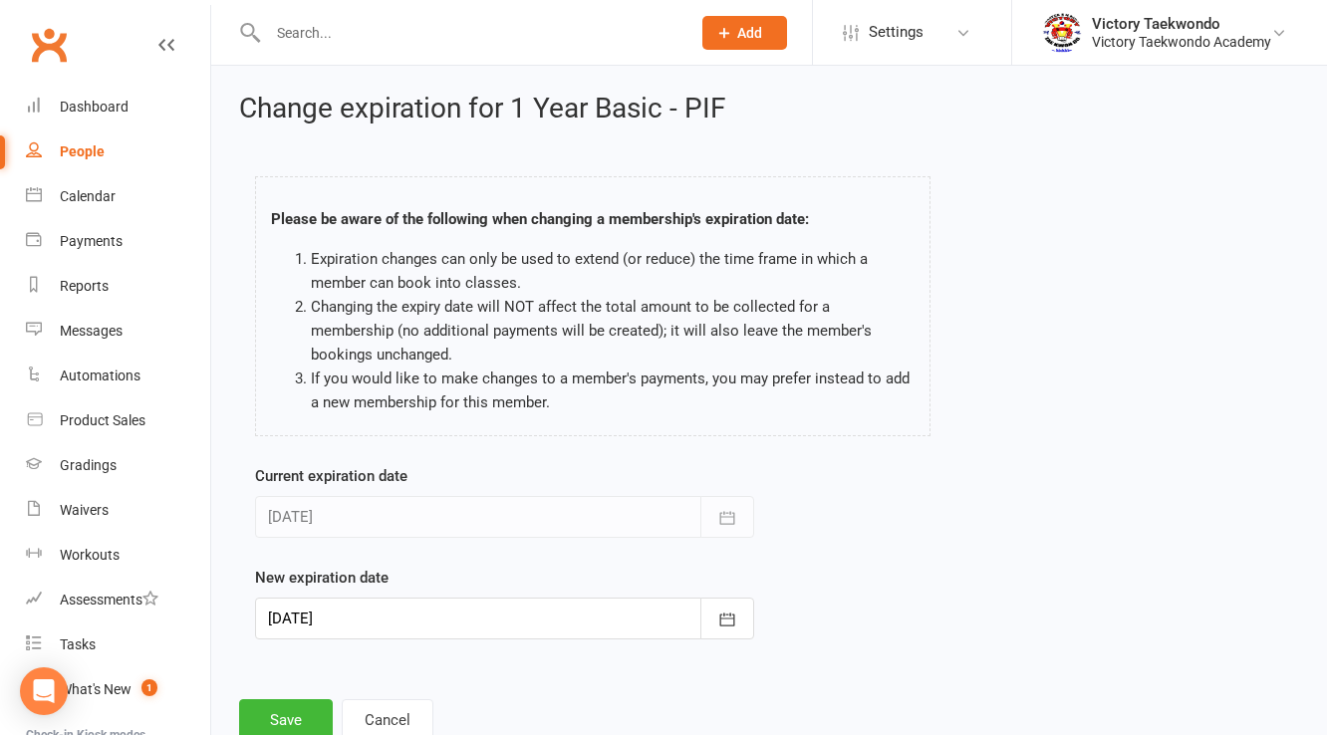
click at [430, 635] on div at bounding box center [504, 619] width 499 height 42
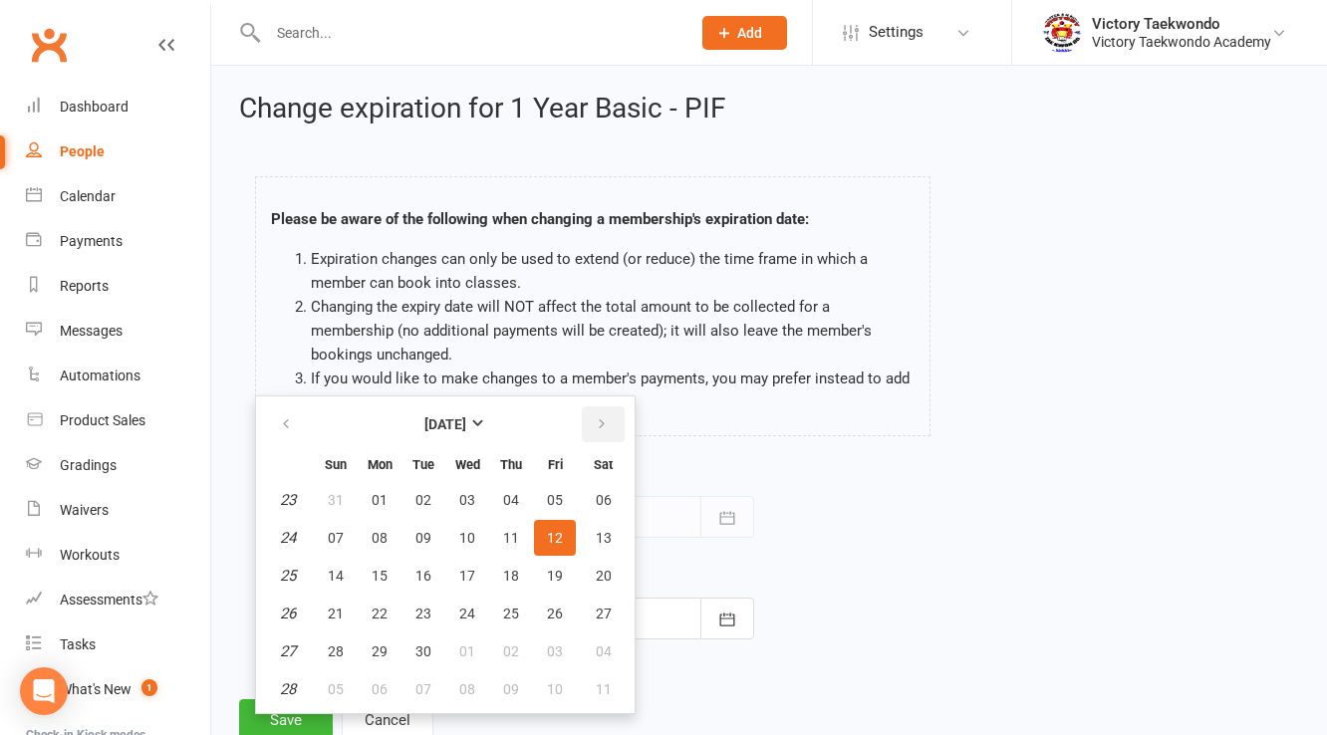
click at [607, 425] on button "button" at bounding box center [603, 424] width 43 height 36
click at [372, 570] on span "13" at bounding box center [380, 576] width 16 height 16
type input "[DATE]"
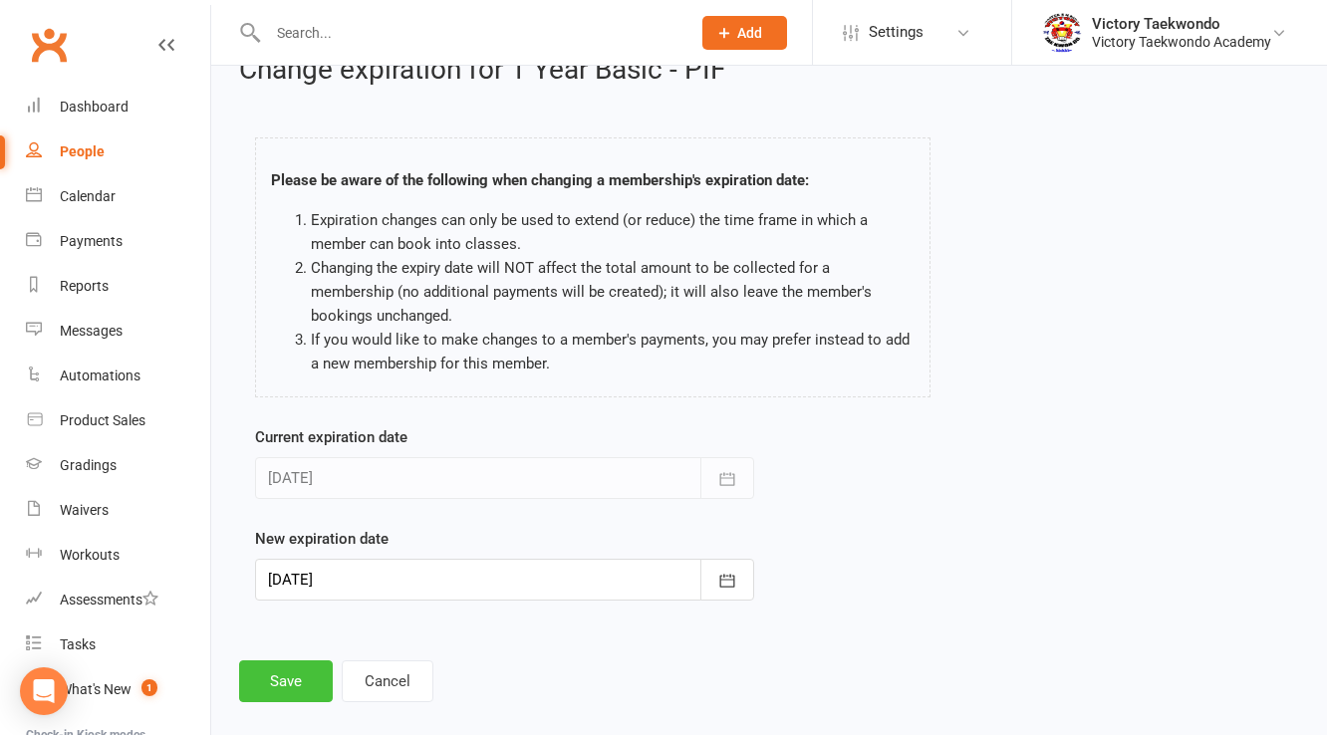
scroll to position [60, 0]
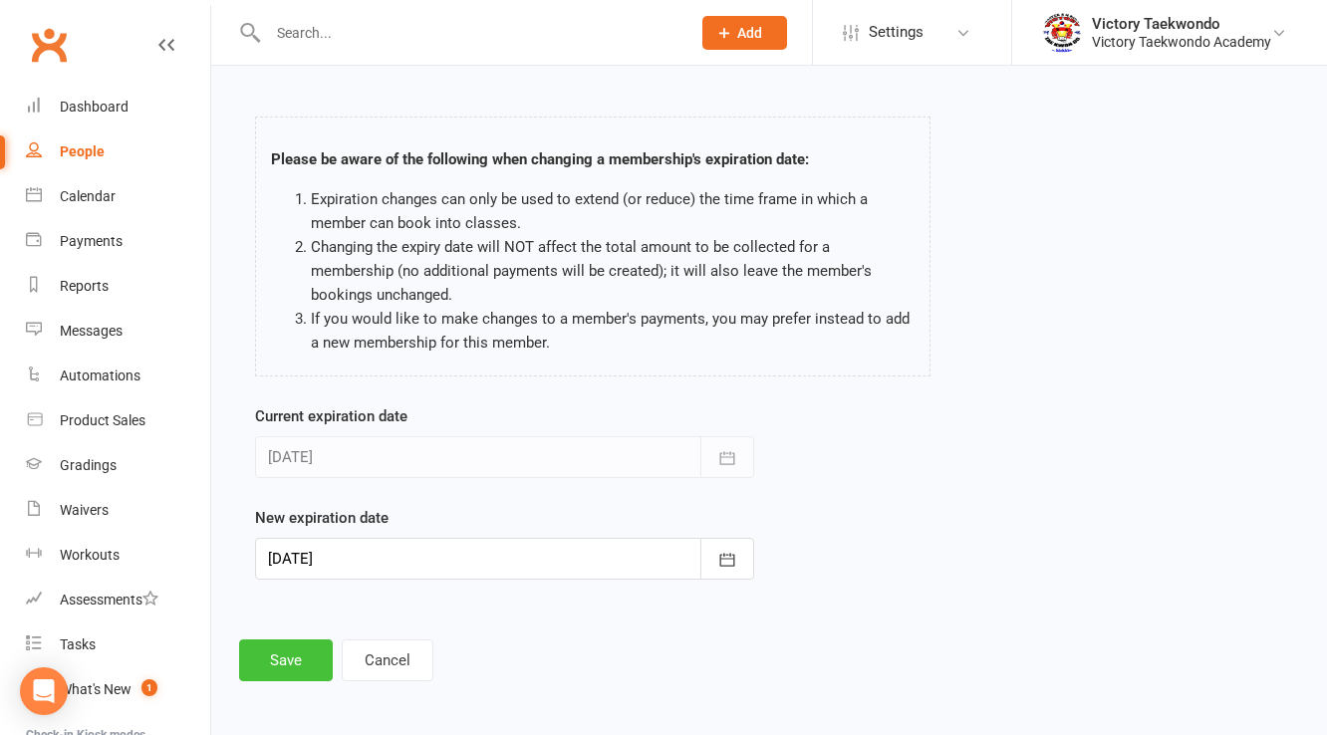
click at [301, 641] on button "Save" at bounding box center [286, 661] width 94 height 42
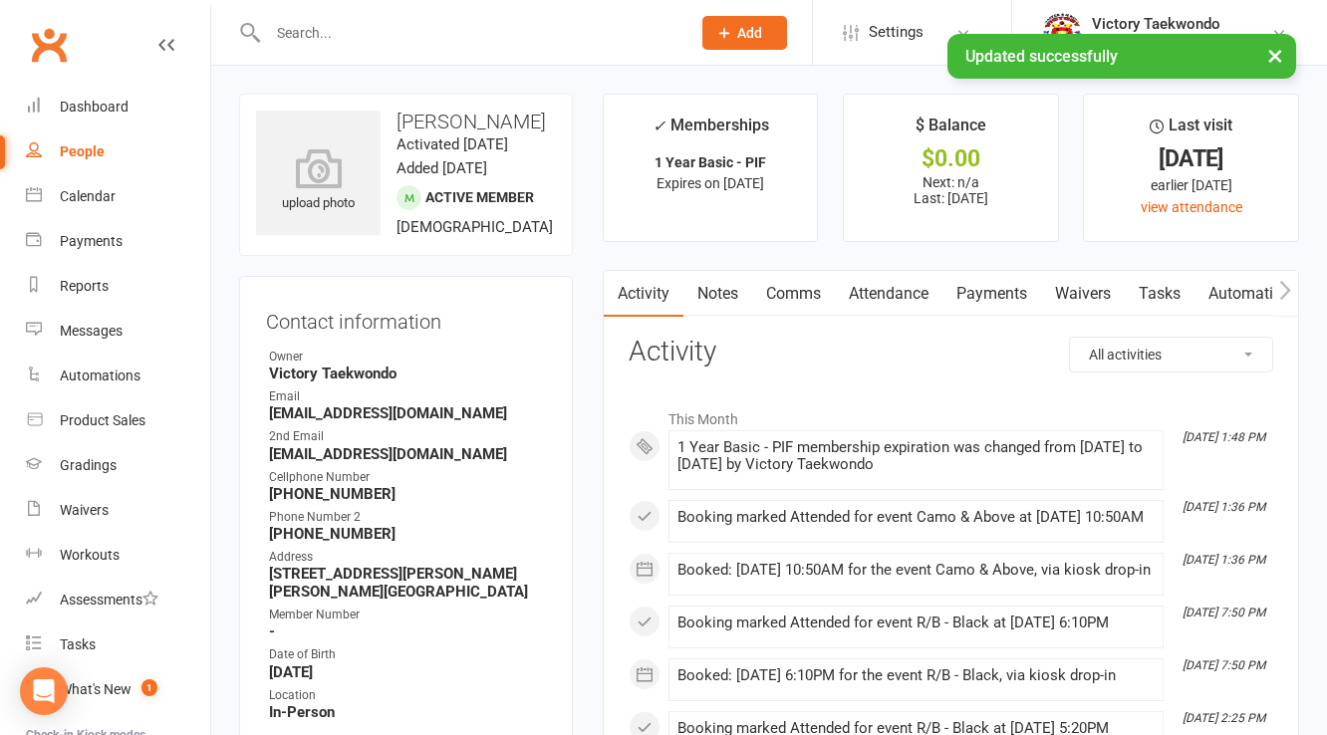
click at [329, 34] on div "× Updated successfully" at bounding box center [650, 34] width 1301 height 0
click at [301, 32] on input "text" at bounding box center [469, 33] width 414 height 28
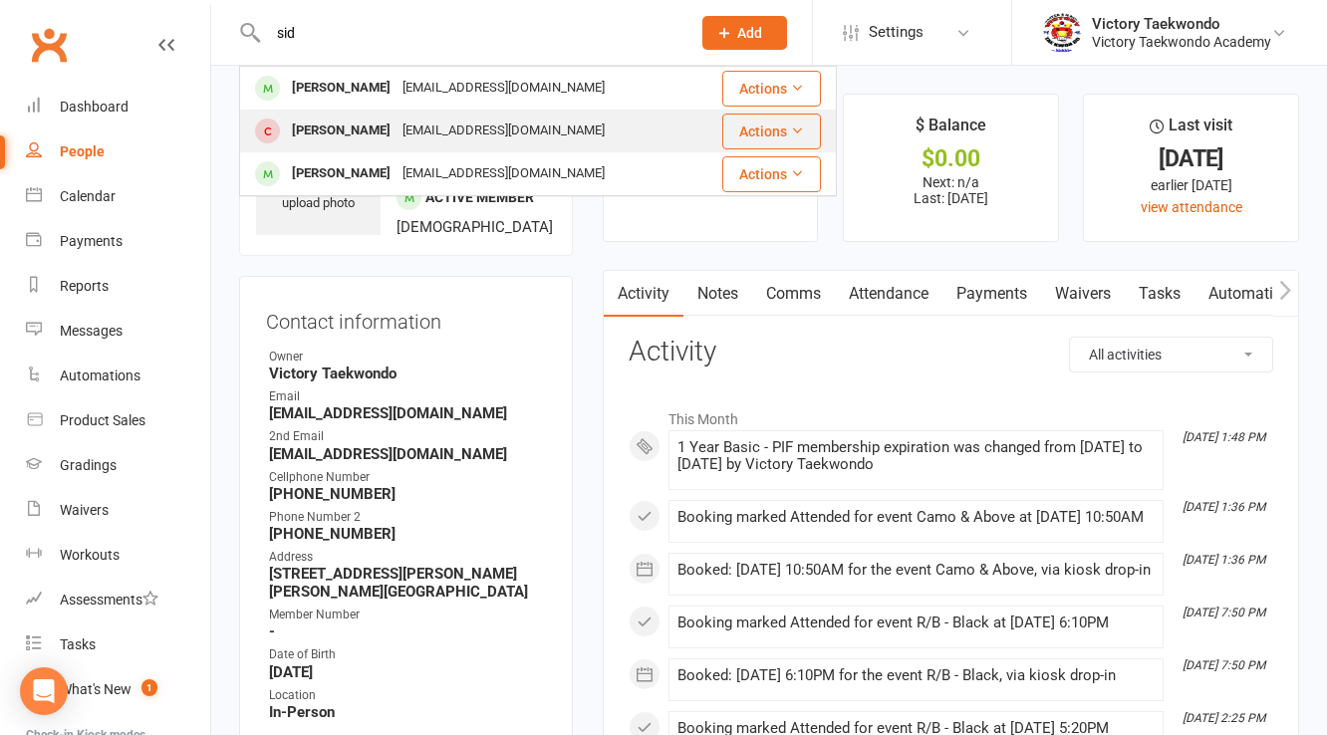
type input "sid"
click at [353, 139] on div "[PERSON_NAME]" at bounding box center [341, 131] width 111 height 29
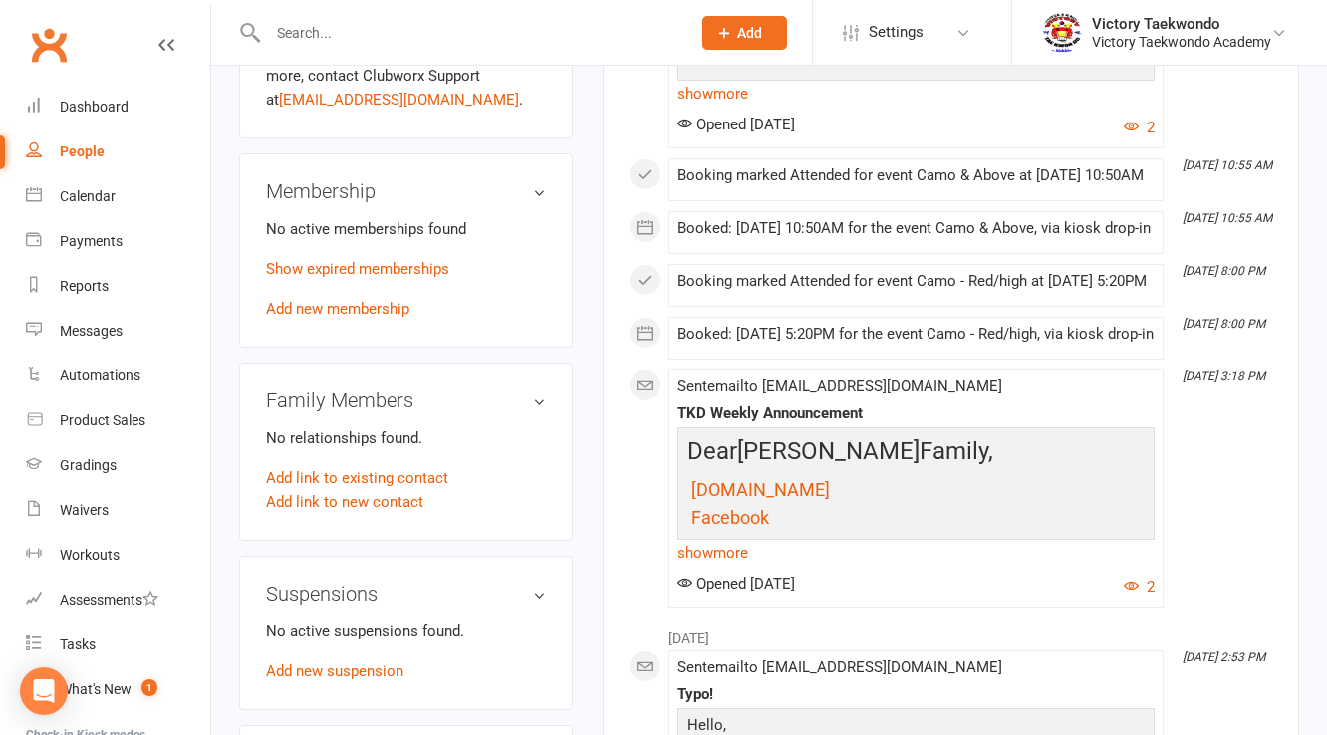
scroll to position [877, 0]
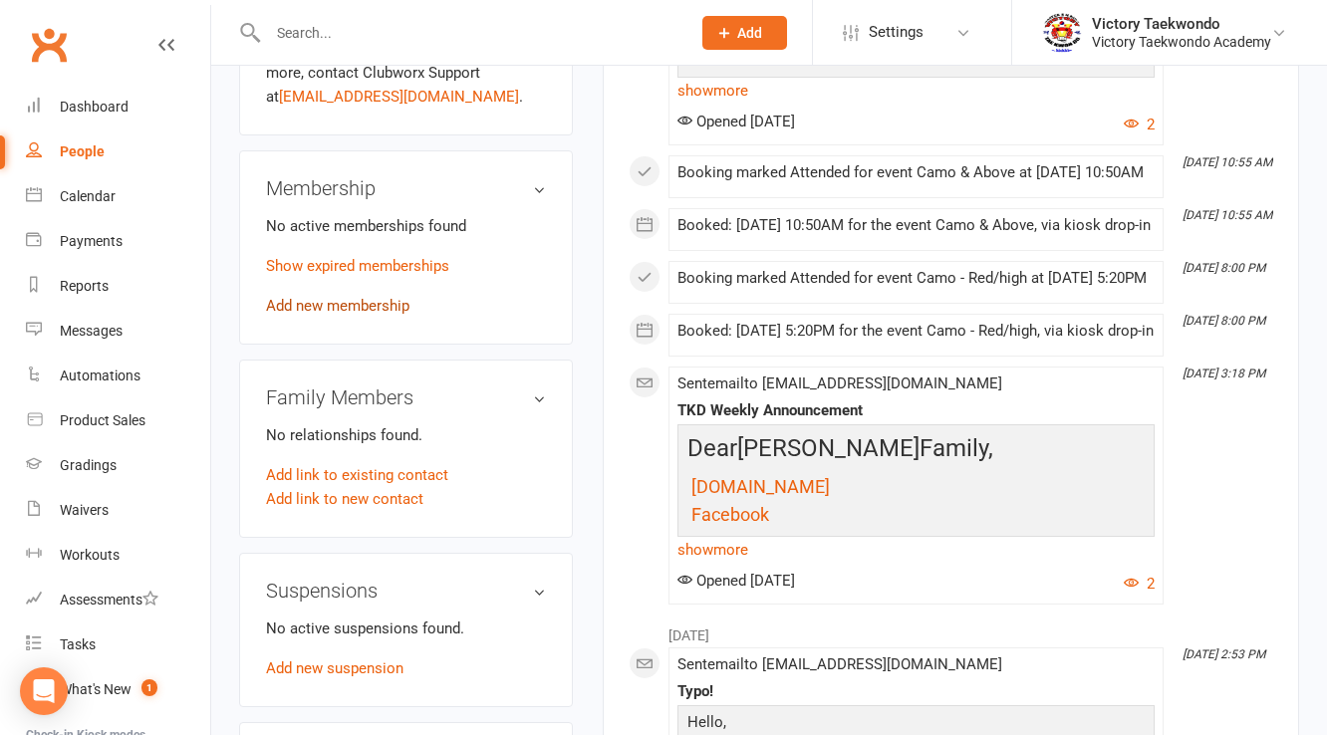
click at [346, 315] on link "Add new membership" at bounding box center [337, 306] width 143 height 18
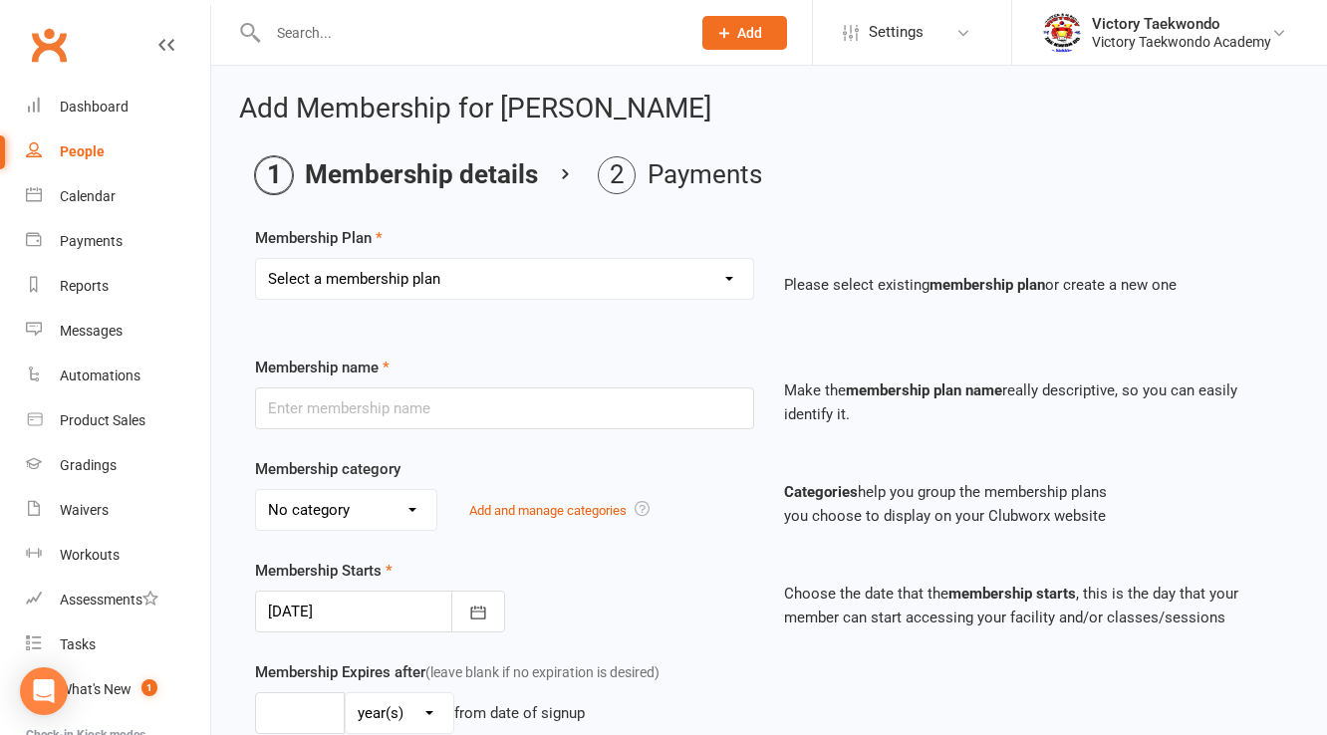
click at [360, 290] on select "Select a membership plan Create new Membership Plan 2 Week Trial 4 Week Special…" at bounding box center [504, 279] width 497 height 40
select select "64"
click at [256, 259] on select "Select a membership plan Create new Membership Plan 2 Week Trial 4 Week Special…" at bounding box center [504, 279] width 497 height 40
type input "Leave Extension"
select select "3"
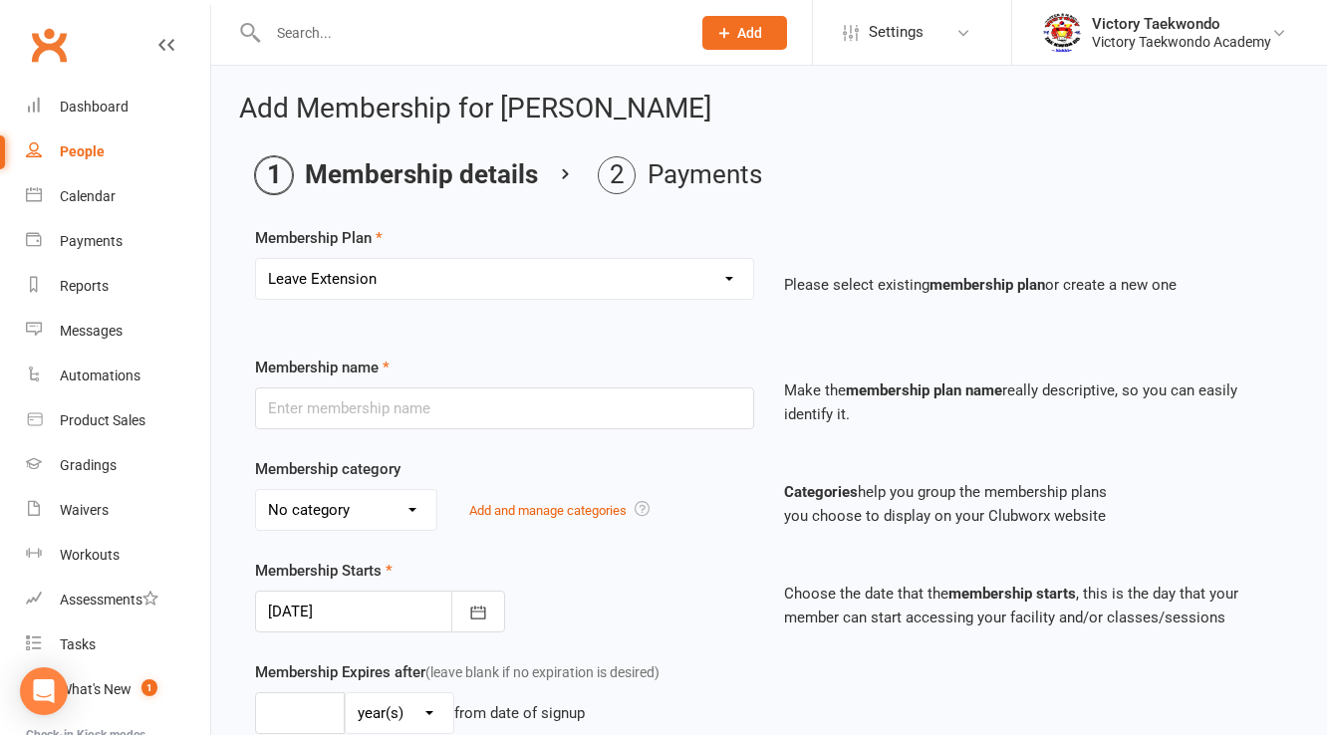
type input "3"
select select "2"
type input "24"
click at [365, 605] on div at bounding box center [380, 612] width 250 height 42
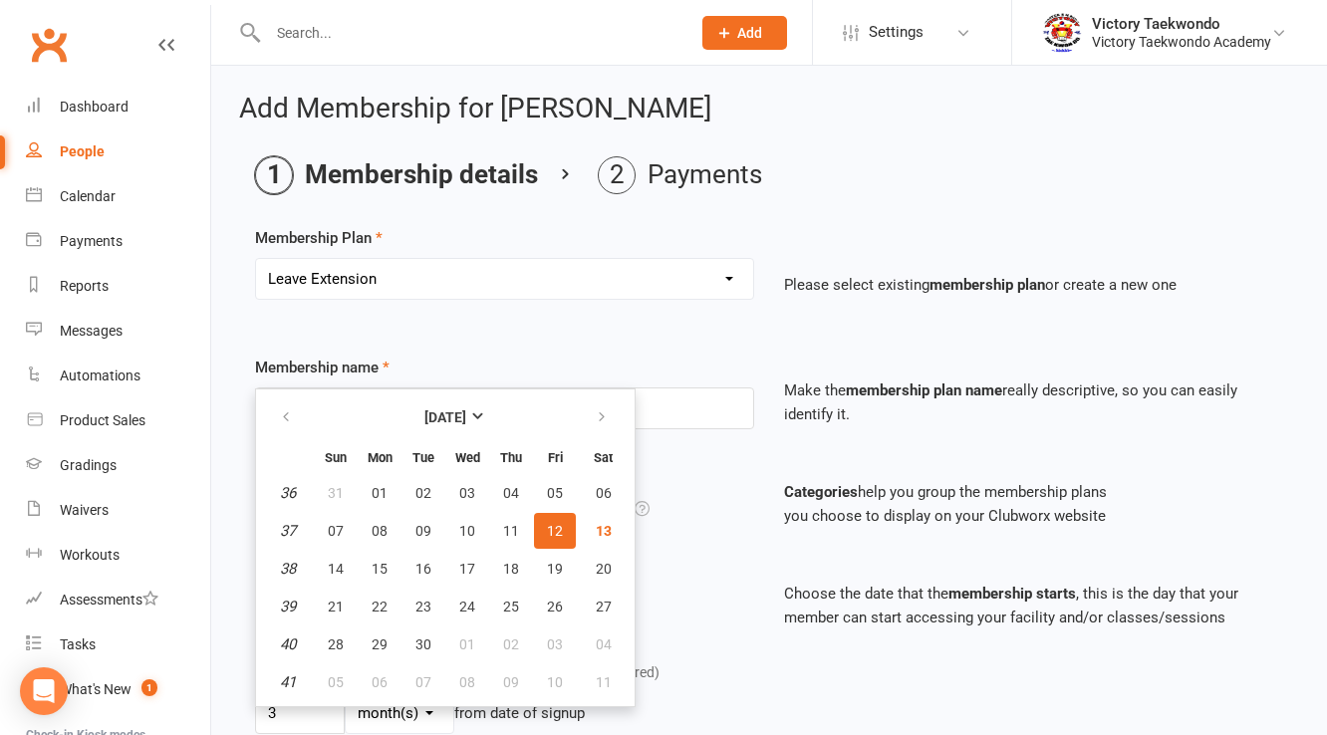
click at [426, 338] on div "Membership Plan Select a membership plan Create new Membership Plan 2 Week Tria…" at bounding box center [769, 727] width 1028 height 1002
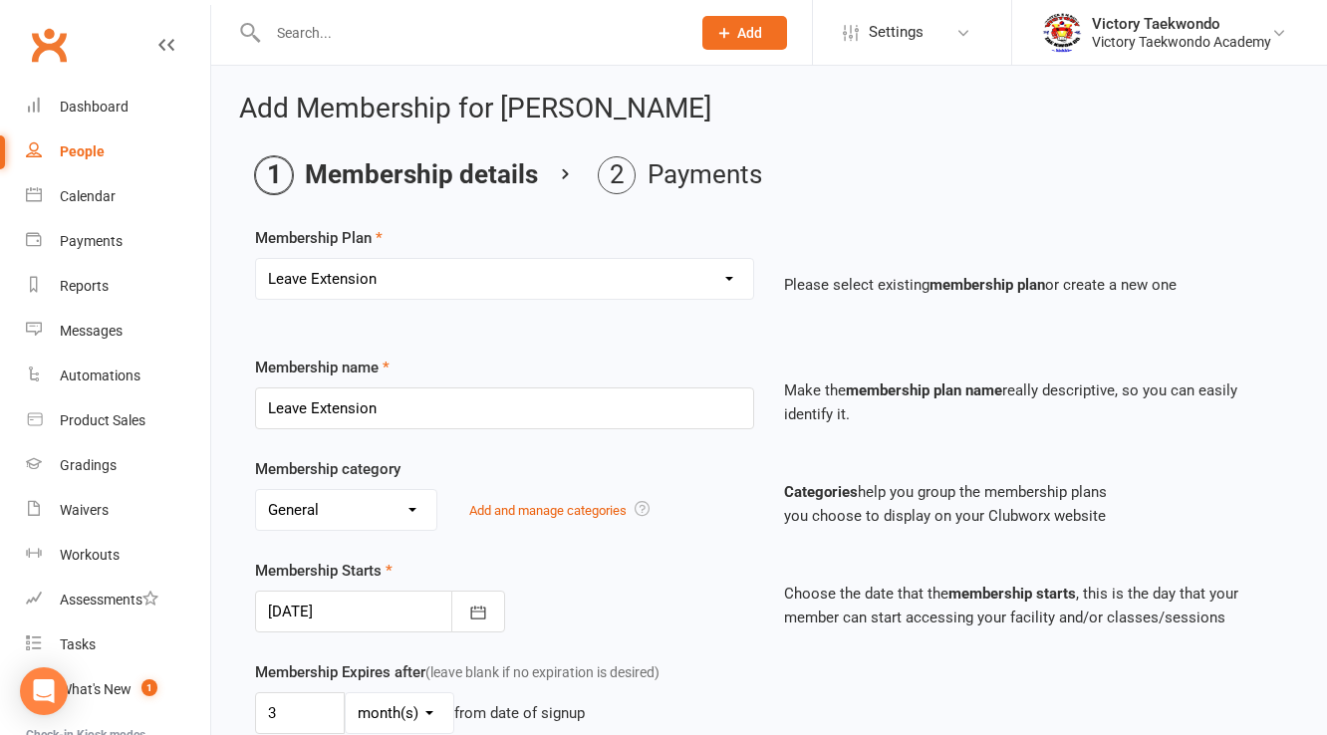
click at [367, 613] on div at bounding box center [380, 612] width 250 height 42
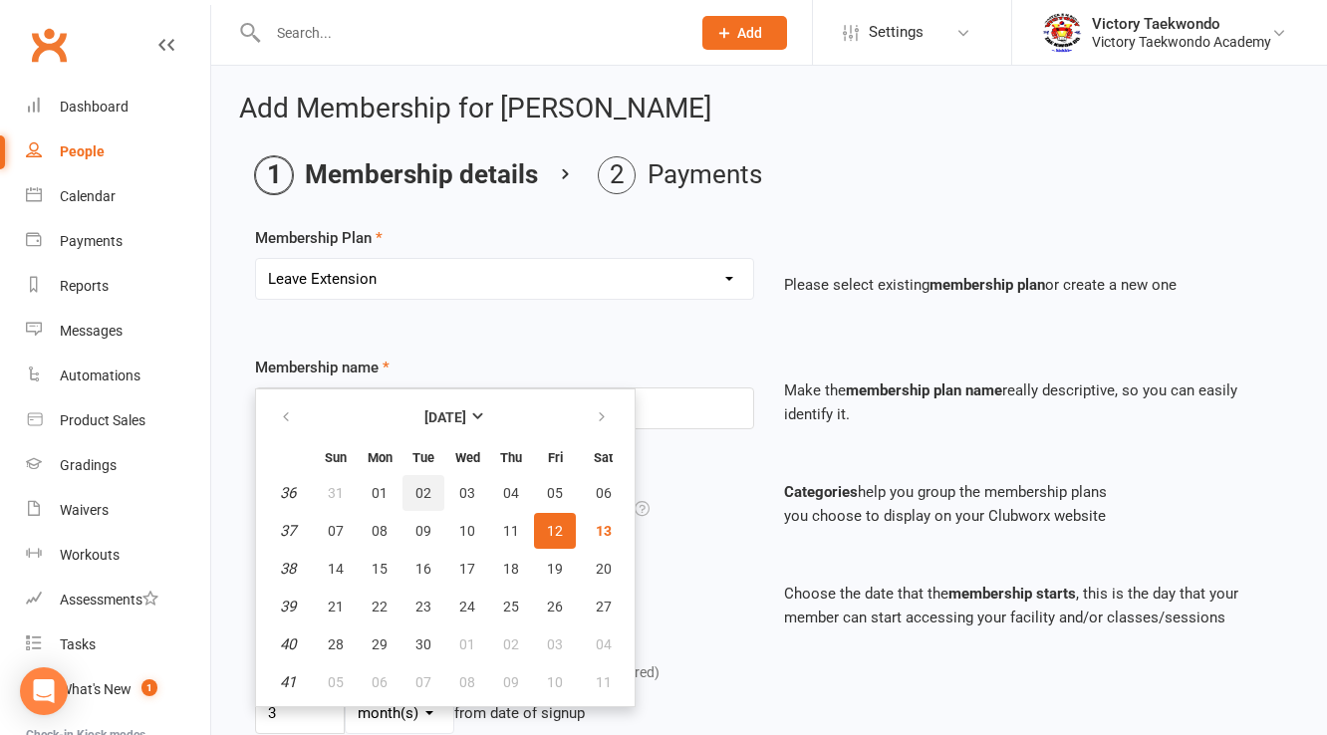
click at [415, 491] on span "02" at bounding box center [423, 493] width 16 height 16
type input "[DATE]"
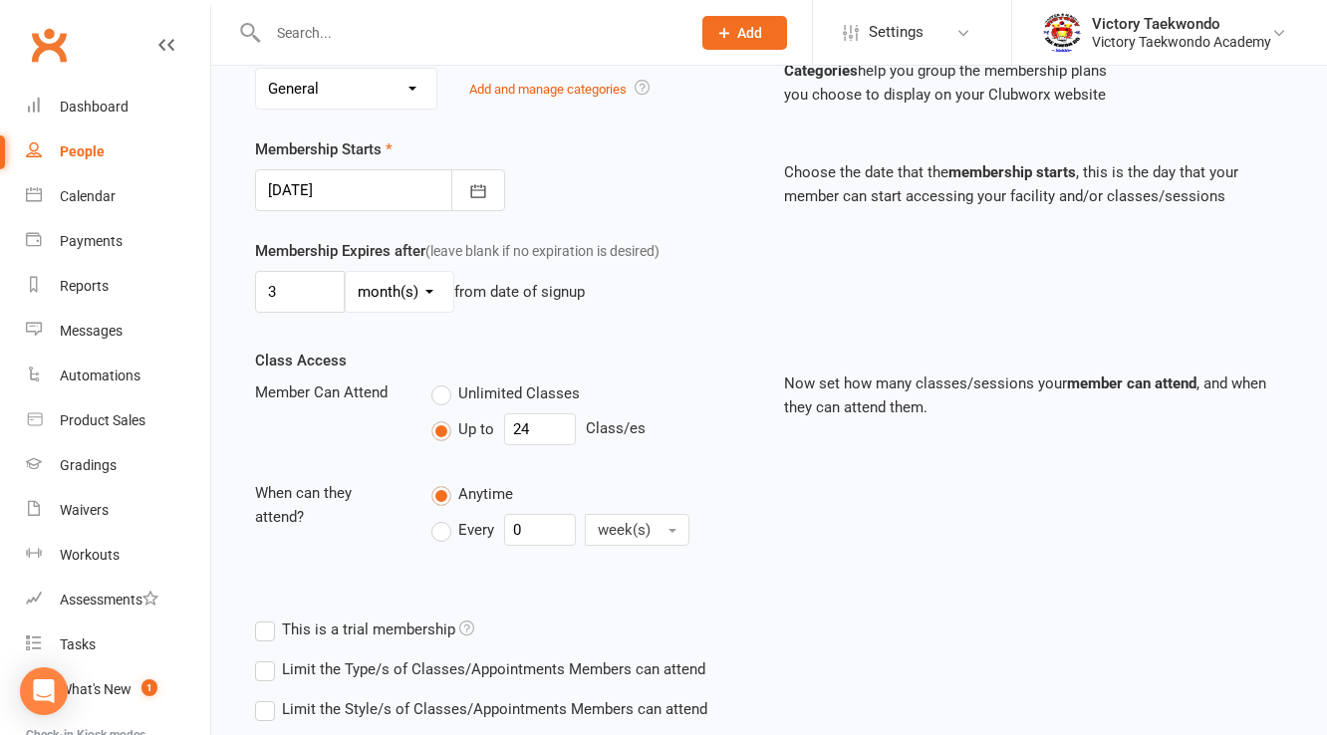
scroll to position [558, 0]
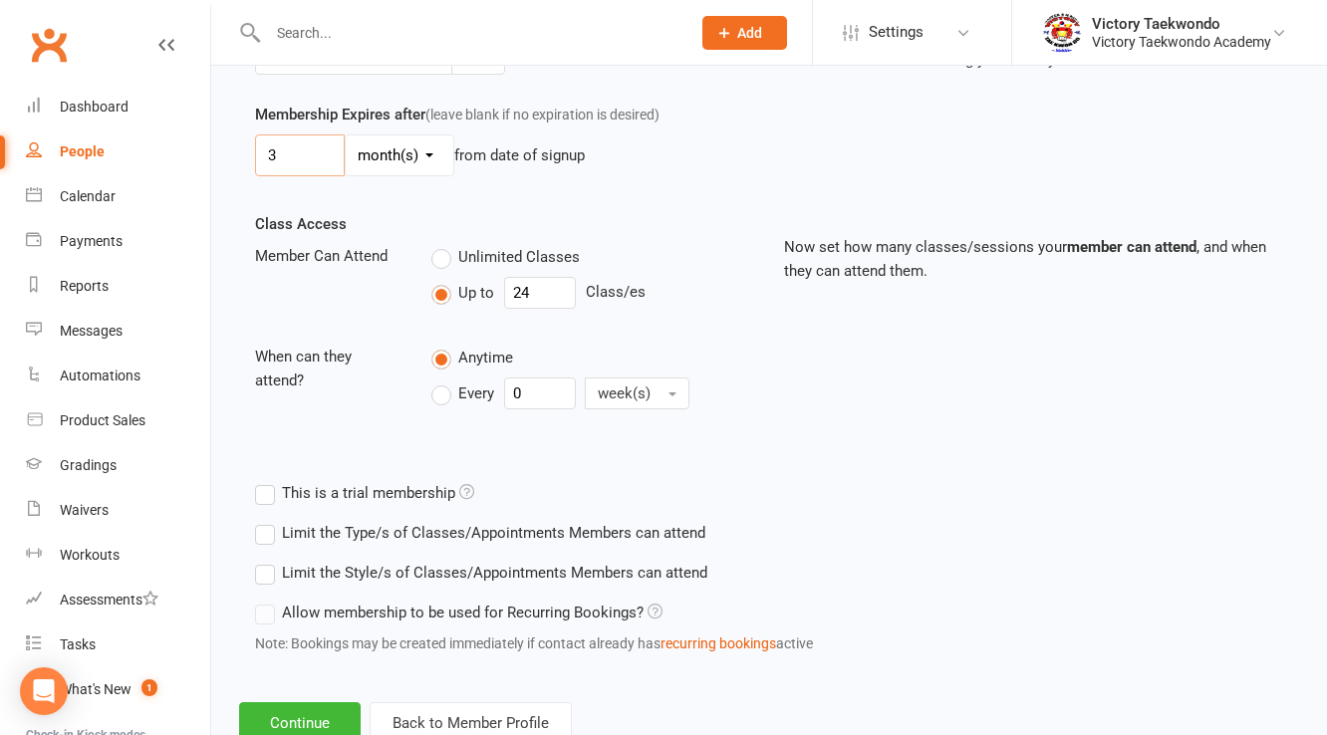
click at [305, 153] on input "3" at bounding box center [300, 155] width 90 height 42
type input "1"
click at [755, 212] on div "Class Access Member Can Attend Unlimited Classes Up to 24 Class/es When can the…" at bounding box center [504, 328] width 529 height 233
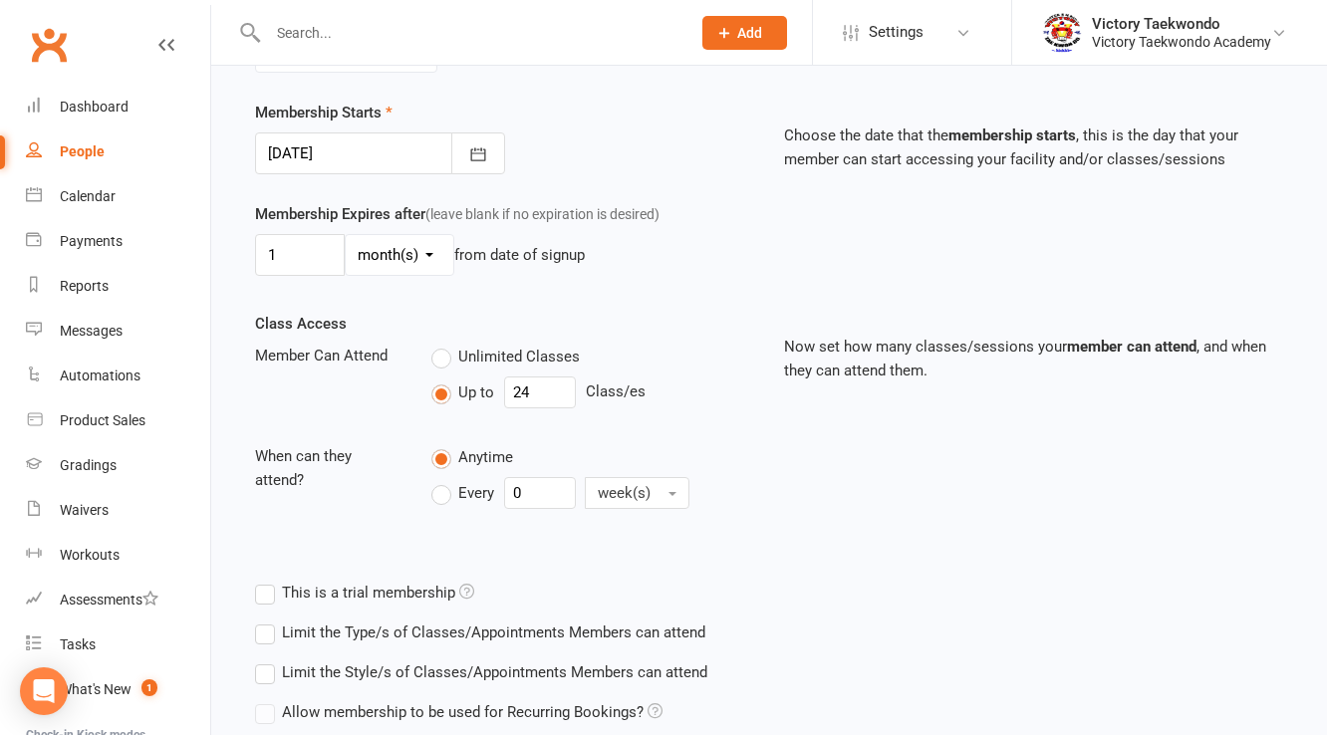
scroll to position [620, 0]
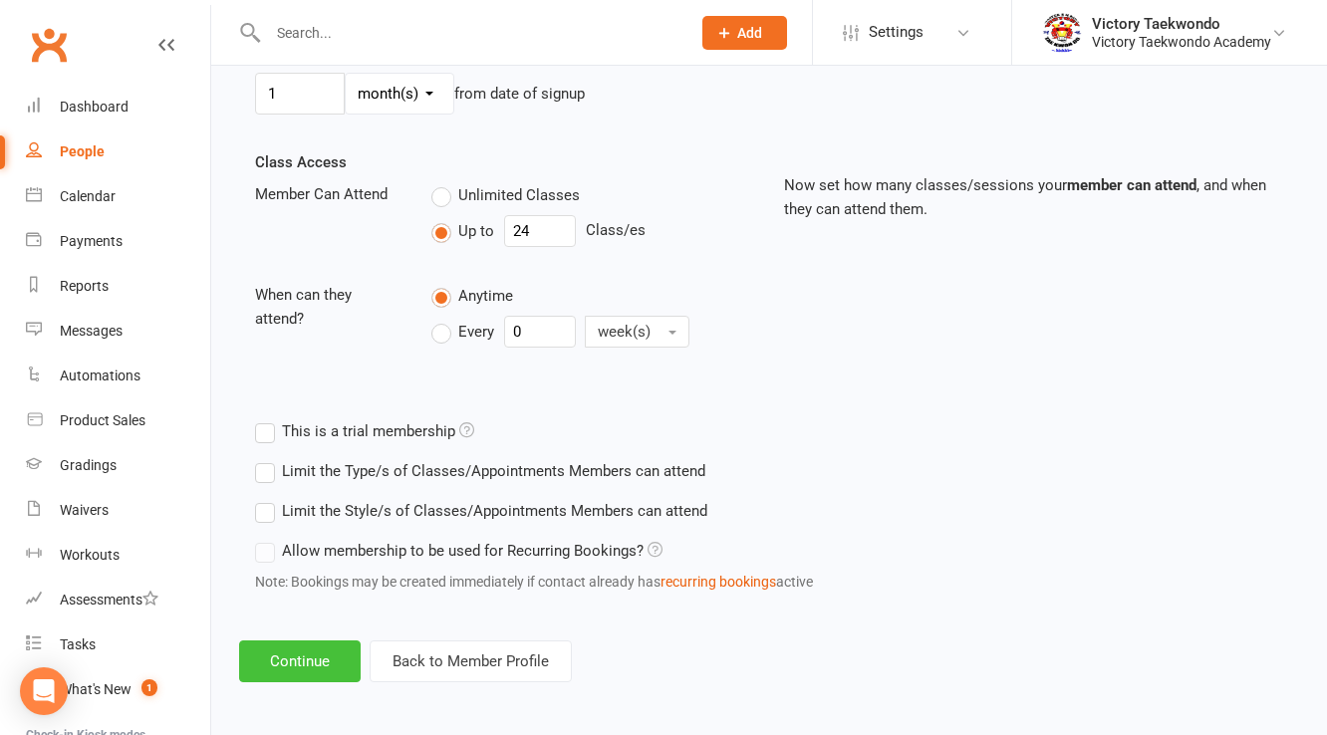
click at [309, 651] on button "Continue" at bounding box center [300, 662] width 122 height 42
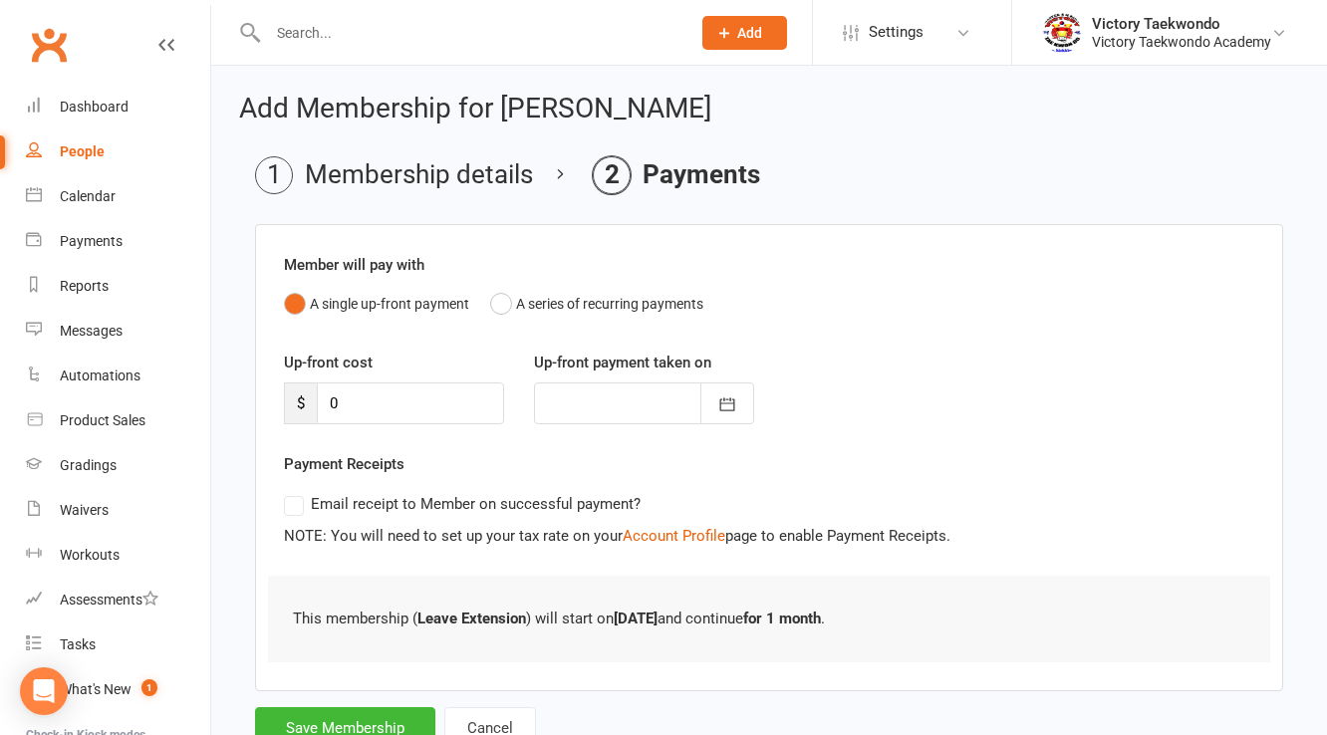
scroll to position [73, 0]
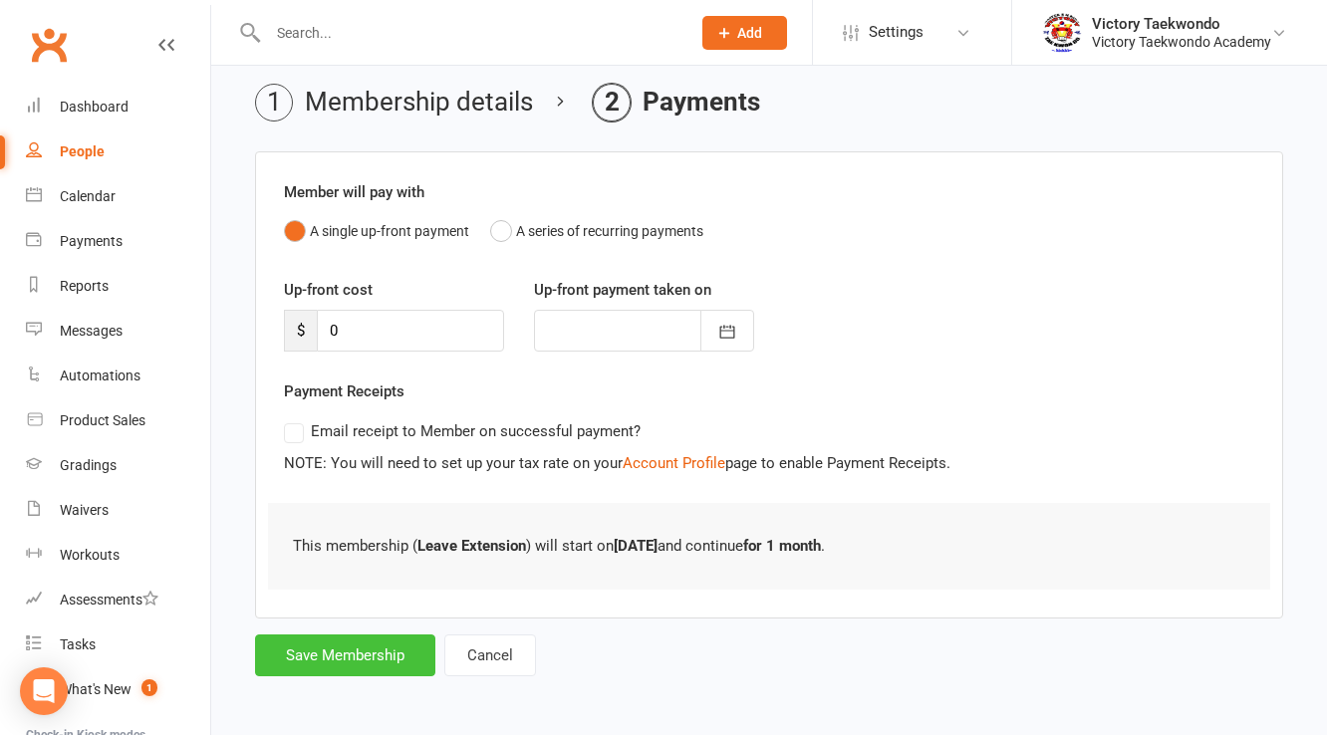
click at [317, 650] on button "Save Membership" at bounding box center [345, 656] width 180 height 42
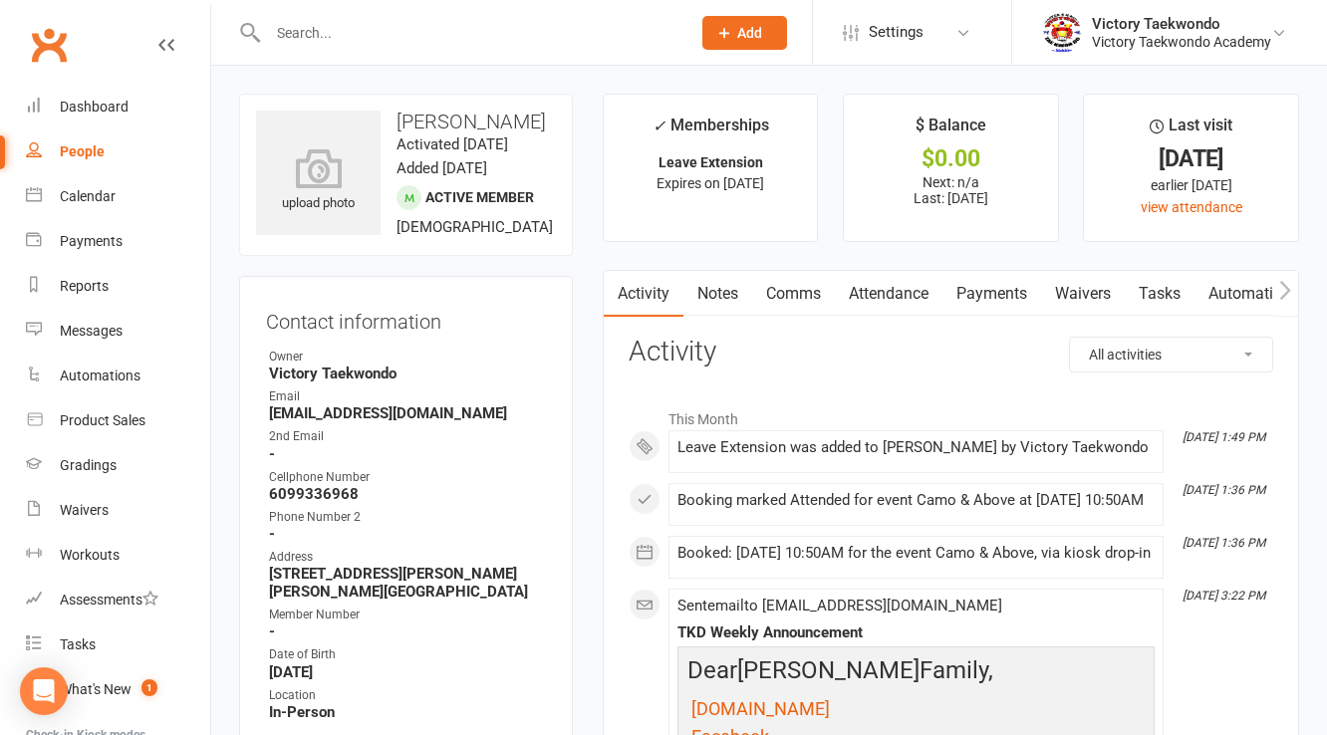
click at [319, 28] on input "text" at bounding box center [469, 33] width 414 height 28
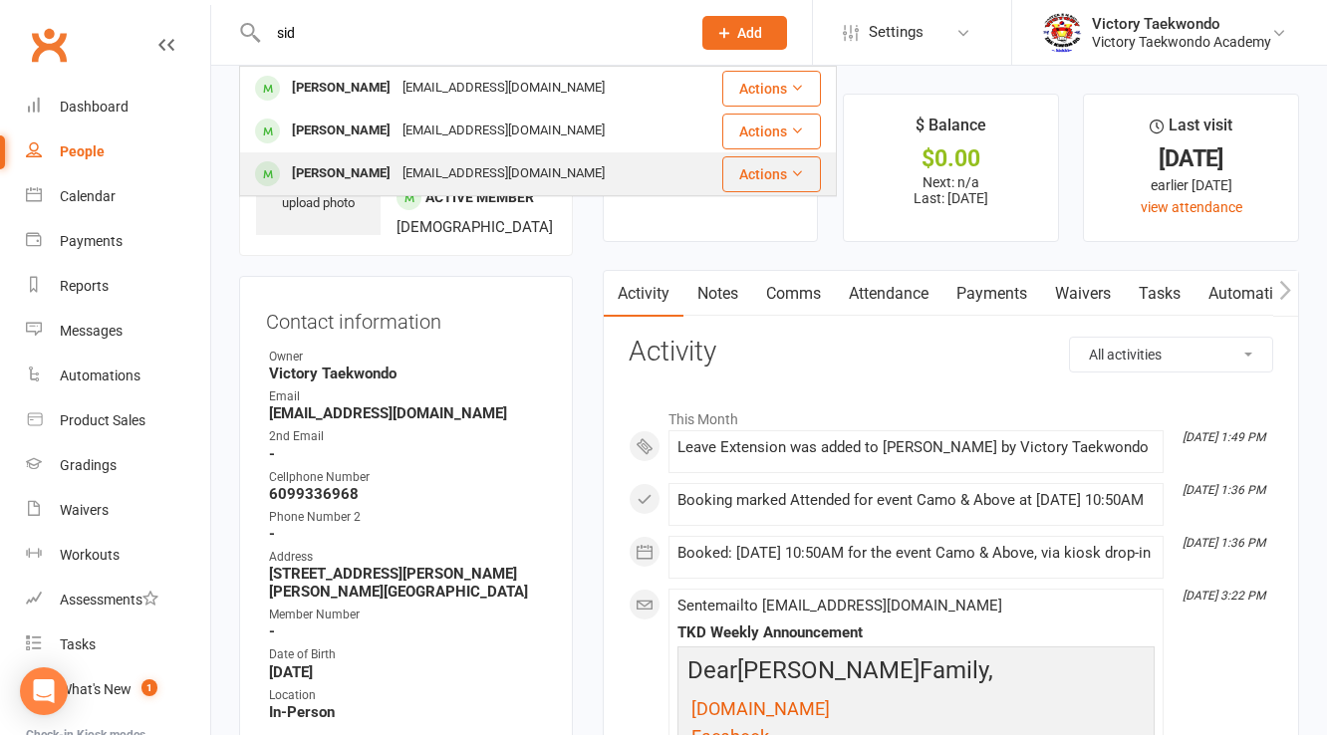
type input "sid"
click at [348, 184] on div "[PERSON_NAME]" at bounding box center [341, 173] width 111 height 29
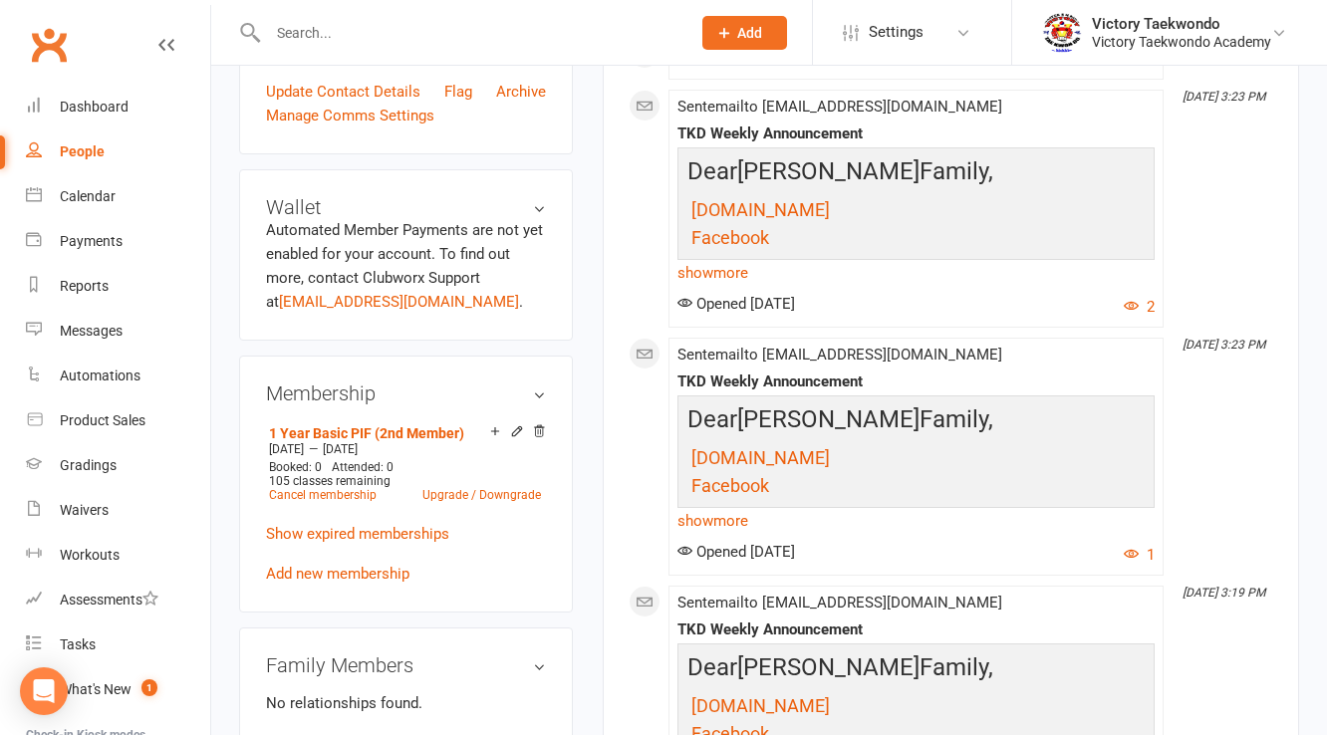
scroll to position [717, 0]
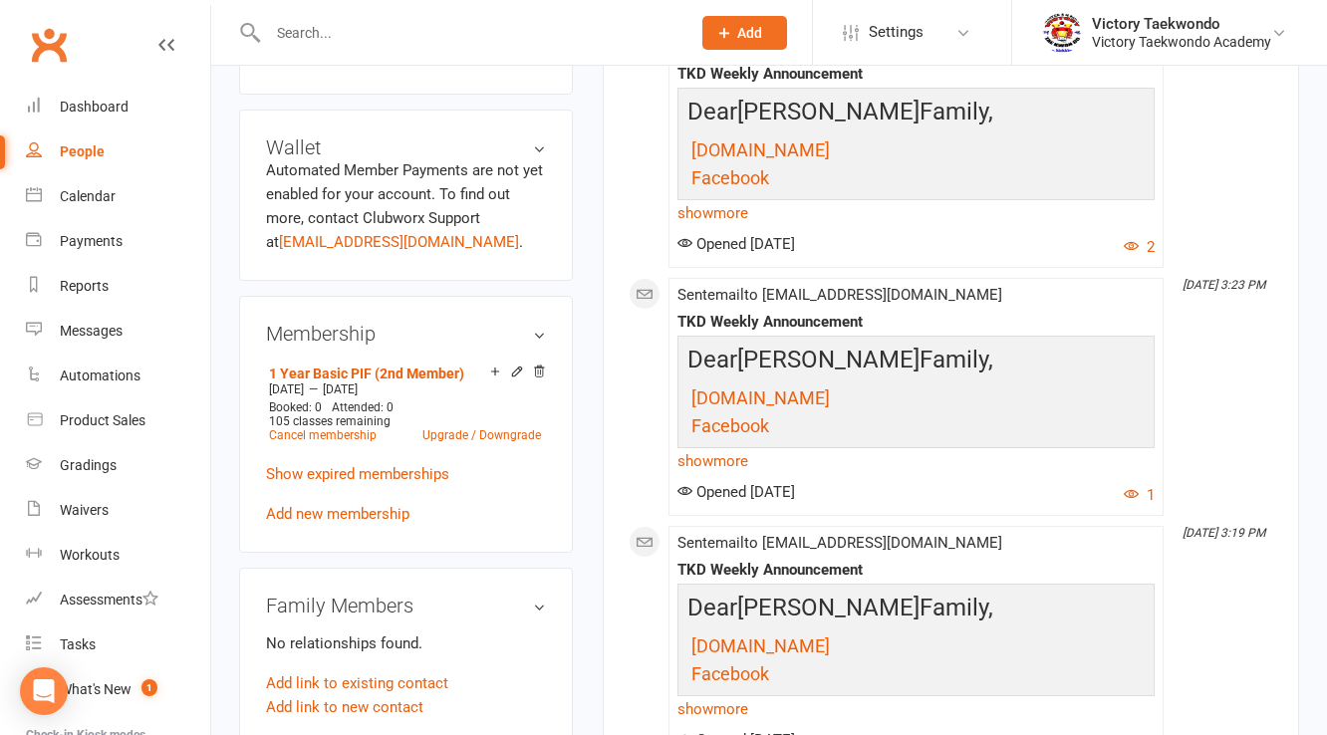
click at [514, 376] on icon at bounding box center [516, 371] width 9 height 9
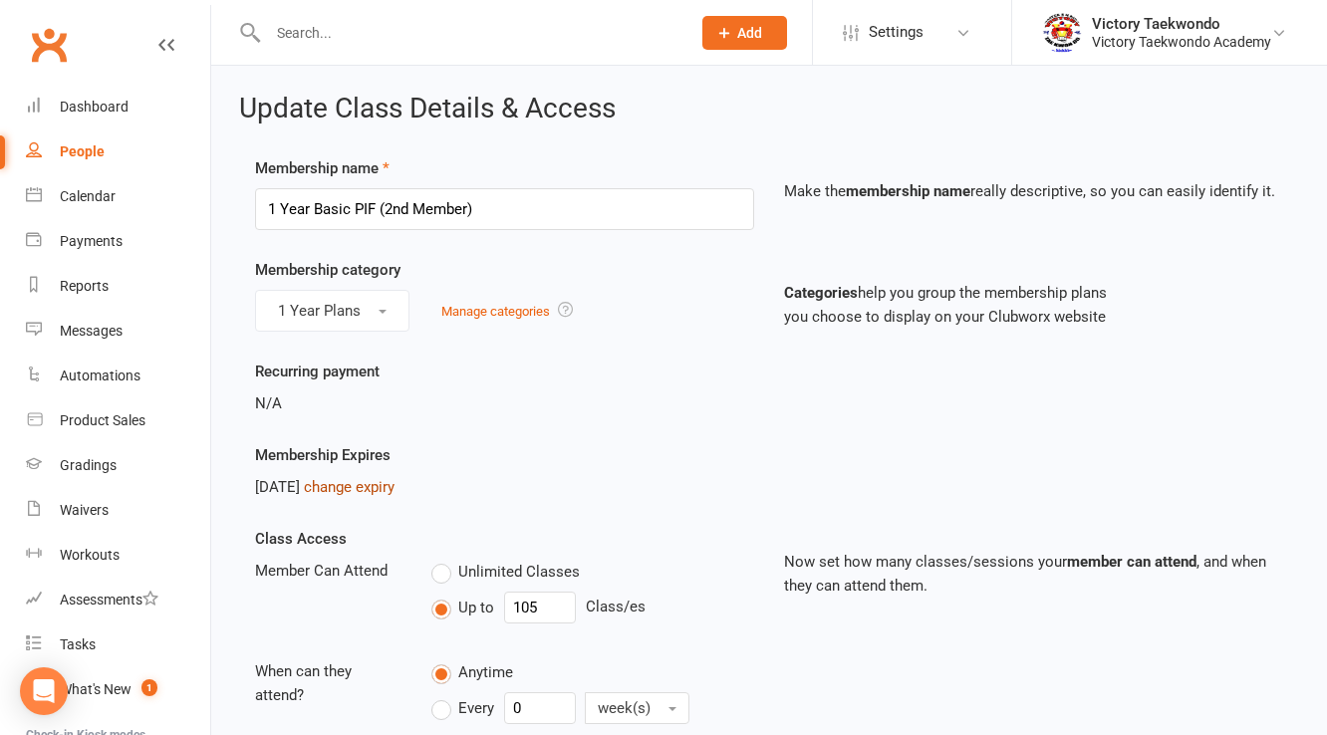
click at [386, 480] on link "change expiry" at bounding box center [349, 487] width 91 height 18
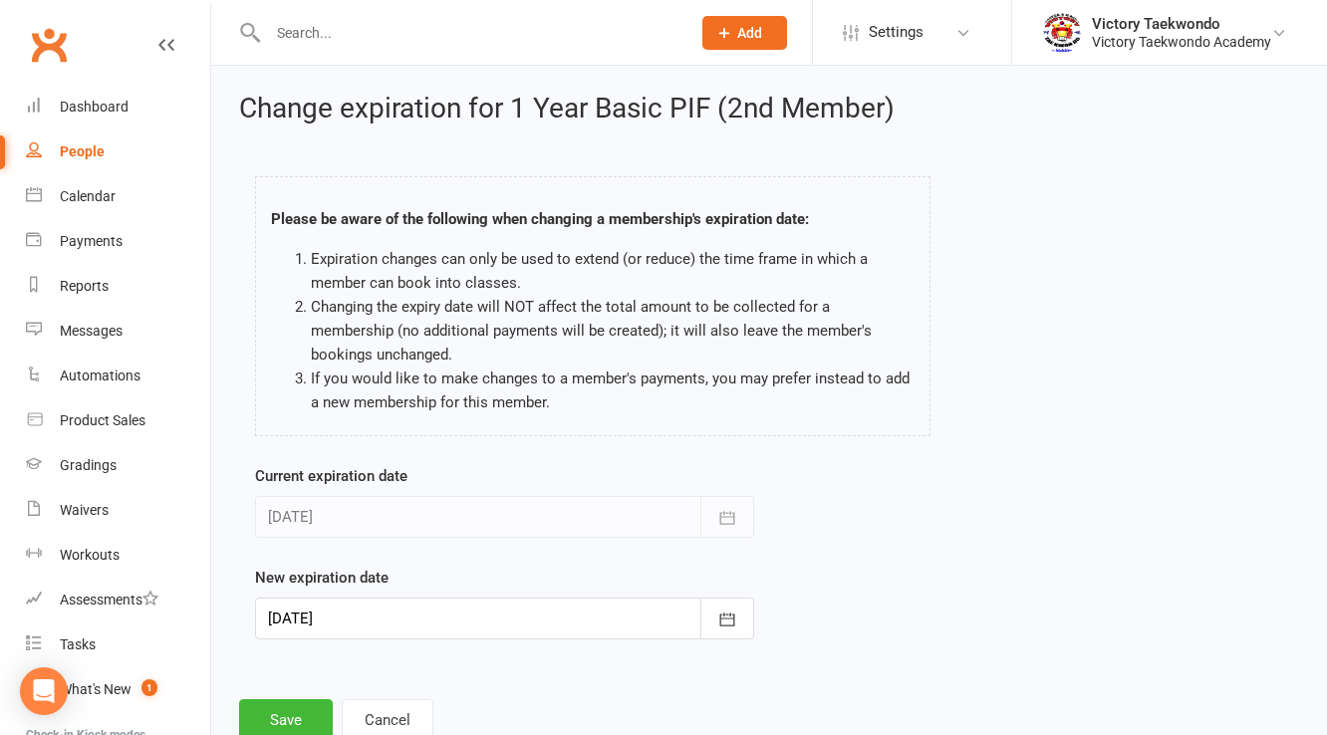
click at [381, 613] on div at bounding box center [504, 619] width 499 height 42
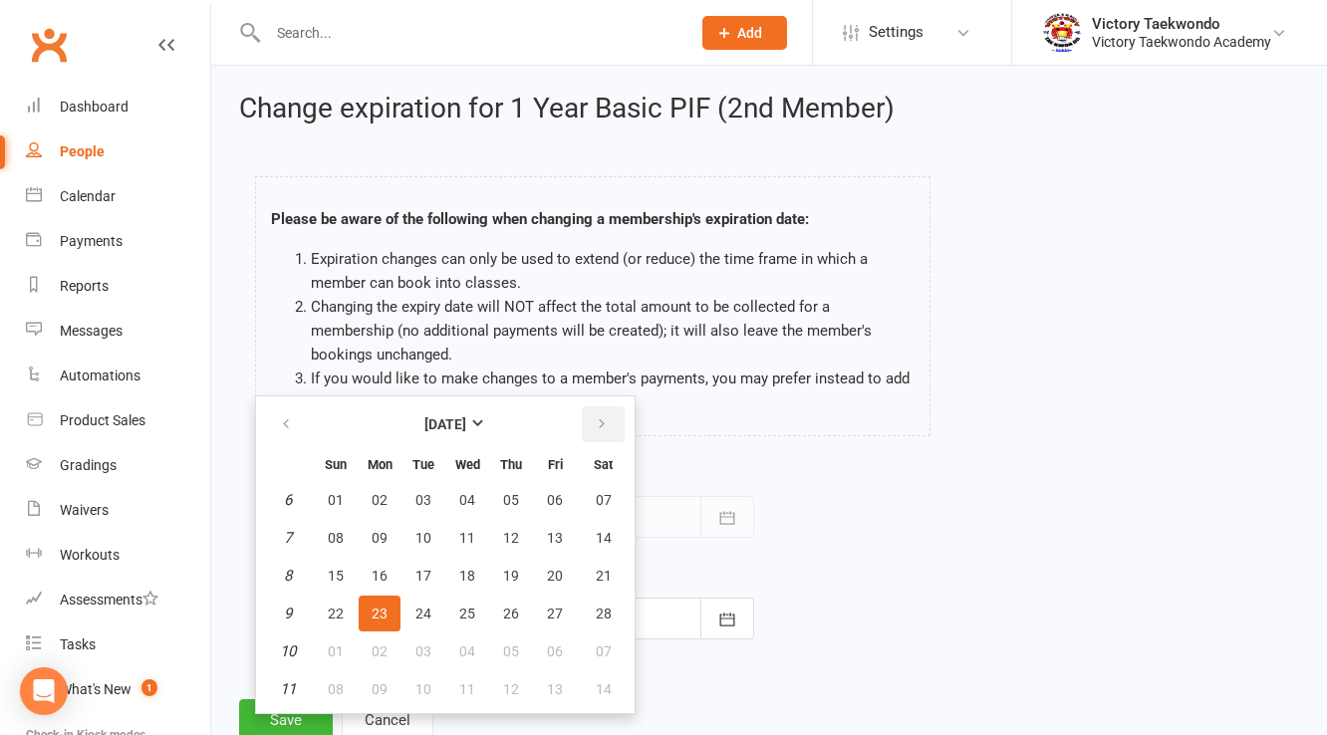
click at [598, 425] on icon "button" at bounding box center [602, 424] width 14 height 16
click at [422, 606] on span "24" at bounding box center [423, 614] width 16 height 16
type input "[DATE]"
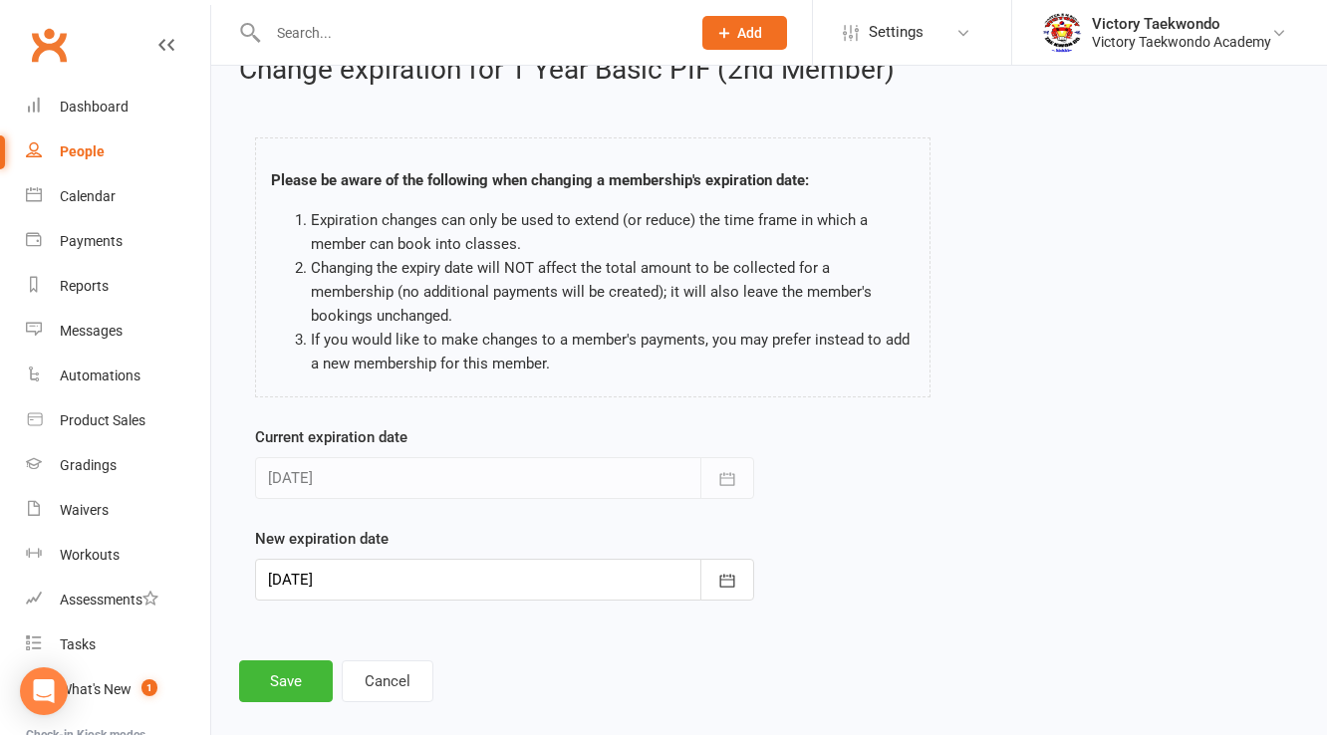
scroll to position [60, 0]
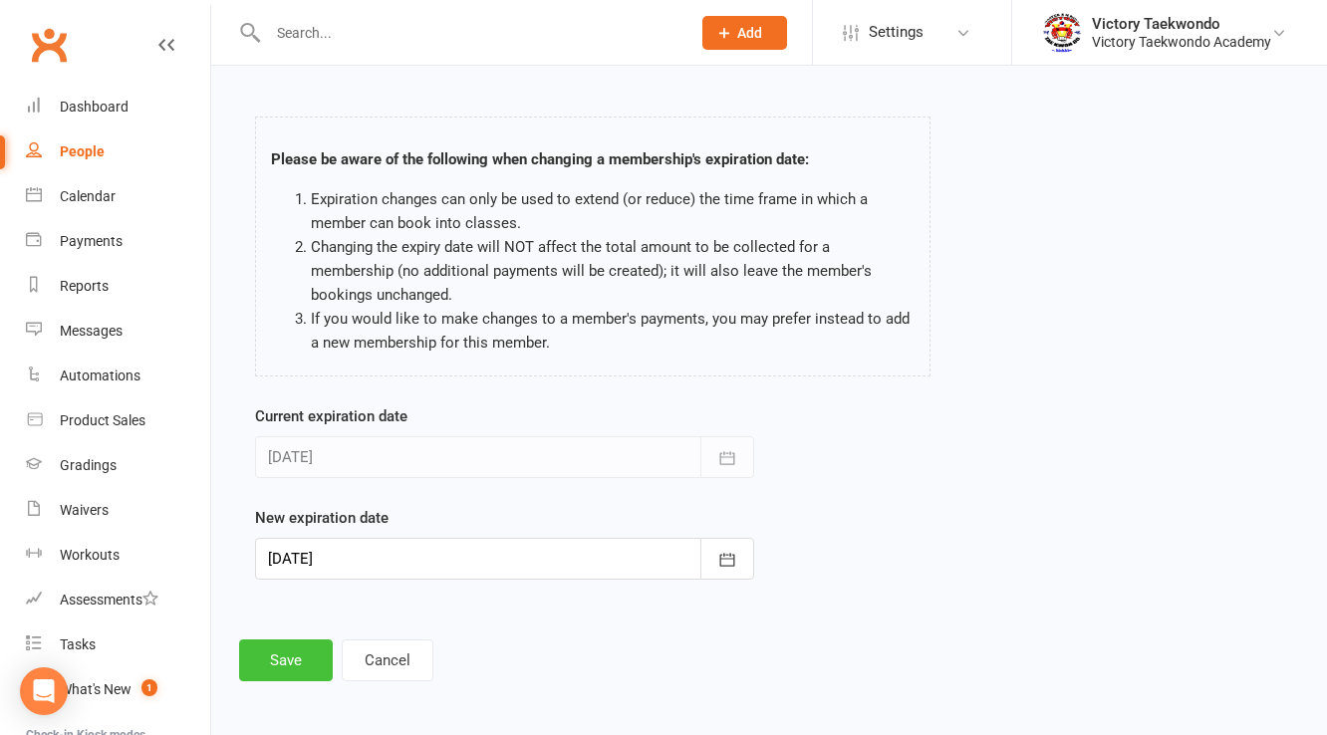
click at [279, 651] on button "Save" at bounding box center [286, 661] width 94 height 42
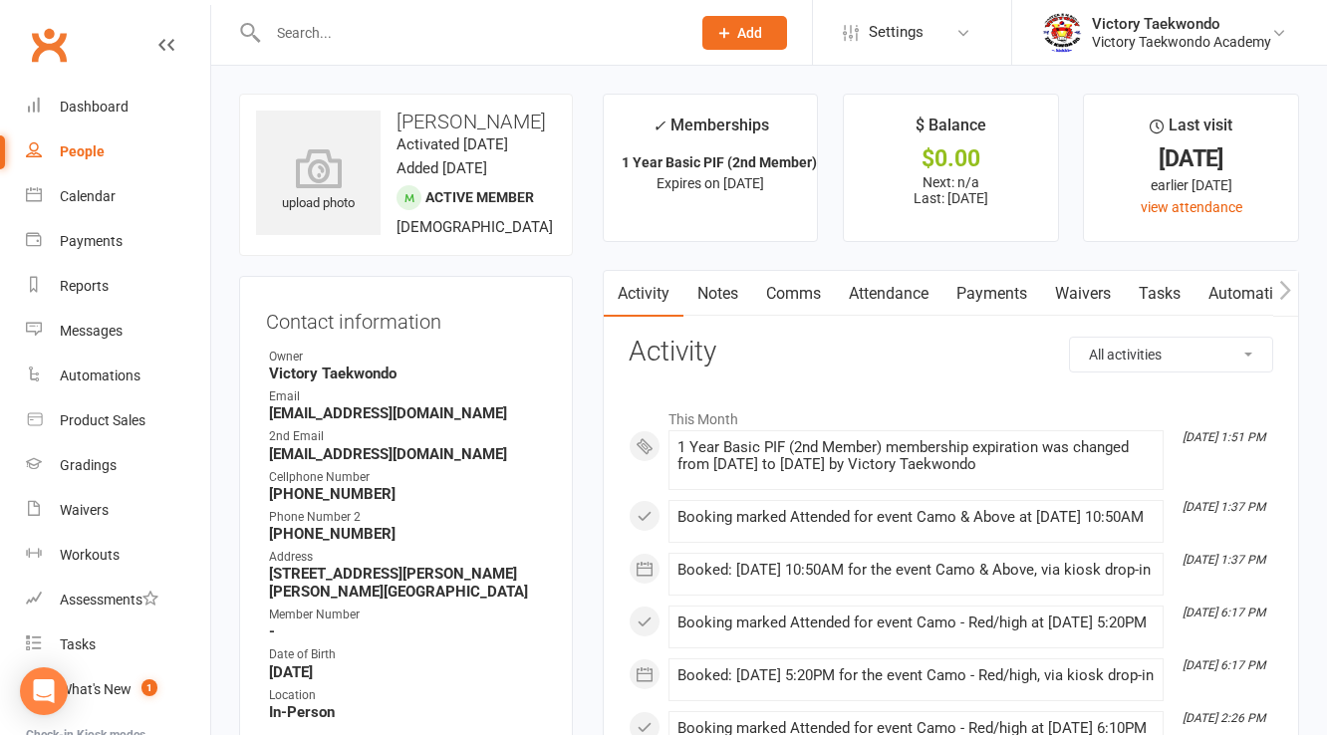
click at [386, 422] on strong "[EMAIL_ADDRESS][DOMAIN_NAME]" at bounding box center [407, 413] width 277 height 18
copy render-form-field "[EMAIL_ADDRESS][DOMAIN_NAME]"
click at [371, 463] on strong "[EMAIL_ADDRESS][DOMAIN_NAME]" at bounding box center [407, 454] width 277 height 18
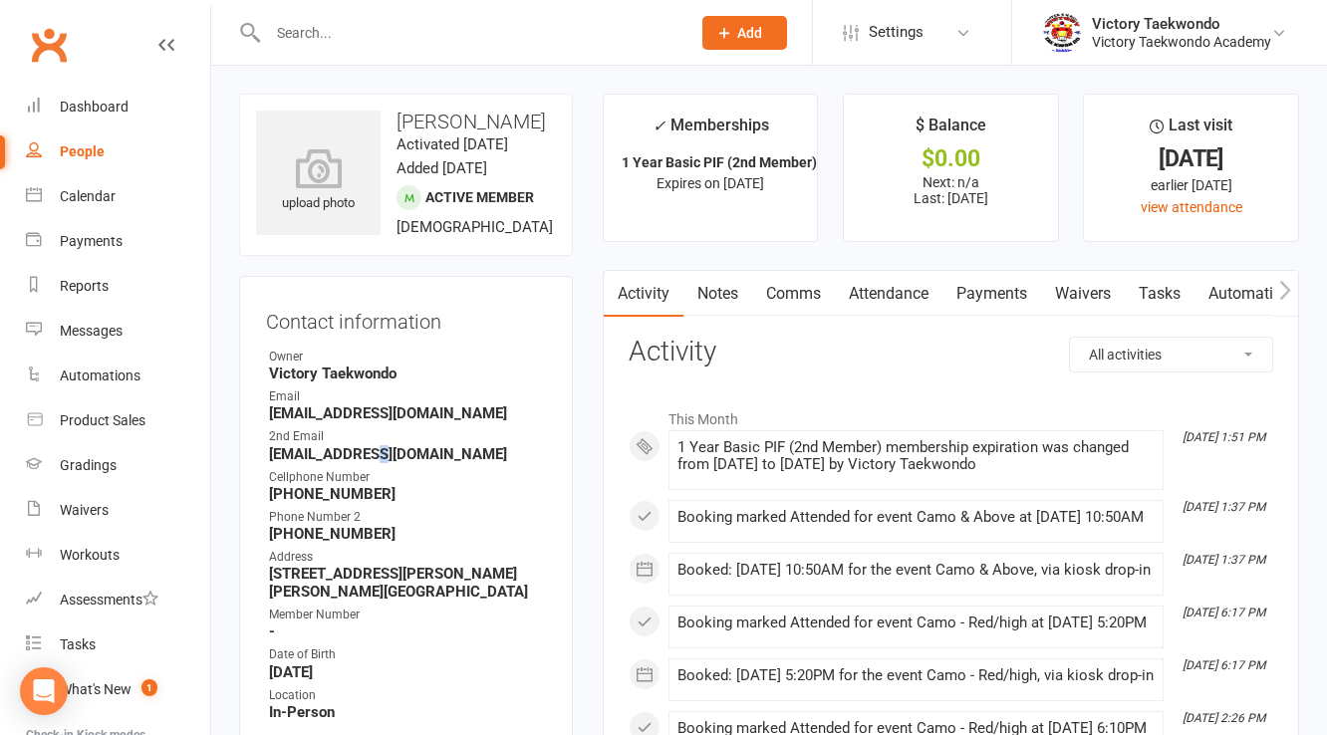
click at [371, 463] on strong "[EMAIL_ADDRESS][DOMAIN_NAME]" at bounding box center [407, 454] width 277 height 18
copy render-form-field "[EMAIL_ADDRESS][DOMAIN_NAME]"
click at [299, 28] on input "text" at bounding box center [469, 33] width 414 height 28
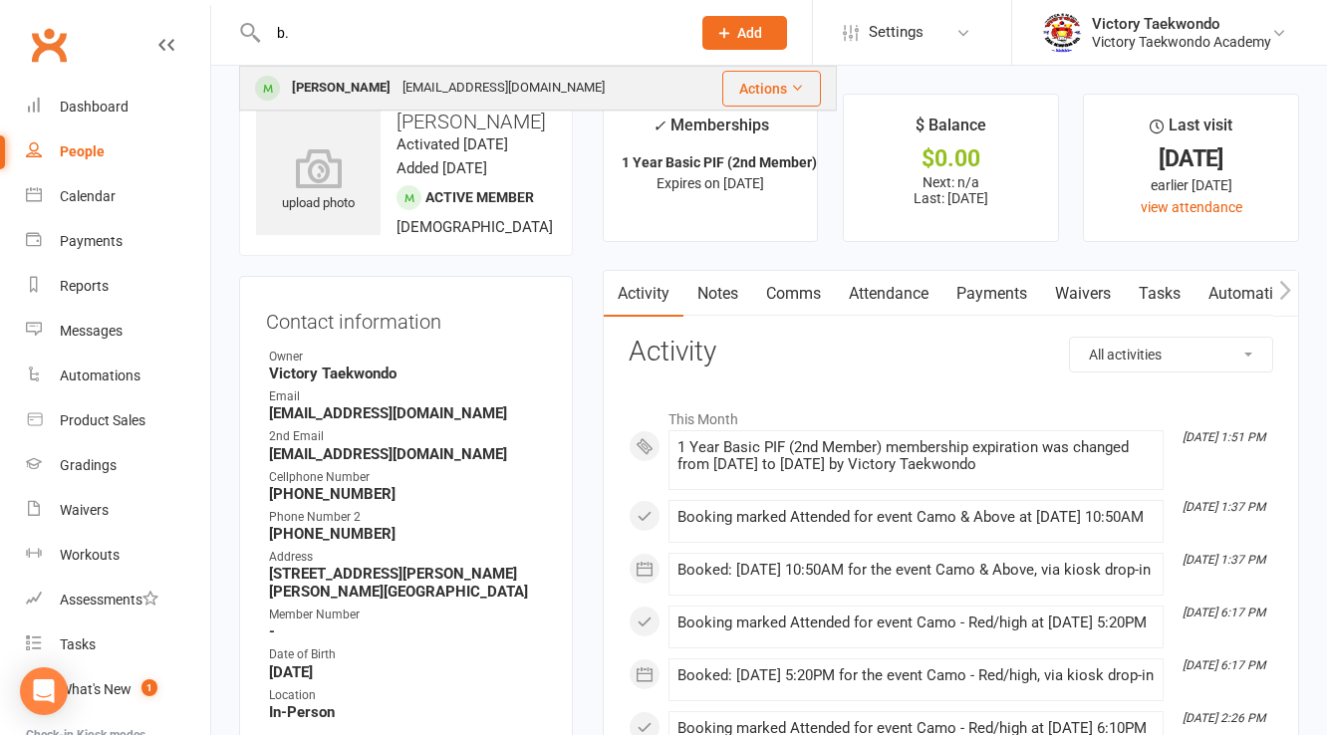
type input "b."
click at [303, 72] on div "[PERSON_NAME] [EMAIL_ADDRESS][DOMAIN_NAME]" at bounding box center [468, 88] width 455 height 41
